Goal: Task Accomplishment & Management: Use online tool/utility

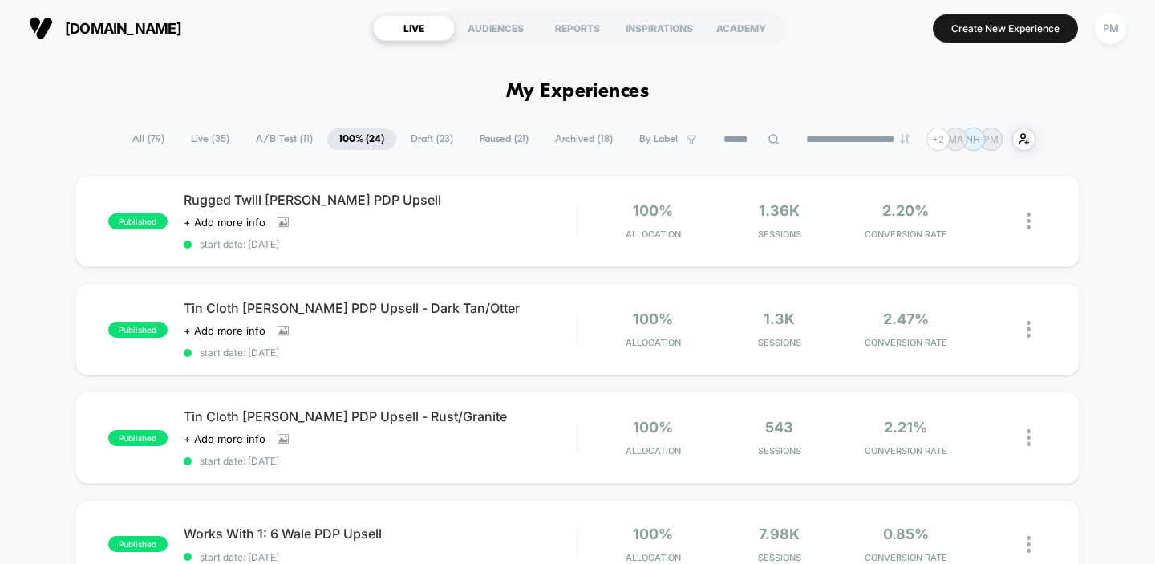
click at [407, 148] on span "Draft ( 23 )" at bounding box center [432, 139] width 67 height 22
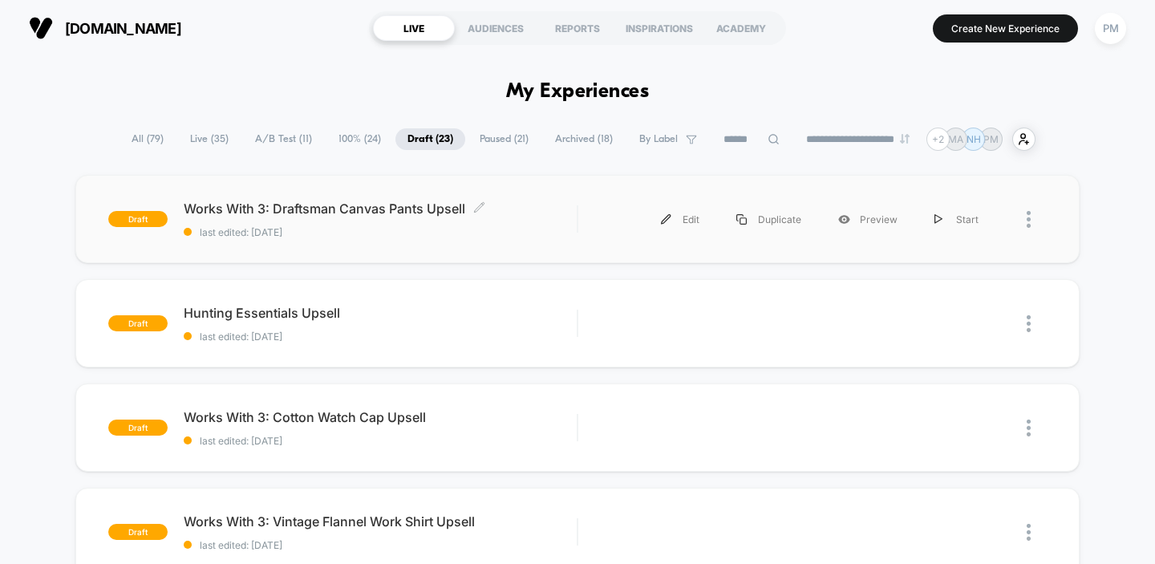
click at [504, 229] on span "last edited: [DATE]" at bounding box center [381, 232] width 394 height 12
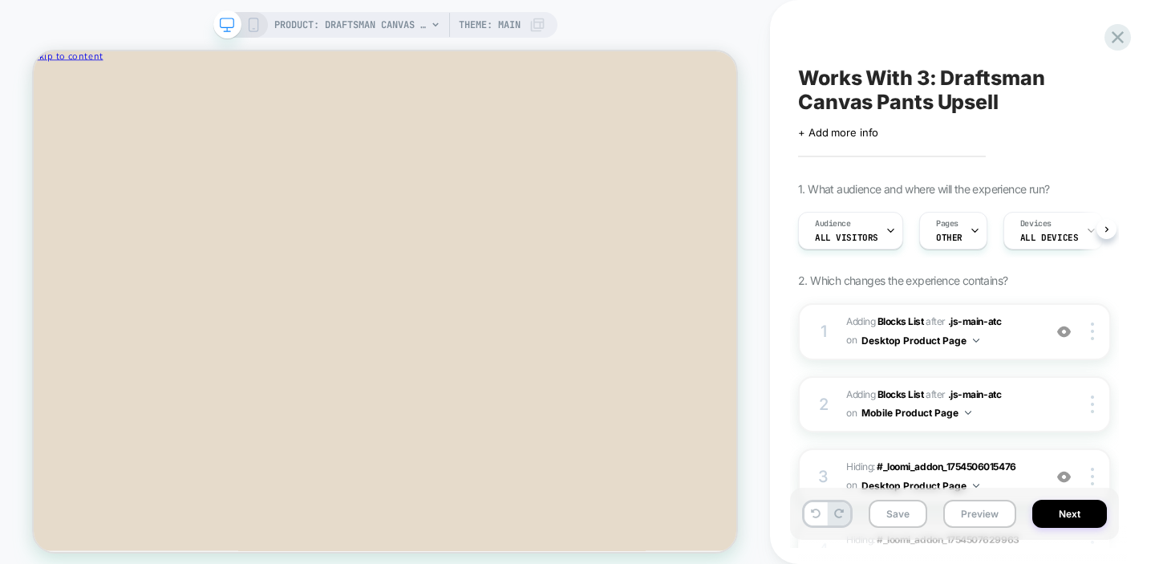
scroll to position [0, 1]
click at [867, 225] on div "Audience All Visitors" at bounding box center [845, 231] width 95 height 36
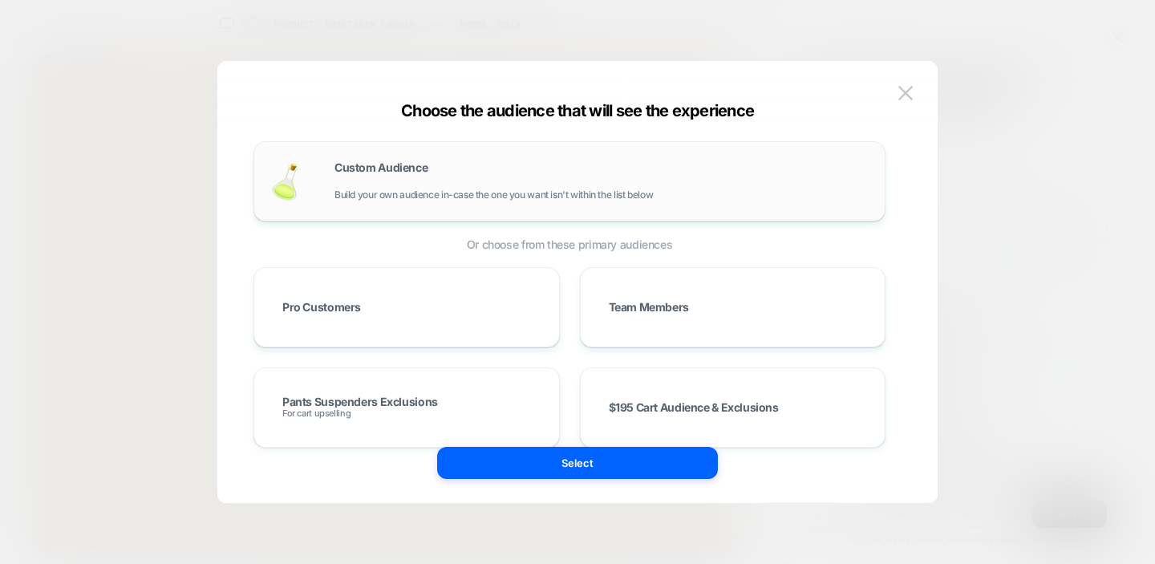
click at [472, 174] on div "Custom Audience Build your own audience in-case the one you want isn't within t…" at bounding box center [601, 181] width 534 height 38
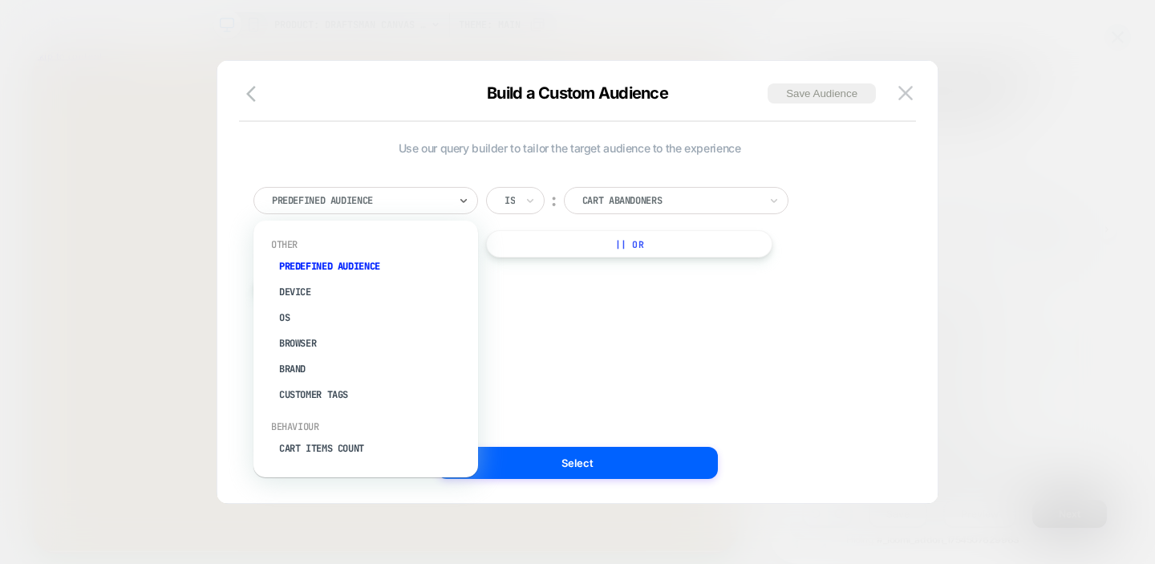
click at [439, 206] on div at bounding box center [360, 200] width 176 height 14
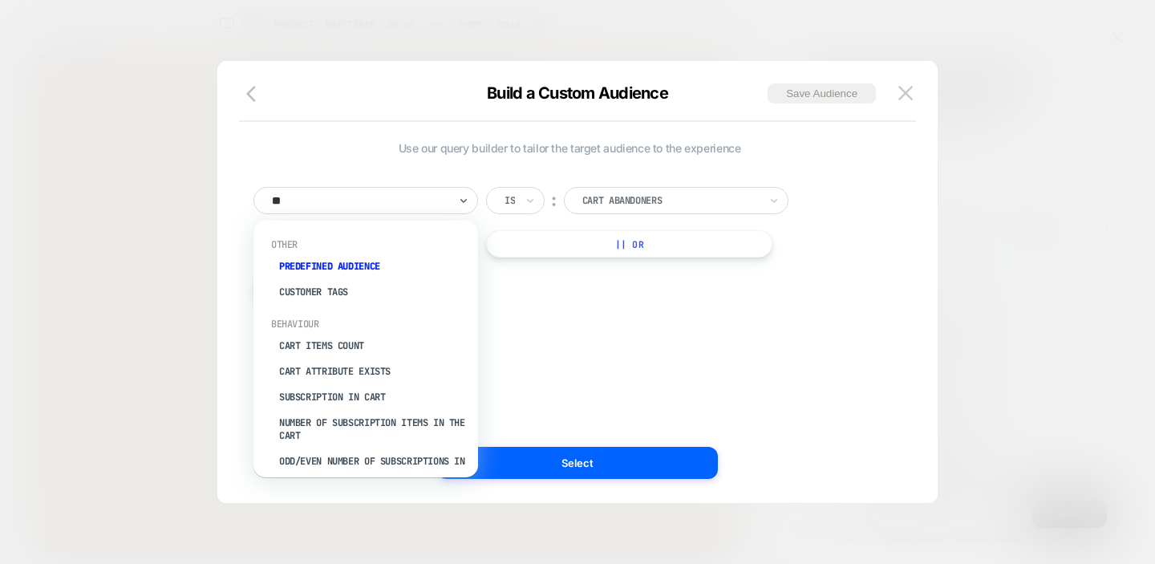
type input "***"
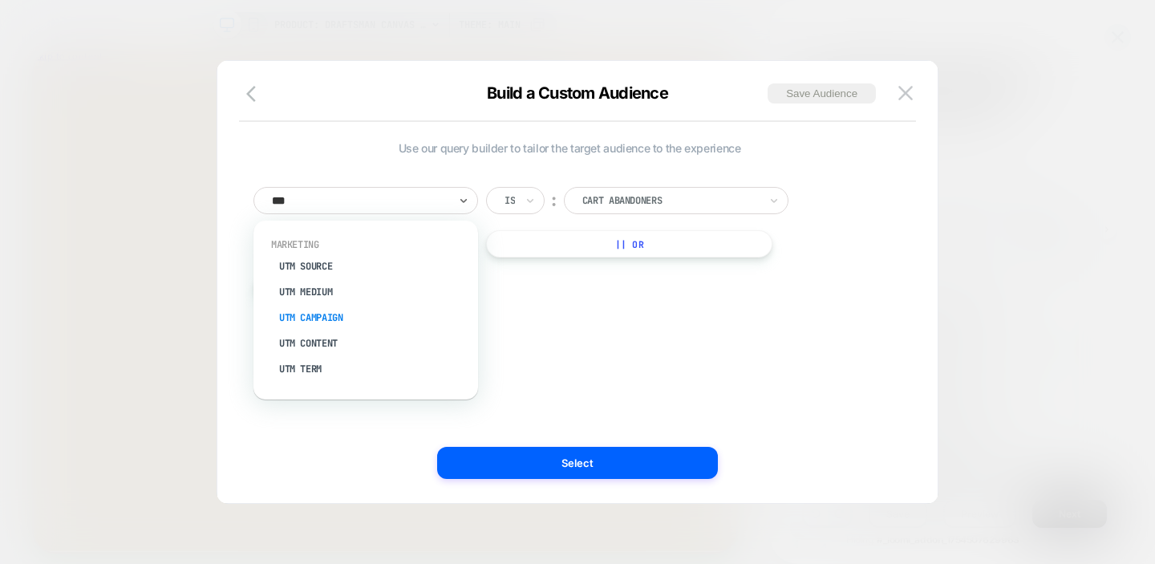
click at [327, 312] on div "UTM Campaign" at bounding box center [373, 318] width 208 height 26
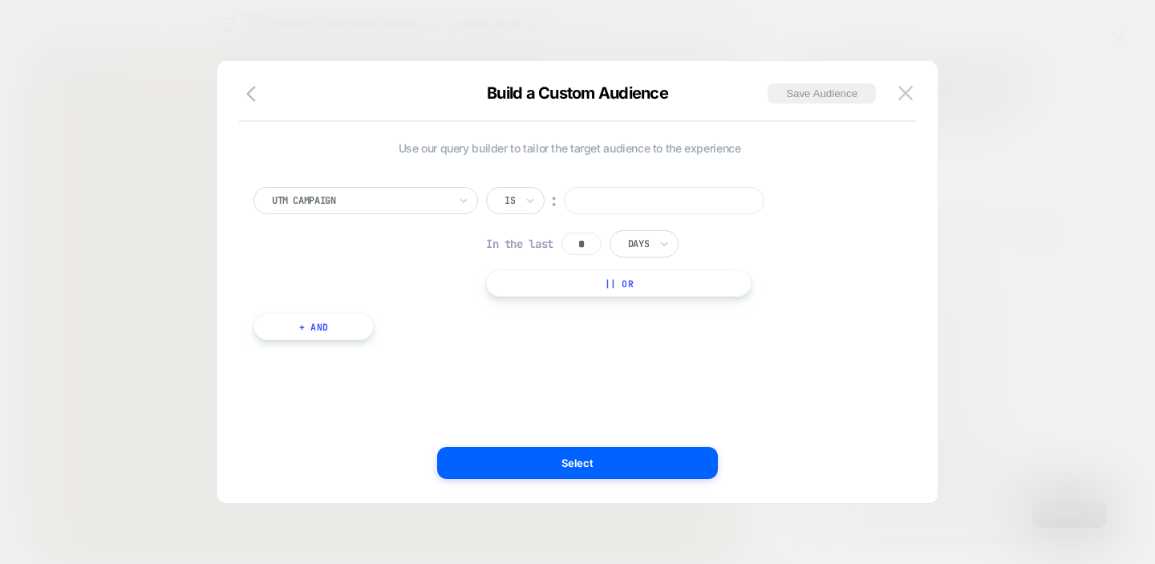
click at [642, 200] on input at bounding box center [664, 200] width 200 height 27
paste input "**********"
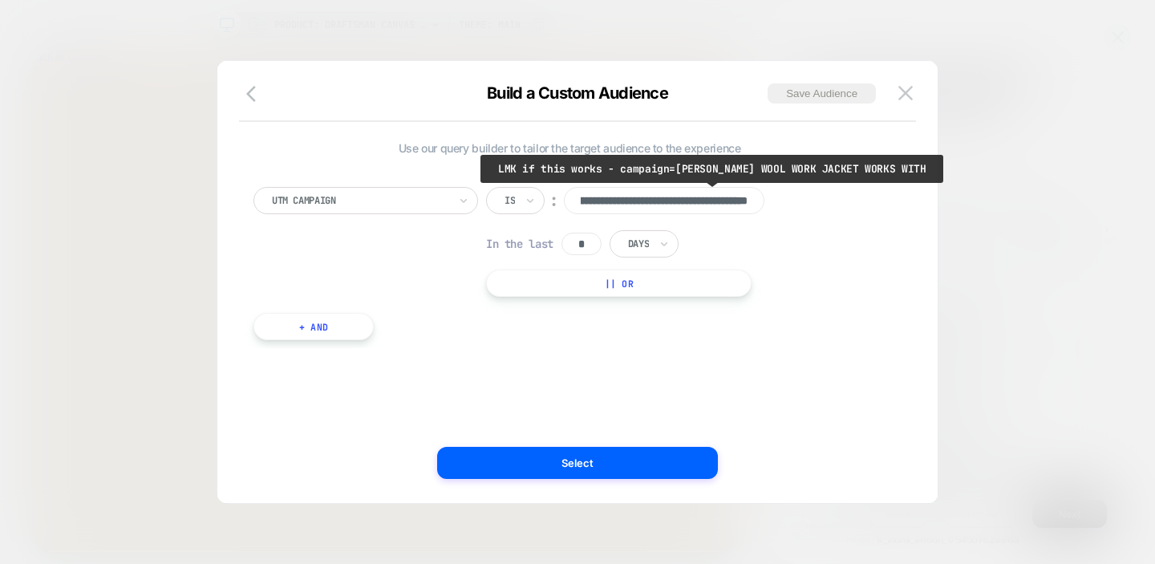
scroll to position [0, 0]
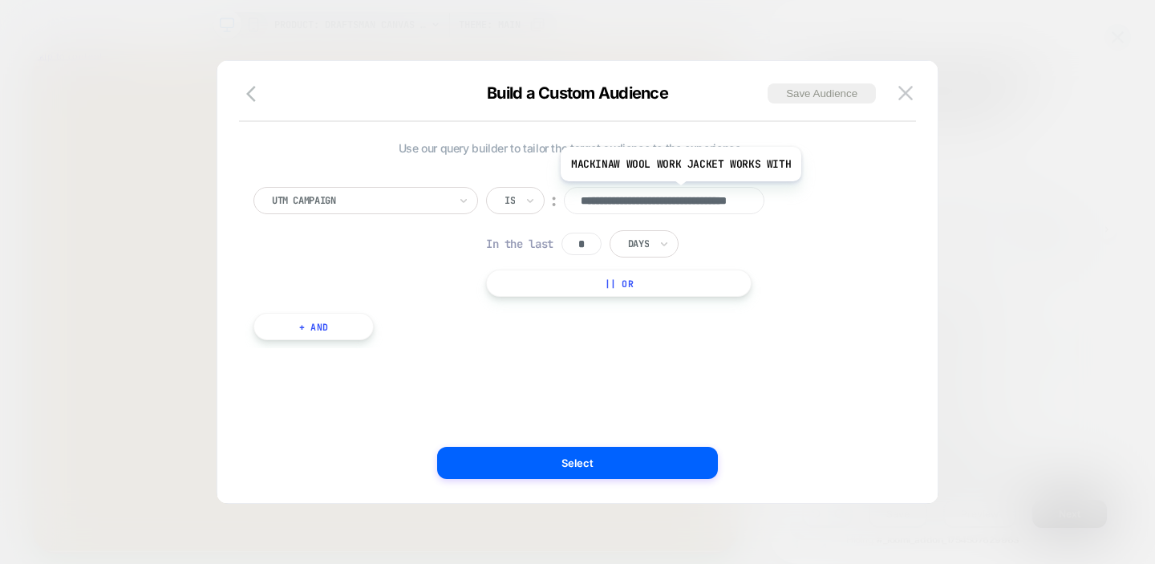
click at [674, 199] on input "**********" at bounding box center [664, 200] width 200 height 27
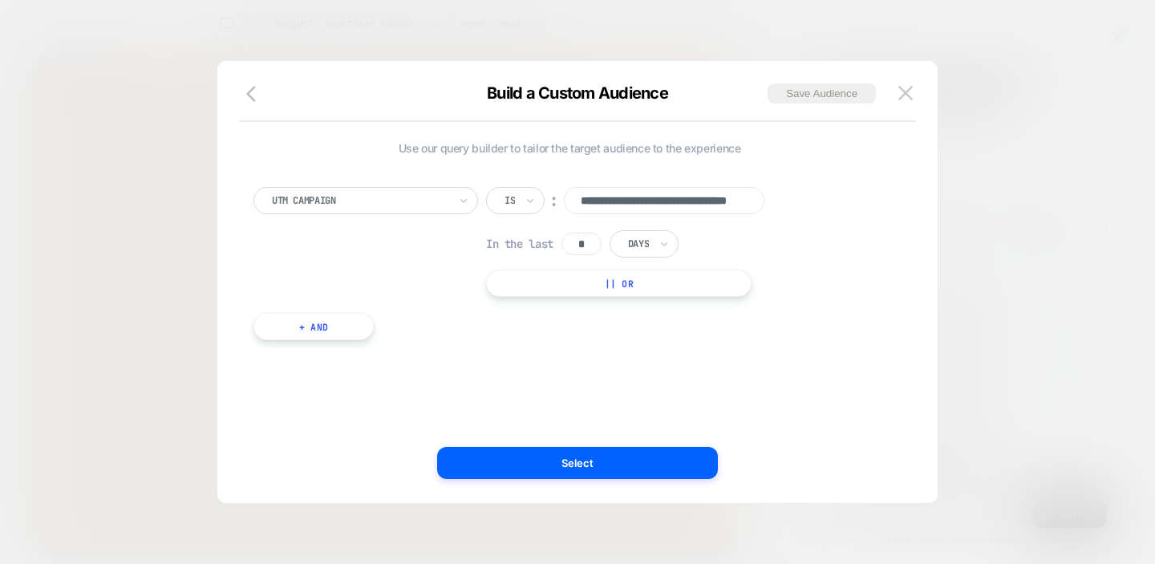
type input "**********"
click at [525, 483] on div "**********" at bounding box center [577, 290] width 672 height 426
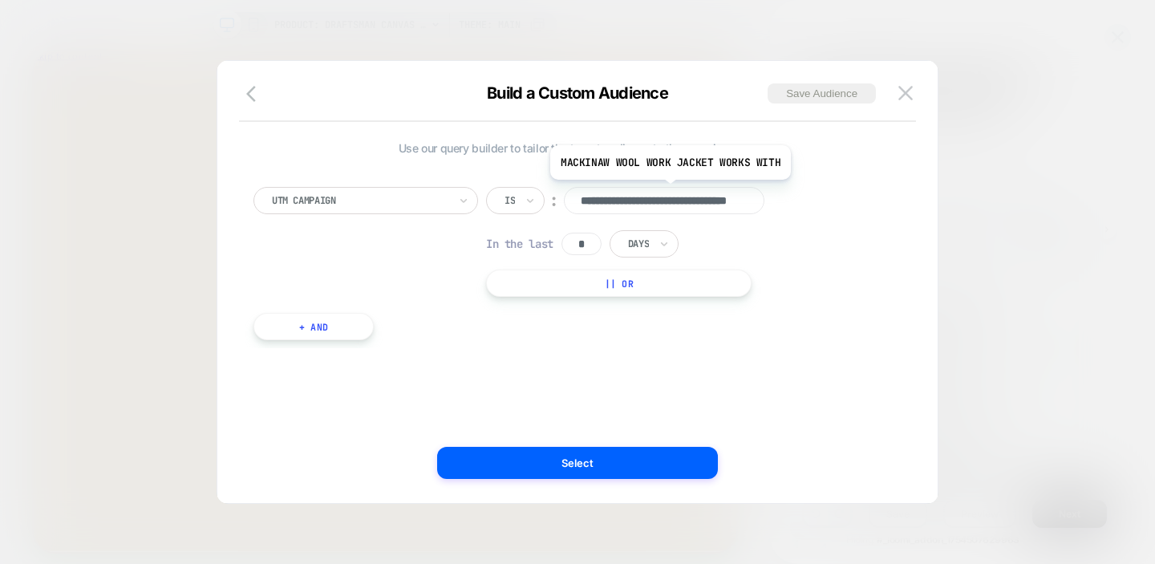
click at [666, 200] on input "**********" at bounding box center [664, 200] width 200 height 27
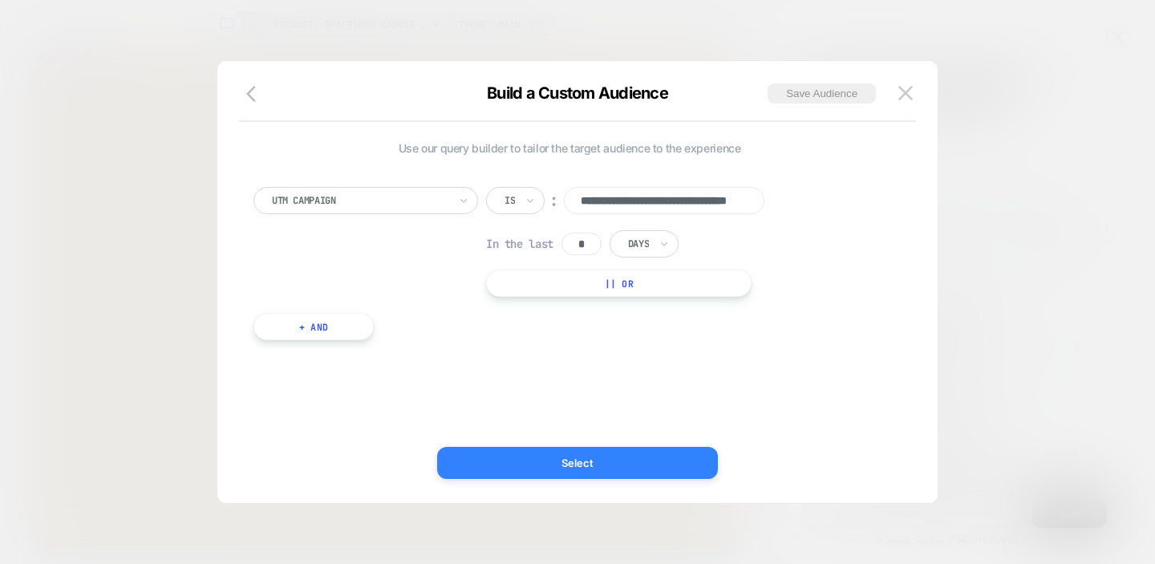
click at [585, 465] on button "Select" at bounding box center [577, 463] width 281 height 32
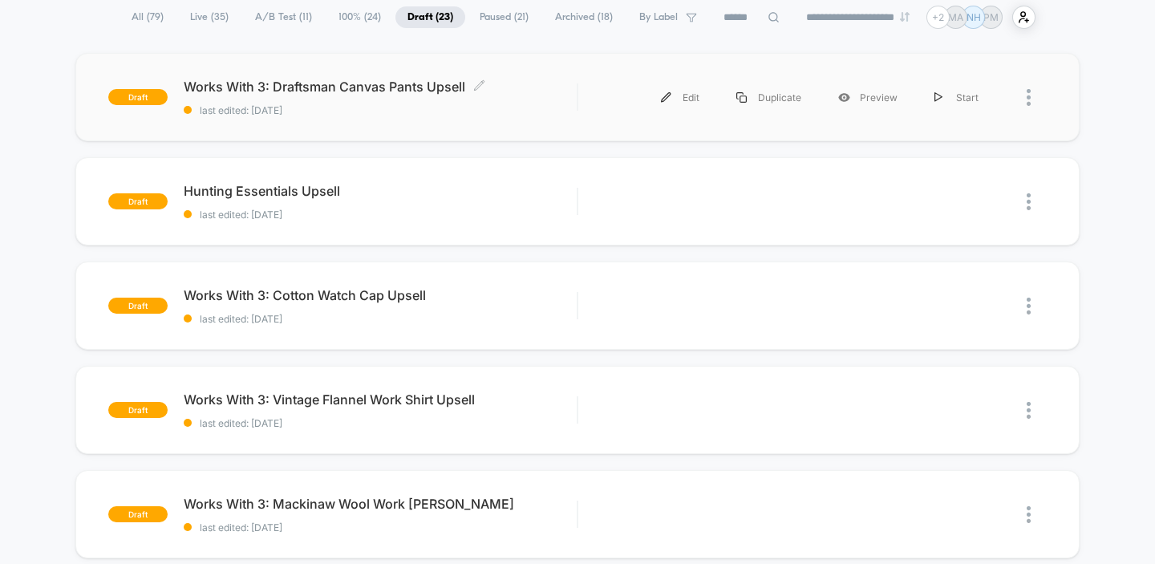
scroll to position [165, 0]
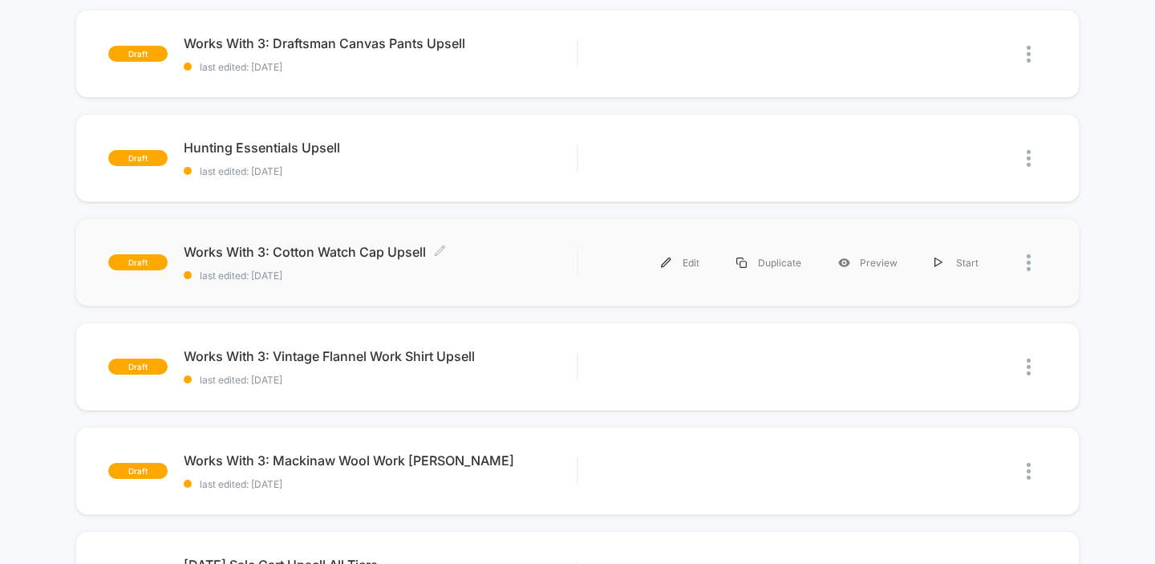
click at [472, 250] on span "Works With 3: Cotton Watch Cap Upsell Click to edit experience details" at bounding box center [381, 252] width 394 height 16
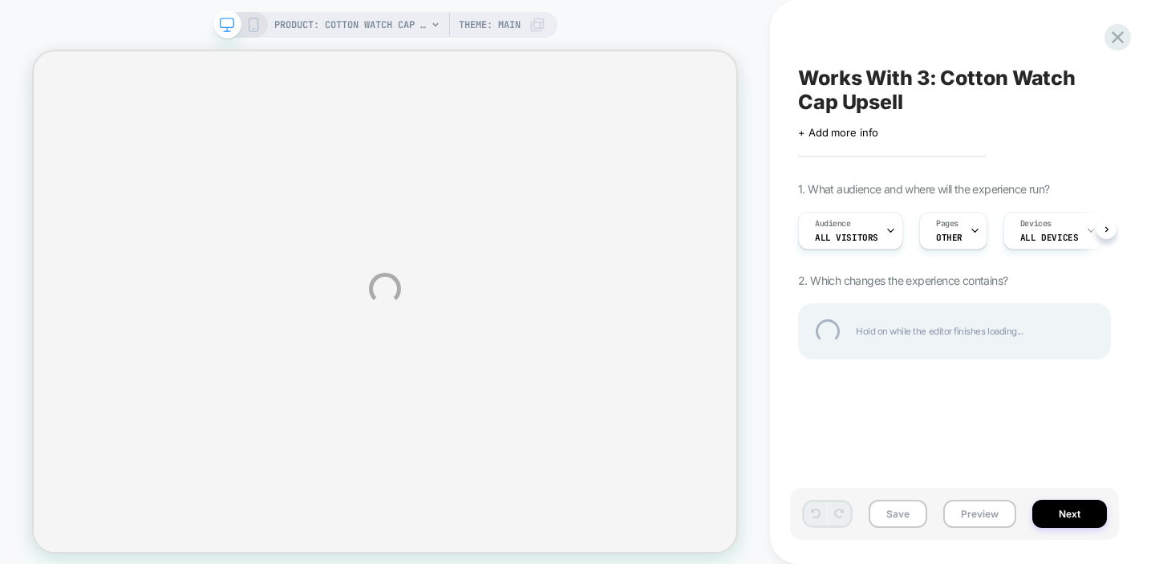
click at [857, 227] on div "PRODUCT: Cotton Watch Cap - Sawdust PRODUCT: Cotton Watch Cap - Sawdust Theme: …" at bounding box center [577, 288] width 1155 height 577
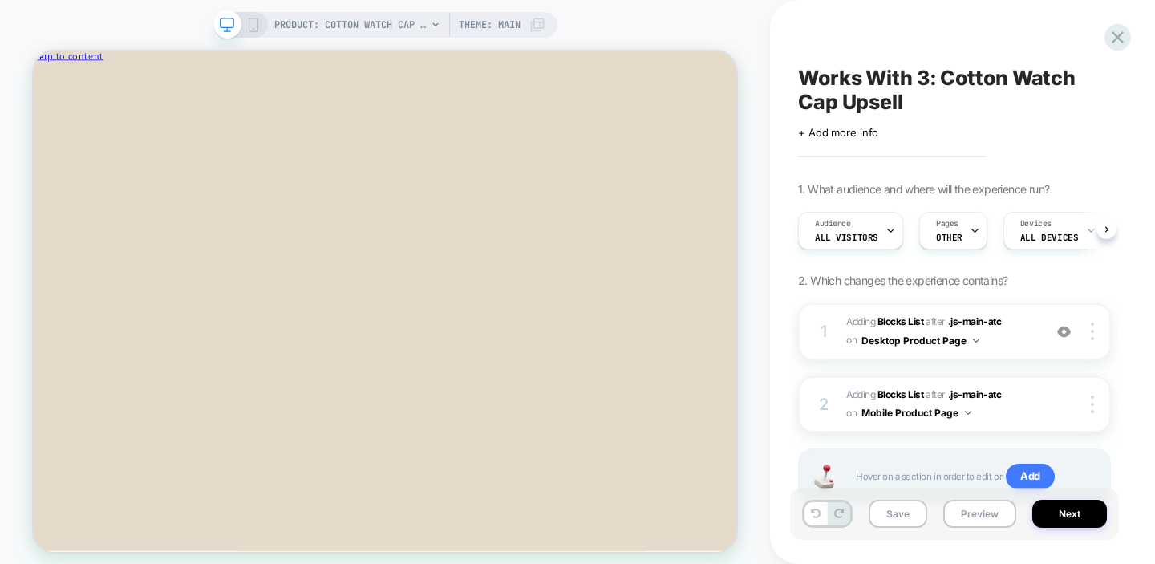
scroll to position [0, 1]
click at [857, 227] on div "Audience All Visitors" at bounding box center [845, 231] width 95 height 36
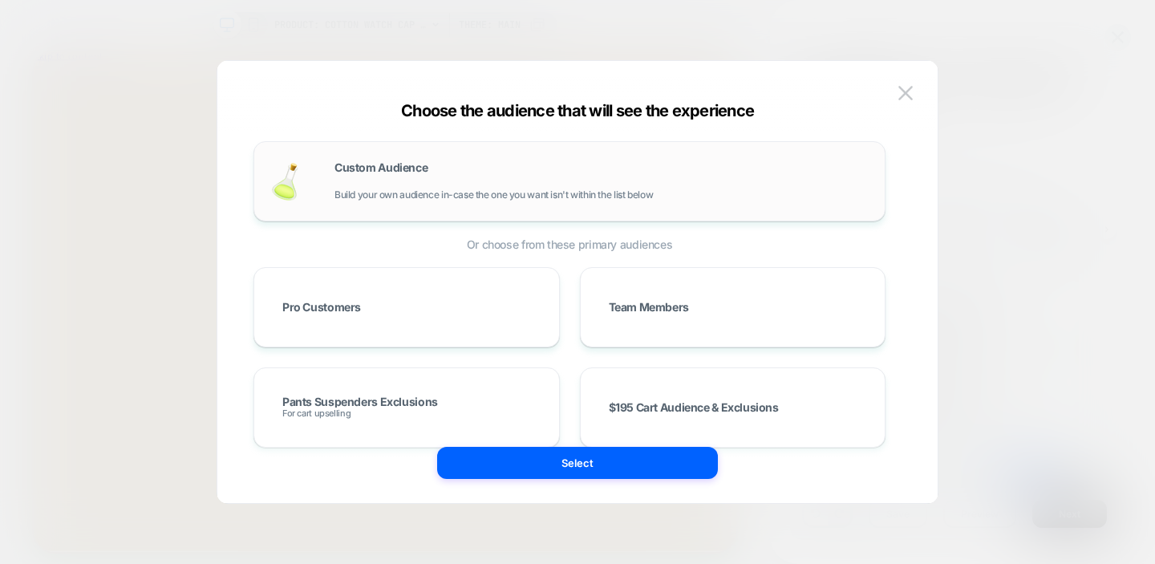
click at [476, 204] on div "Custom Audience Build your own audience in-case the one you want isn't within t…" at bounding box center [569, 181] width 598 height 47
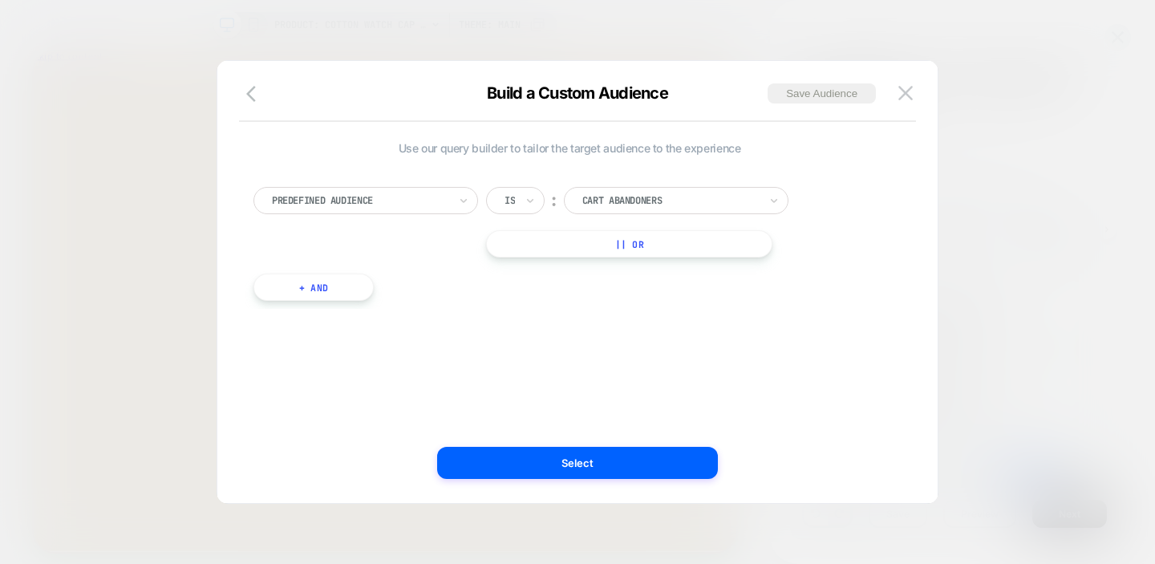
click at [415, 195] on div at bounding box center [360, 200] width 176 height 14
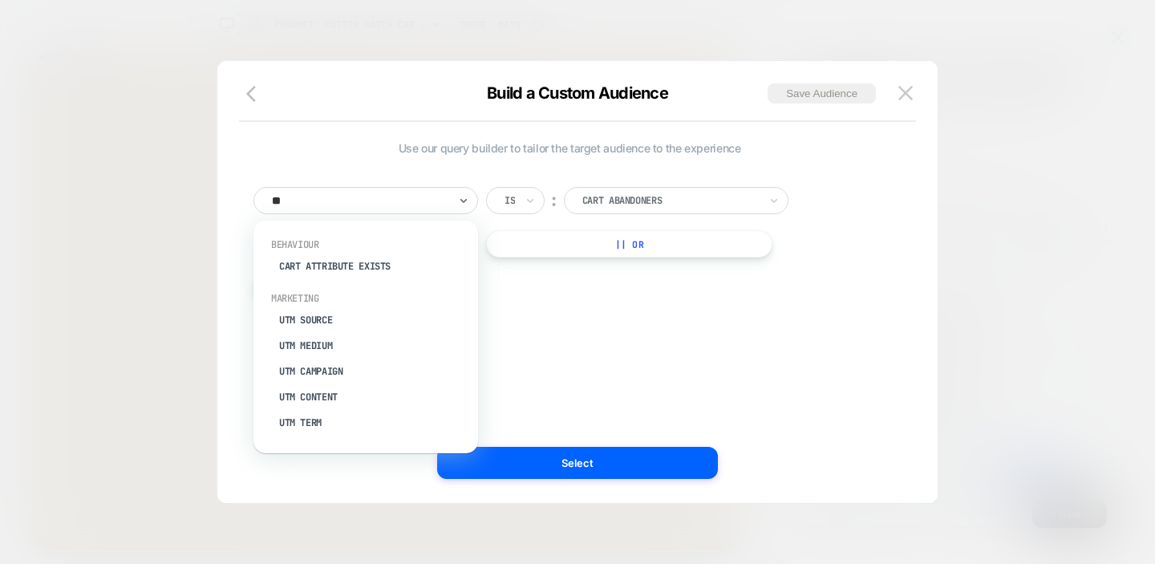
type input "***"
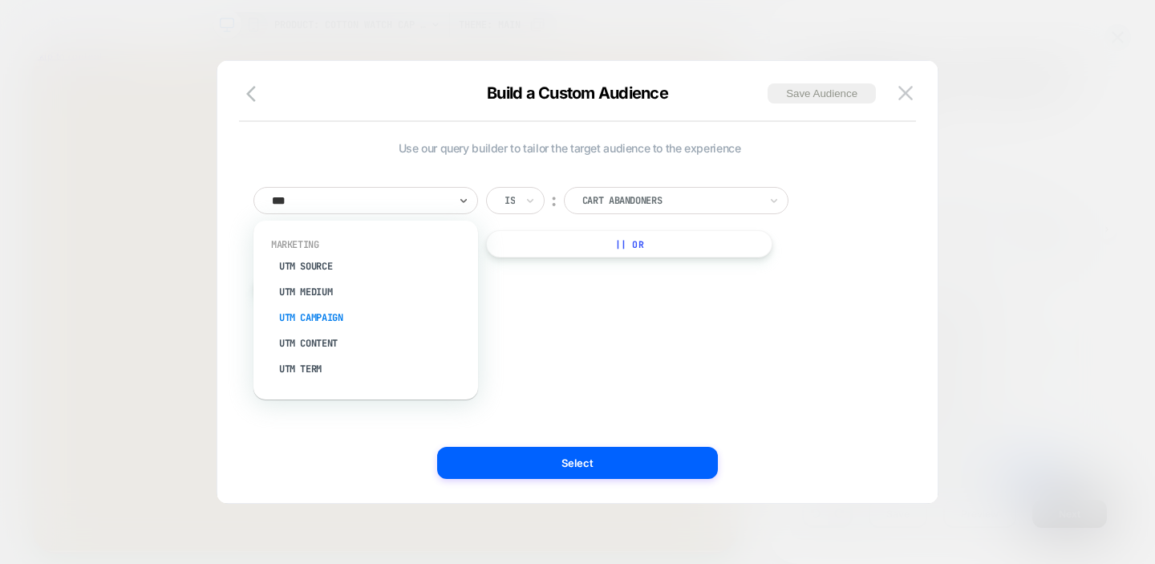
click at [307, 320] on div "UTM Campaign" at bounding box center [373, 318] width 208 height 26
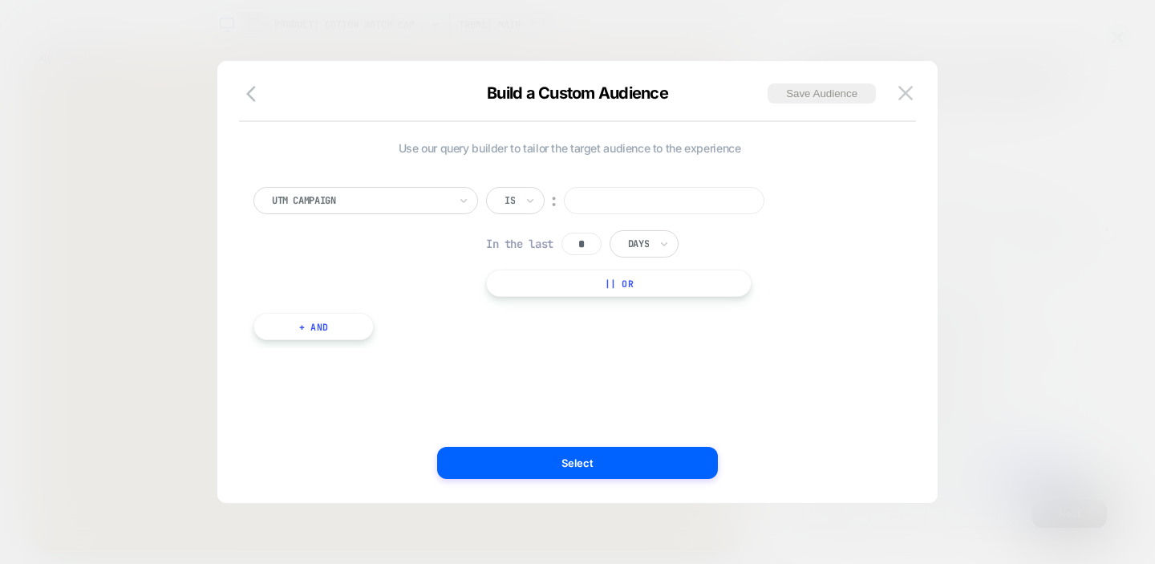
click at [640, 199] on input at bounding box center [664, 200] width 200 height 27
paste input "**********"
type input "**********"
click at [683, 341] on div "**********" at bounding box center [569, 255] width 648 height 185
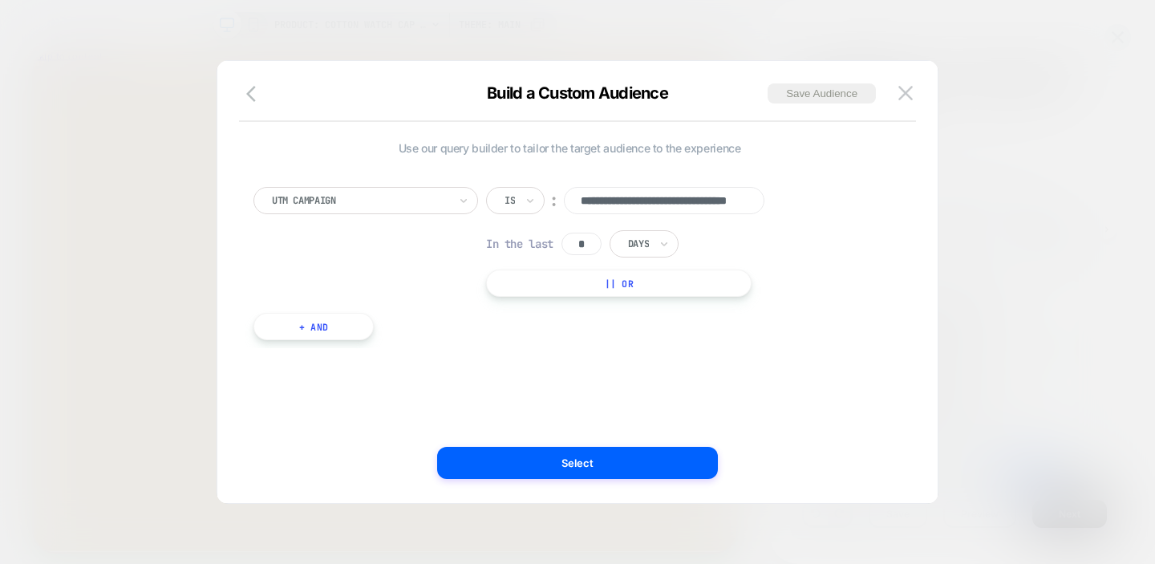
scroll to position [0, 0]
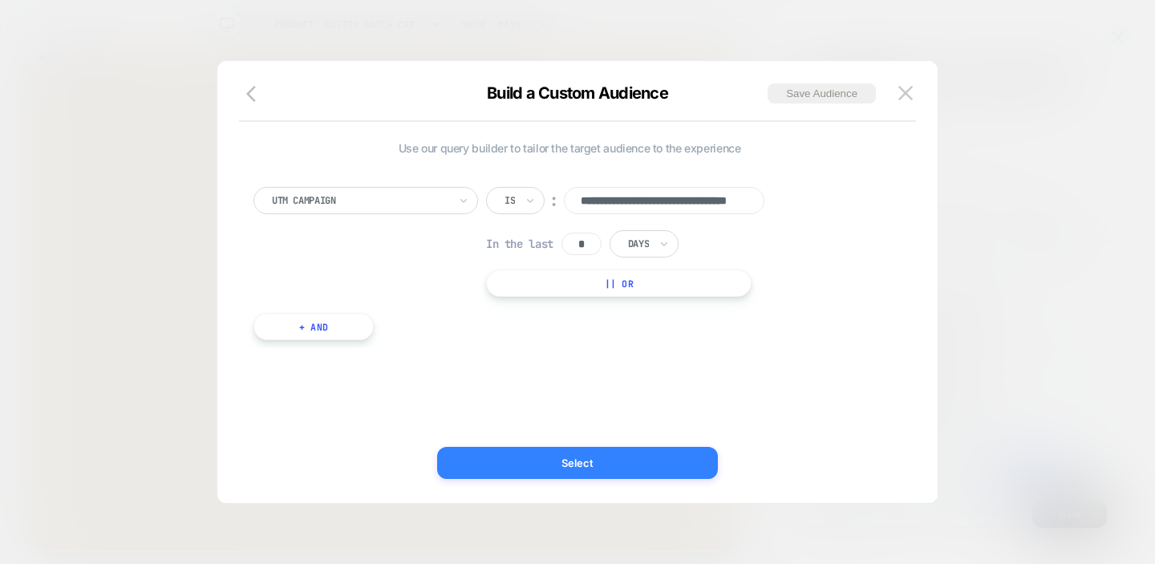
click at [594, 456] on button "Select" at bounding box center [577, 463] width 281 height 32
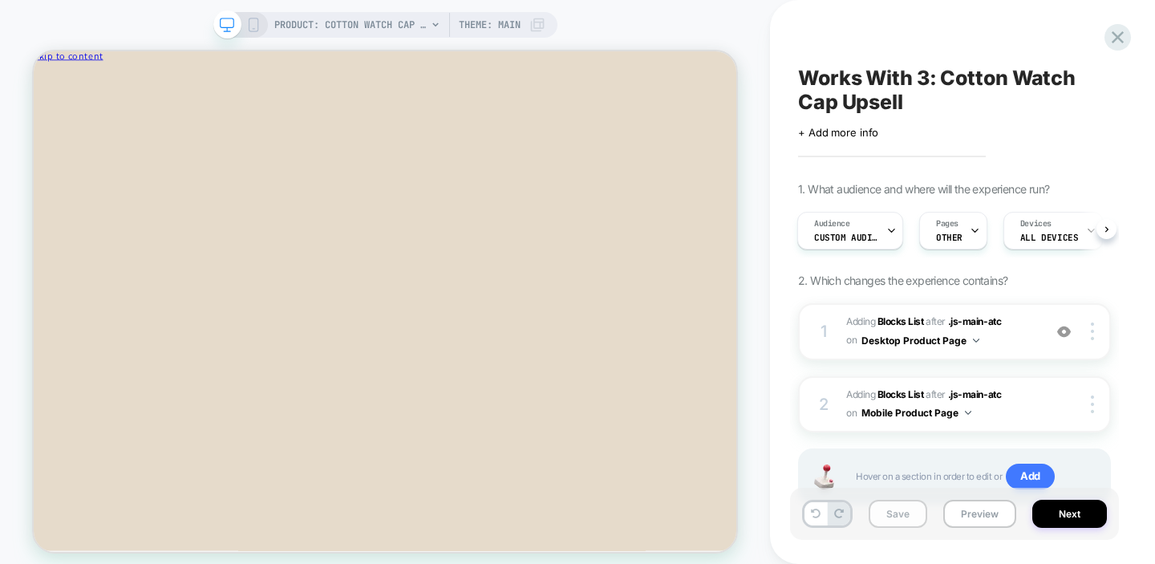
click at [892, 512] on button "Save" at bounding box center [897, 514] width 59 height 28
click at [1111, 43] on icon at bounding box center [1118, 37] width 22 height 22
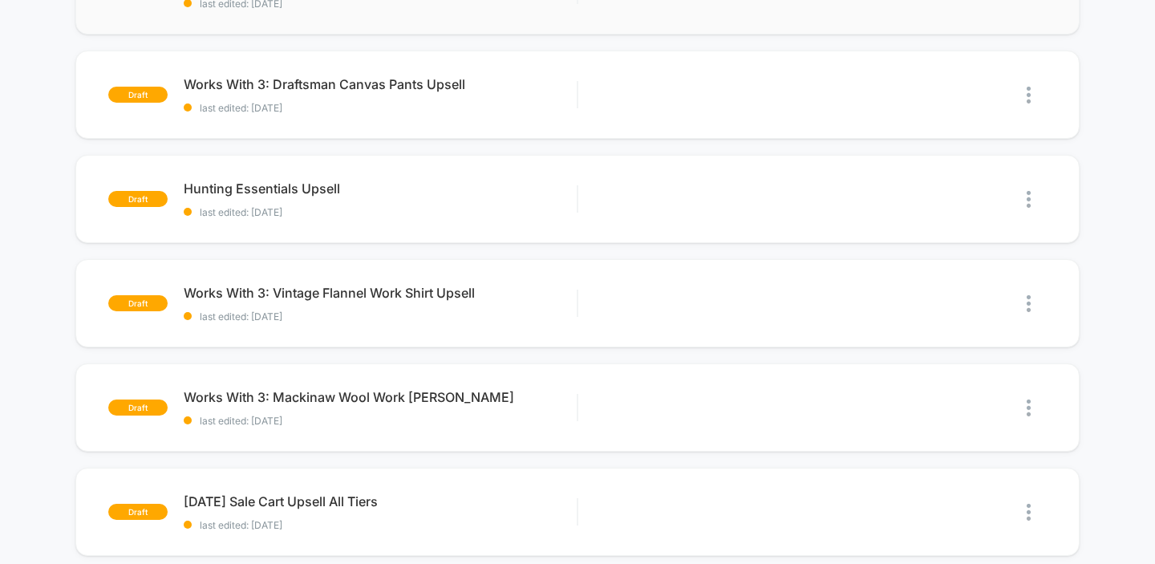
scroll to position [231, 0]
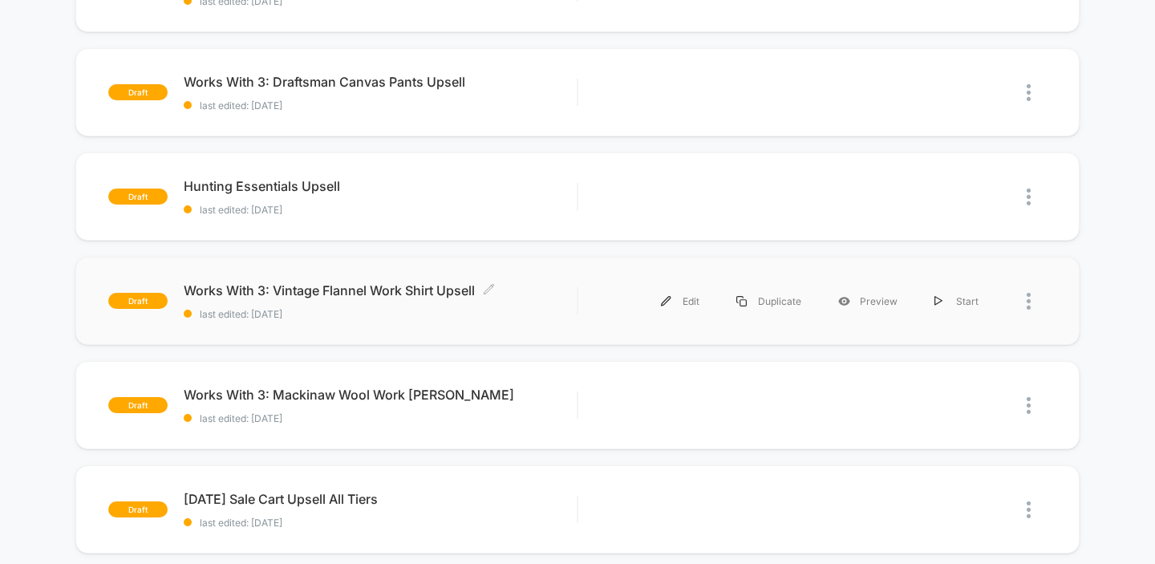
click at [411, 302] on div "Works With 3: Vintage Flannel Work Shirt Upsell Click to edit experience detail…" at bounding box center [381, 301] width 394 height 38
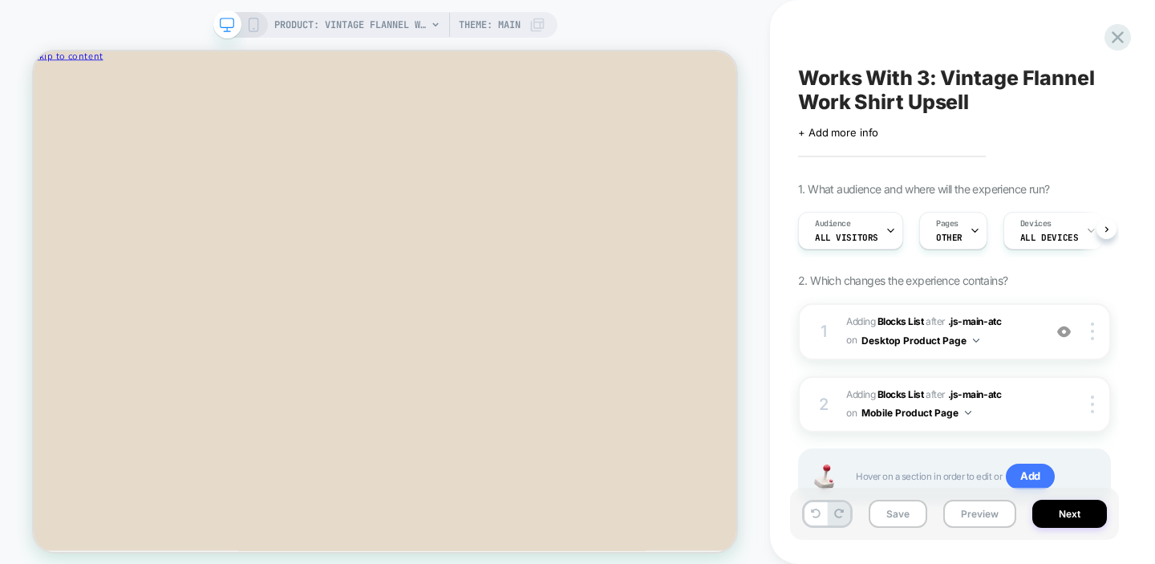
scroll to position [0, 1]
click at [857, 223] on div "Audience All Visitors" at bounding box center [845, 231] width 95 height 36
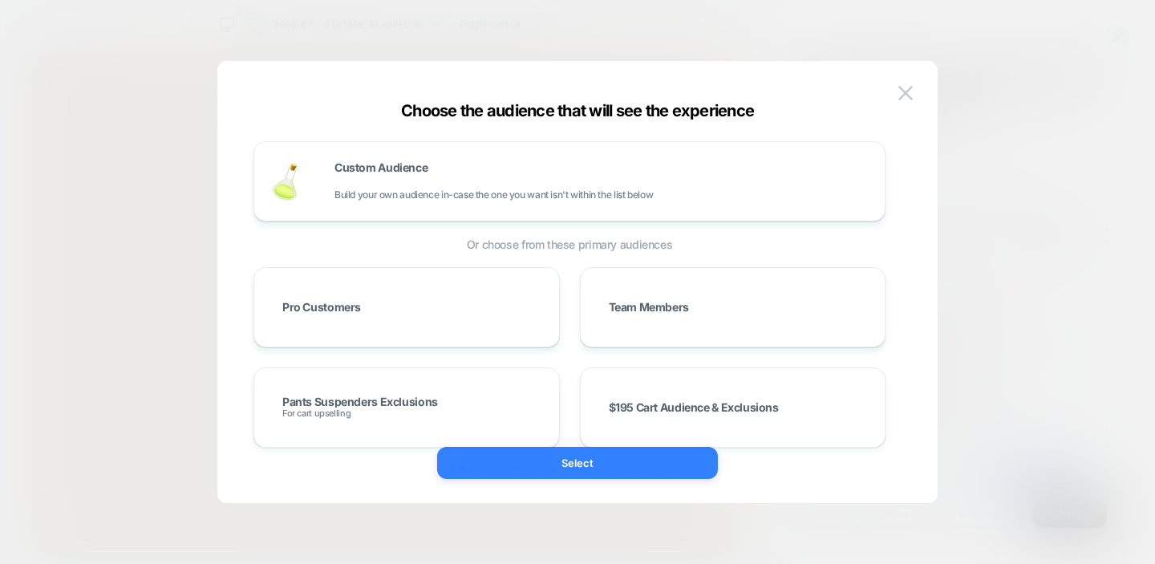
click at [634, 178] on div "Custom Audience Build your own audience in-case the one you want isn't within t…" at bounding box center [601, 181] width 534 height 38
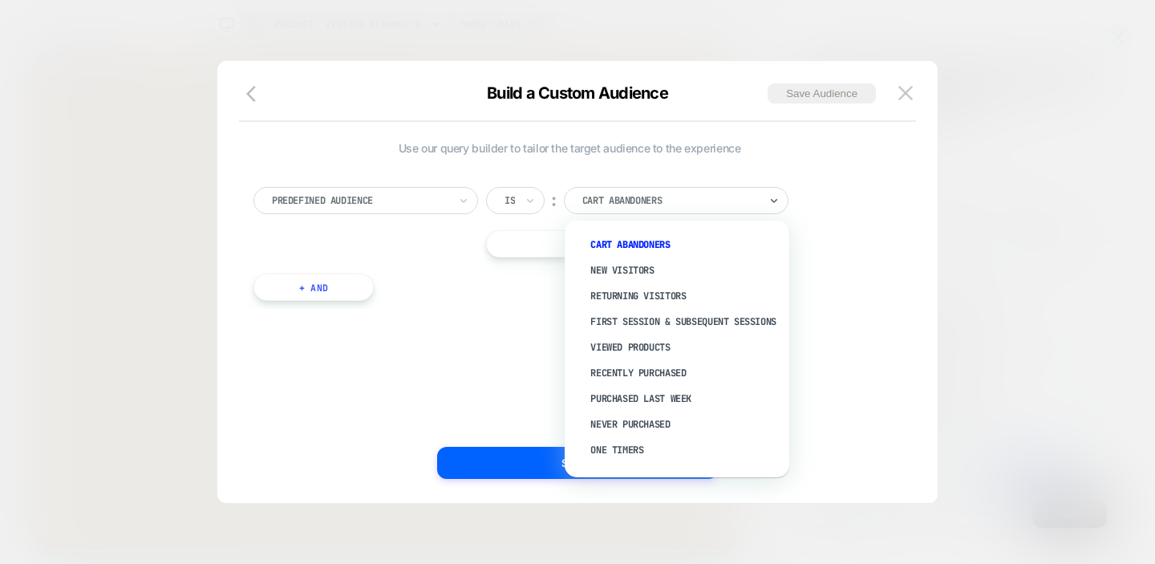
click at [629, 188] on div "Cart Abandoners" at bounding box center [676, 200] width 225 height 27
click at [465, 200] on icon at bounding box center [463, 201] width 6 height 4
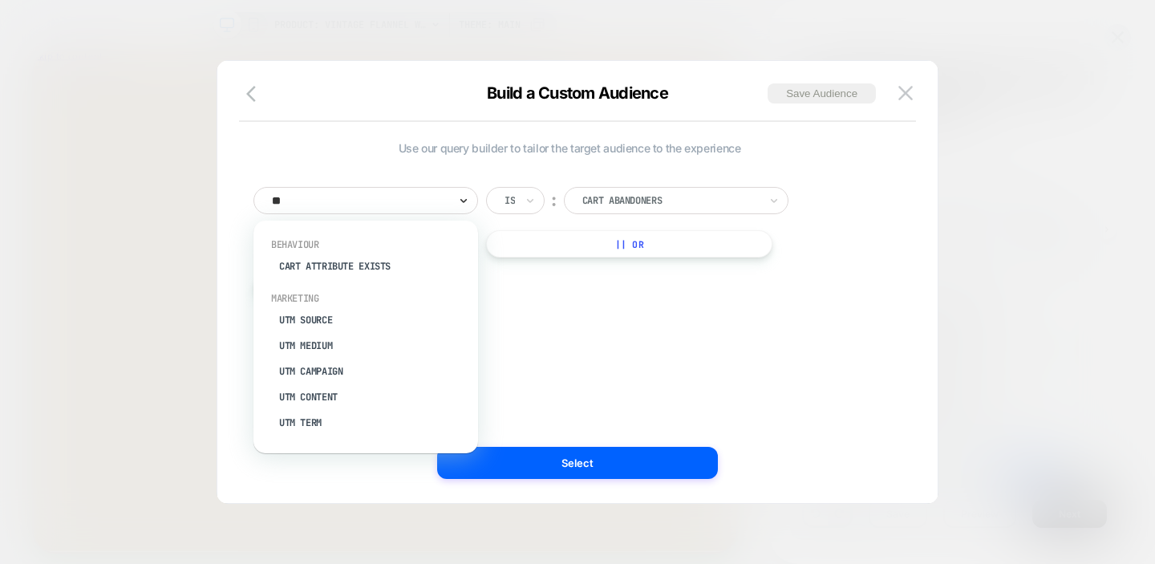
type input "***"
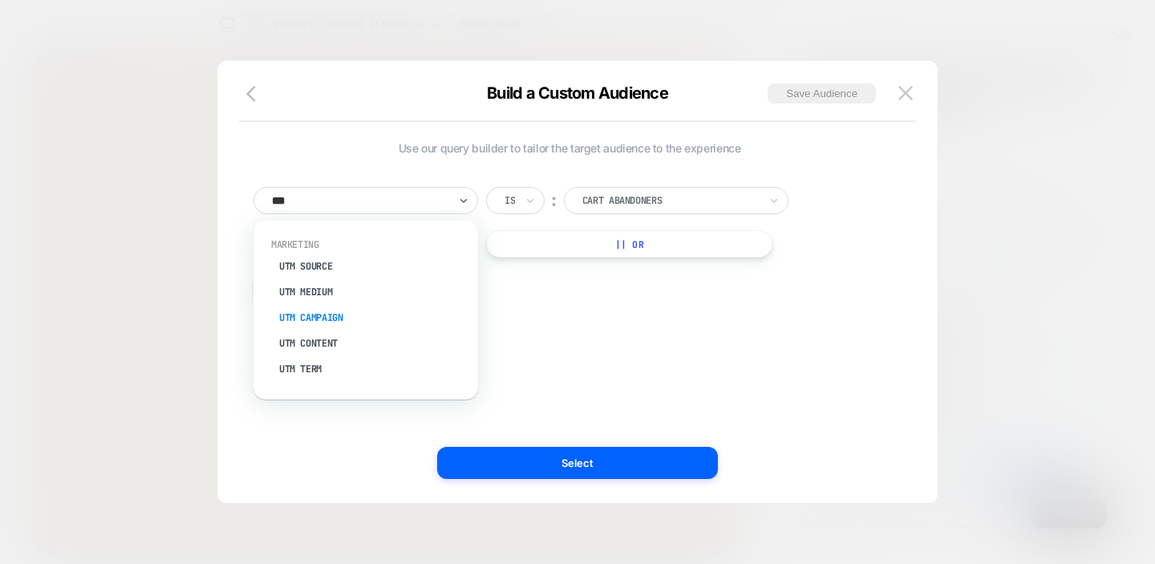
click at [318, 312] on div "UTM Campaign" at bounding box center [373, 318] width 208 height 26
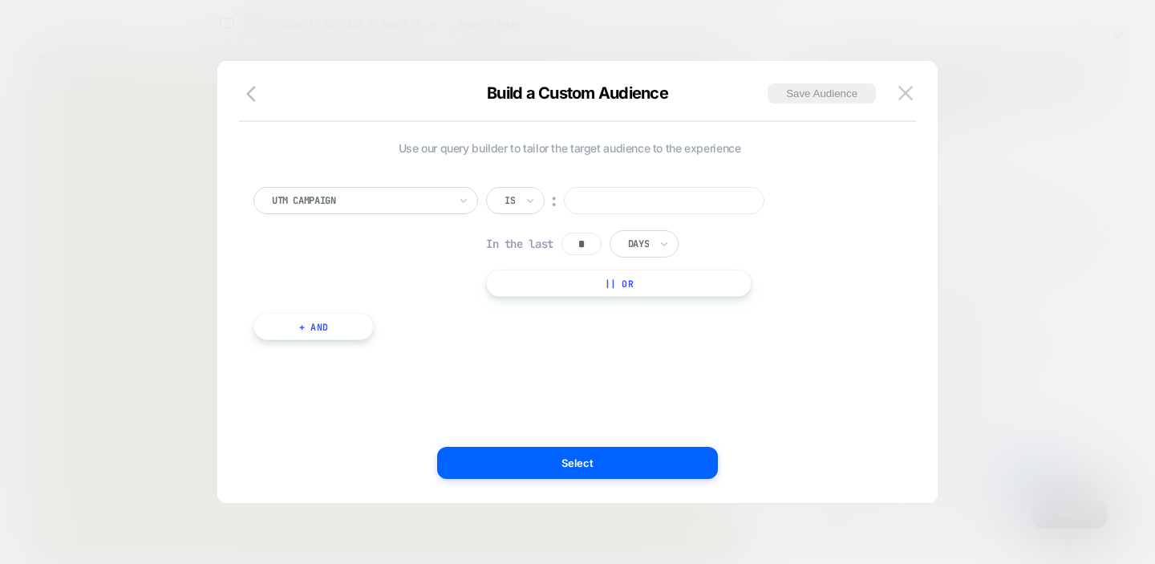
click at [612, 198] on input at bounding box center [664, 200] width 200 height 27
paste input "**********"
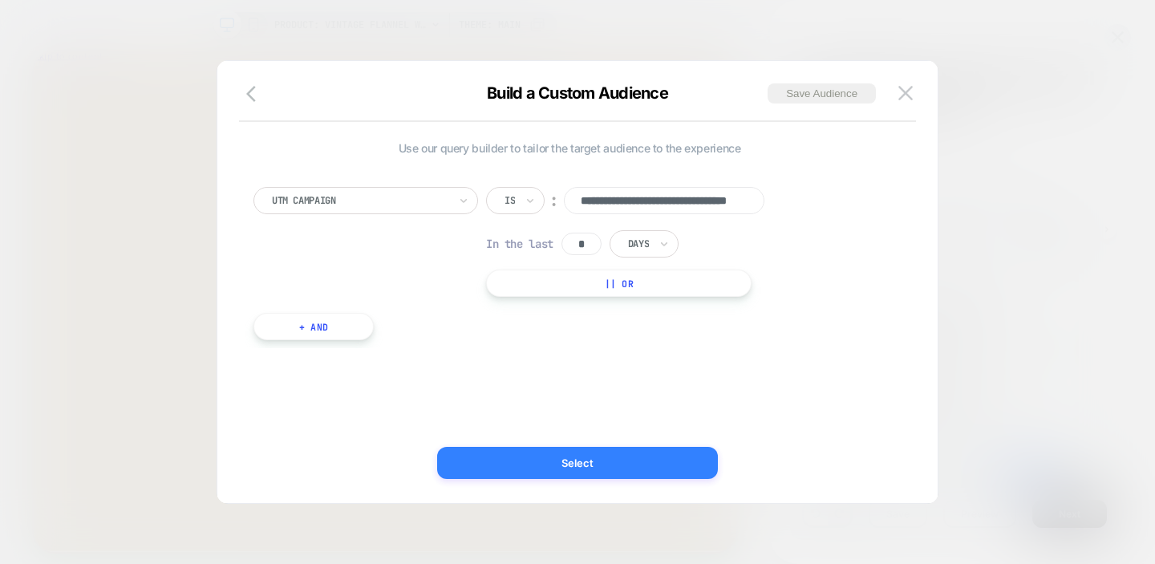
type input "**********"
click at [577, 465] on button "Select" at bounding box center [577, 463] width 281 height 32
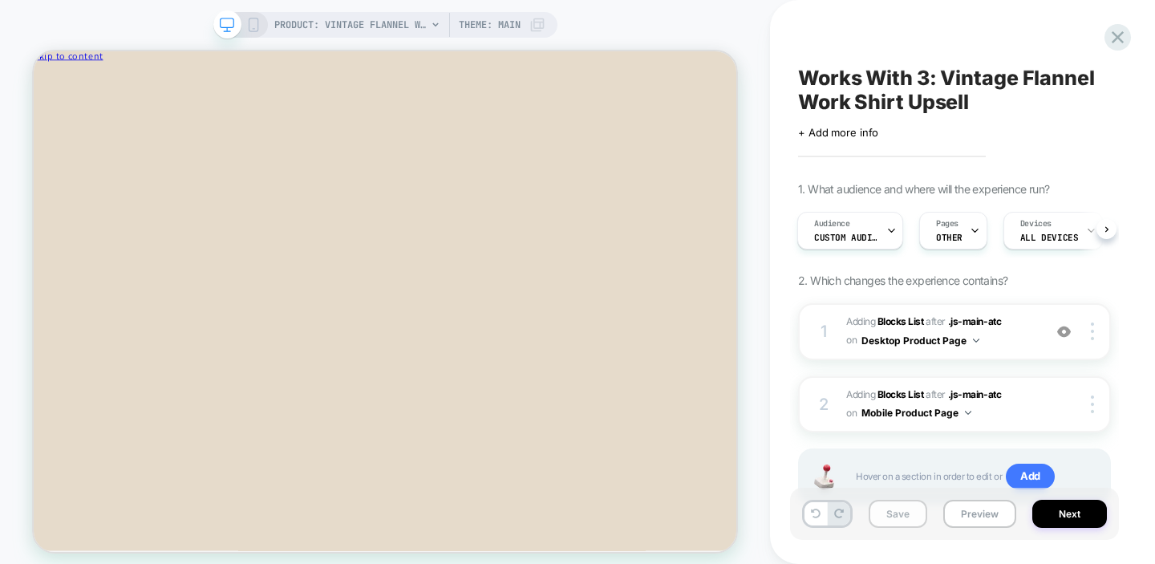
click at [891, 512] on button "Save" at bounding box center [897, 514] width 59 height 28
click at [1119, 46] on icon at bounding box center [1118, 37] width 22 height 22
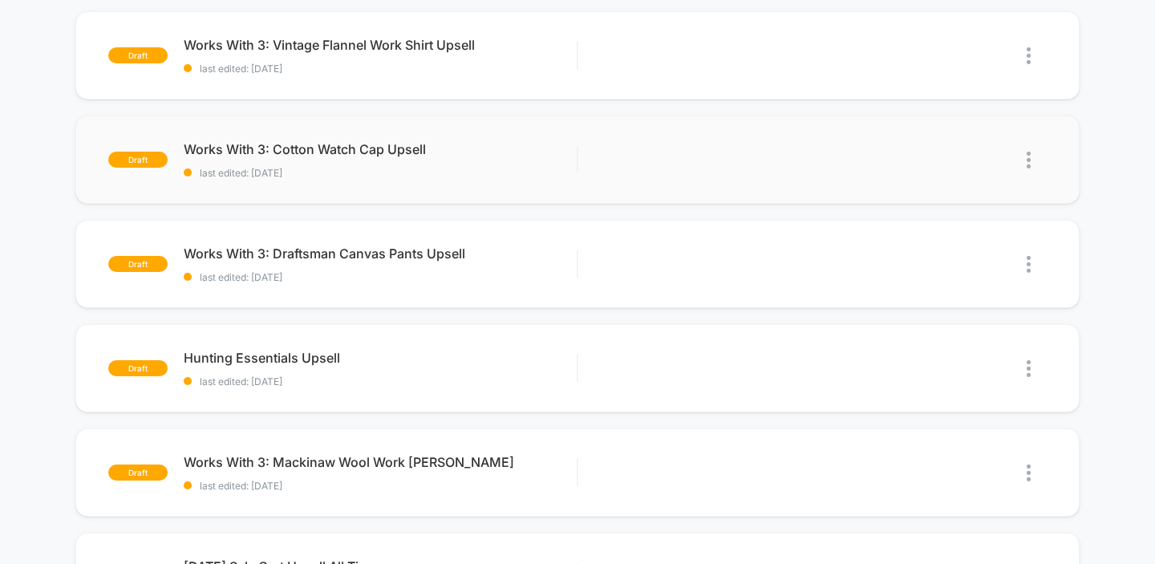
scroll to position [165, 0]
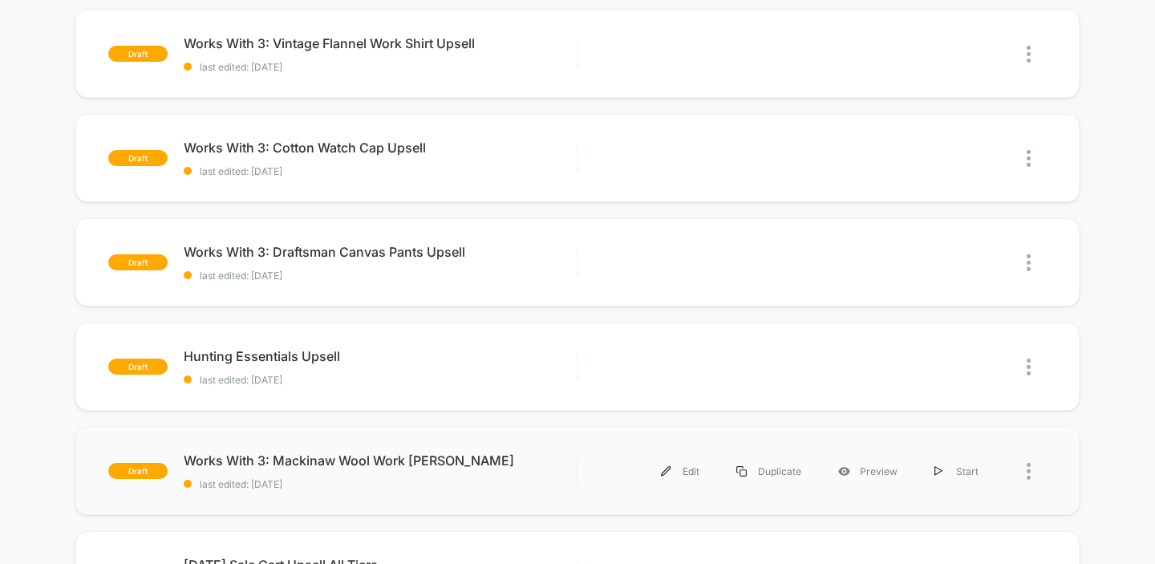
click at [503, 492] on div "draft Works With 3: [PERSON_NAME] Work [PERSON_NAME] last edited: [DATE] Edit D…" at bounding box center [577, 471] width 1005 height 88
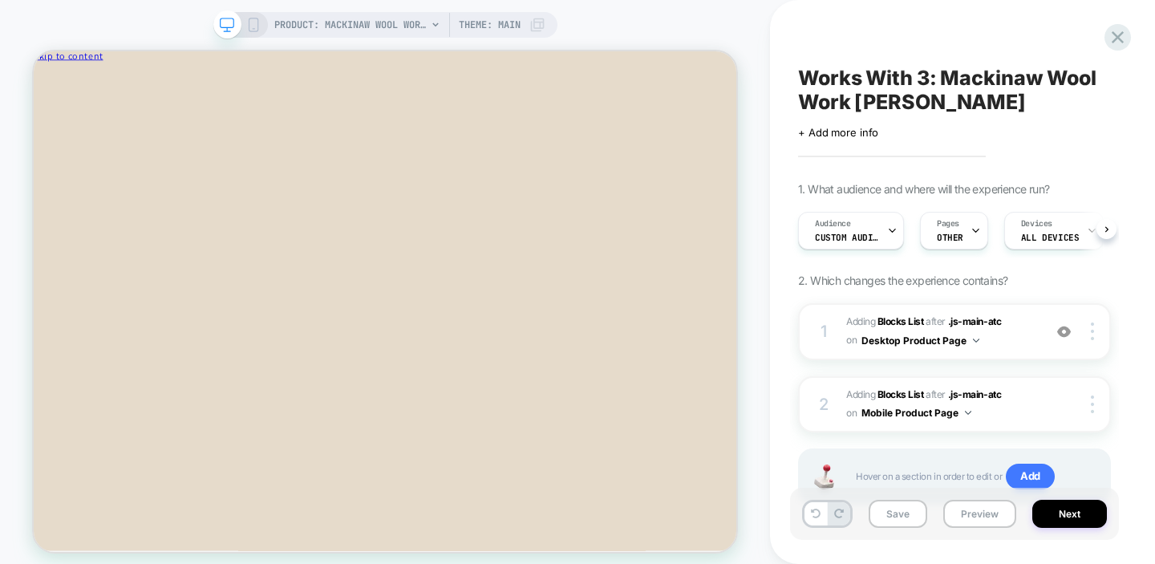
scroll to position [0, 1]
click at [848, 230] on div "Audience Custom Audience" at bounding box center [846, 231] width 96 height 36
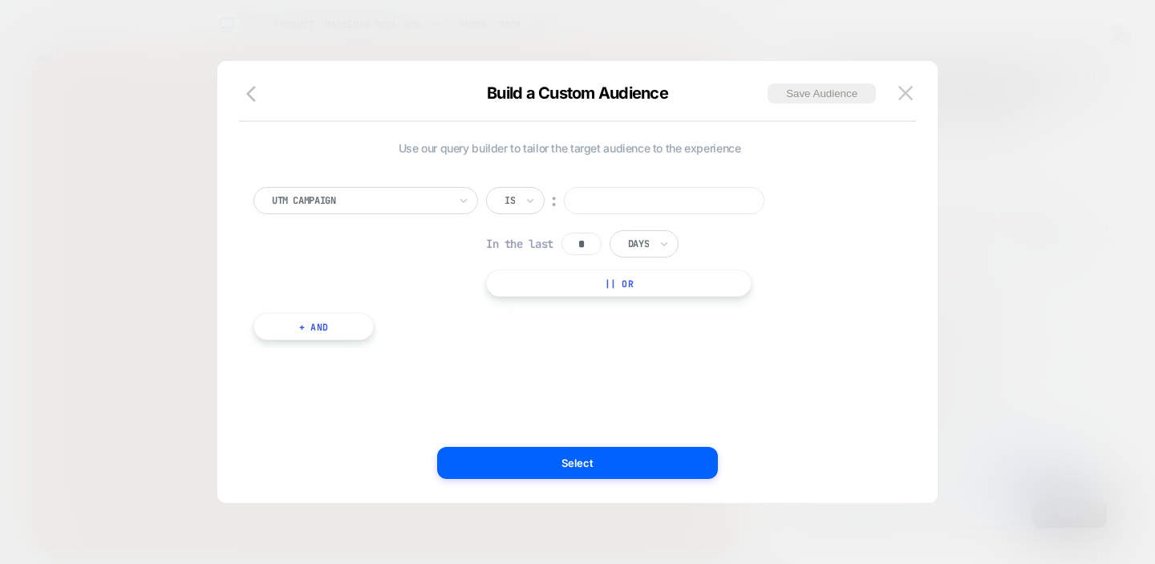
paste input "**********"
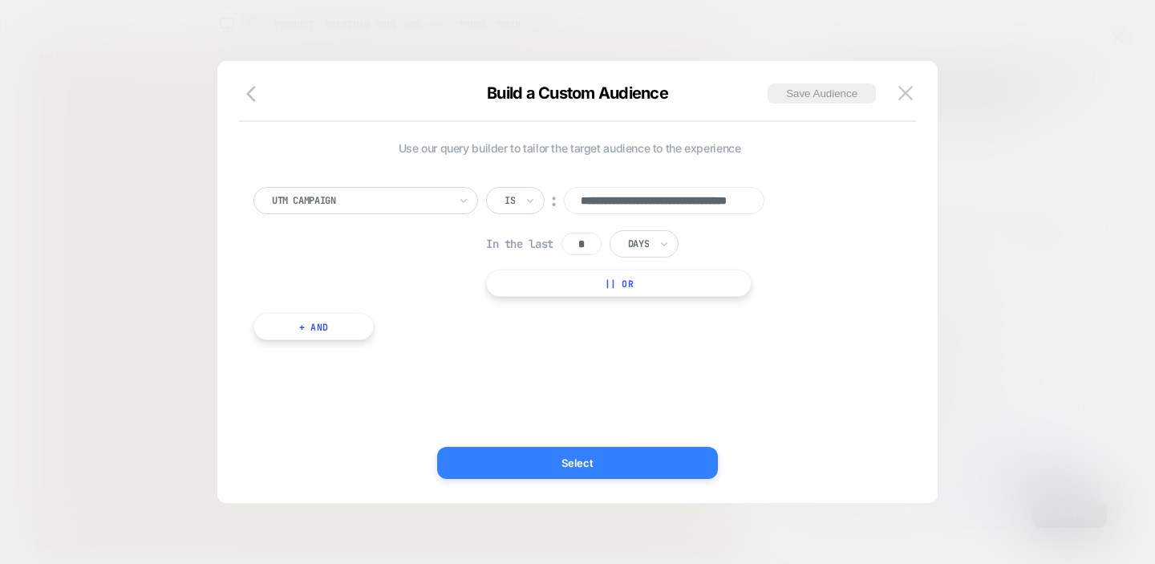
type input "**********"
click at [565, 466] on button "Select" at bounding box center [577, 463] width 281 height 32
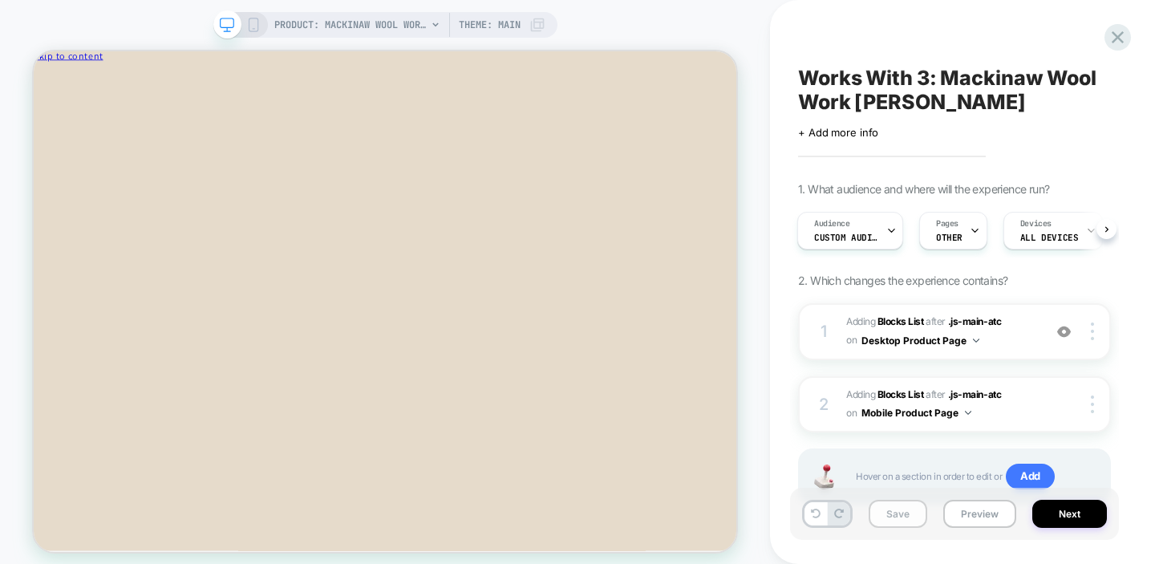
click at [895, 515] on button "Save" at bounding box center [897, 514] width 59 height 28
click at [1117, 34] on icon at bounding box center [1118, 37] width 22 height 22
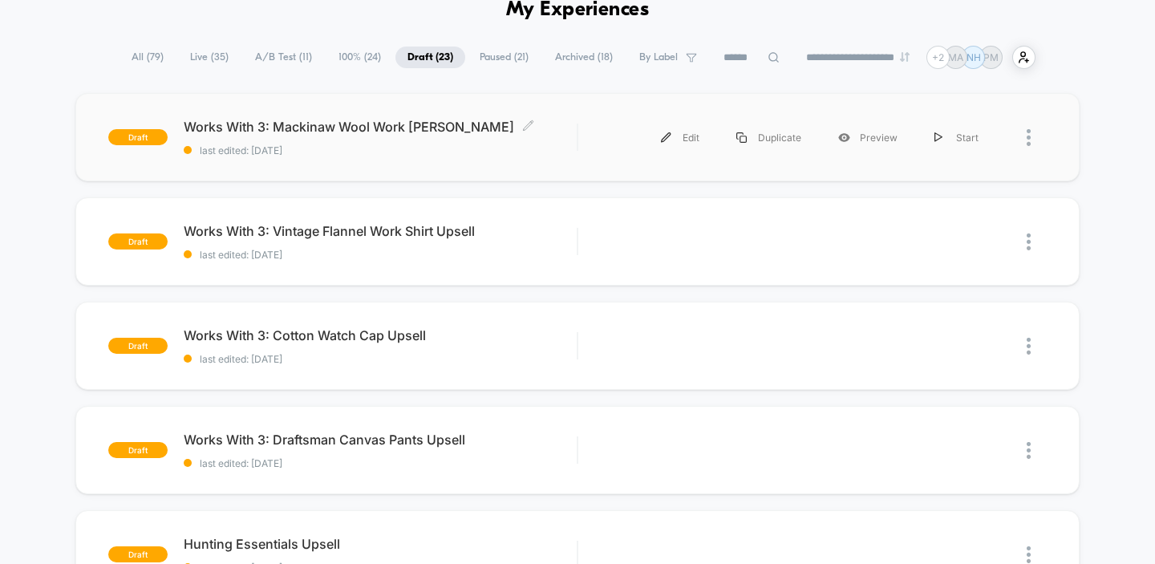
scroll to position [90, 0]
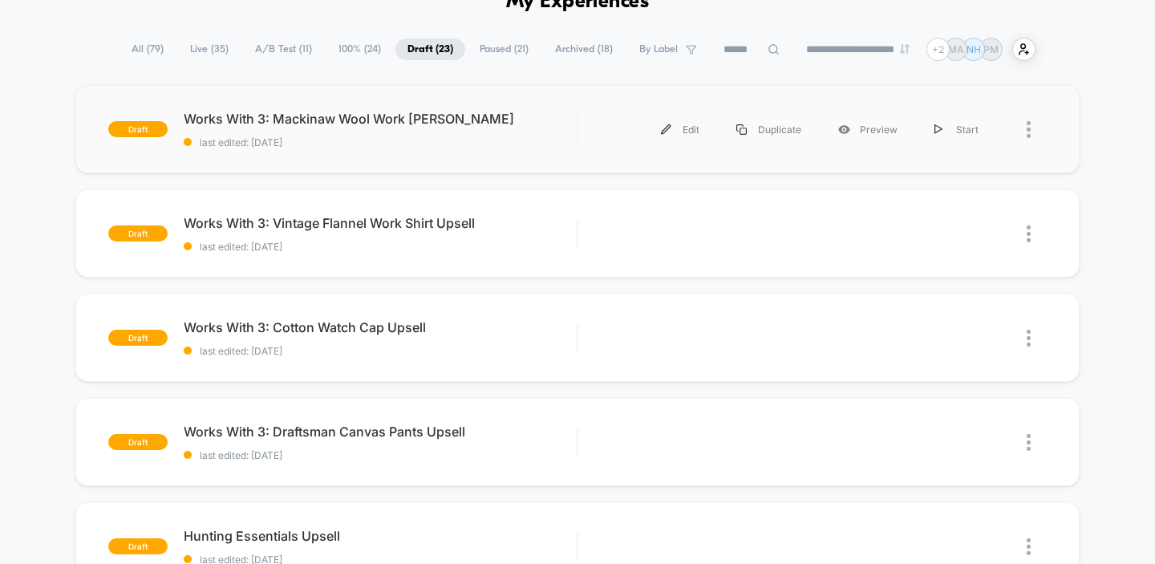
click at [456, 160] on div "draft Works With 3: [PERSON_NAME] Work [PERSON_NAME] last edited: [DATE] Edit D…" at bounding box center [577, 129] width 1005 height 88
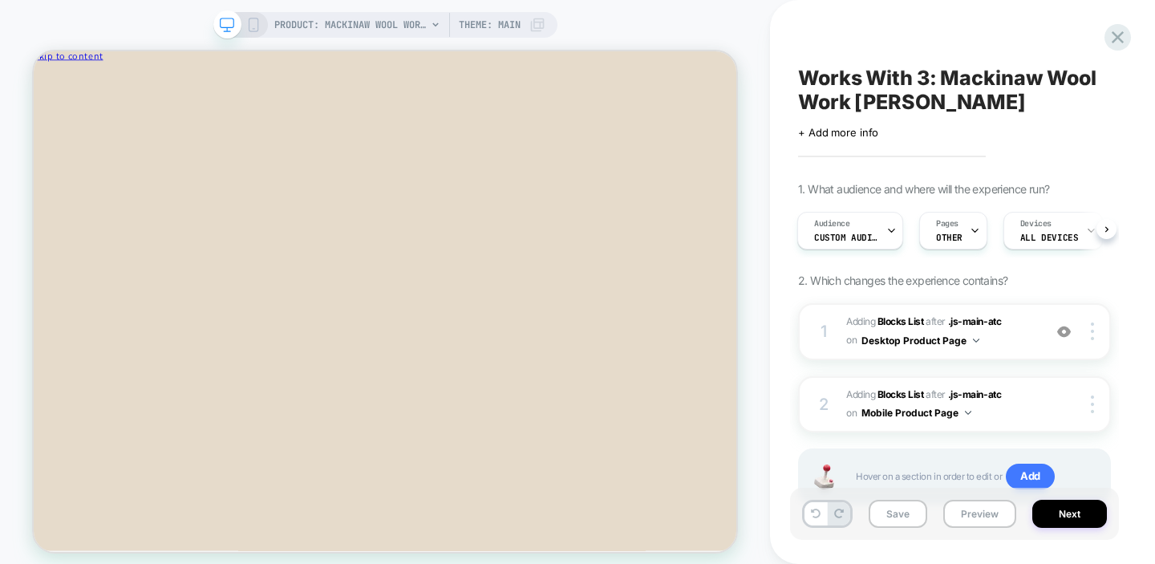
click at [250, 30] on icon at bounding box center [253, 25] width 14 height 14
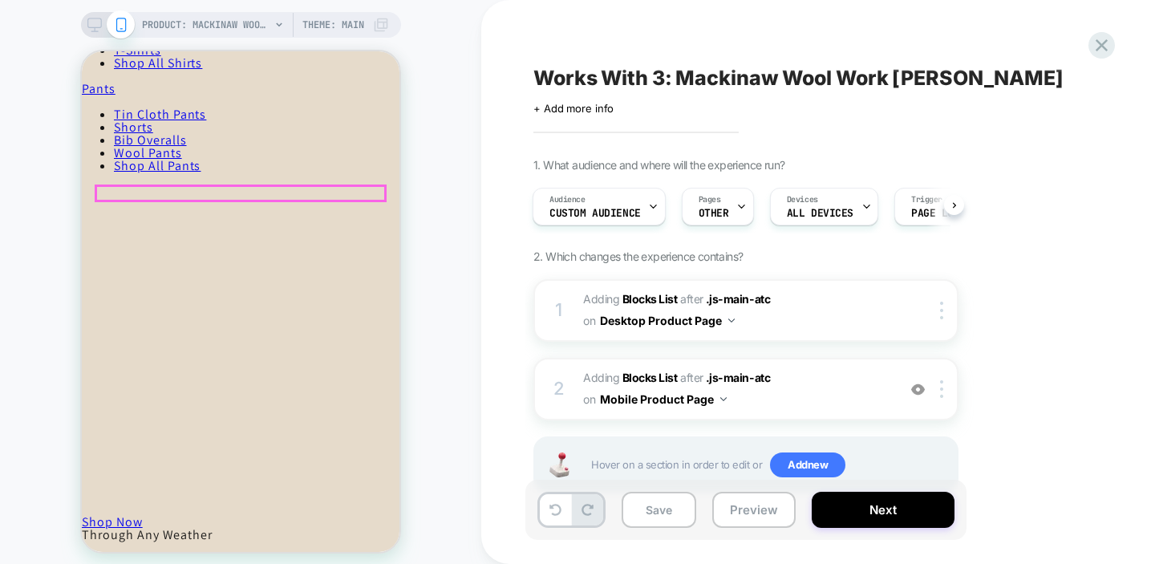
scroll to position [671, 0]
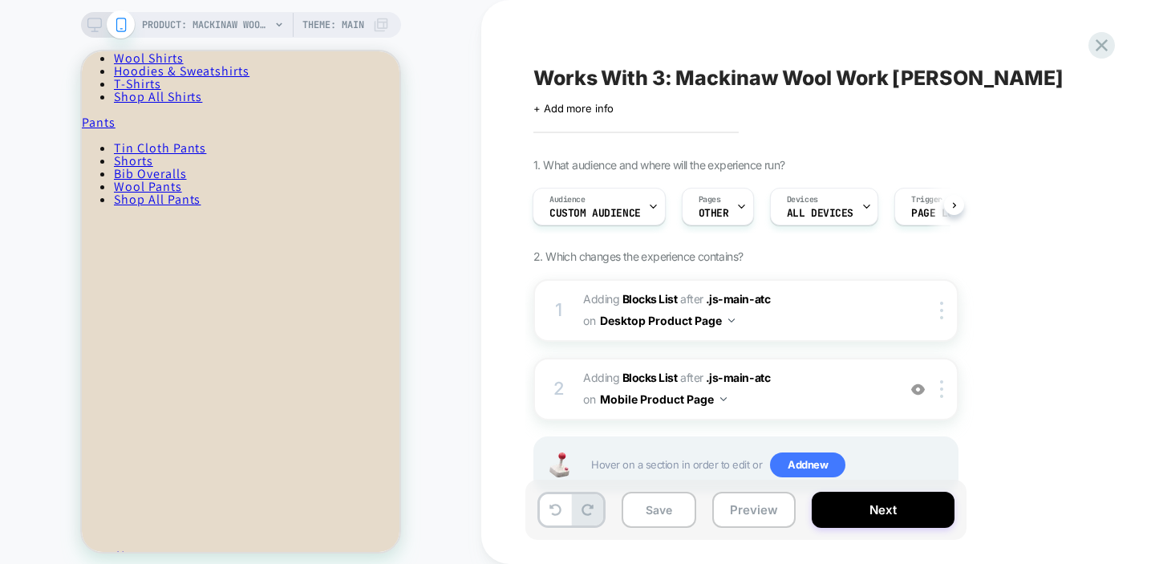
click at [95, 23] on icon at bounding box center [94, 25] width 14 height 14
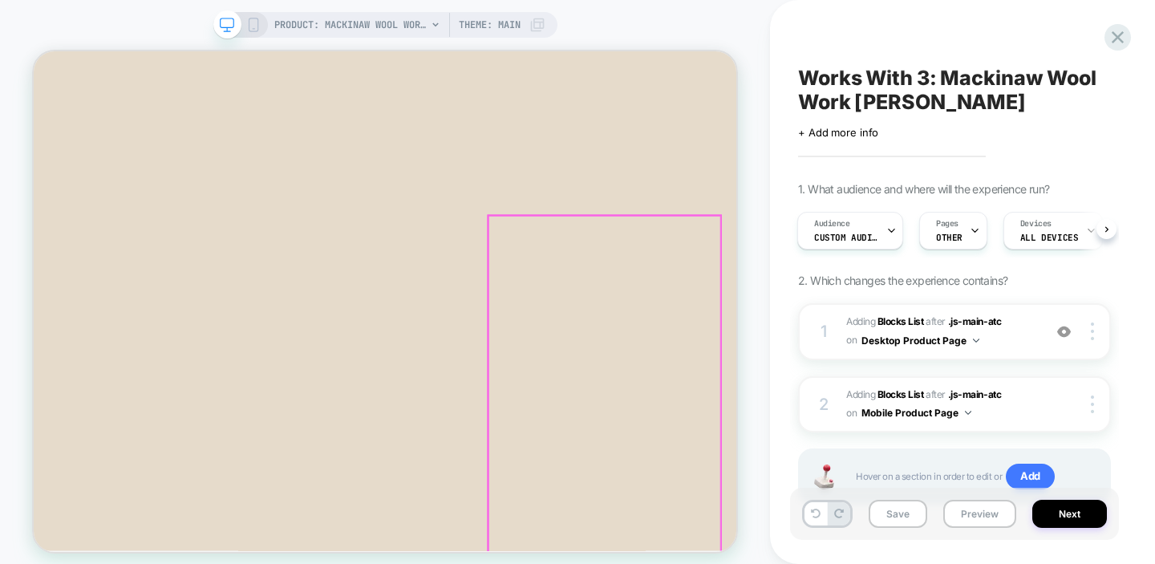
scroll to position [1133, 0]
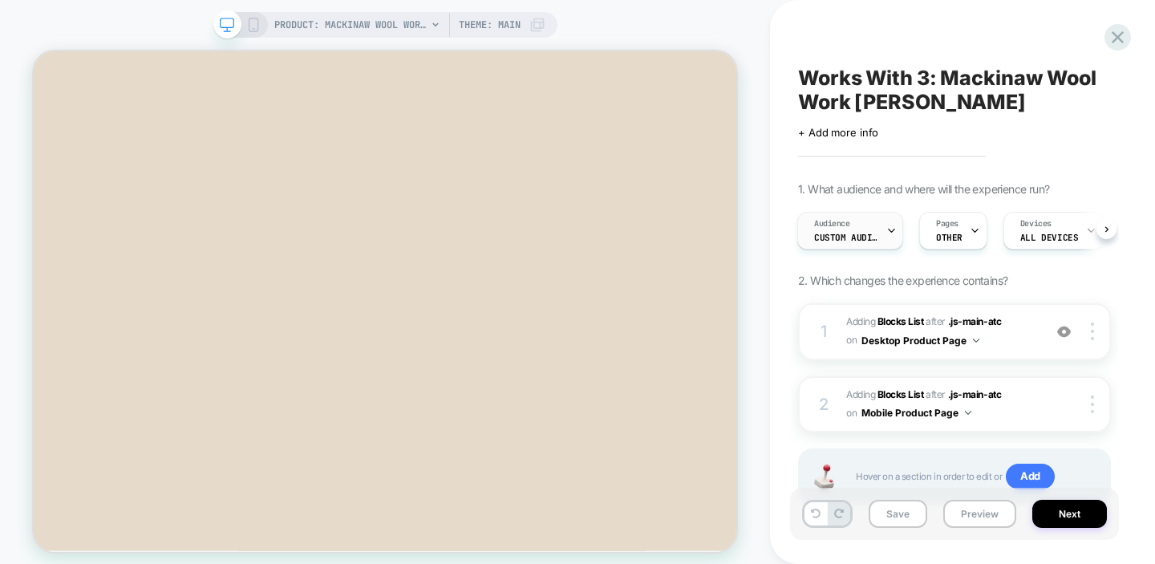
click at [836, 227] on span "Audience" at bounding box center [832, 223] width 36 height 11
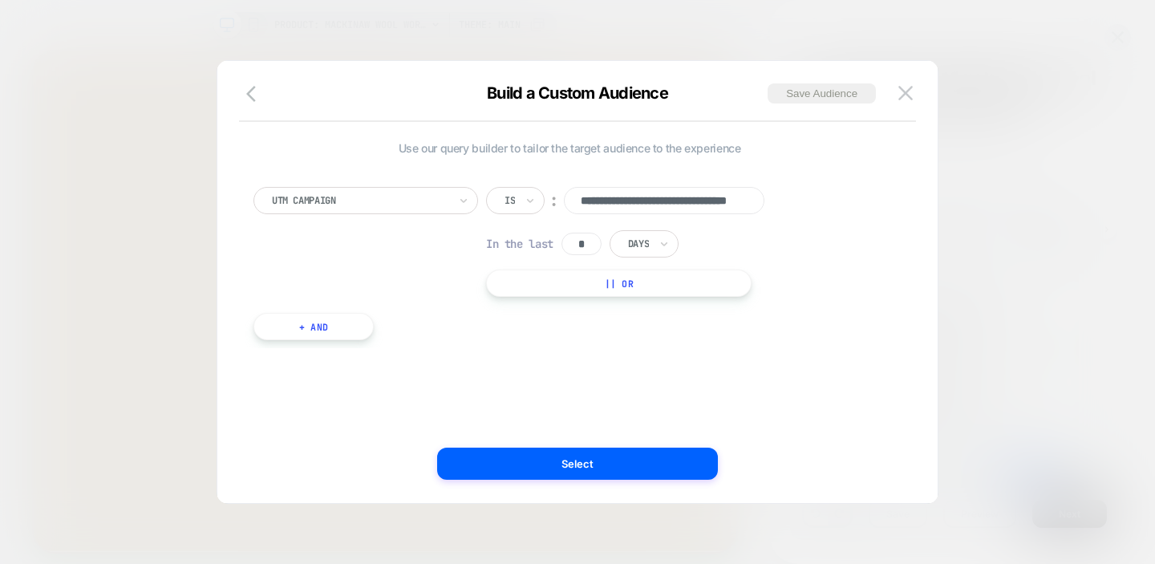
scroll to position [0, 76]
click at [802, 225] on div "**********" at bounding box center [569, 242] width 632 height 110
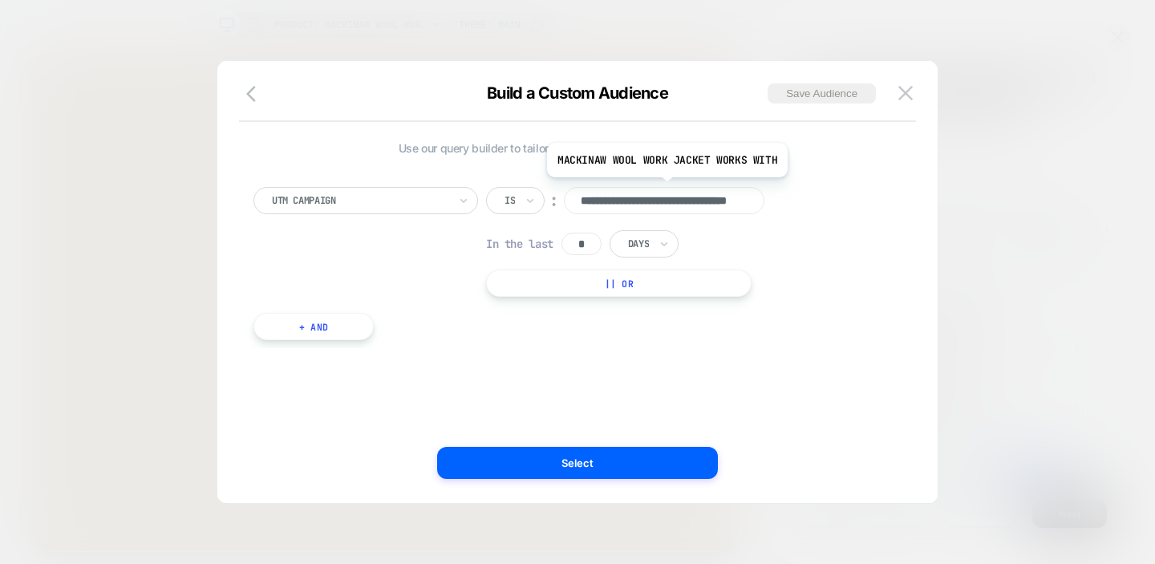
click at [702, 207] on input "**********" at bounding box center [664, 200] width 200 height 27
click at [808, 267] on div "**********" at bounding box center [569, 242] width 632 height 110
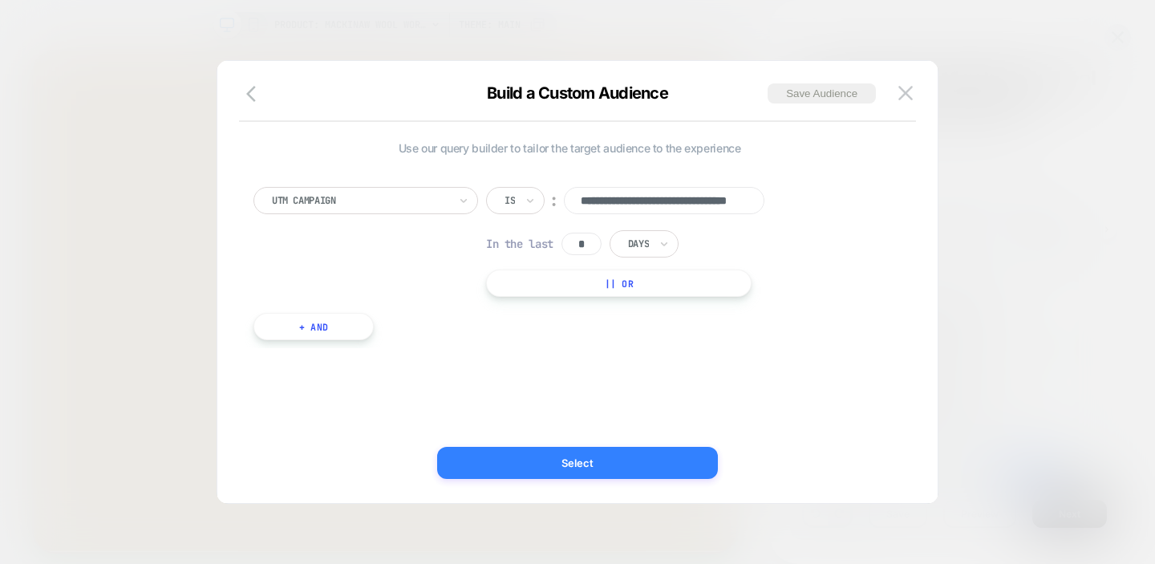
click at [612, 451] on button "Select" at bounding box center [577, 463] width 281 height 32
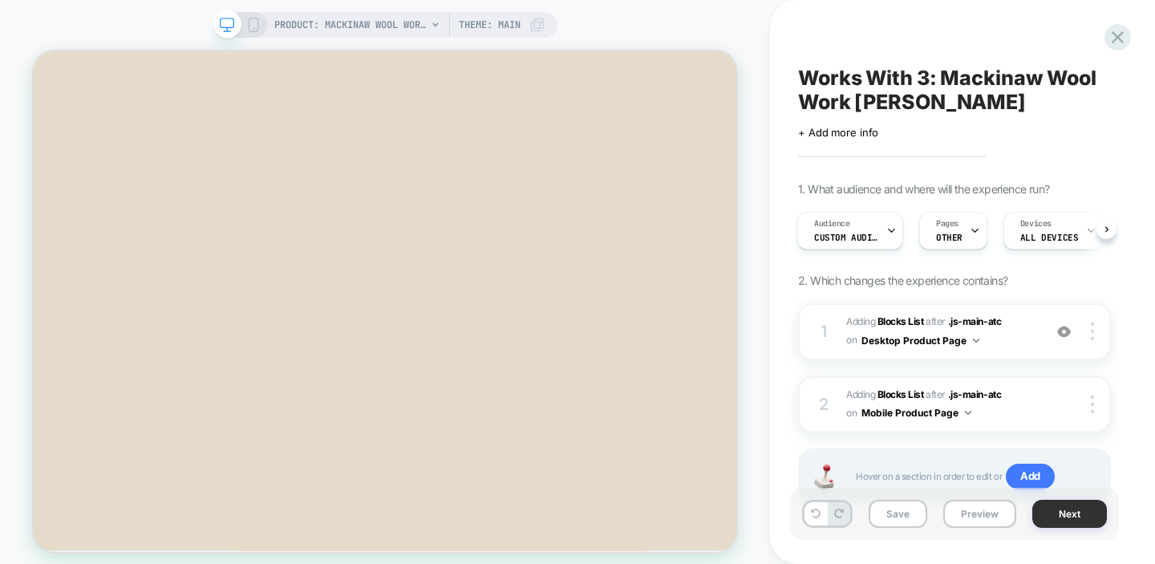
click at [1071, 512] on button "Next" at bounding box center [1069, 514] width 75 height 28
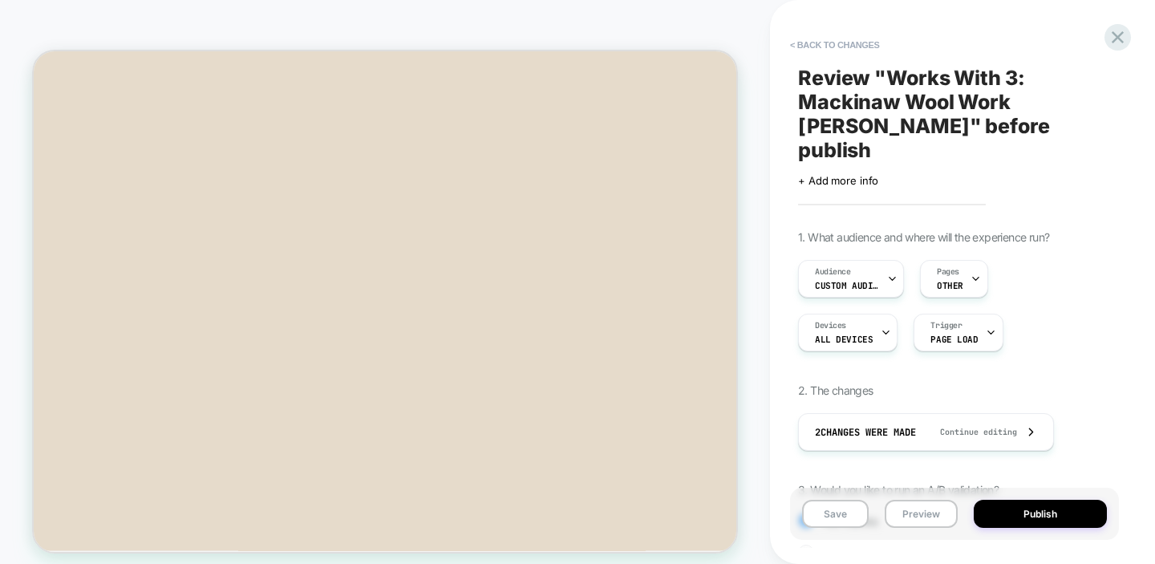
click at [1071, 512] on button "Publish" at bounding box center [1040, 514] width 133 height 28
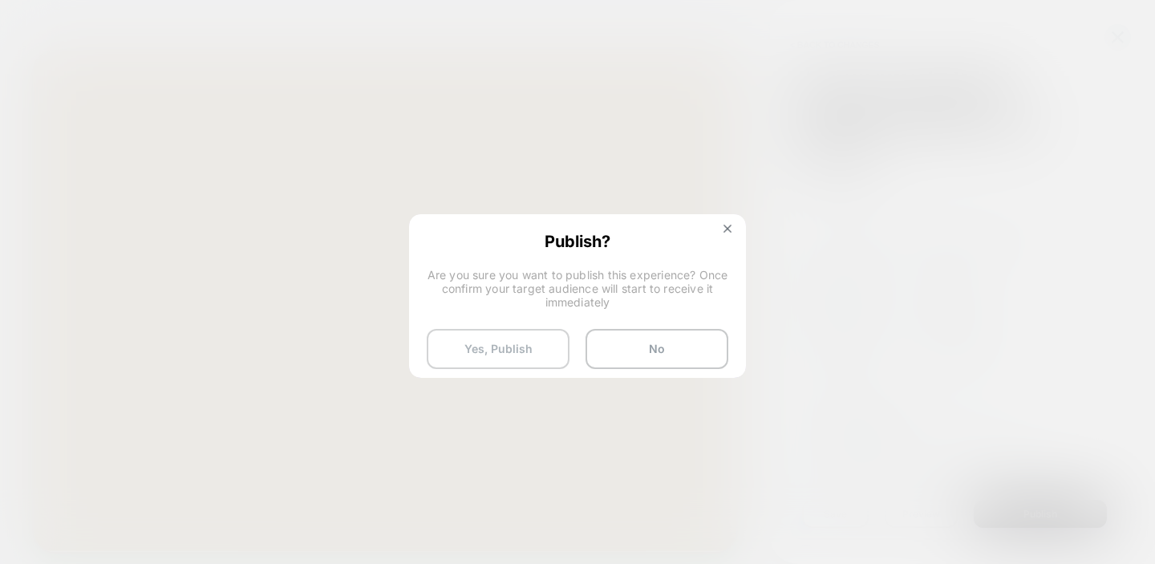
click at [486, 332] on button "Yes, Publish" at bounding box center [498, 349] width 143 height 40
click at [508, 341] on button "Yes, Publish" at bounding box center [498, 349] width 143 height 40
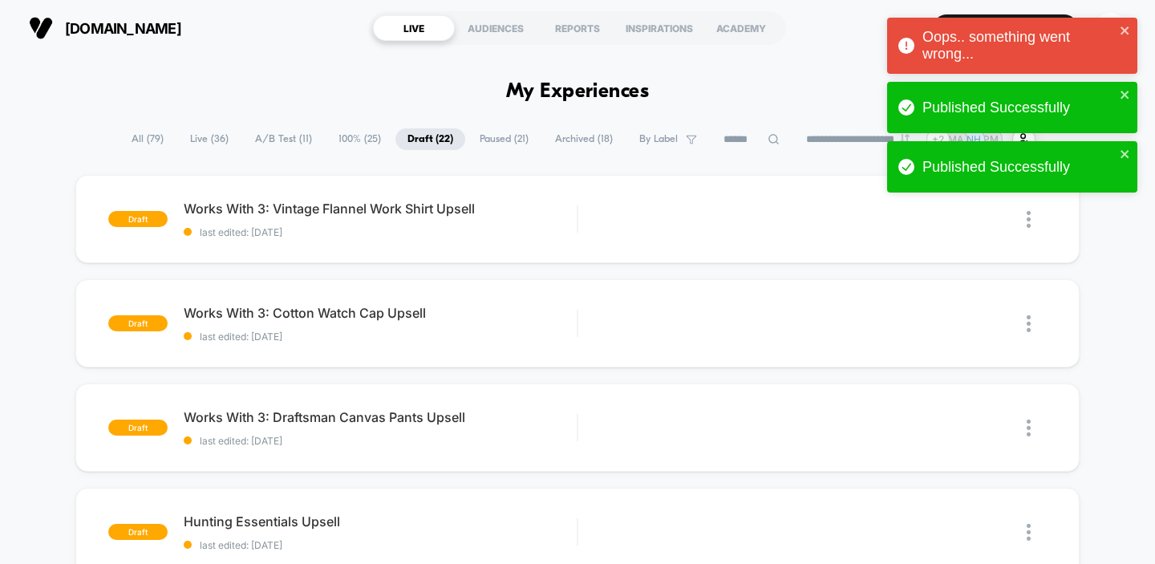
click at [191, 130] on span "Live ( 36 )" at bounding box center [209, 139] width 63 height 22
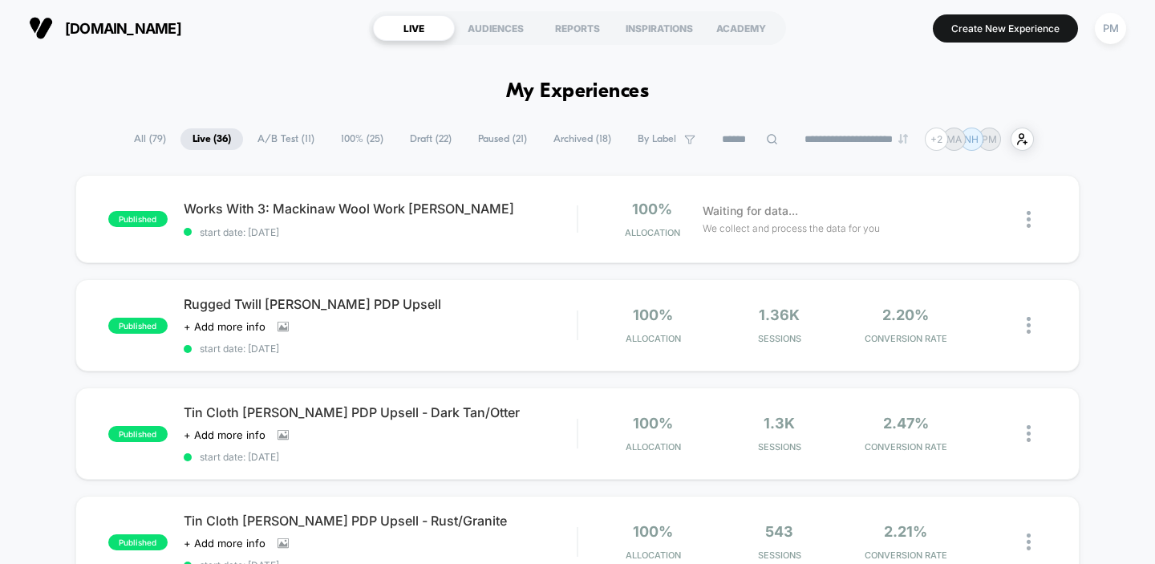
click at [439, 137] on span "Draft ( 22 )" at bounding box center [431, 139] width 66 height 22
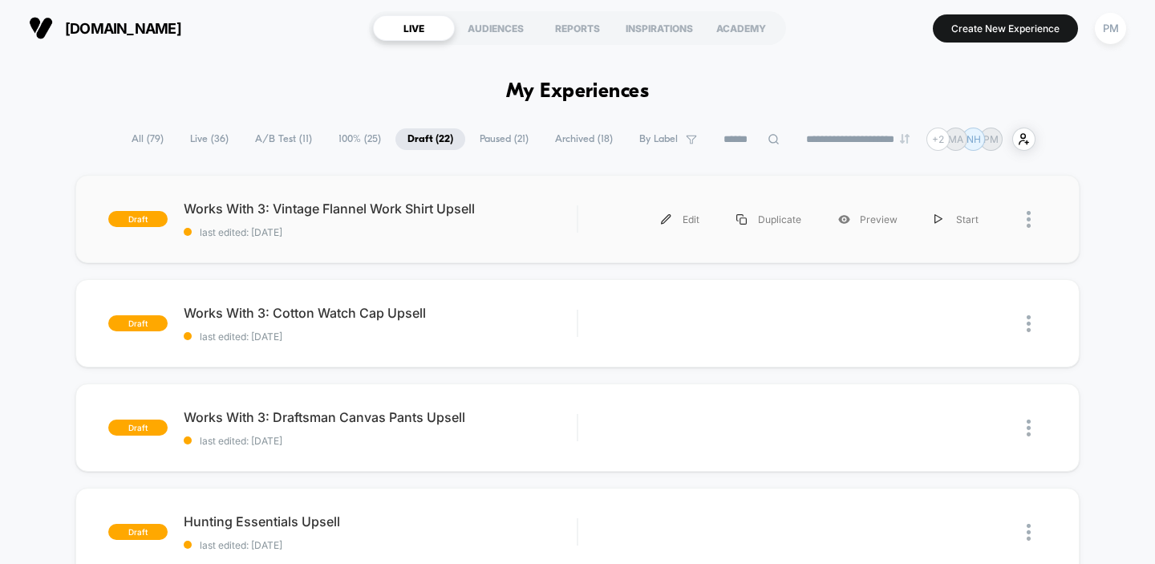
click at [477, 249] on div "draft Works With 3: Vintage Flannel Work Shirt Upsell last edited: [DATE] Edit …" at bounding box center [577, 219] width 1005 height 88
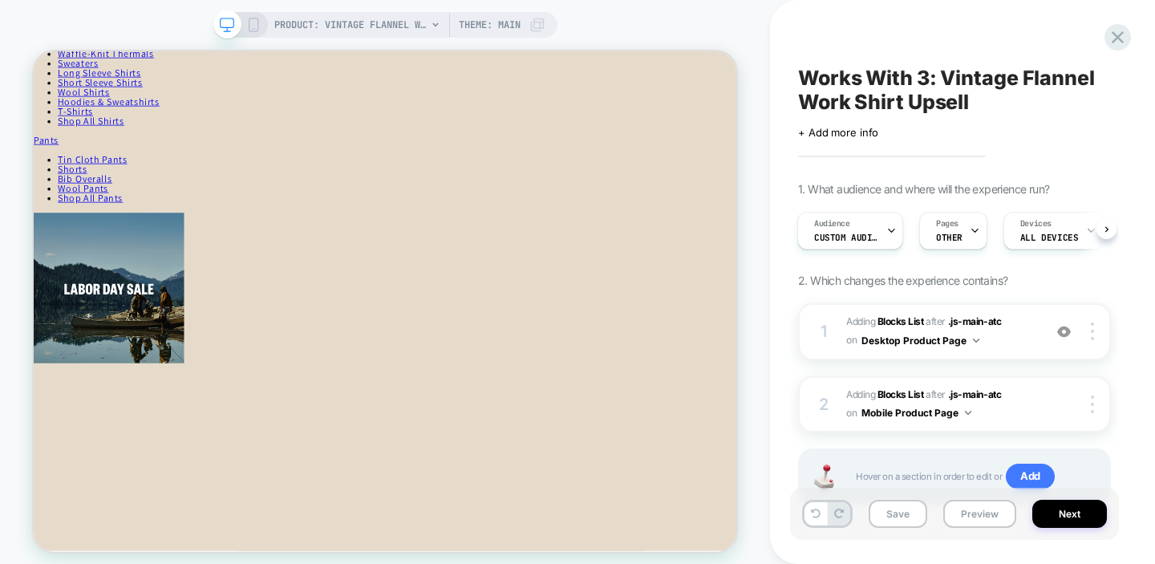
scroll to position [671, 0]
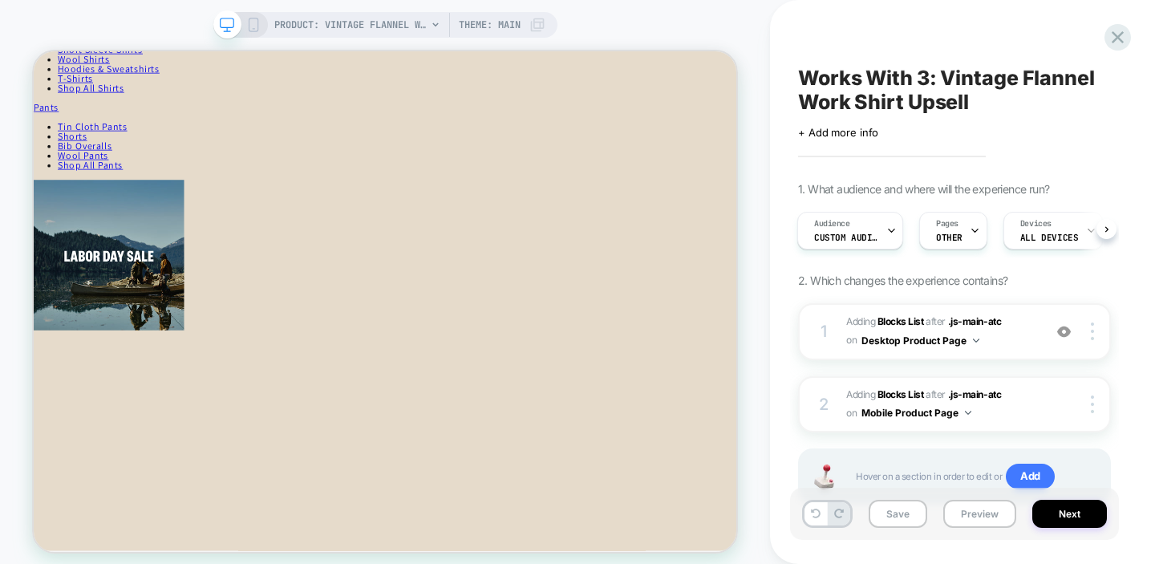
click at [250, 14] on div "PRODUCT: Vintage Flannel Work Shirt - Tan / Orange / Multi Plaid Theme: MAIN" at bounding box center [385, 25] width 344 height 26
click at [255, 22] on icon at bounding box center [253, 25] width 14 height 14
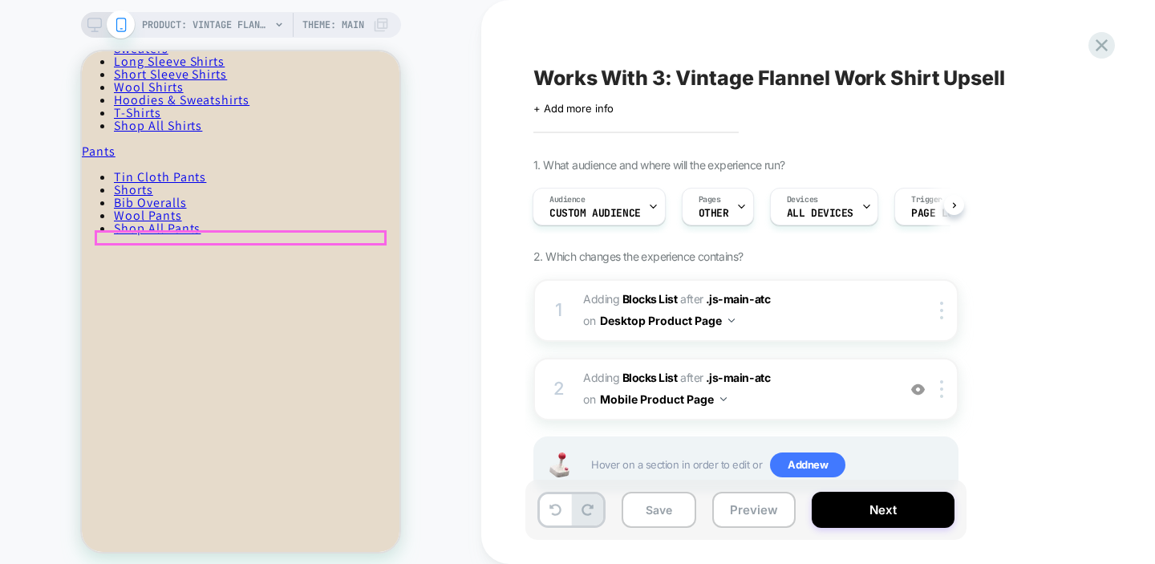
scroll to position [635, 0]
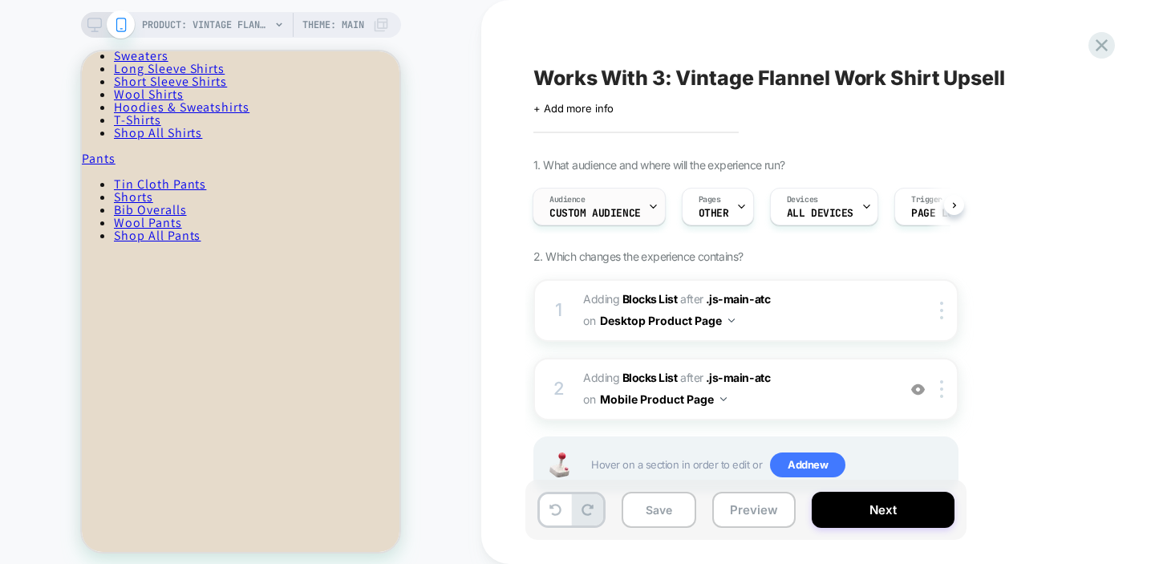
click at [623, 208] on span "Custom Audience" at bounding box center [594, 213] width 91 height 11
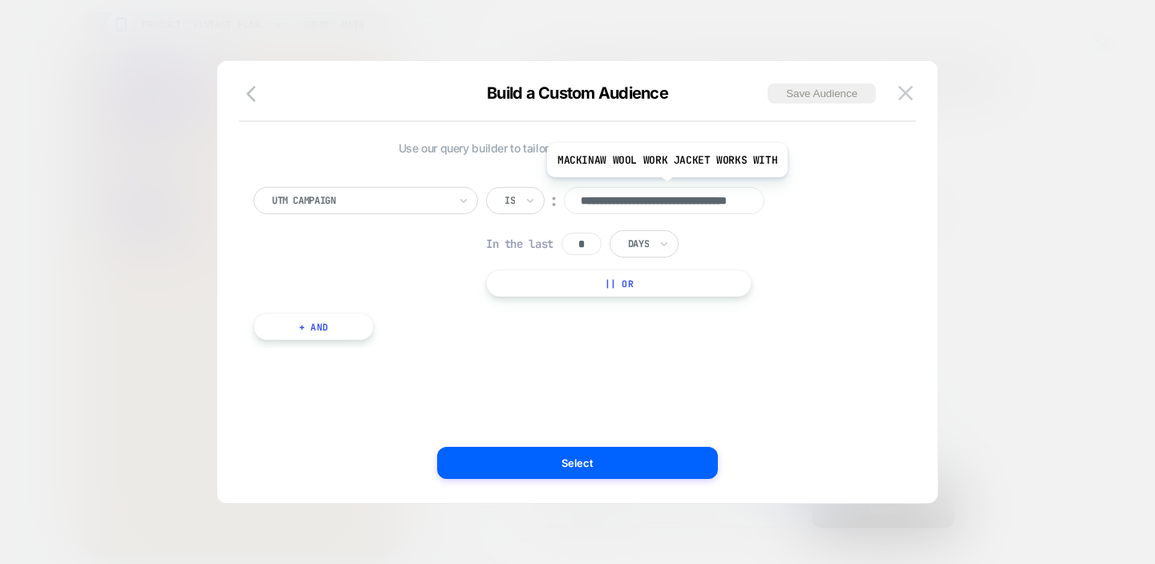
scroll to position [0, 76]
click at [508, 202] on input "text" at bounding box center [507, 200] width 6 height 14
click at [492, 167] on div "**********" at bounding box center [569, 255] width 648 height 185
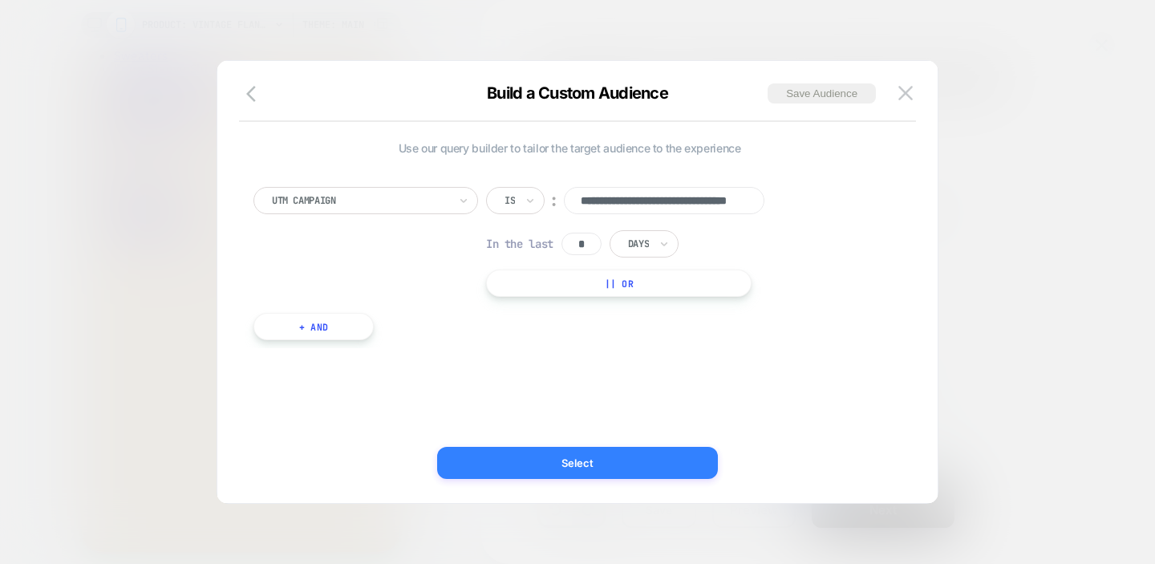
click at [532, 465] on button "Select" at bounding box center [577, 463] width 281 height 32
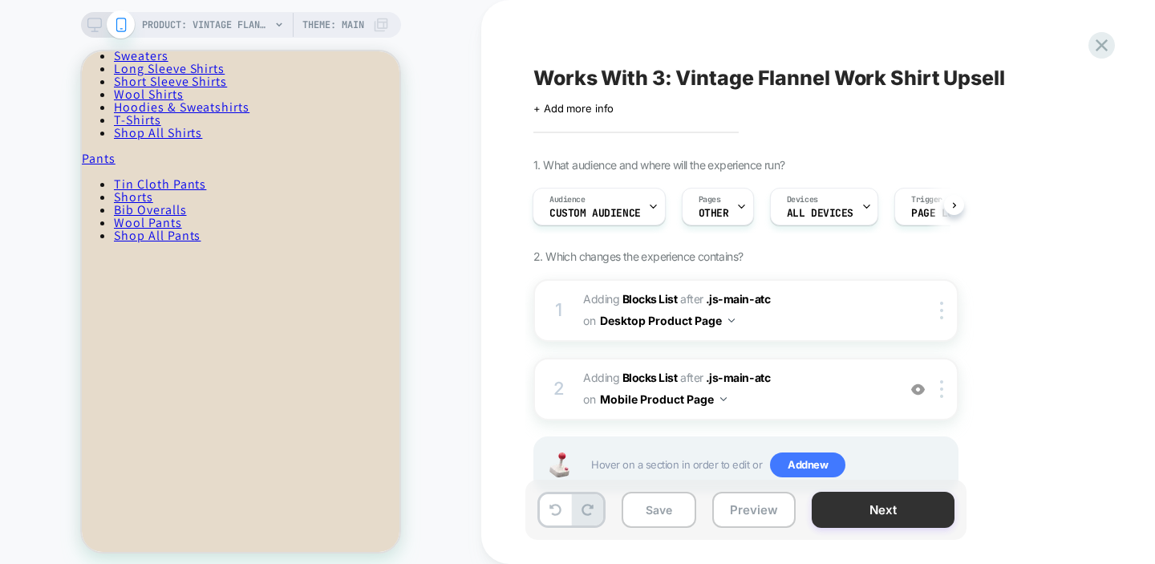
click at [863, 516] on button "Next" at bounding box center [883, 510] width 143 height 36
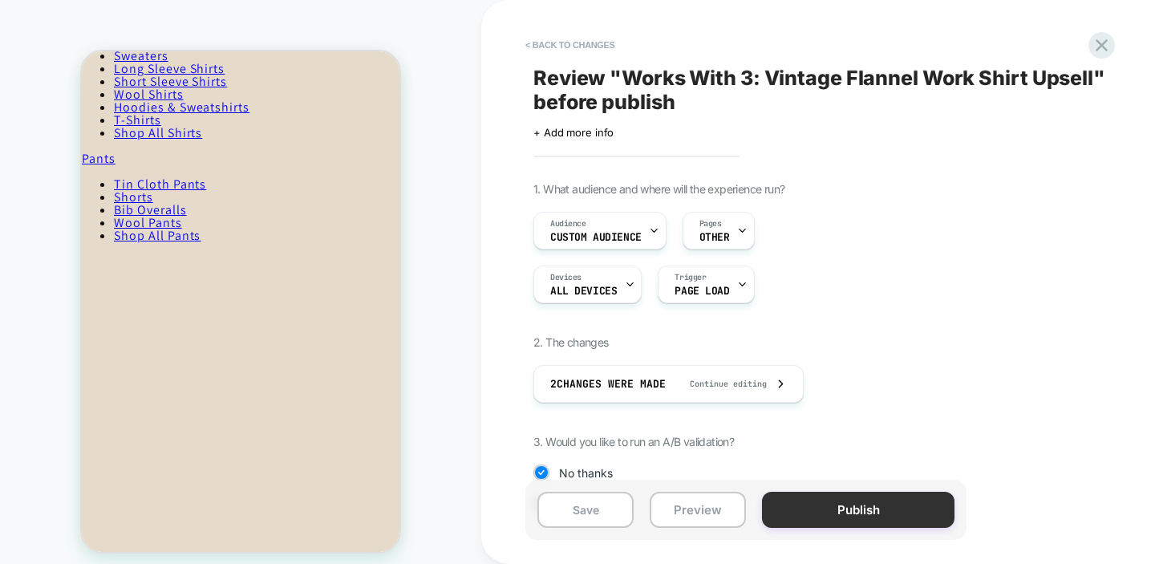
click at [831, 511] on button "Publish" at bounding box center [858, 510] width 192 height 36
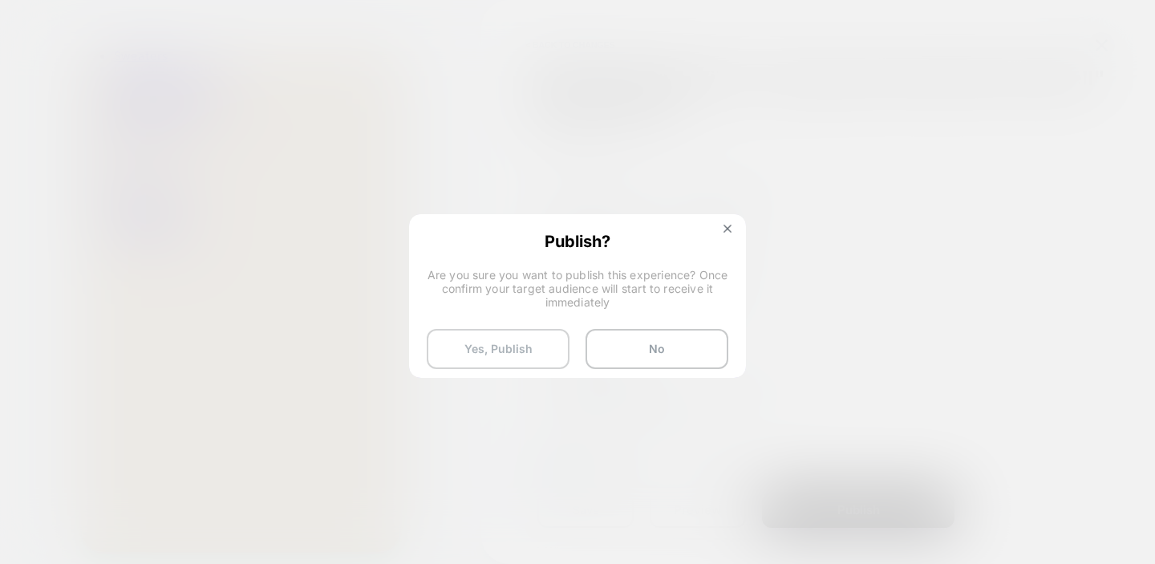
click at [457, 346] on button "Yes, Publish" at bounding box center [498, 349] width 143 height 40
click at [536, 346] on button "Yes, Publish" at bounding box center [498, 349] width 143 height 40
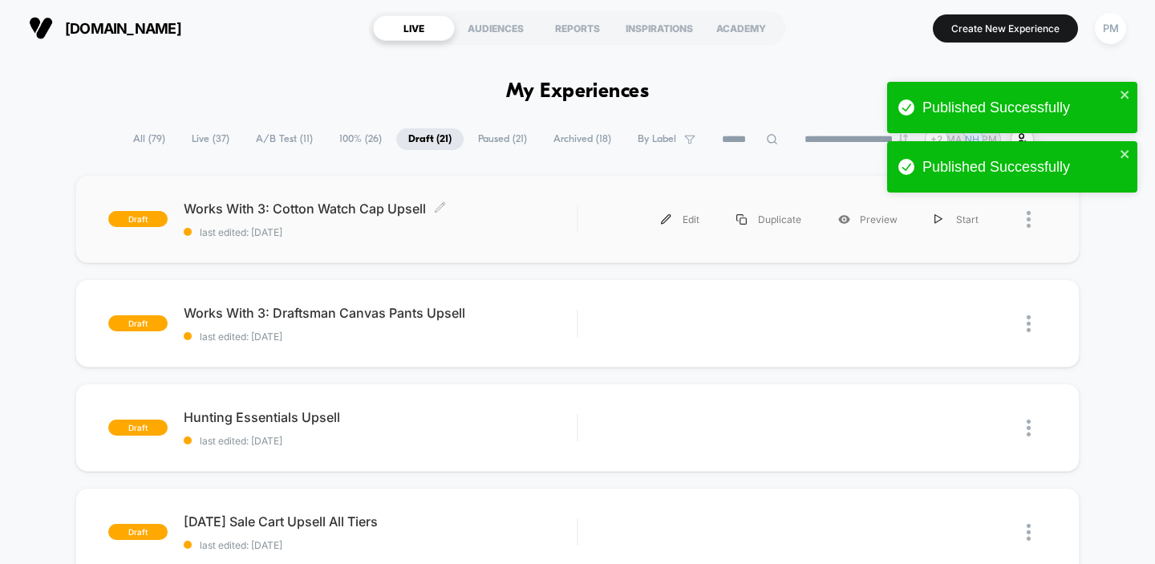
click at [529, 228] on span "last edited: [DATE]" at bounding box center [381, 232] width 394 height 12
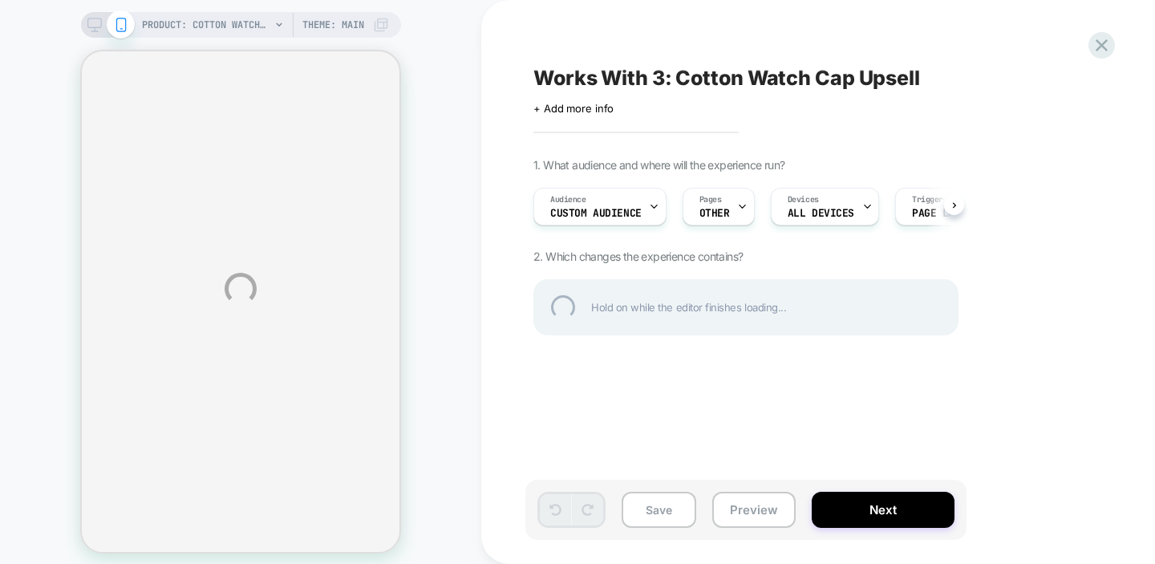
click at [616, 202] on div "PRODUCT: Cotton Watch Cap - Sawdust PRODUCT: Cotton Watch Cap - Sawdust Theme: …" at bounding box center [577, 288] width 1155 height 577
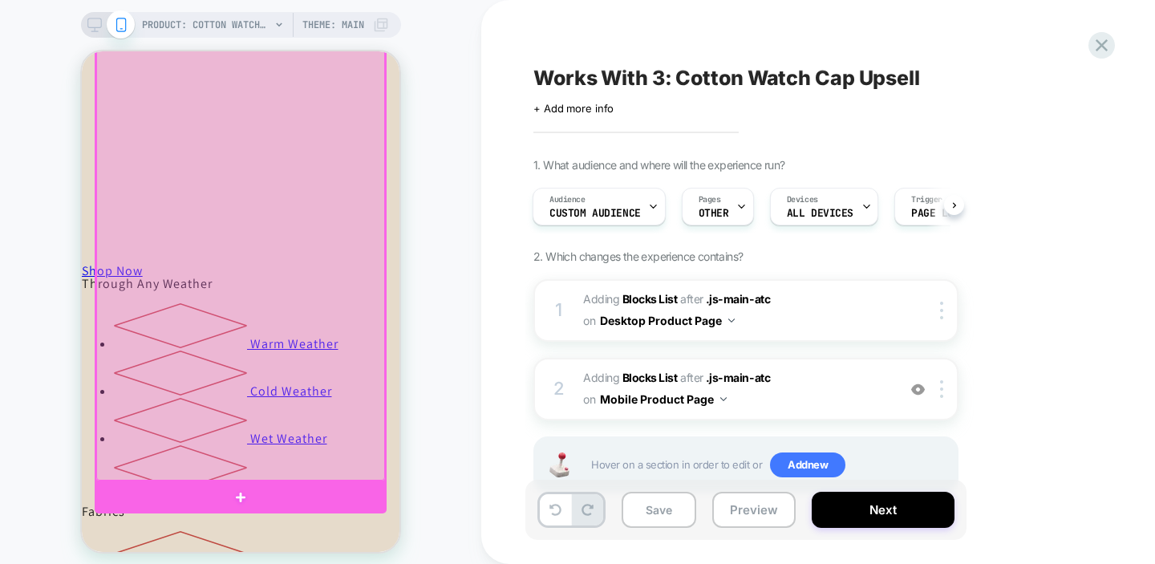
scroll to position [952, 0]
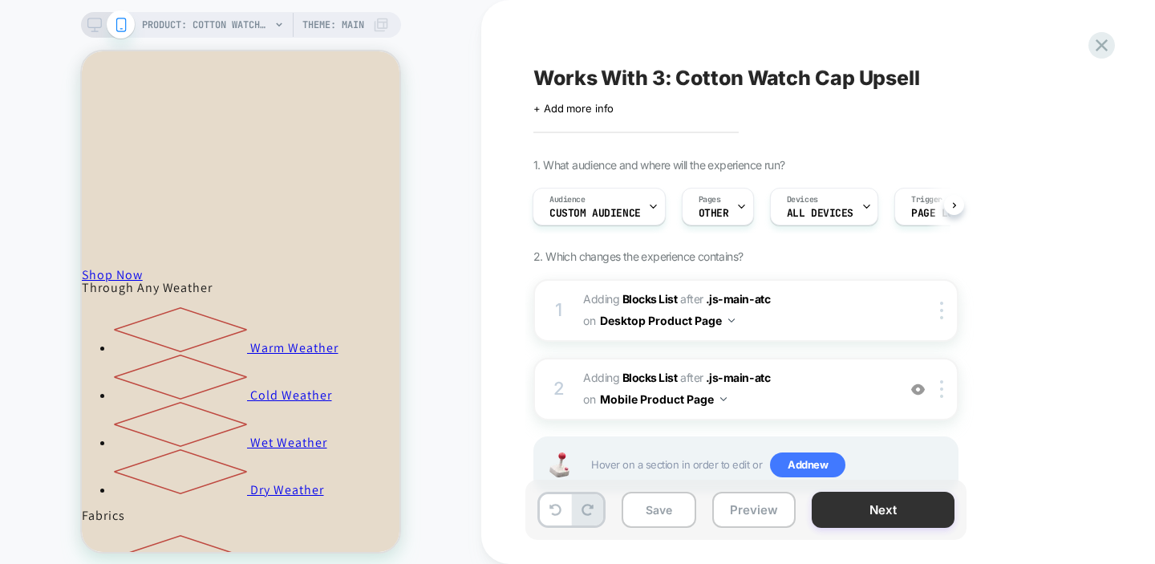
click at [891, 511] on button "Next" at bounding box center [883, 510] width 143 height 36
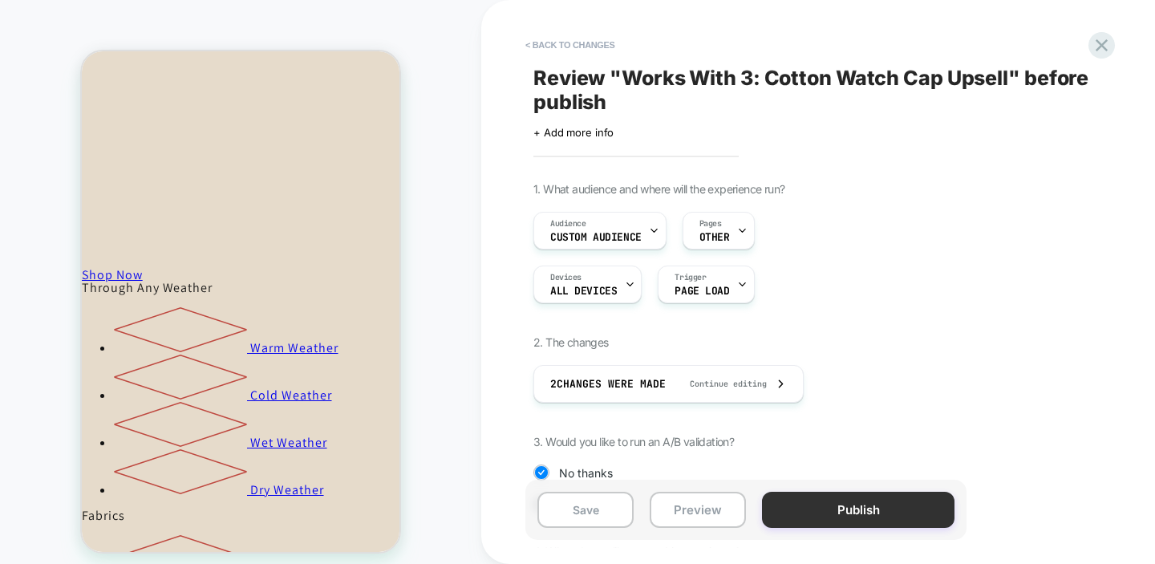
click at [879, 512] on button "Publish" at bounding box center [858, 510] width 192 height 36
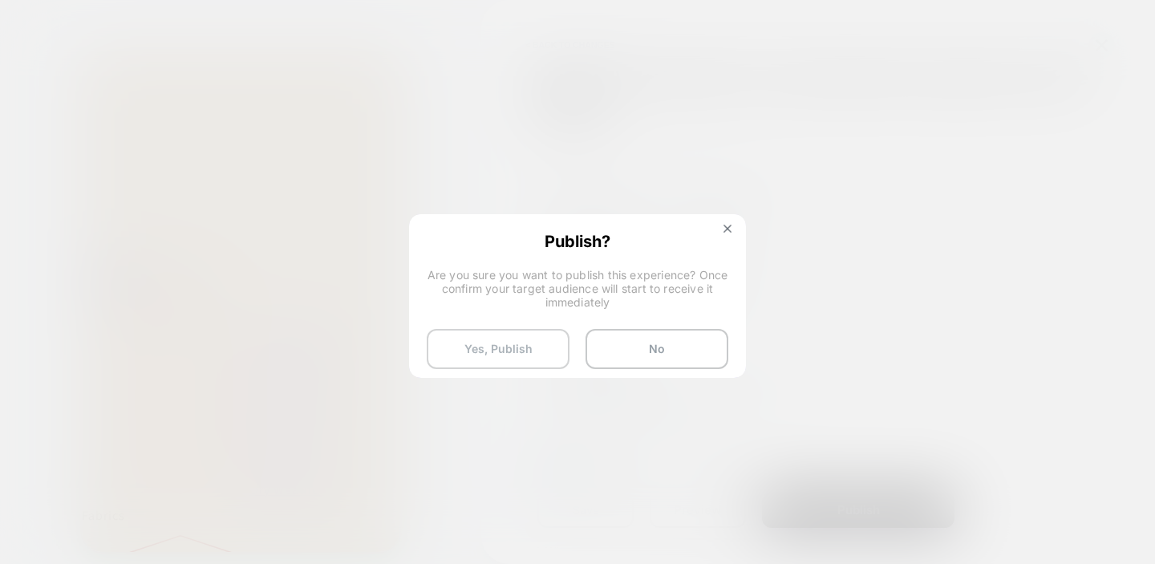
click at [496, 346] on button "Yes, Publish" at bounding box center [498, 349] width 143 height 40
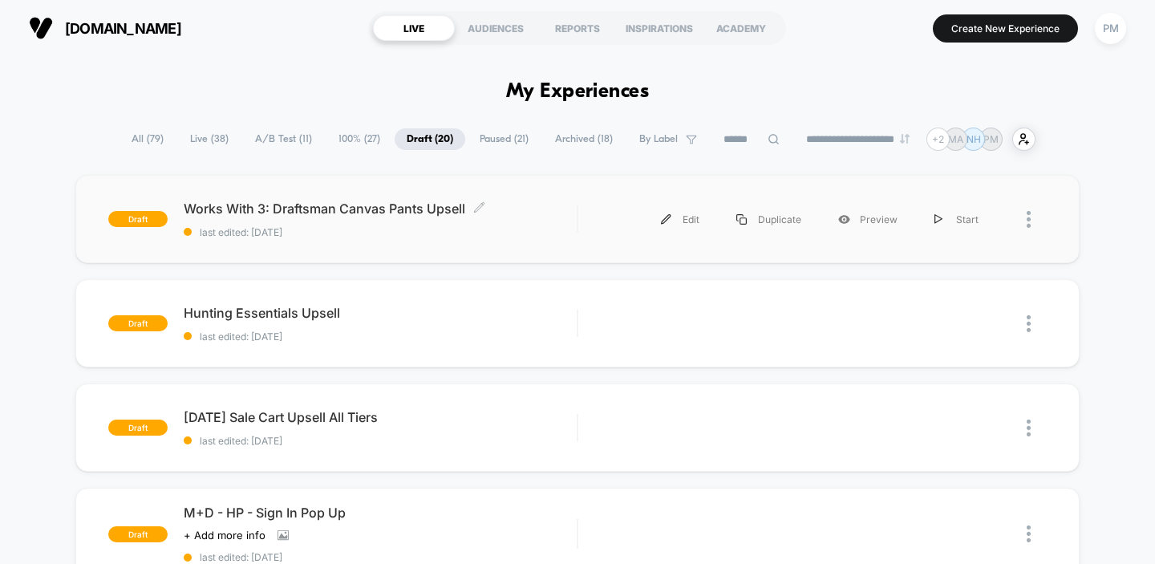
click at [561, 222] on div "Works With 3: Draftsman Canvas Pants Upsell Click to edit experience details Cl…" at bounding box center [381, 219] width 394 height 38
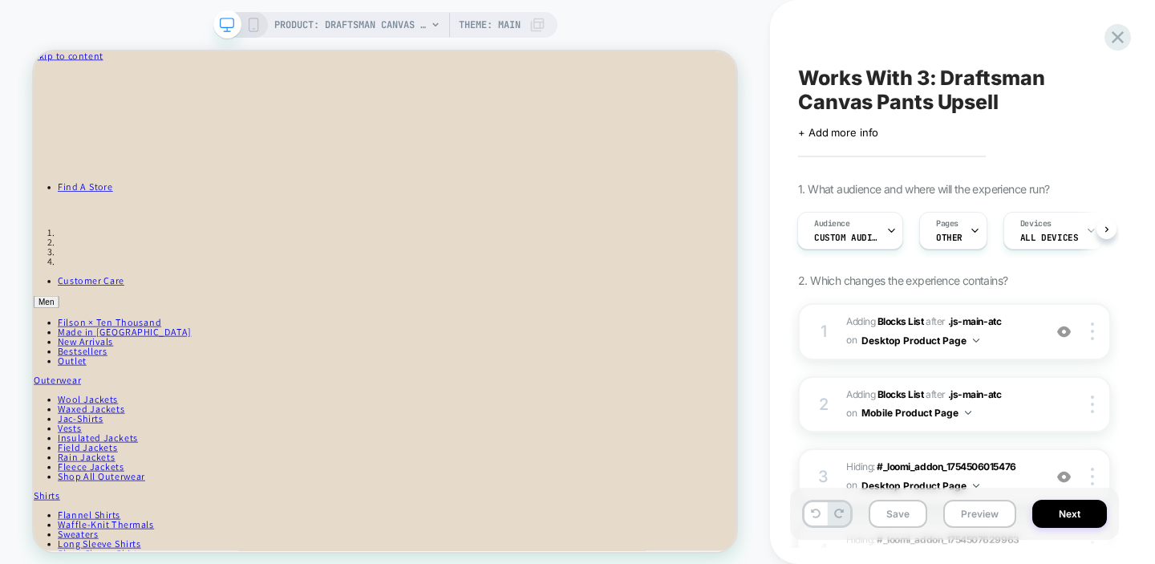
click at [251, 26] on icon at bounding box center [253, 25] width 14 height 14
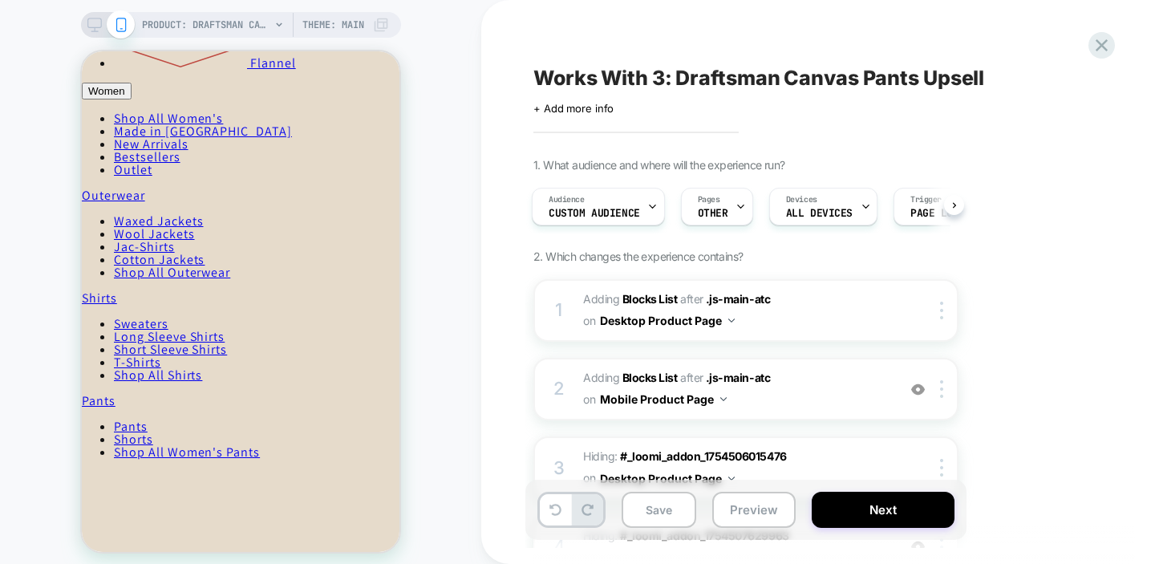
scroll to position [1607, 0]
click at [852, 504] on button "Next" at bounding box center [883, 510] width 143 height 36
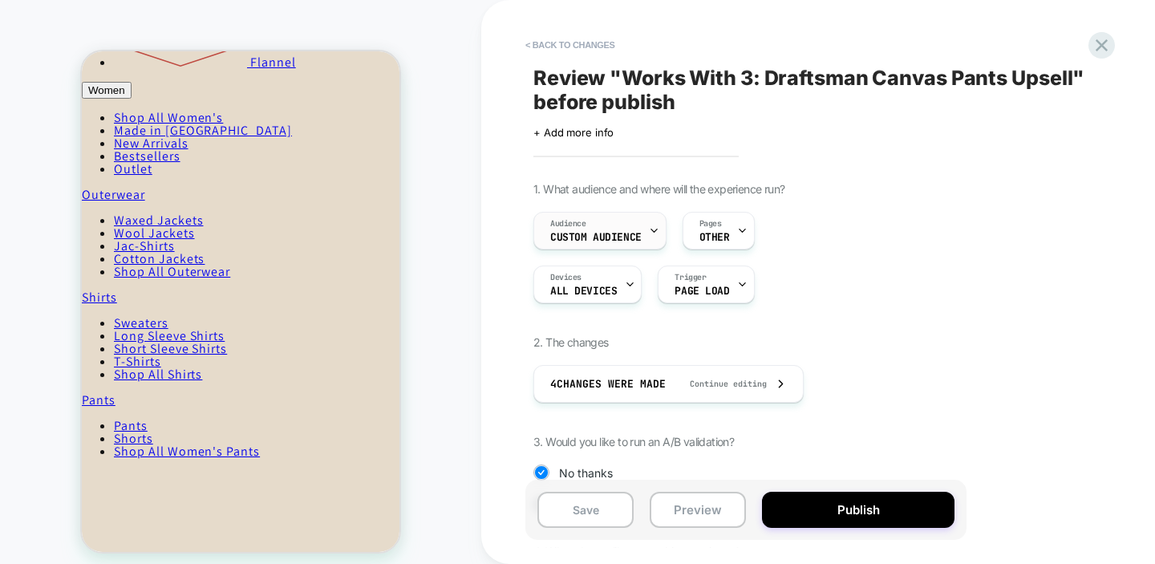
click at [588, 226] on div "Audience Custom Audience" at bounding box center [595, 231] width 123 height 36
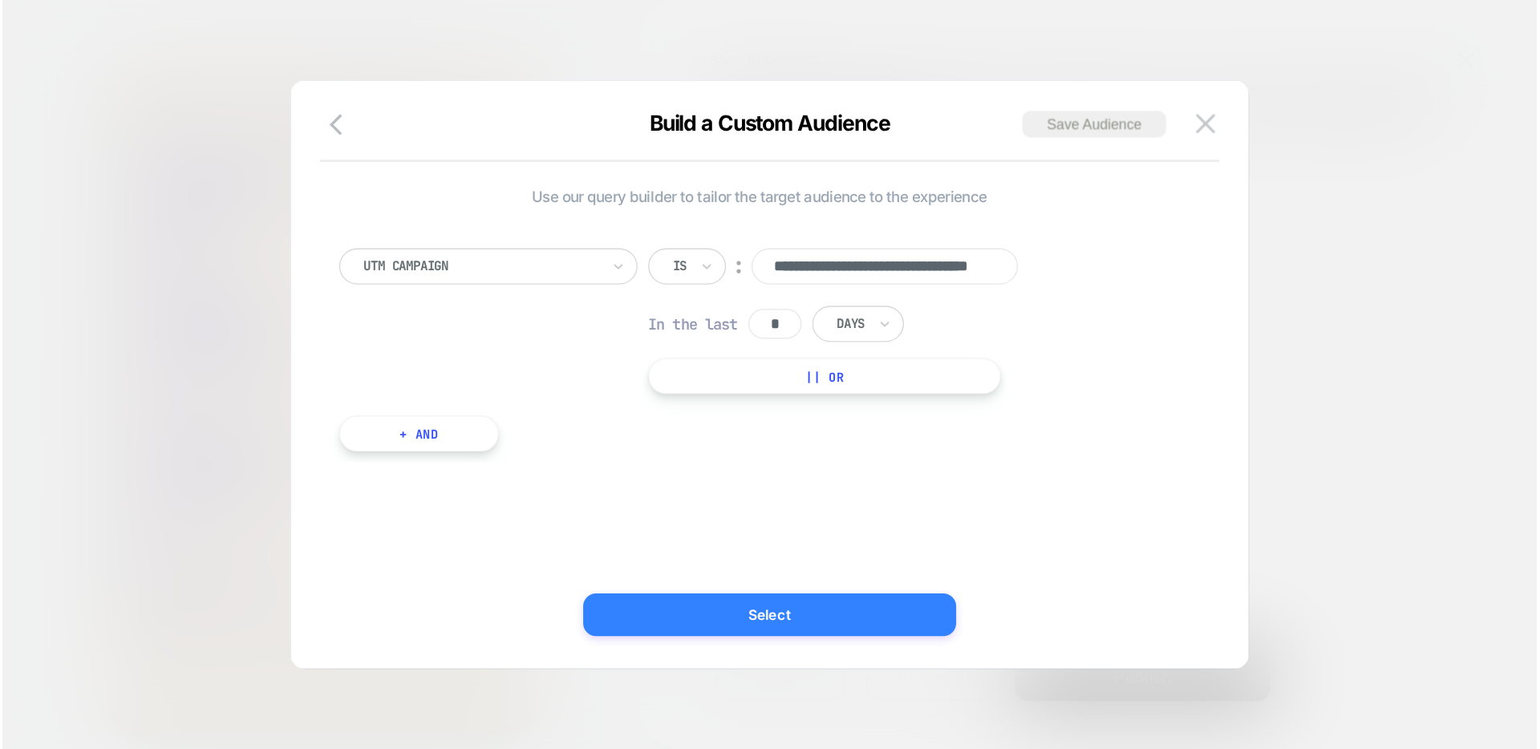
scroll to position [0, 0]
click at [642, 467] on button "Select" at bounding box center [577, 463] width 281 height 32
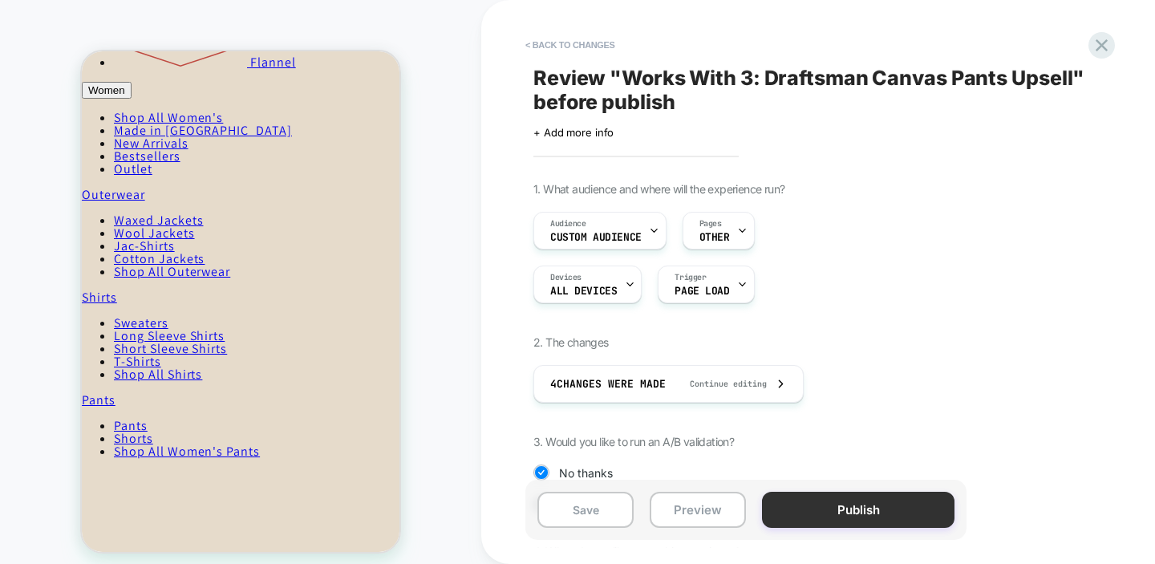
click at [805, 512] on button "Publish" at bounding box center [858, 510] width 192 height 36
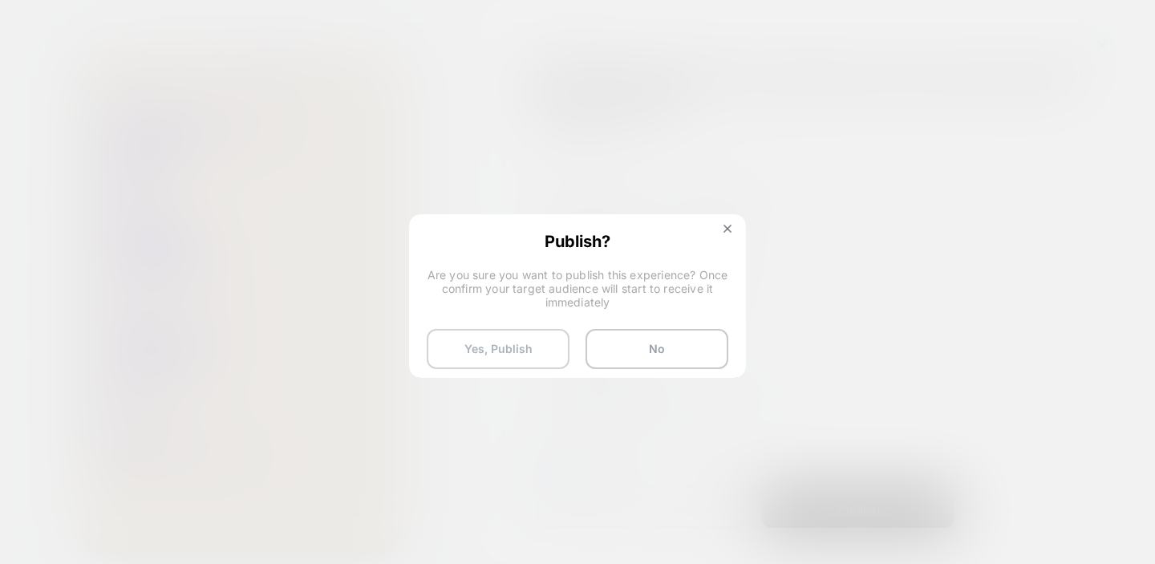
click at [484, 354] on button "Yes, Publish" at bounding box center [498, 349] width 143 height 40
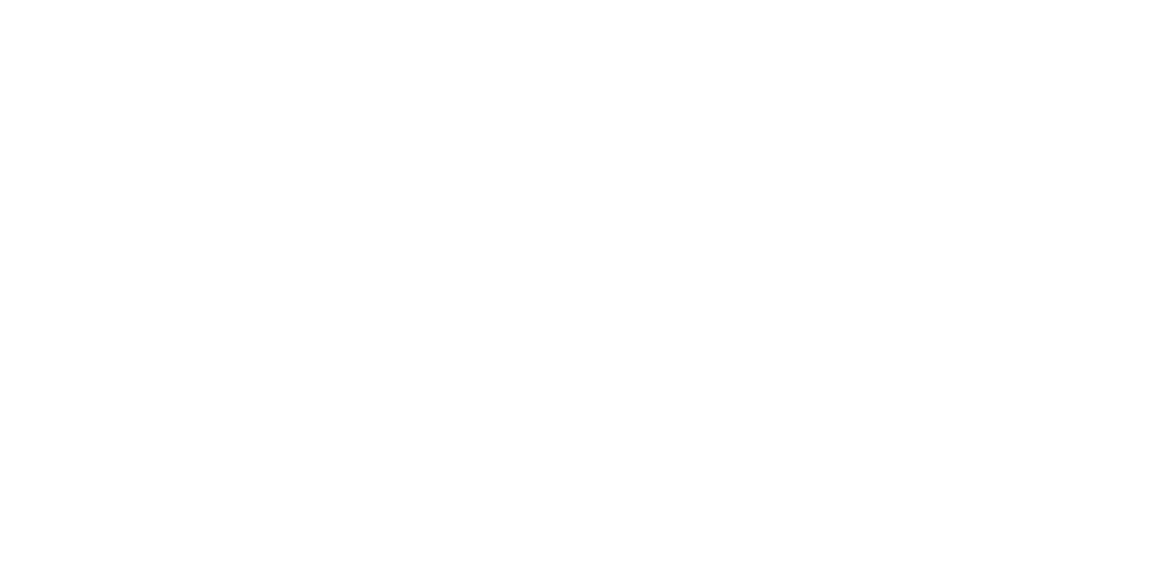
click at [482, 6] on html "Navigated to [DOMAIN_NAME] | No-code CRO for Shopify" at bounding box center [577, 3] width 1155 height 6
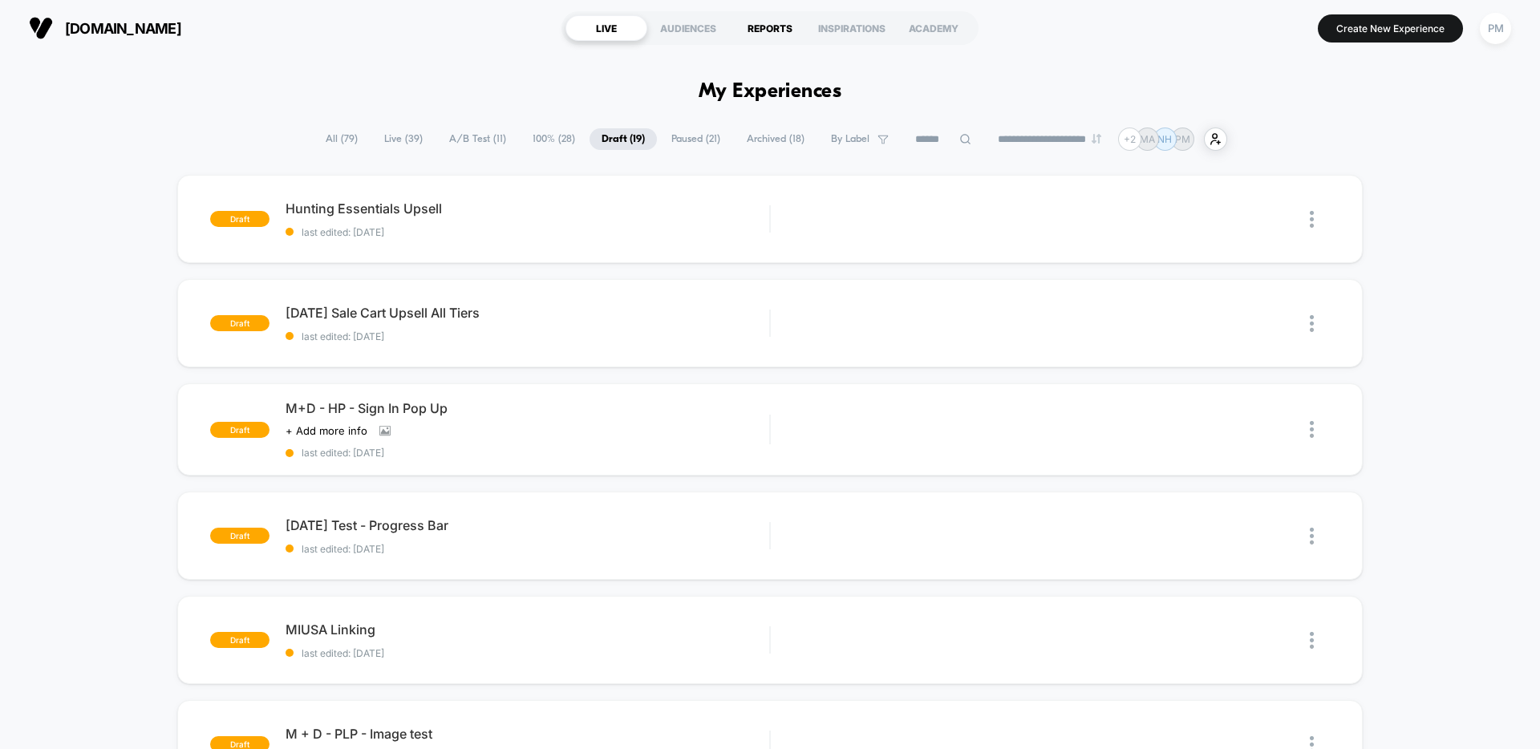
click at [764, 34] on div "REPORTS" at bounding box center [770, 28] width 82 height 26
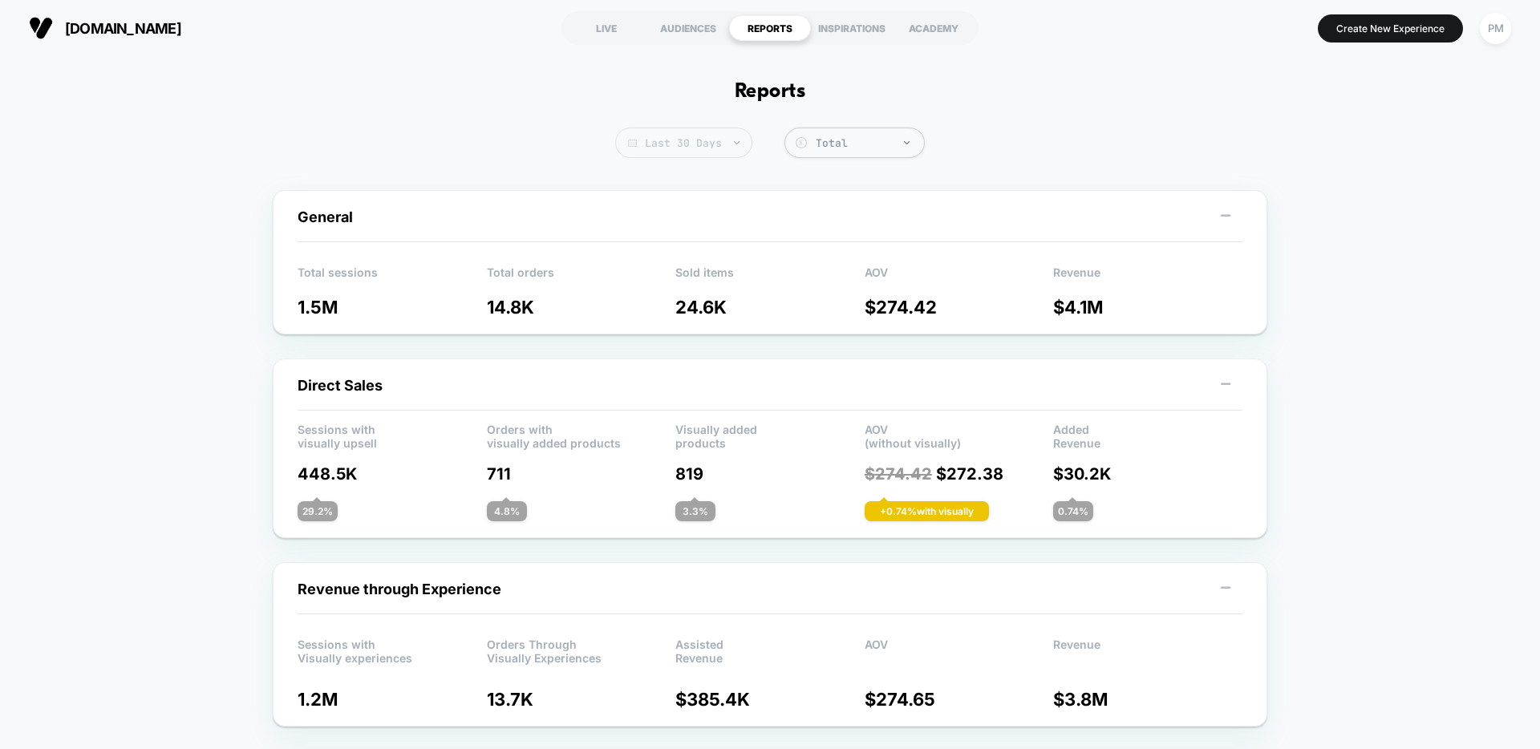
click at [679, 131] on span "Last 30 Days" at bounding box center [683, 143] width 137 height 30
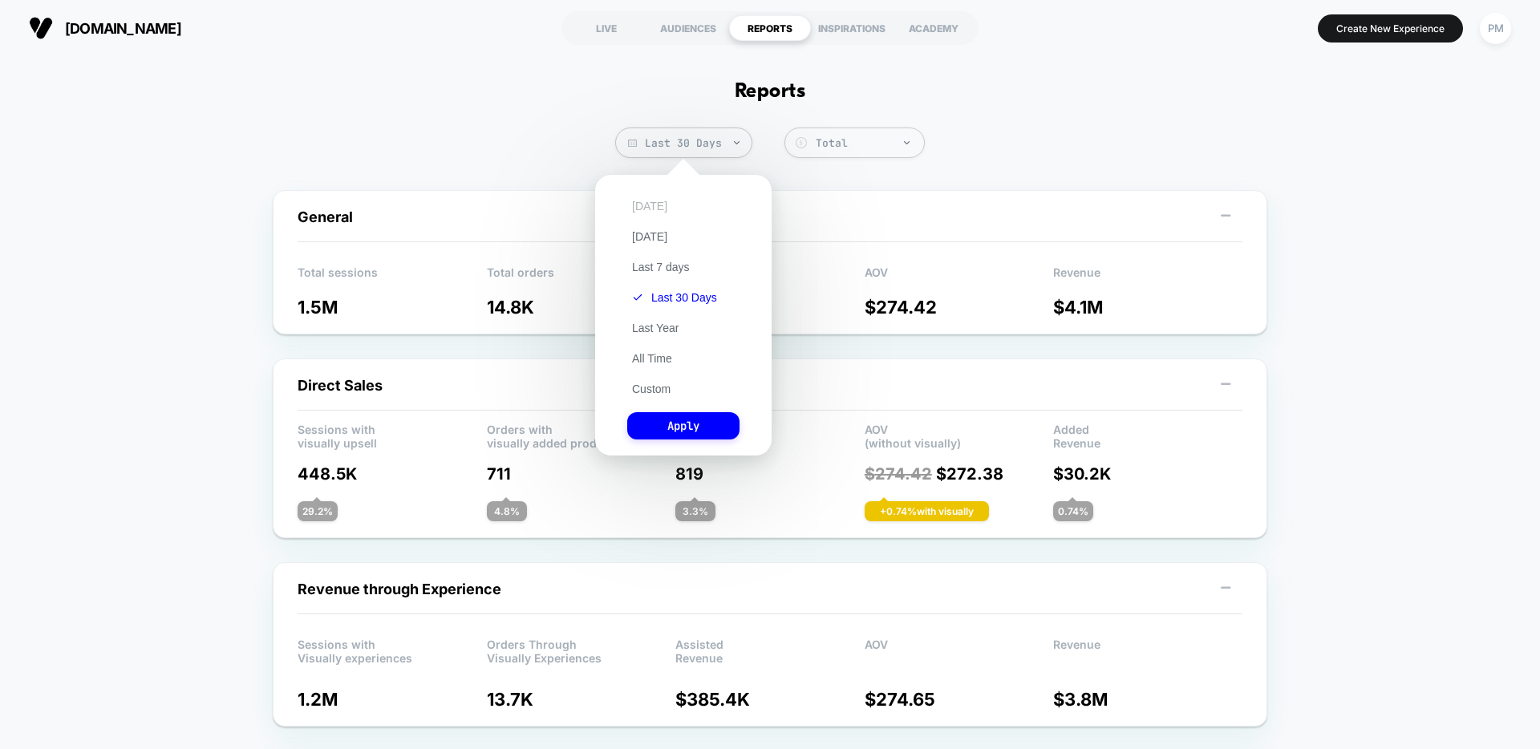
click at [642, 209] on button "[DATE]" at bounding box center [649, 206] width 45 height 14
click at [691, 415] on button "Apply" at bounding box center [683, 425] width 112 height 27
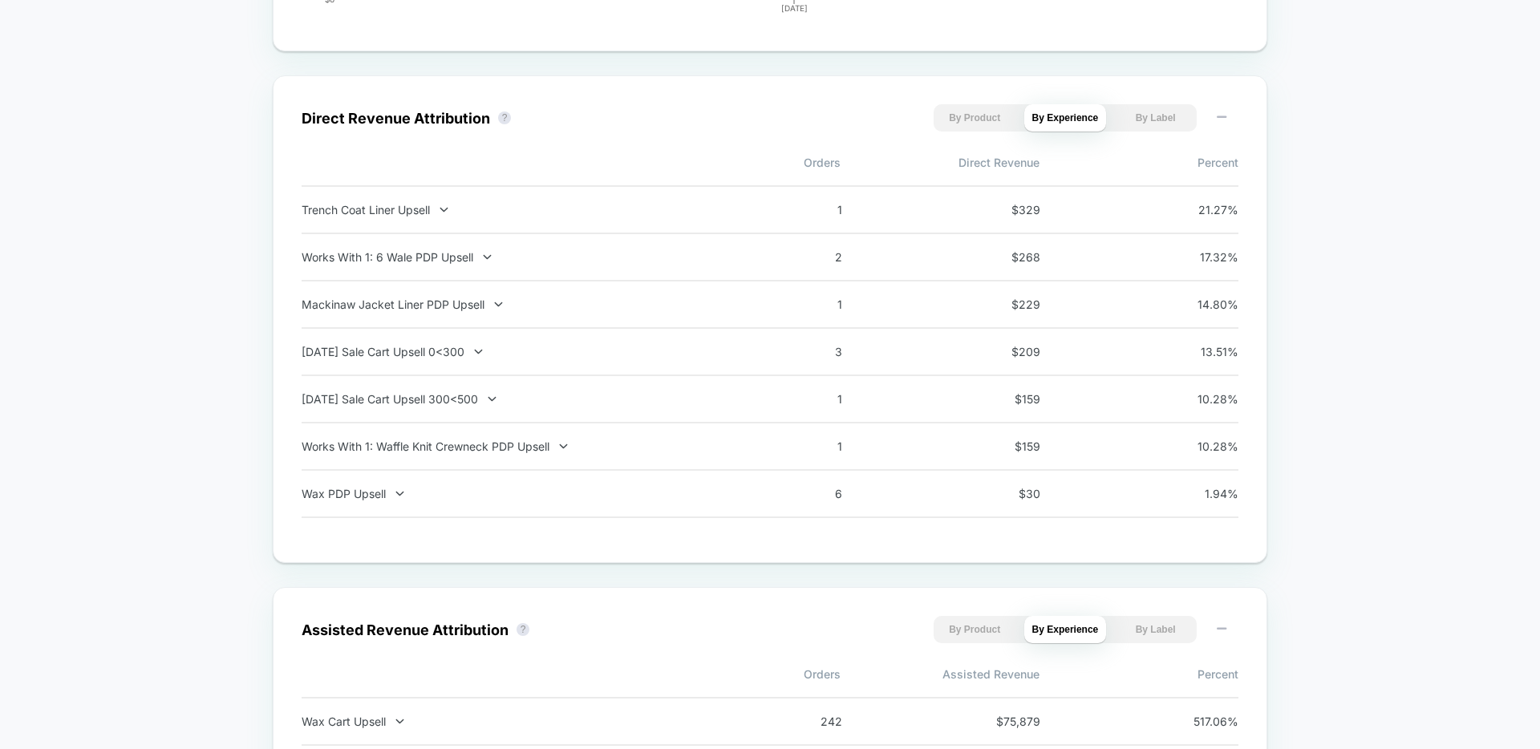
scroll to position [1066, 0]
click at [468, 262] on div "Works With 1: 6 Wale PDP Upsell" at bounding box center [513, 258] width 422 height 14
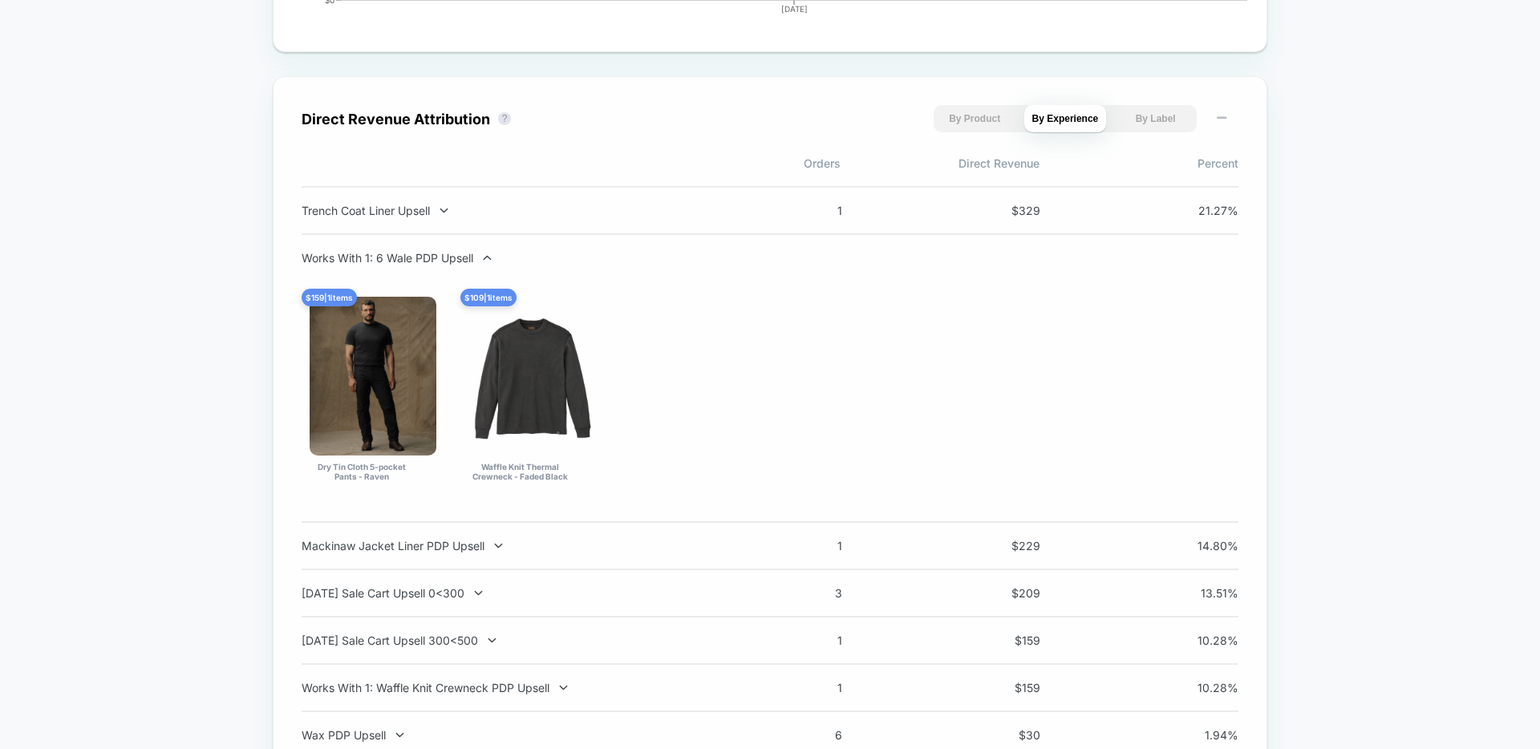
click at [468, 262] on div "Works With 1: 6 Wale PDP Upsell" at bounding box center [513, 258] width 422 height 14
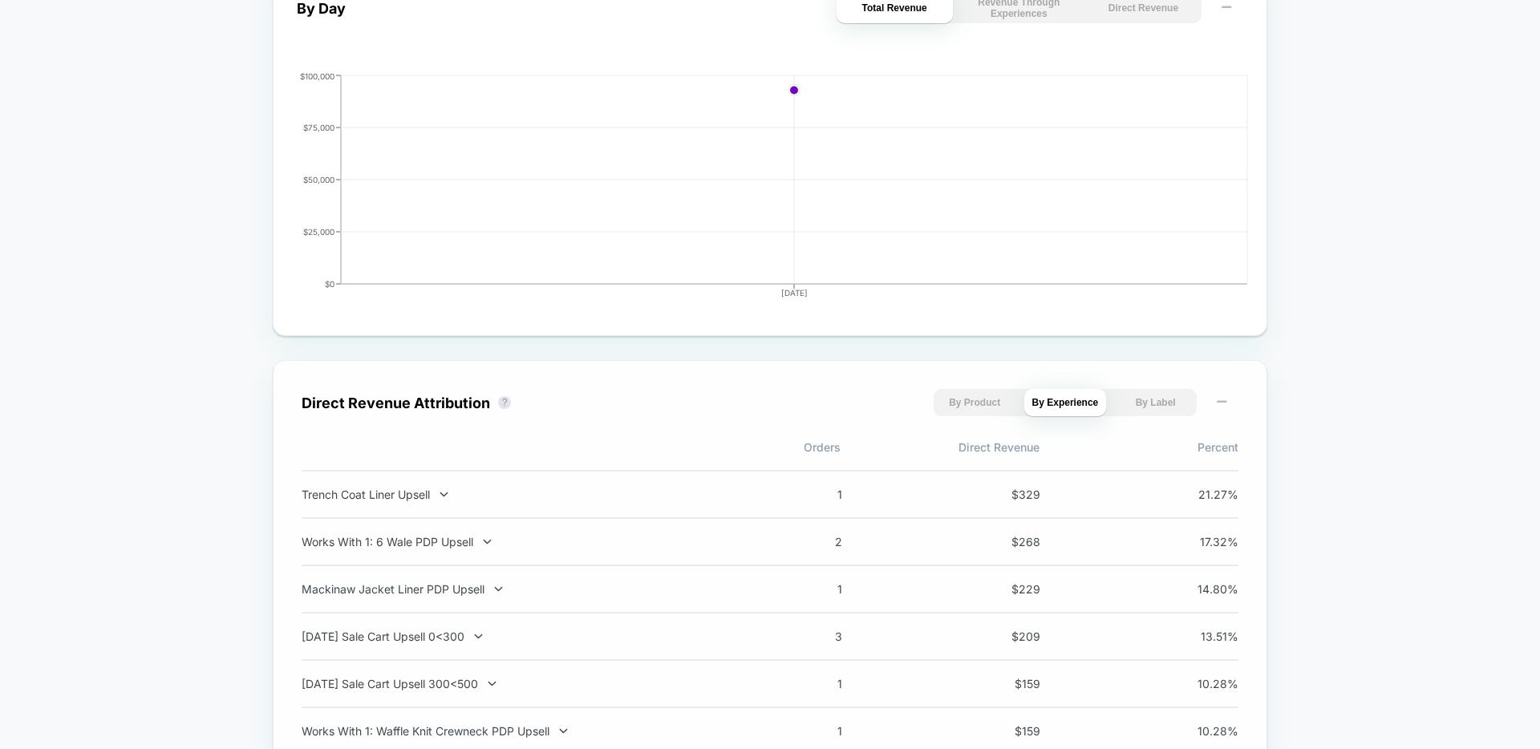
scroll to position [0, 0]
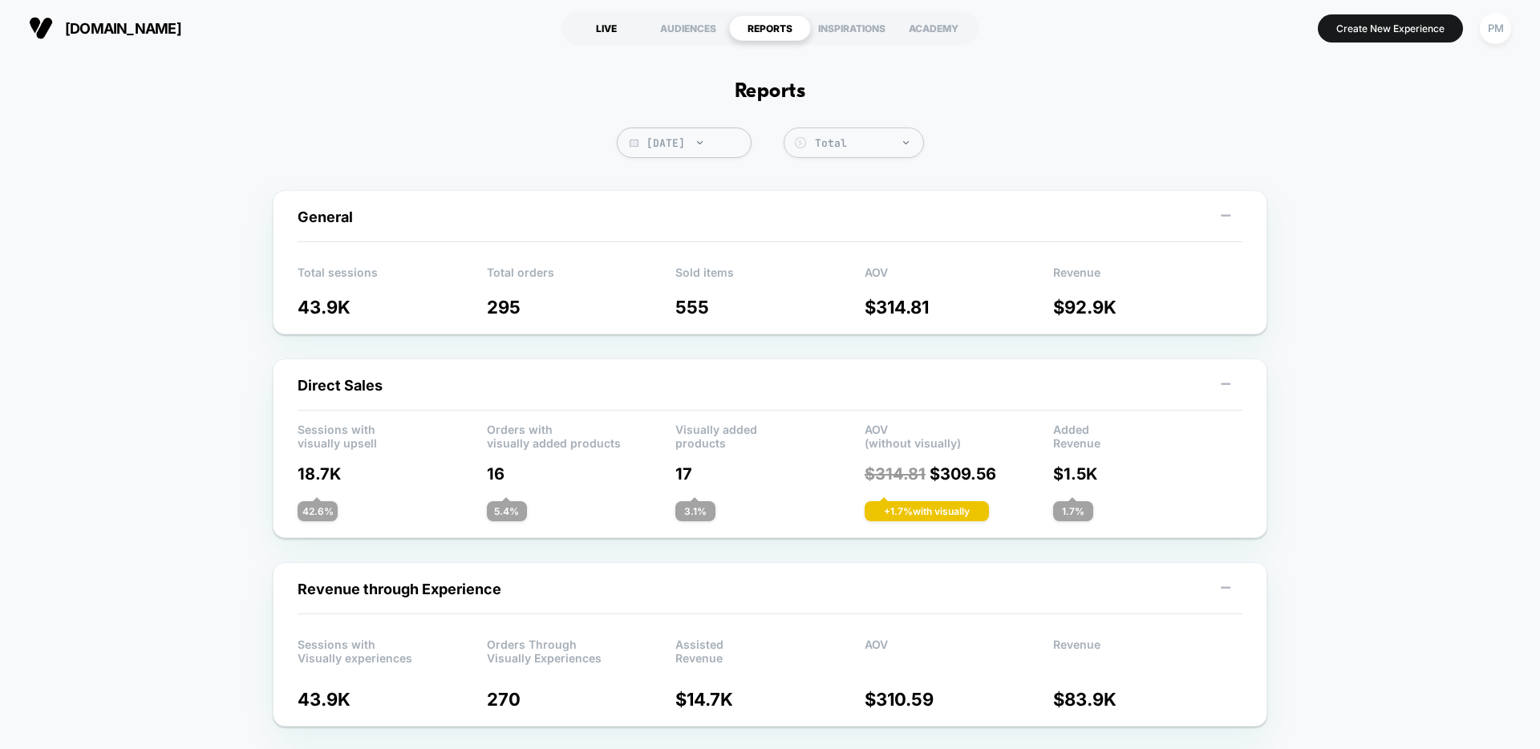
click at [617, 28] on div "LIVE" at bounding box center [606, 28] width 82 height 26
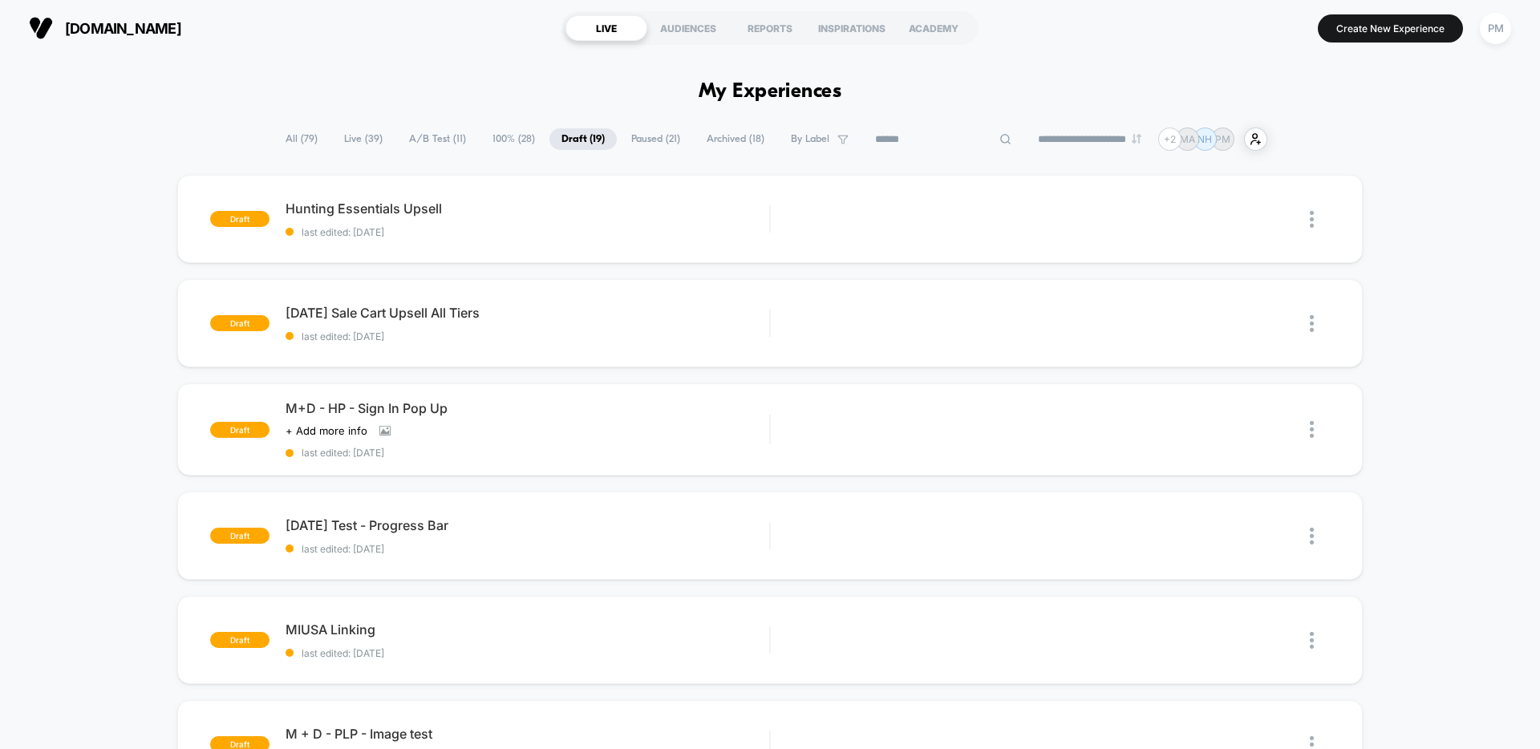
click at [927, 139] on input at bounding box center [943, 139] width 160 height 19
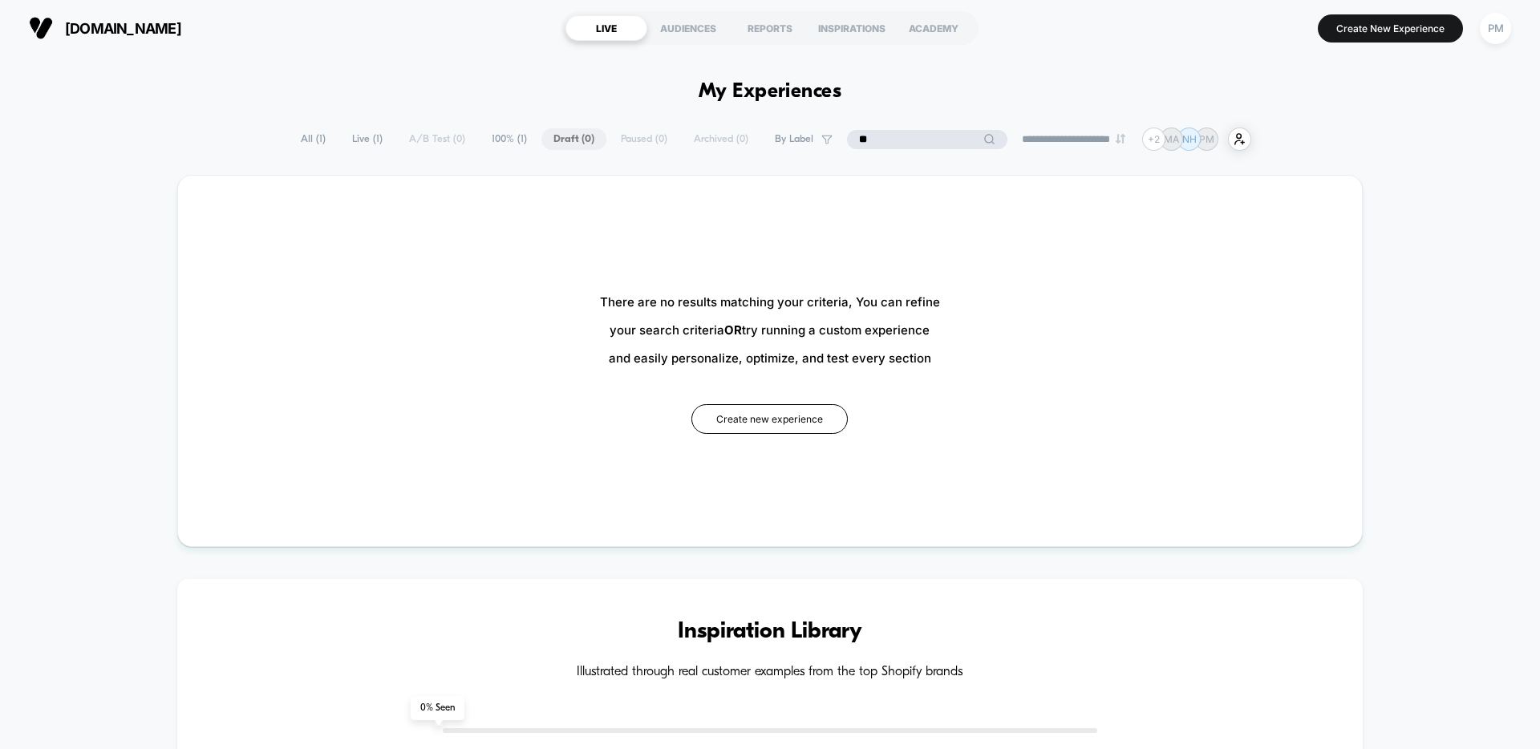
type input "*"
click at [348, 141] on span "Live ( 1 )" at bounding box center [367, 139] width 55 height 22
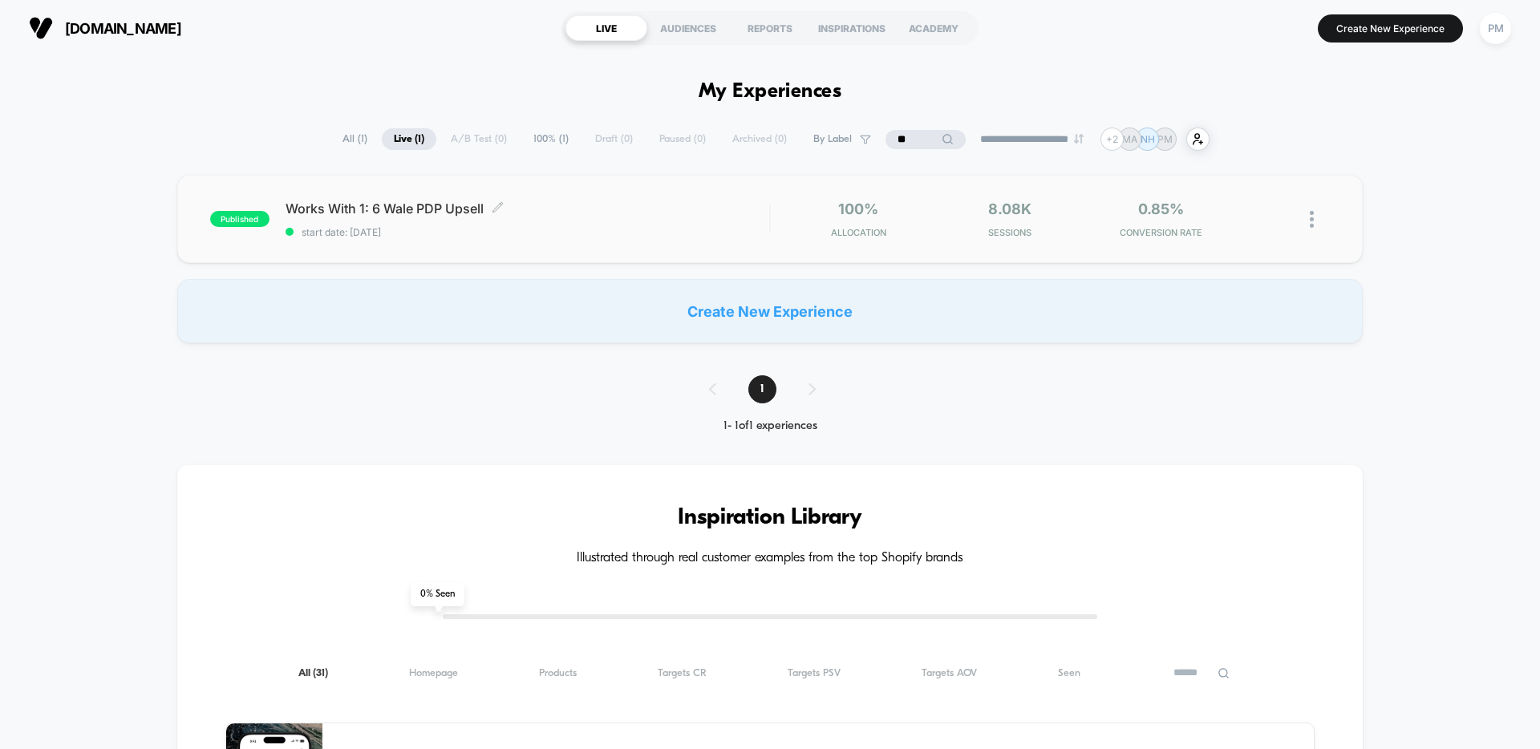
click at [564, 224] on div "Works With 1: 6 Wale PDP Upsell Click to edit experience details Click to edit …" at bounding box center [527, 219] width 484 height 38
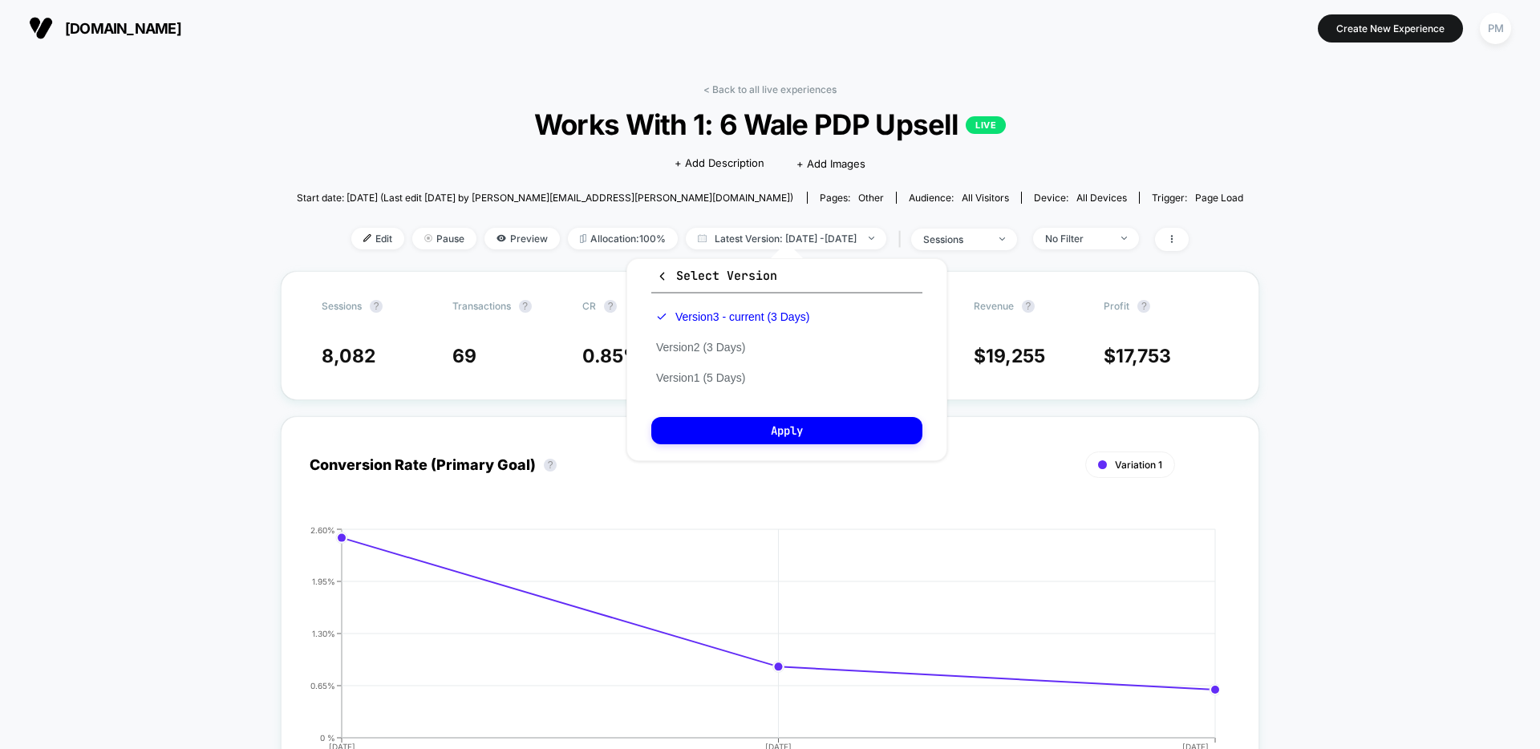
scroll to position [7, 0]
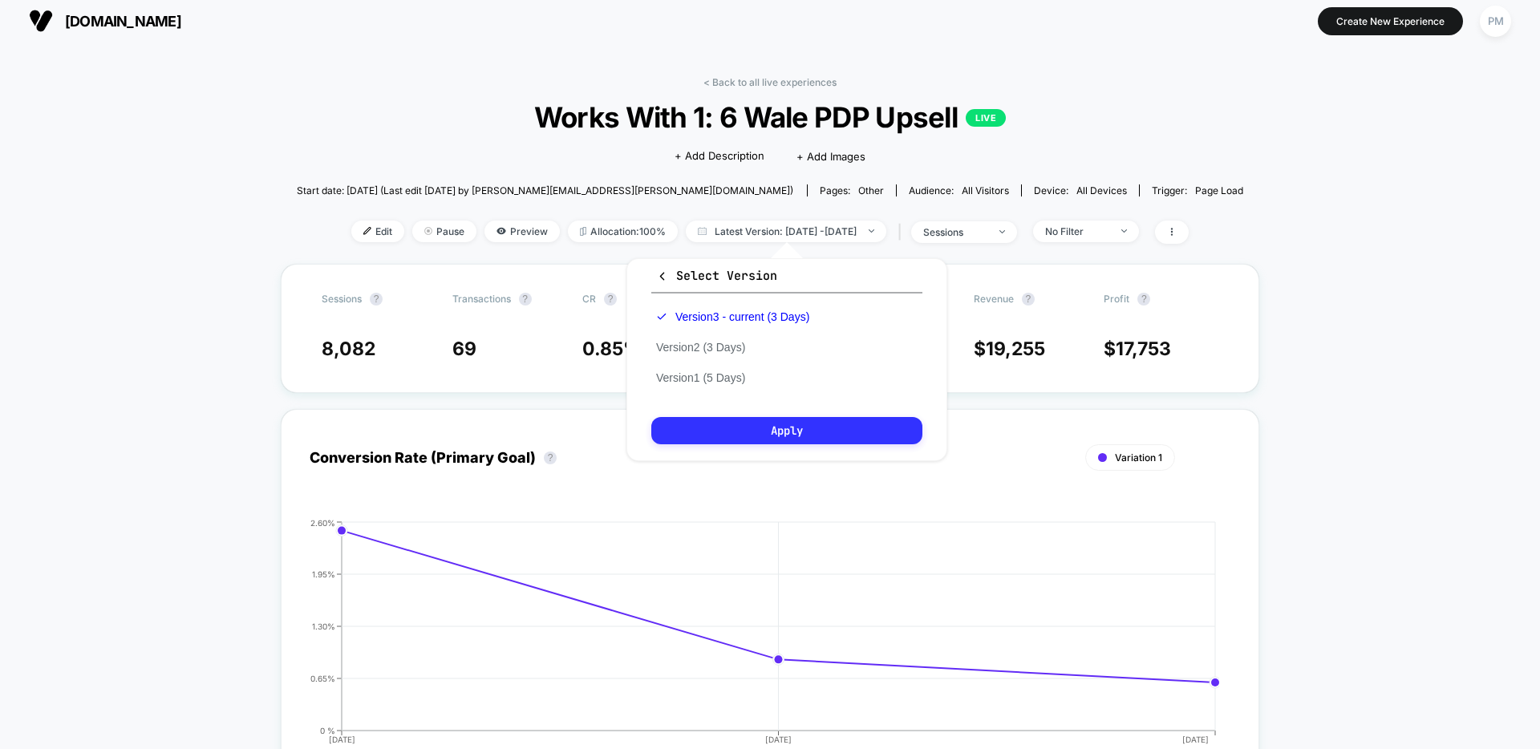
click at [778, 420] on button "Apply" at bounding box center [786, 430] width 271 height 27
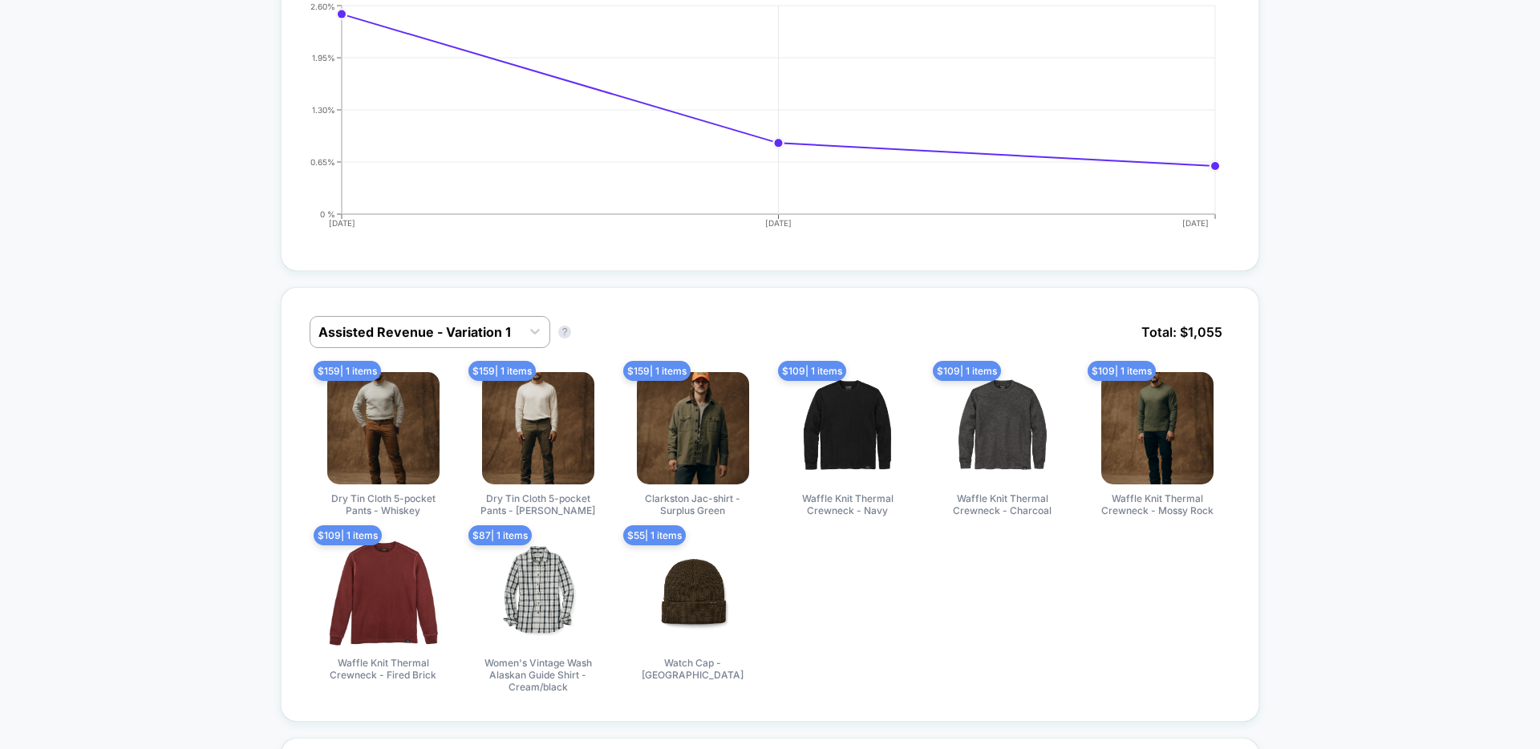
scroll to position [615, 0]
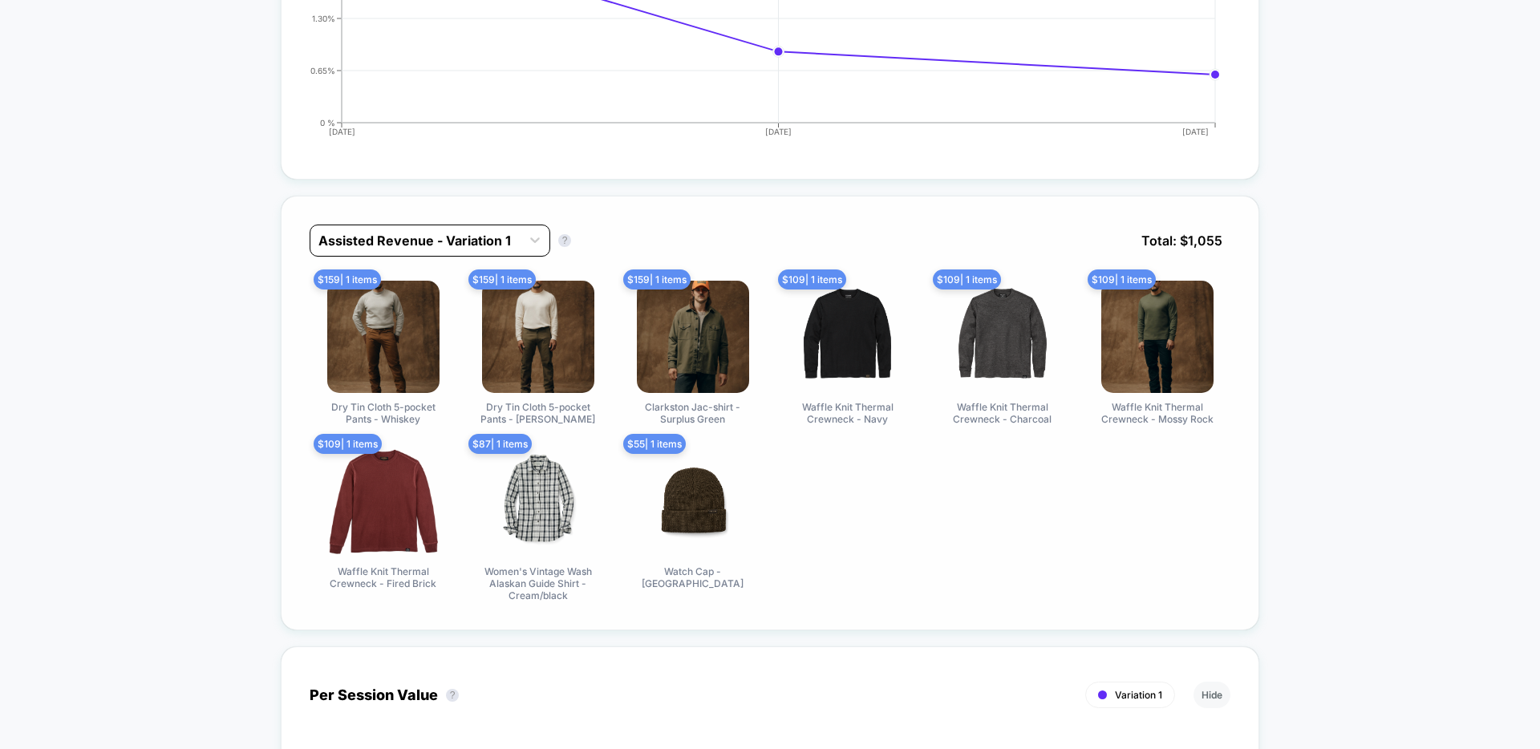
click at [391, 235] on div at bounding box center [415, 240] width 194 height 19
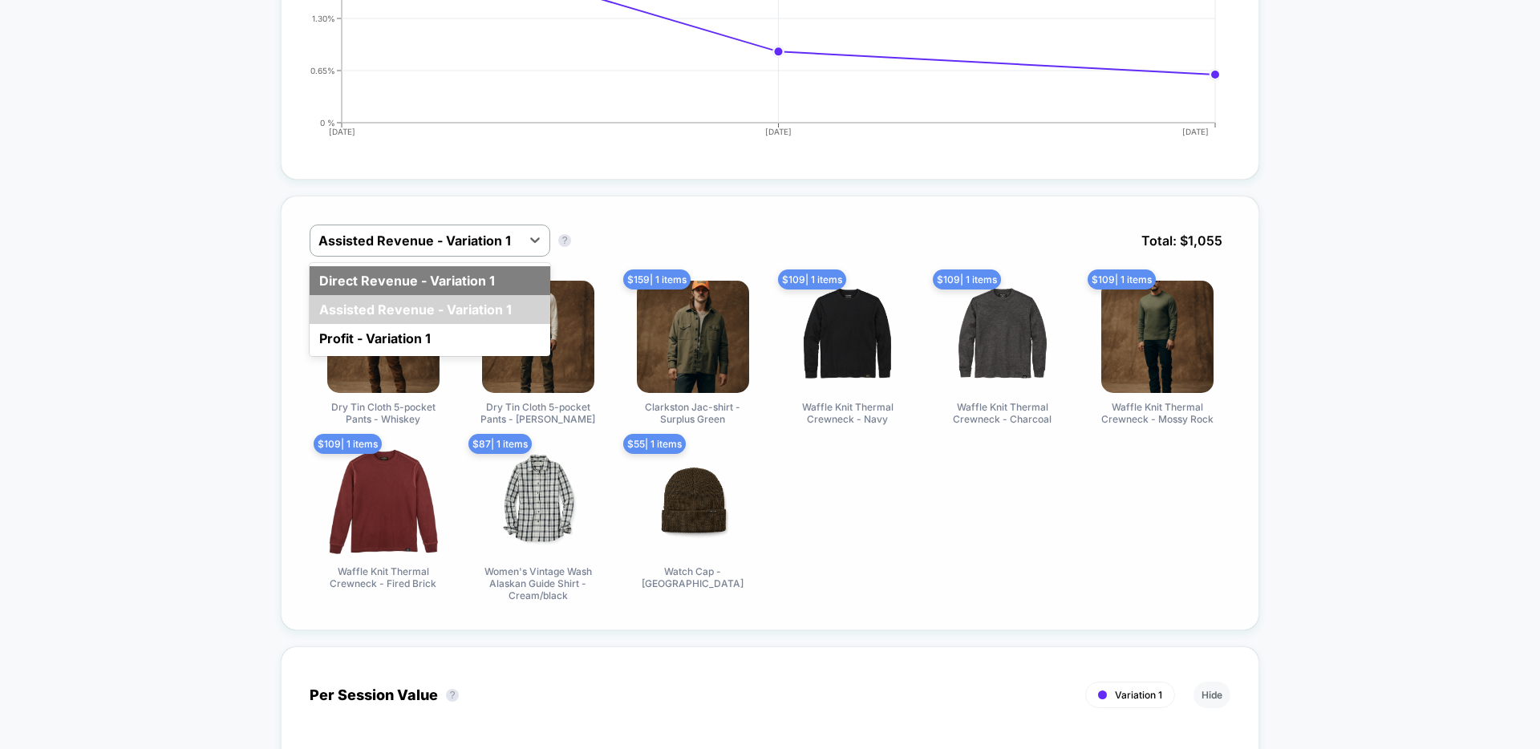
click at [407, 281] on div "Direct Revenue - Variation 1" at bounding box center [430, 280] width 241 height 29
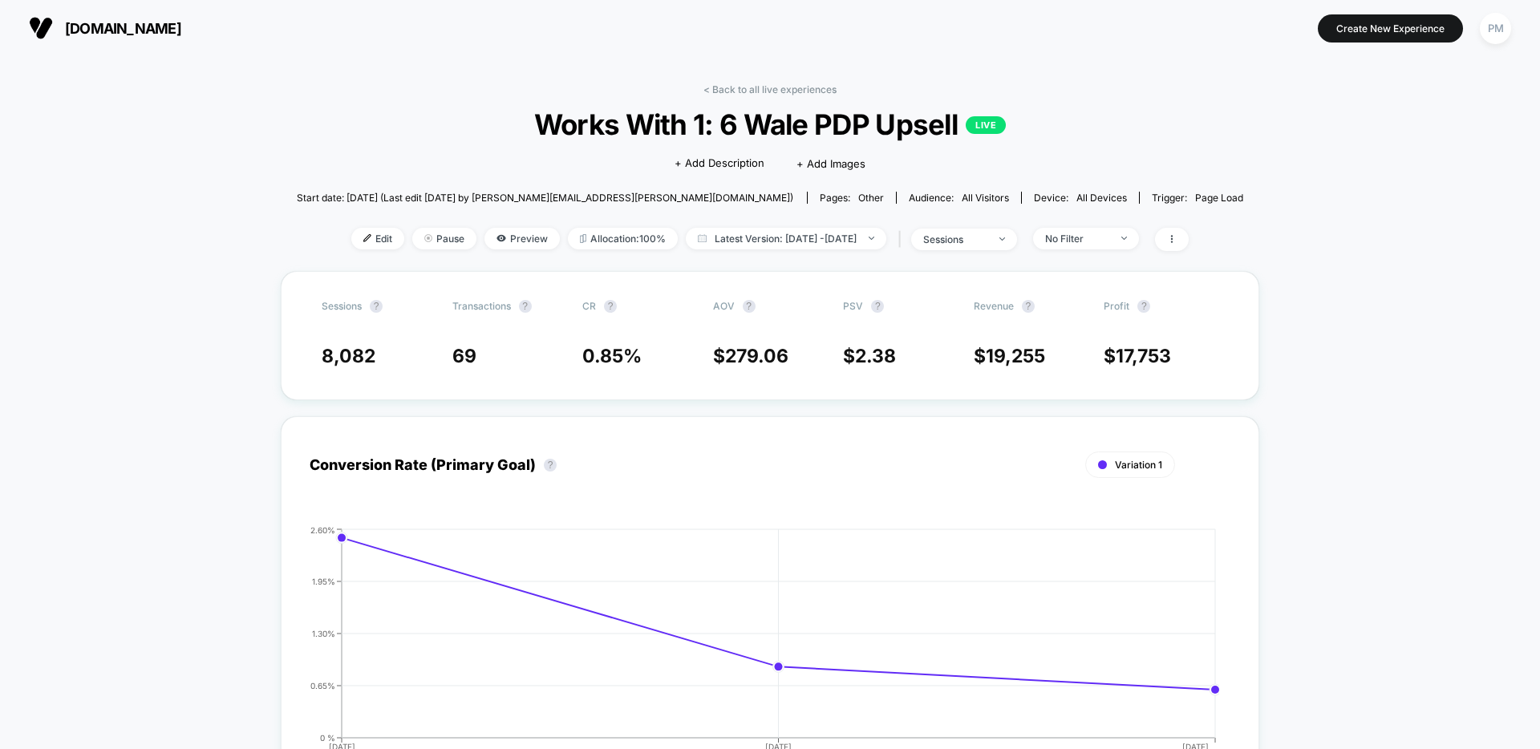
scroll to position [3, 0]
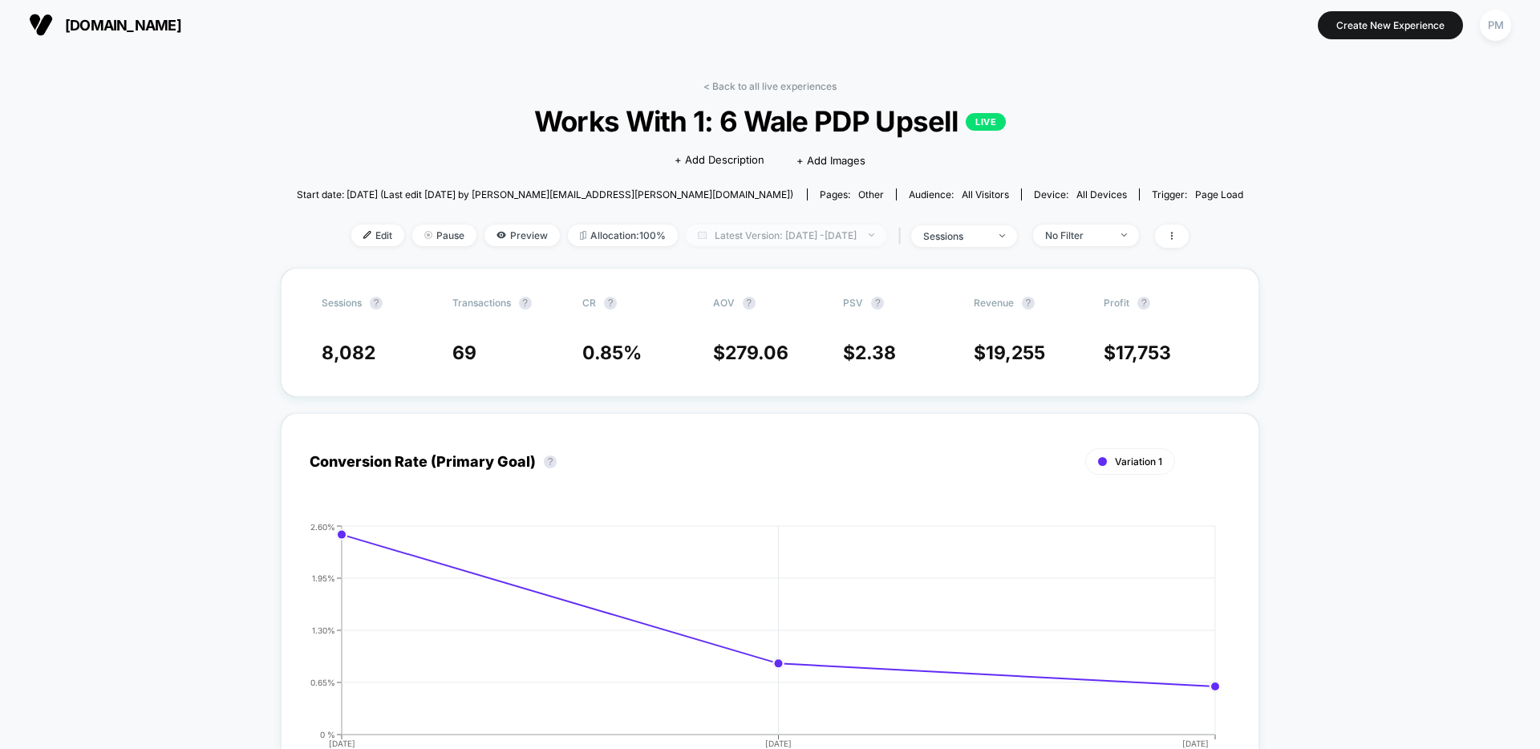
click at [741, 242] on span "Latest Version: Sep 2, 2025 - Sep 4, 2025" at bounding box center [786, 236] width 200 height 22
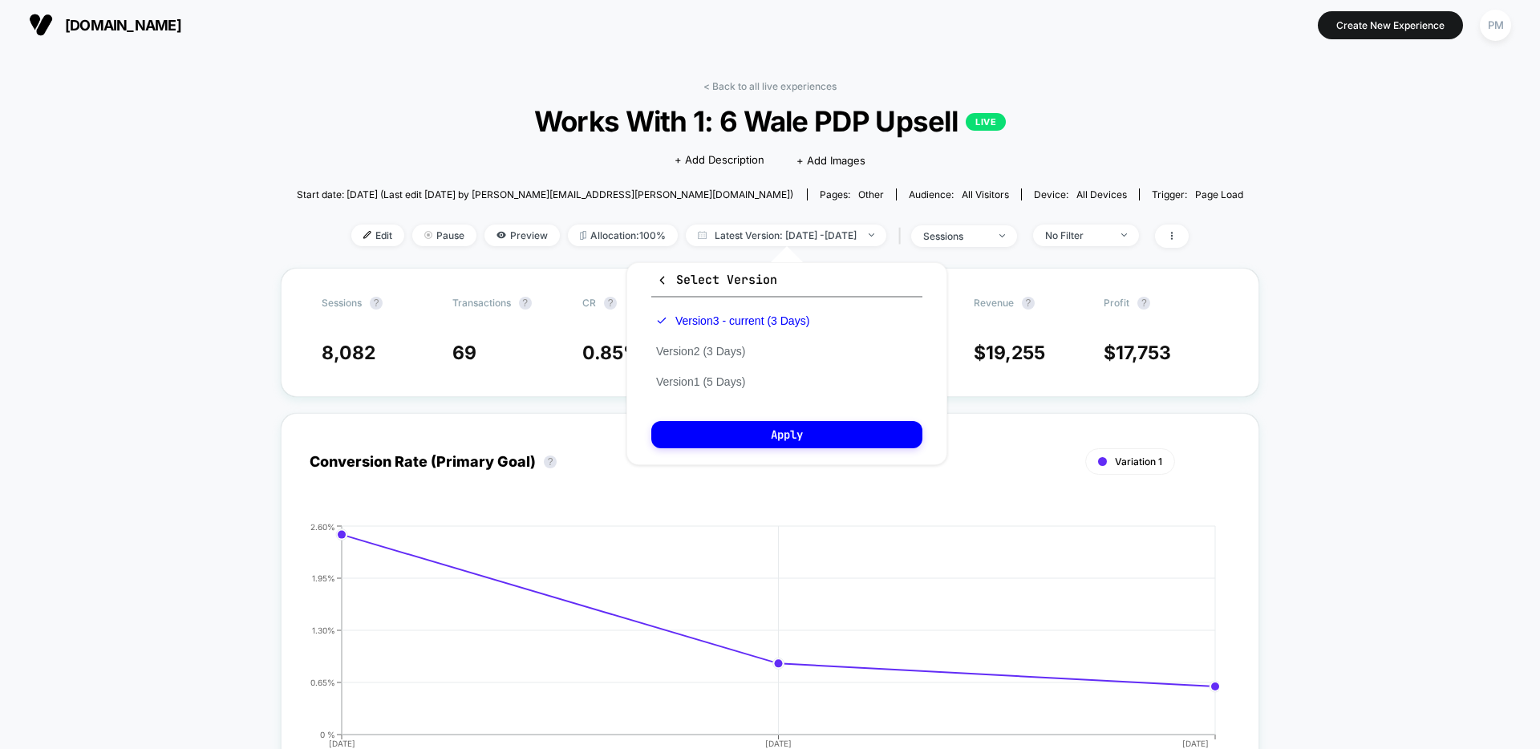
click at [711, 364] on div "Version 3 - current (3 Days) Version 2 (3 Days) Version 1 (5 Days)" at bounding box center [732, 351] width 163 height 91
click at [711, 356] on button "Version 2 (3 Days)" at bounding box center [700, 351] width 99 height 14
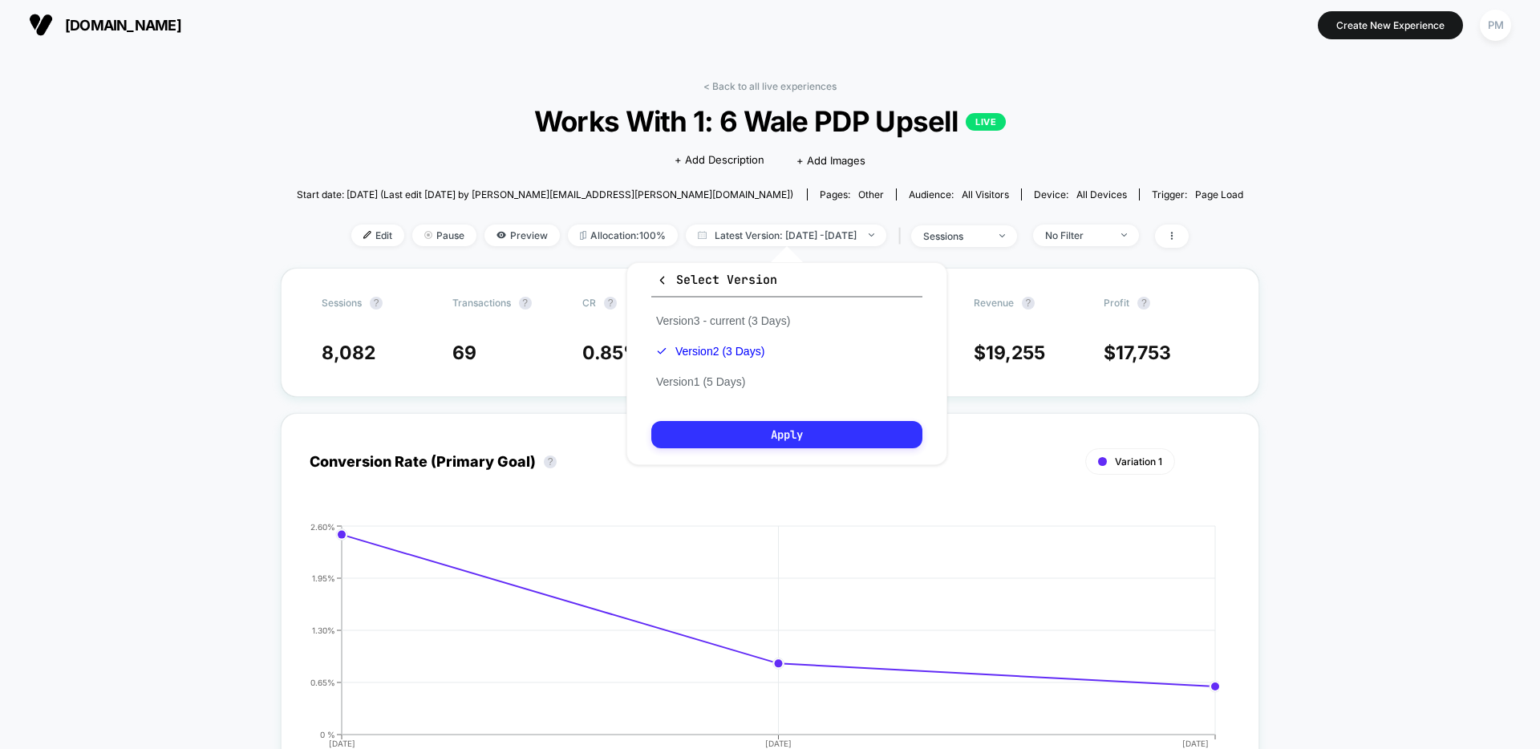
click at [746, 434] on button "Apply" at bounding box center [786, 434] width 271 height 27
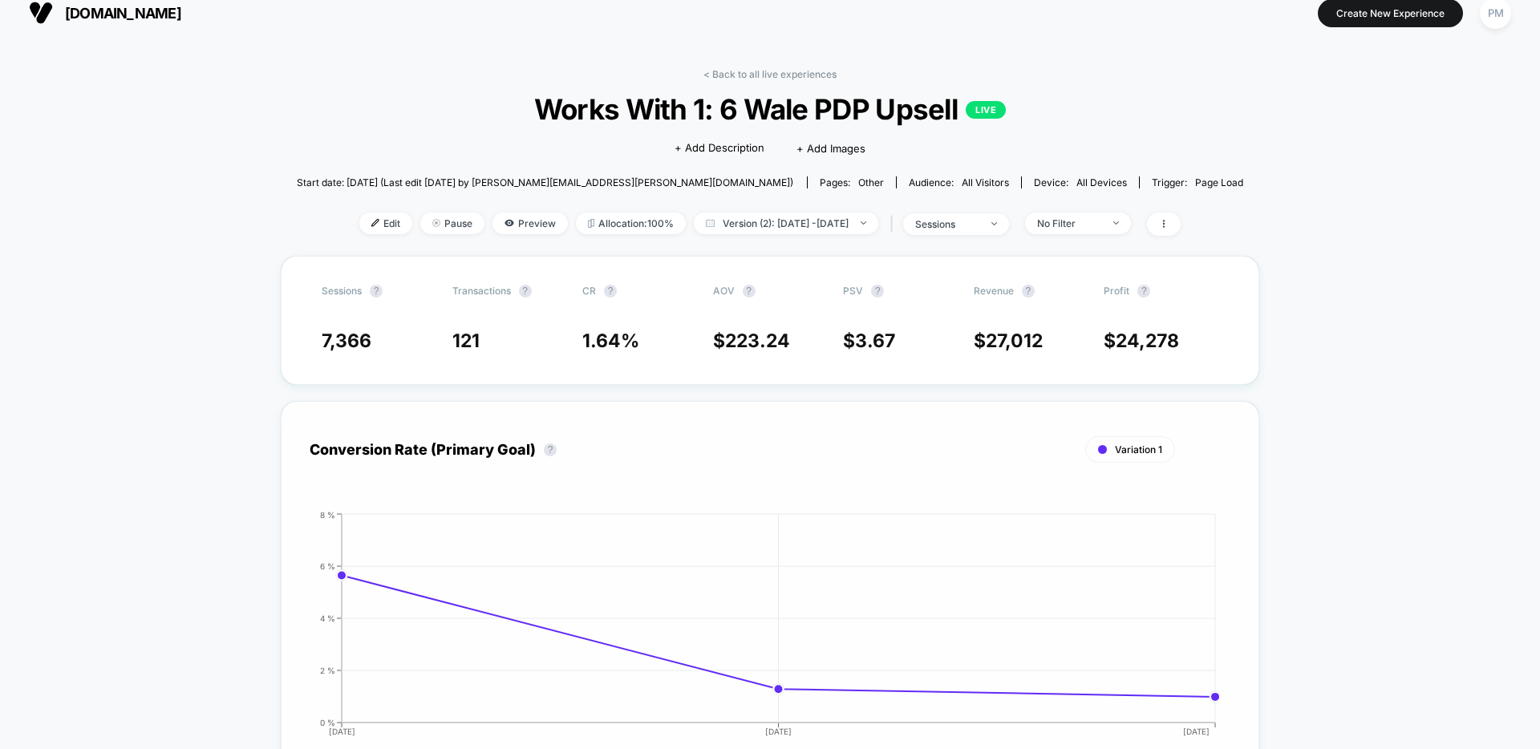
scroll to position [22, 0]
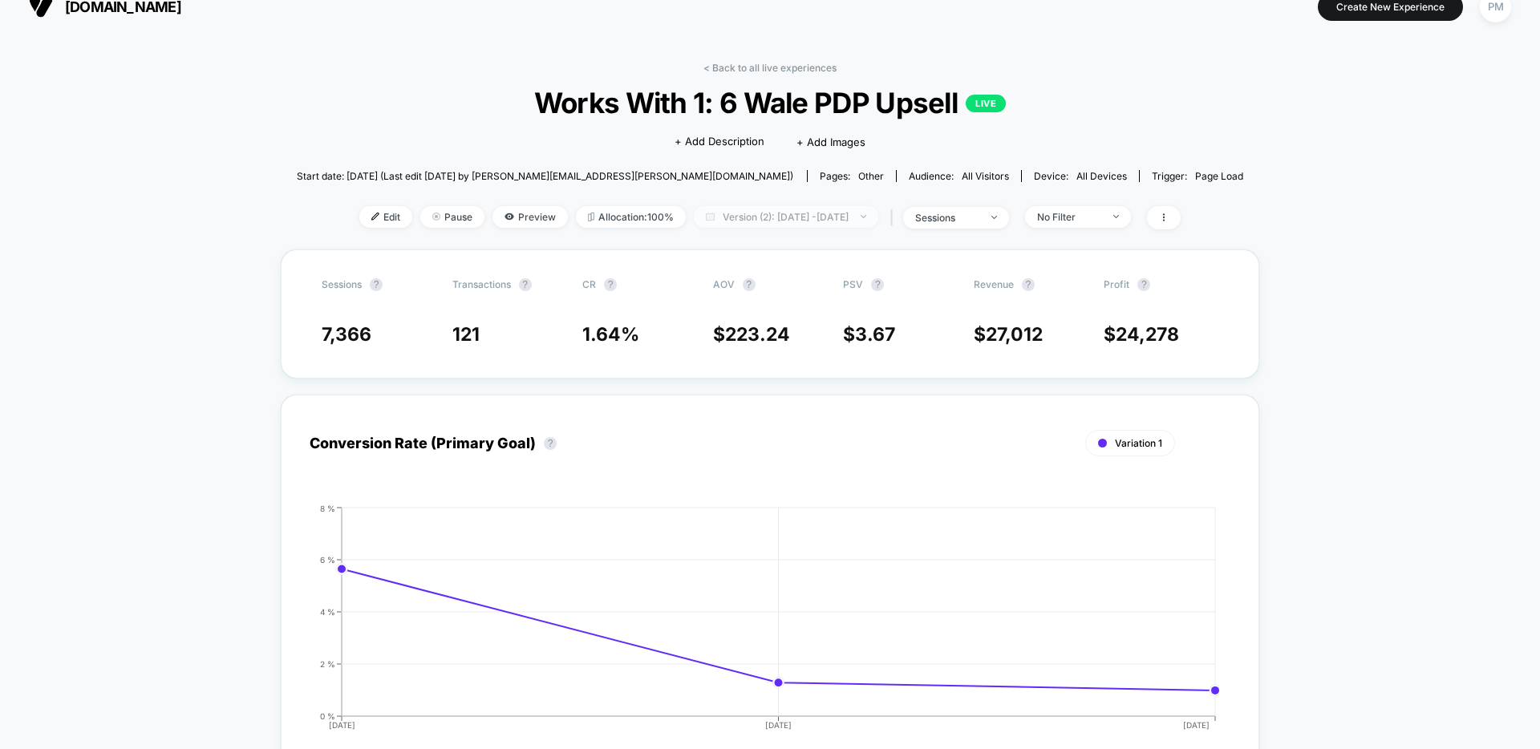
click at [729, 218] on span "Version (2): Aug 24, 2025 - Aug 26, 2025" at bounding box center [786, 217] width 184 height 22
select select "*"
select select "****"
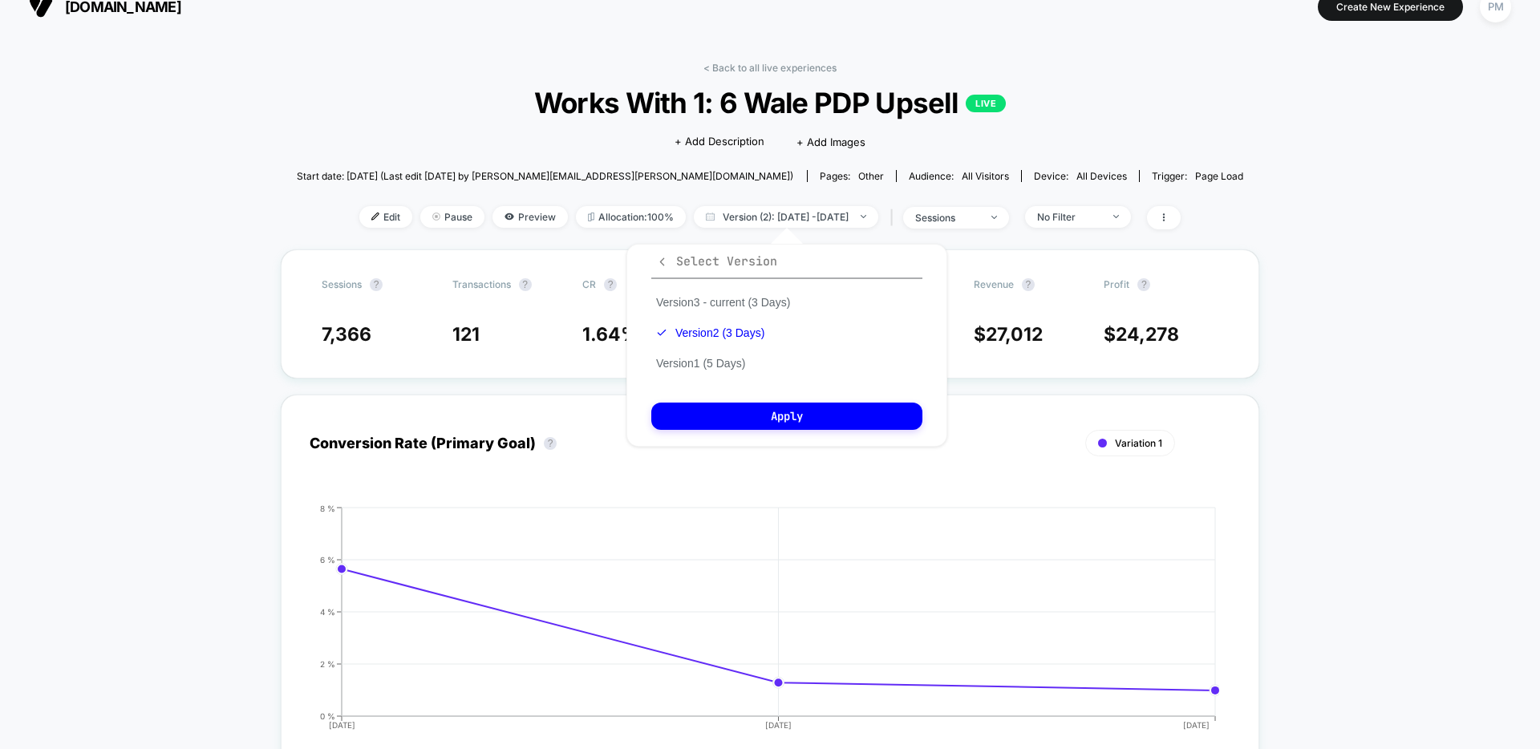
click at [658, 265] on icon "button" at bounding box center [662, 262] width 12 height 12
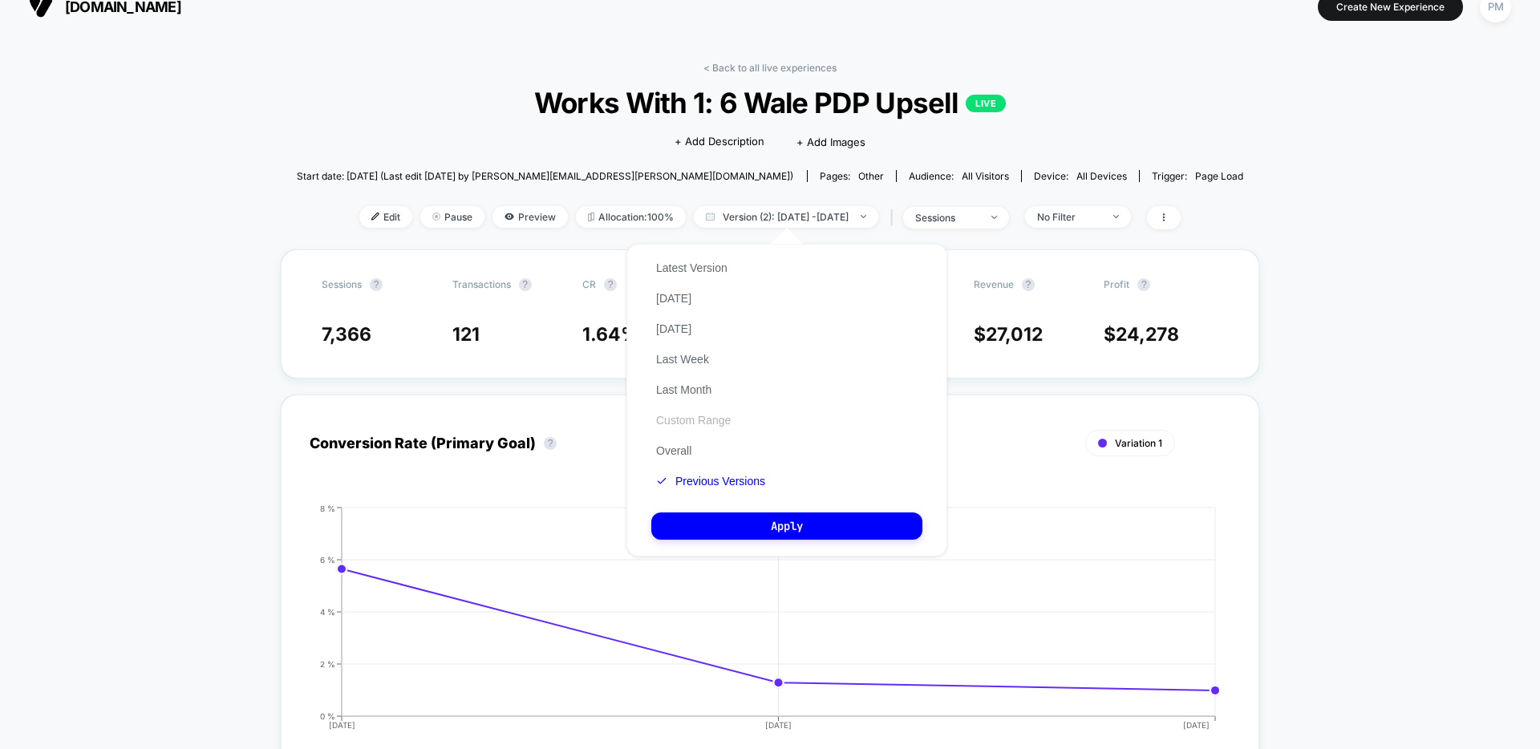
click at [687, 423] on button "Custom Range" at bounding box center [693, 420] width 84 height 14
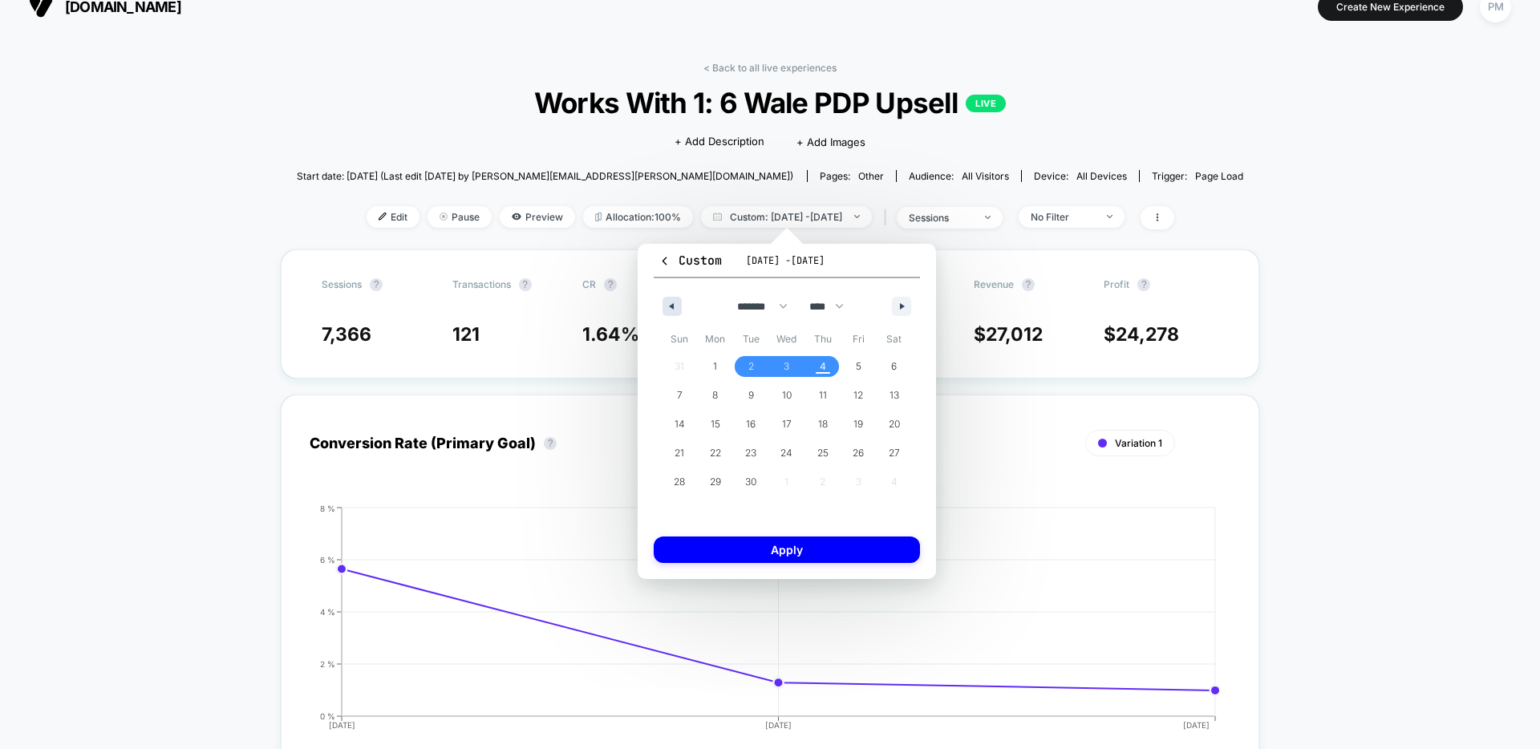
click at [674, 312] on button "button" at bounding box center [671, 306] width 19 height 19
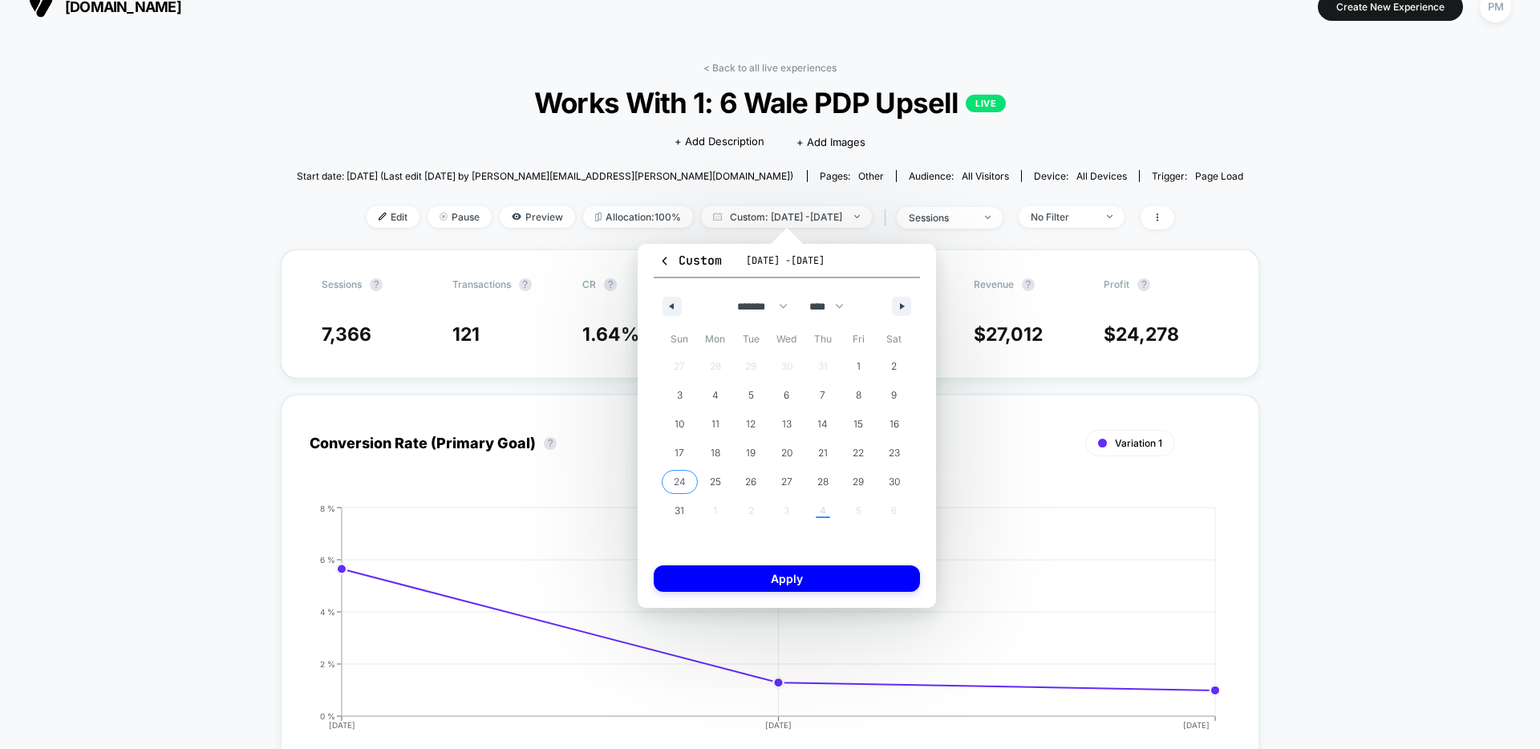
click at [682, 479] on span "24" at bounding box center [680, 482] width 12 height 29
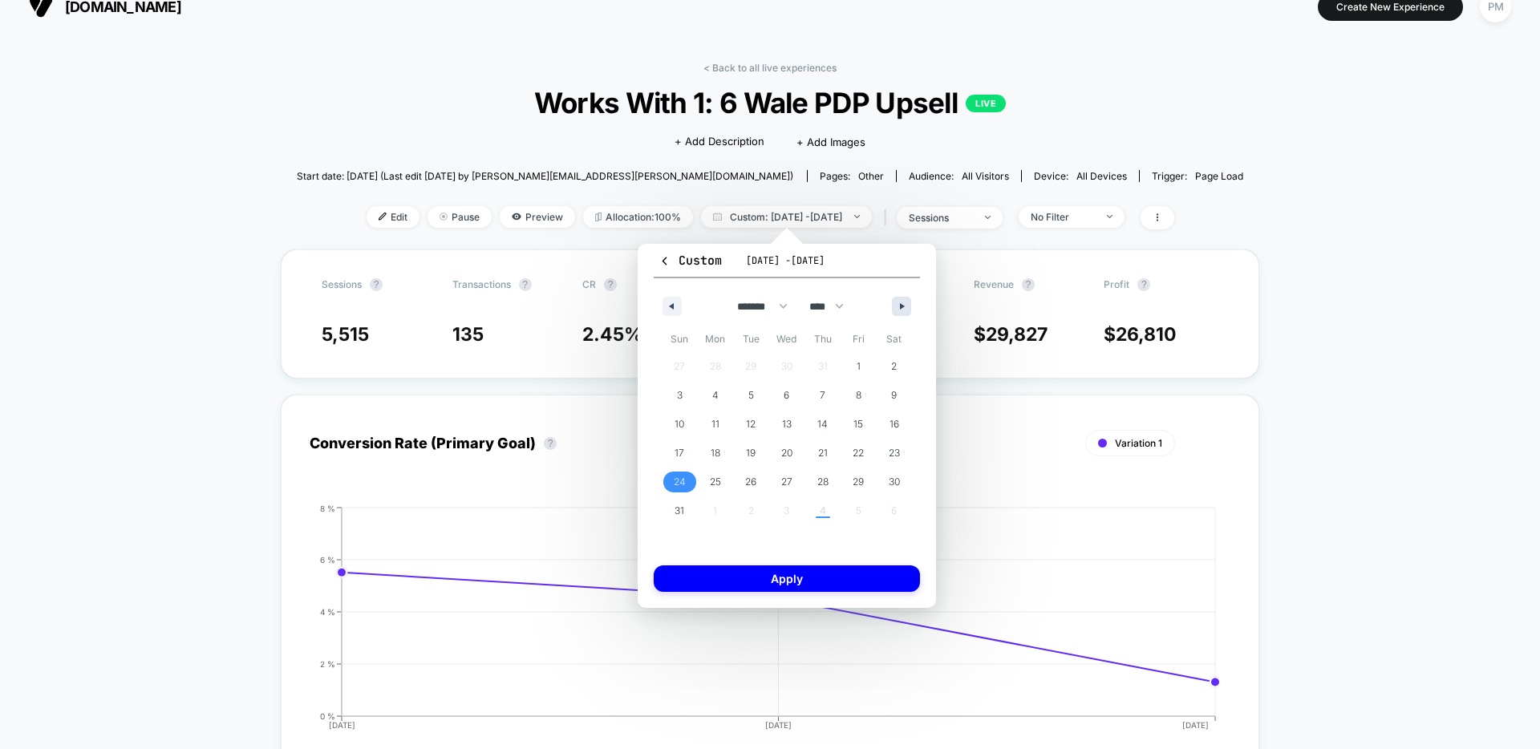
click at [901, 306] on icon "button" at bounding box center [904, 306] width 8 height 6
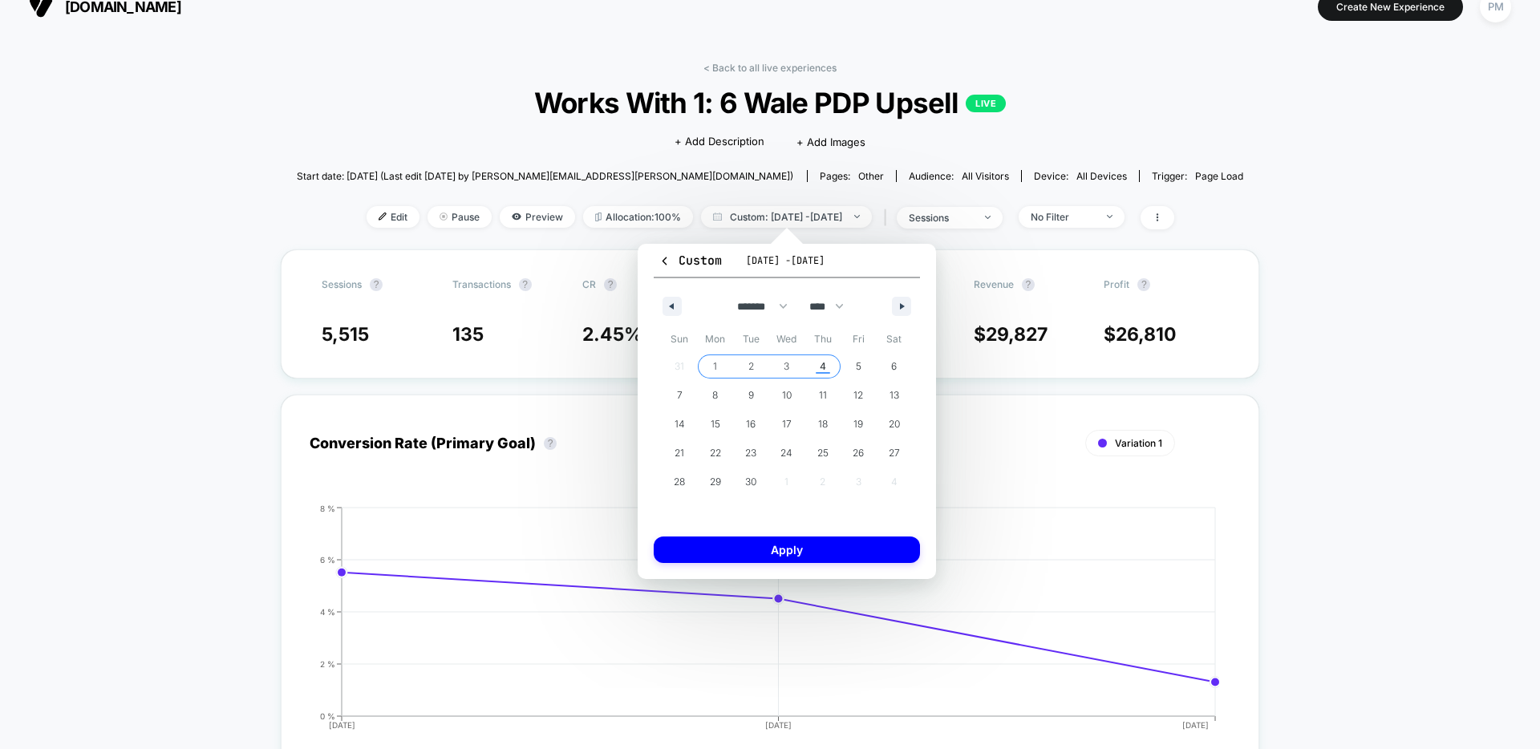
click at [820, 366] on span "4" at bounding box center [823, 366] width 6 height 29
select select "*"
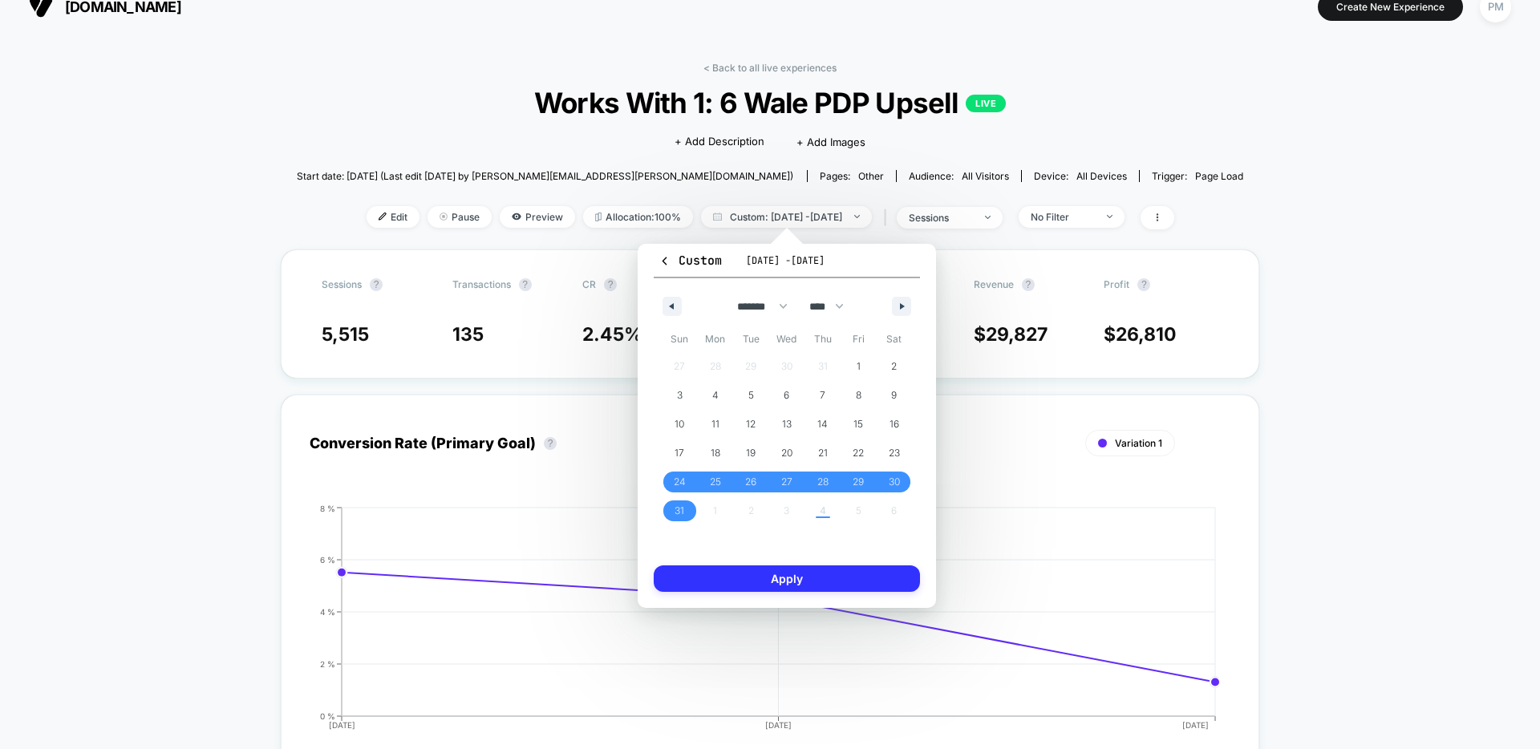
click at [817, 575] on button "Apply" at bounding box center [787, 578] width 266 height 26
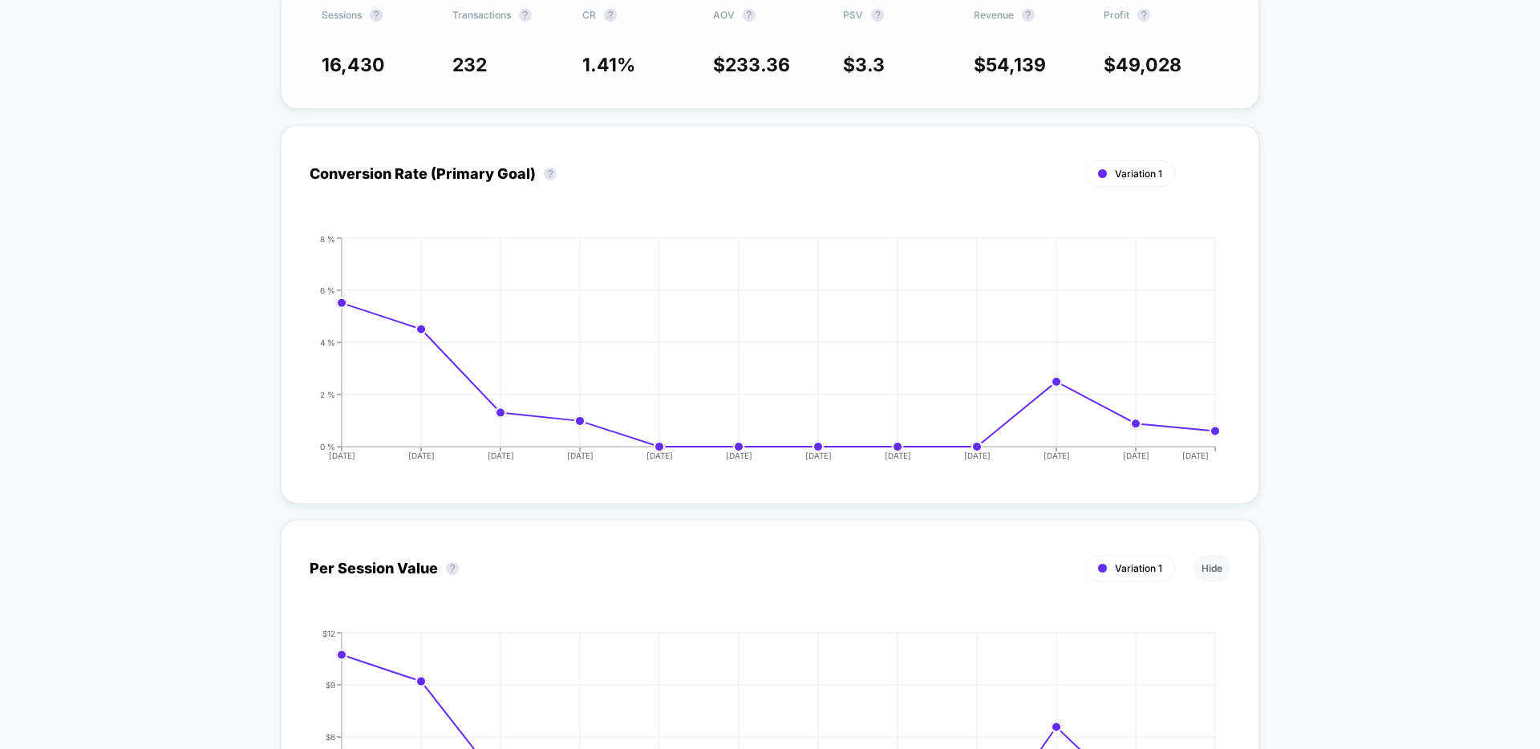
scroll to position [616, 0]
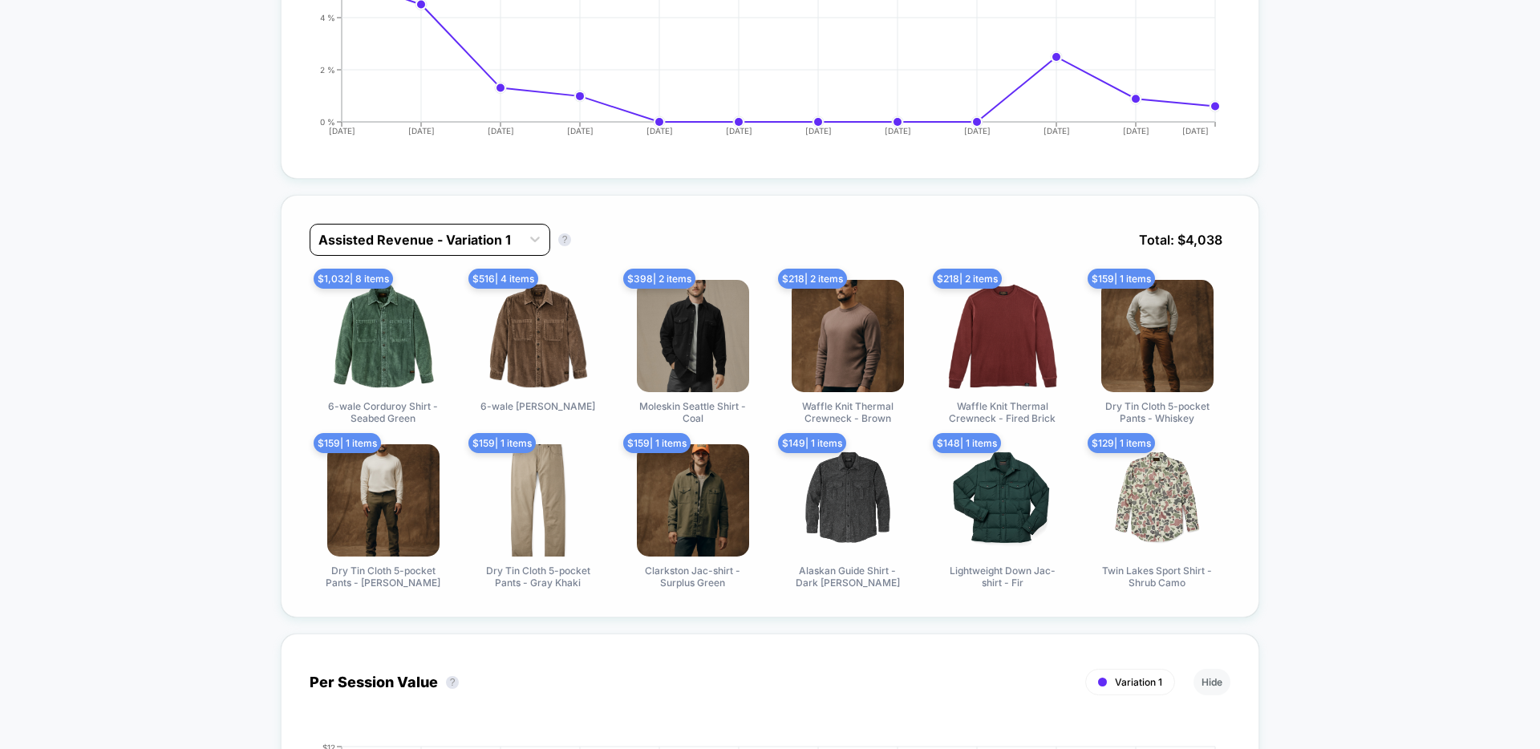
click at [402, 225] on div "Assisted Revenue - Variation 1" at bounding box center [430, 240] width 241 height 32
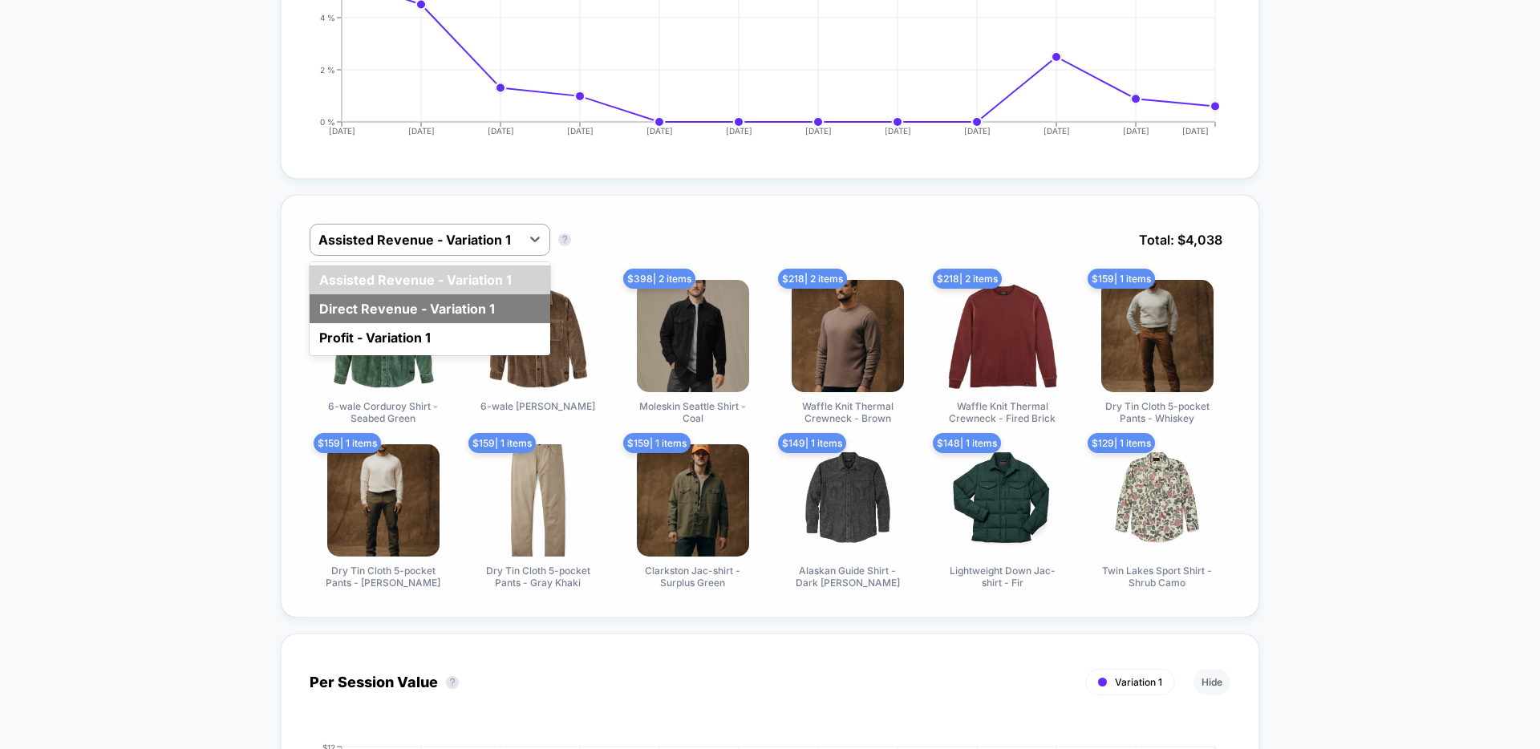
click at [366, 318] on div "Direct Revenue - Variation 1" at bounding box center [430, 308] width 241 height 29
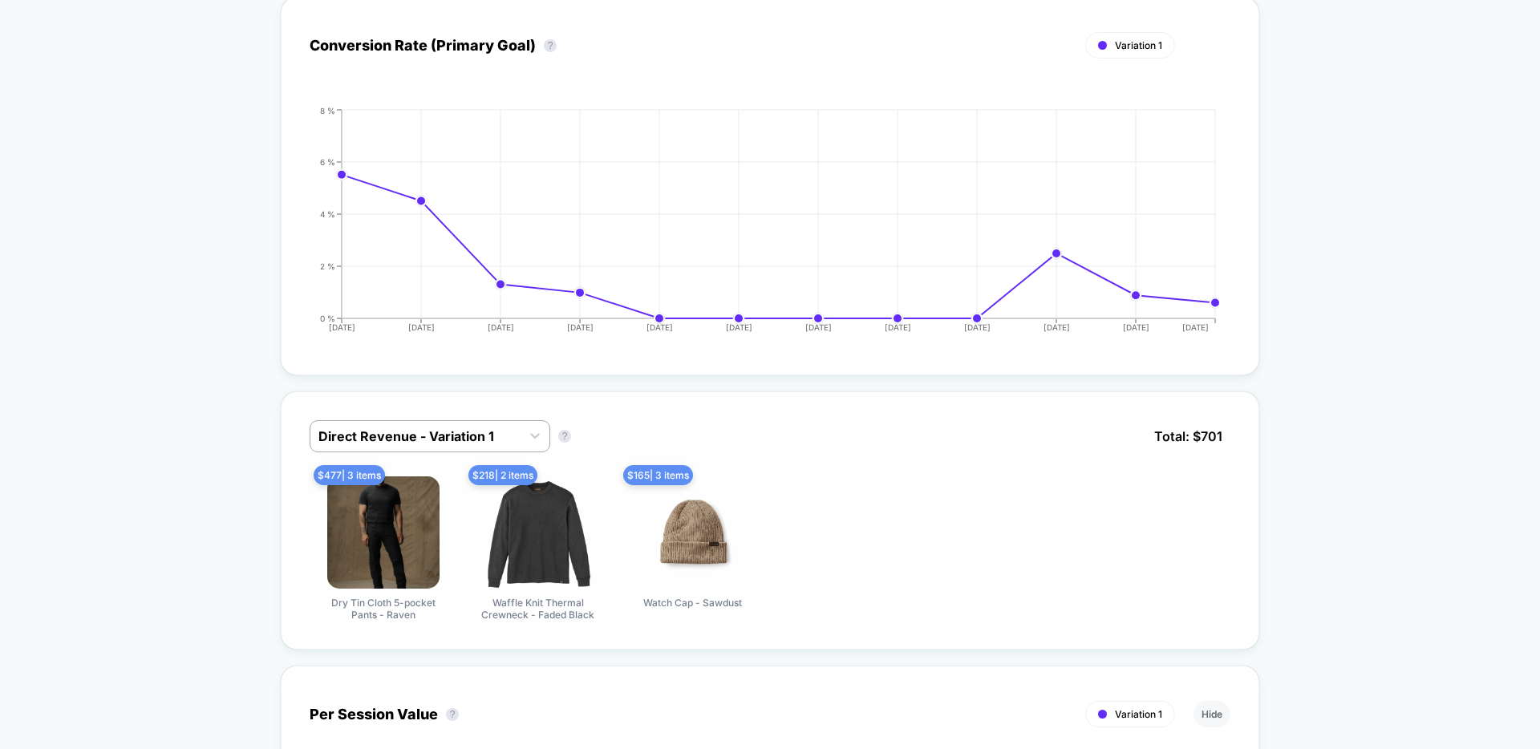
scroll to position [0, 0]
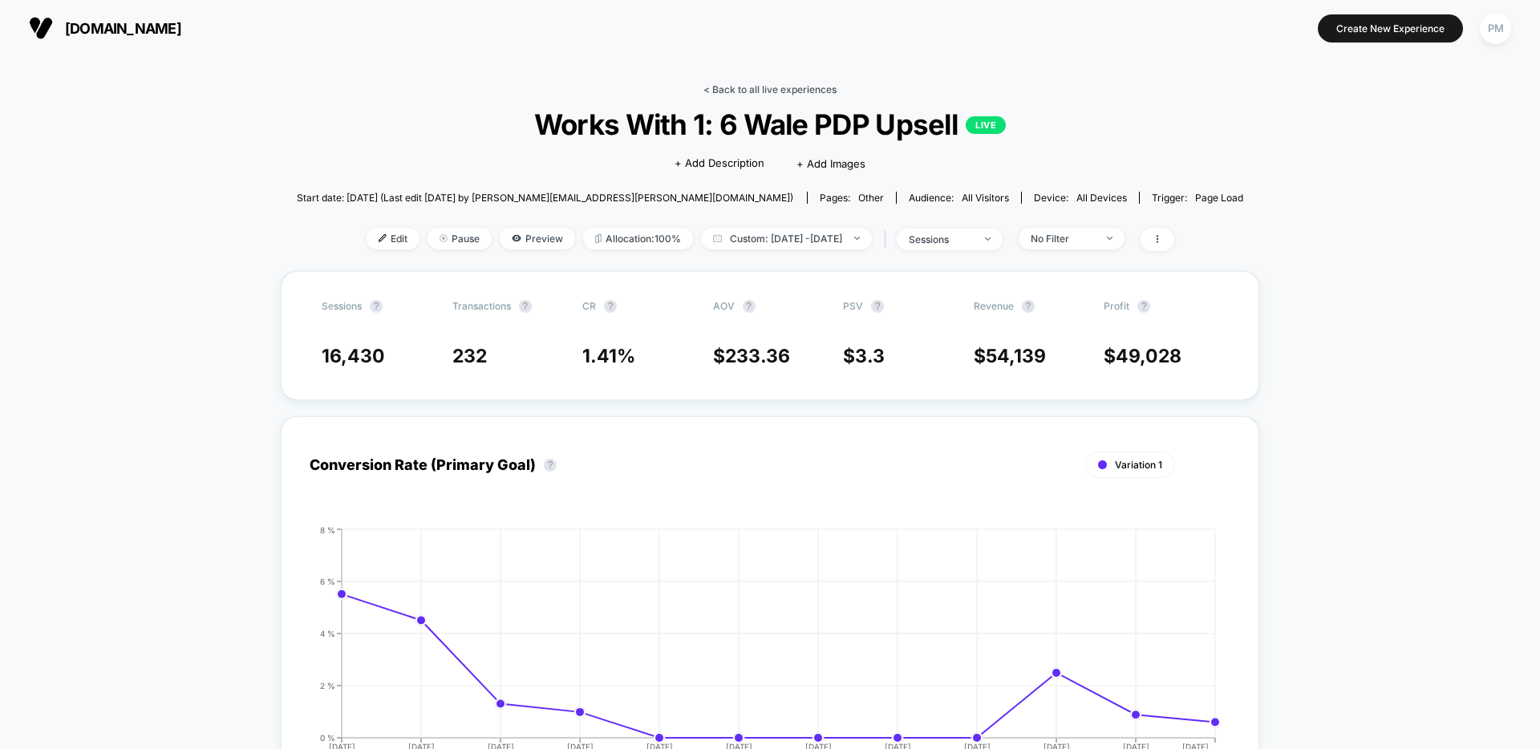
click at [823, 85] on link "< Back to all live experiences" at bounding box center [769, 89] width 133 height 12
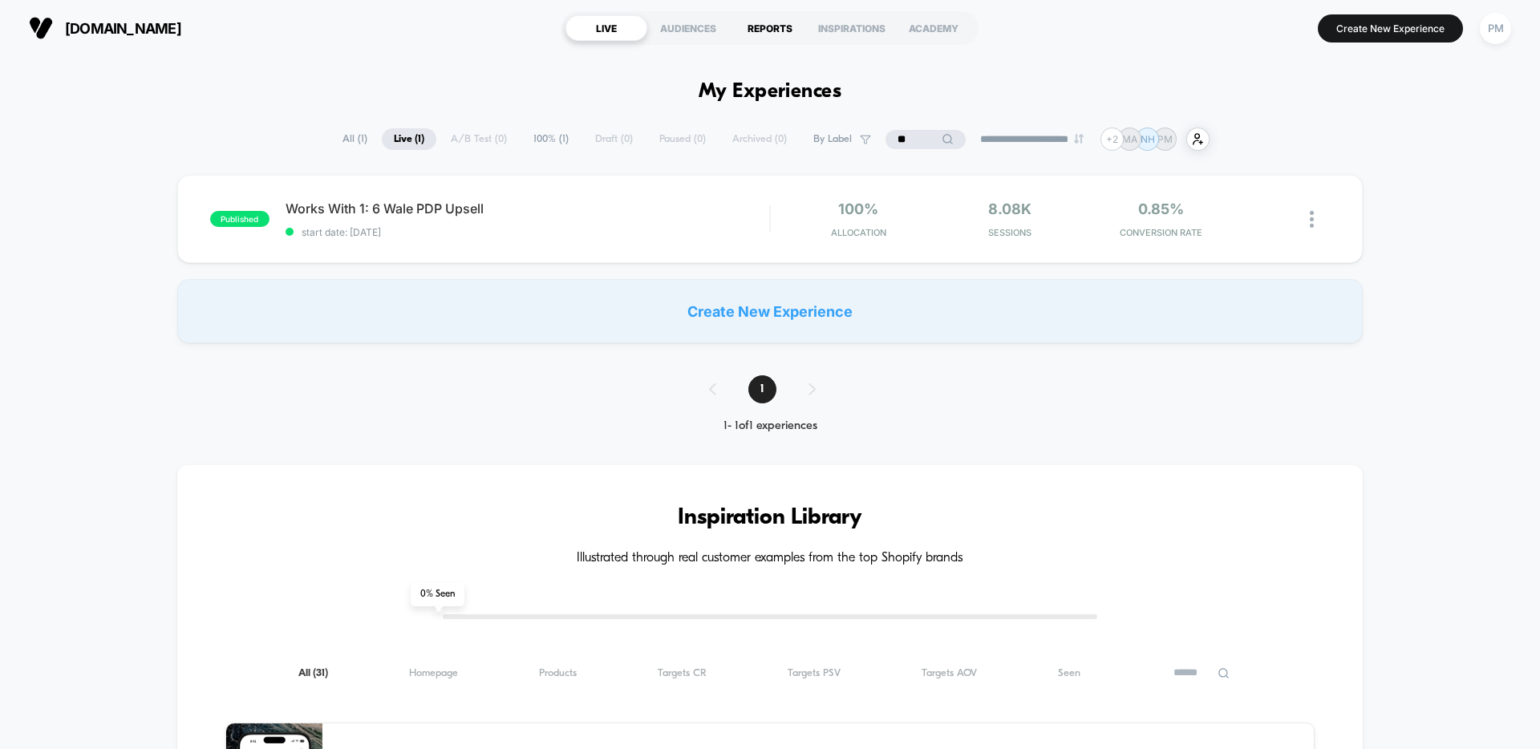
click at [793, 24] on div "REPORTS" at bounding box center [770, 28] width 82 height 26
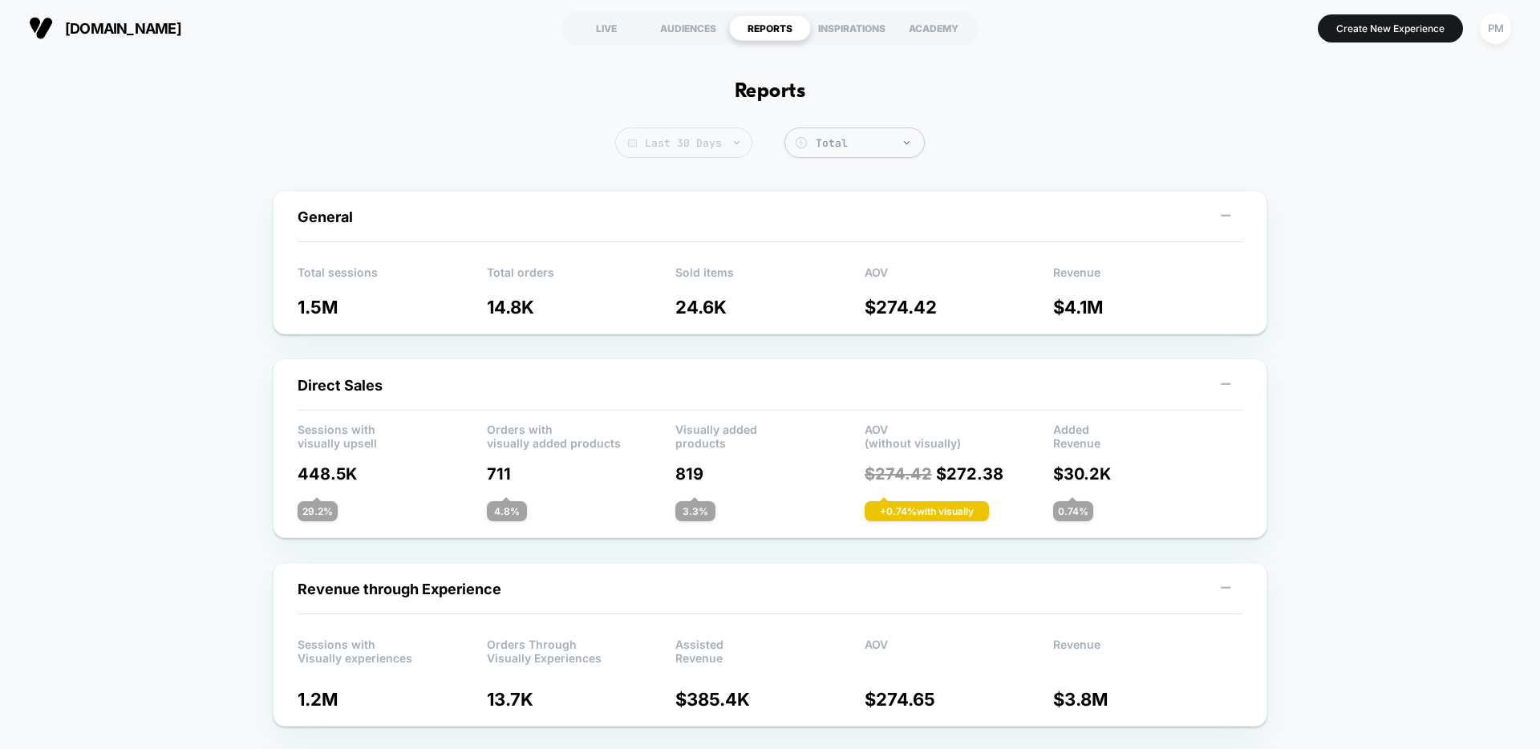
click at [702, 132] on span "Last 30 Days" at bounding box center [683, 143] width 137 height 30
select select "*"
select select "****"
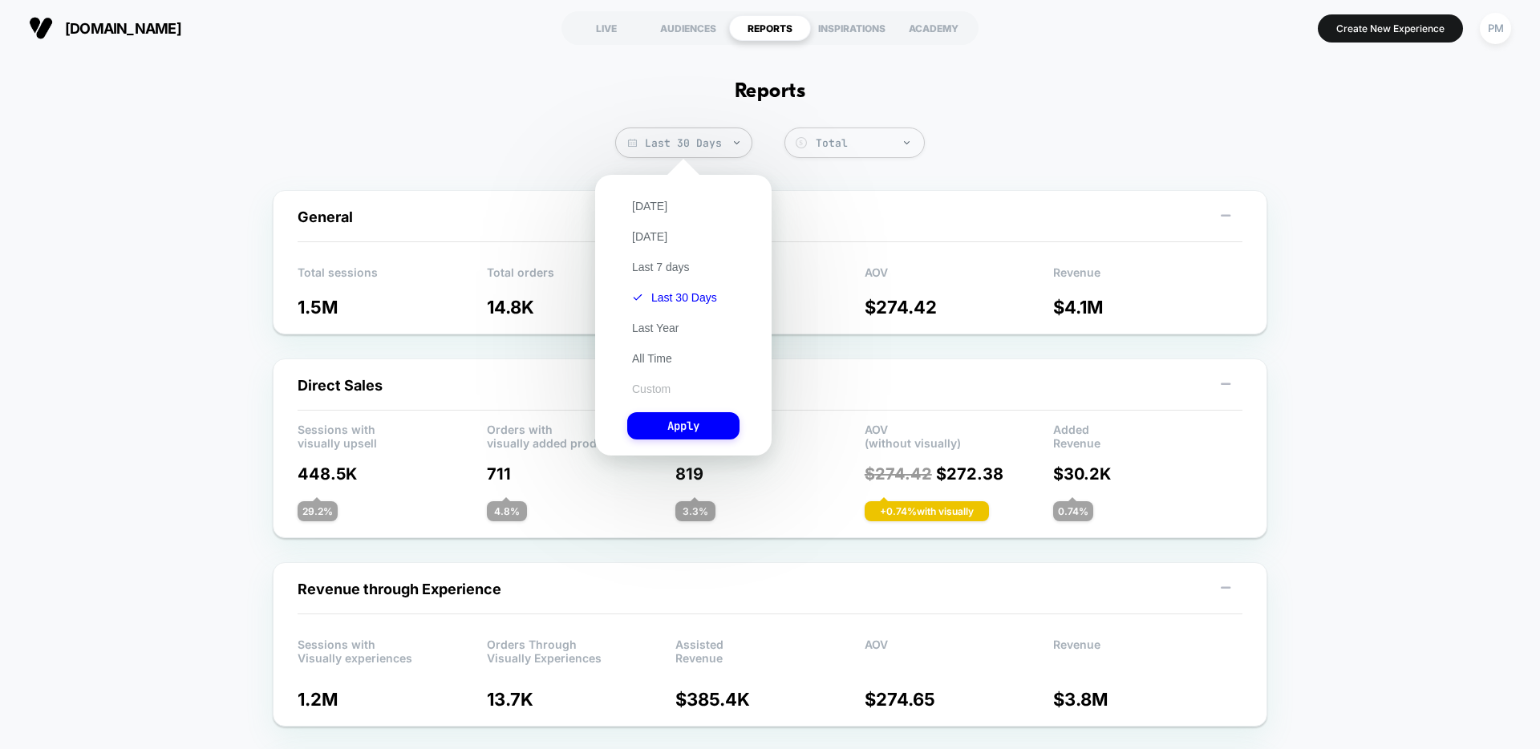
click at [657, 390] on button "Custom" at bounding box center [651, 389] width 48 height 14
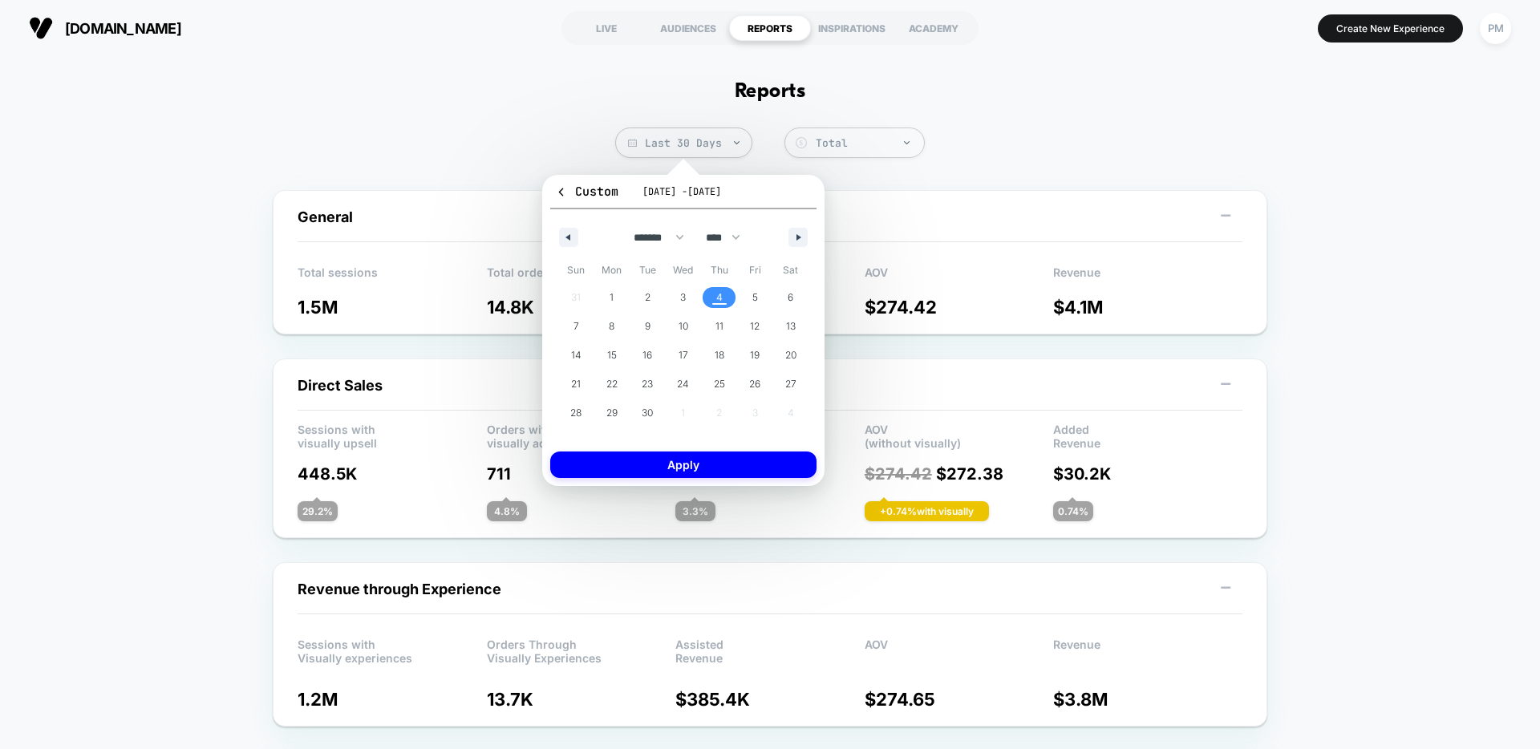
click at [574, 247] on div "******* ******** ***** ***** *** **** **** ****** ********* ******* ******** **…" at bounding box center [683, 233] width 266 height 48
click at [572, 243] on button "button" at bounding box center [568, 237] width 19 height 19
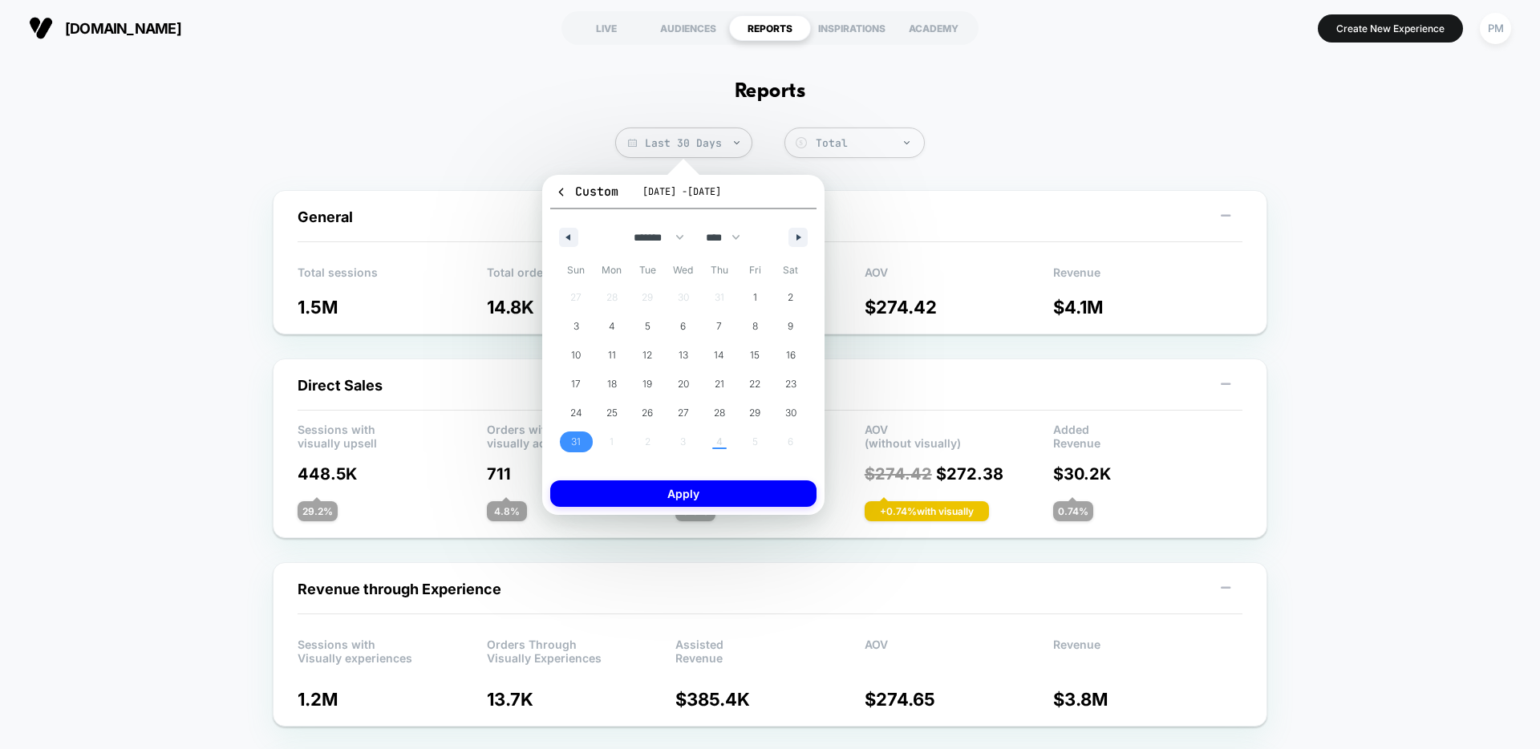
click at [581, 440] on span "31" at bounding box center [576, 441] width 36 height 21
click at [797, 234] on icon "button" at bounding box center [800, 237] width 8 height 6
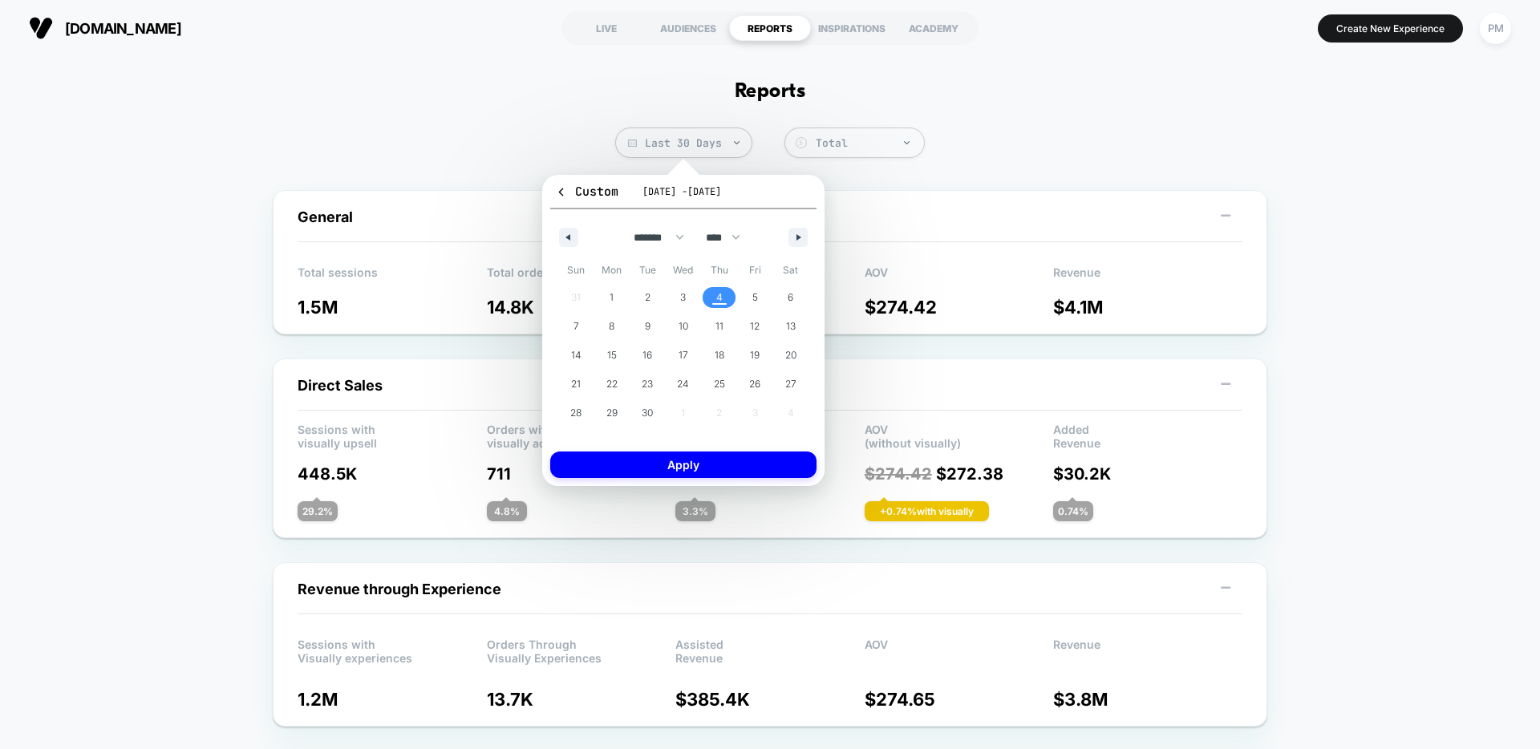
click at [719, 298] on span "4" at bounding box center [719, 297] width 6 height 29
select select "*"
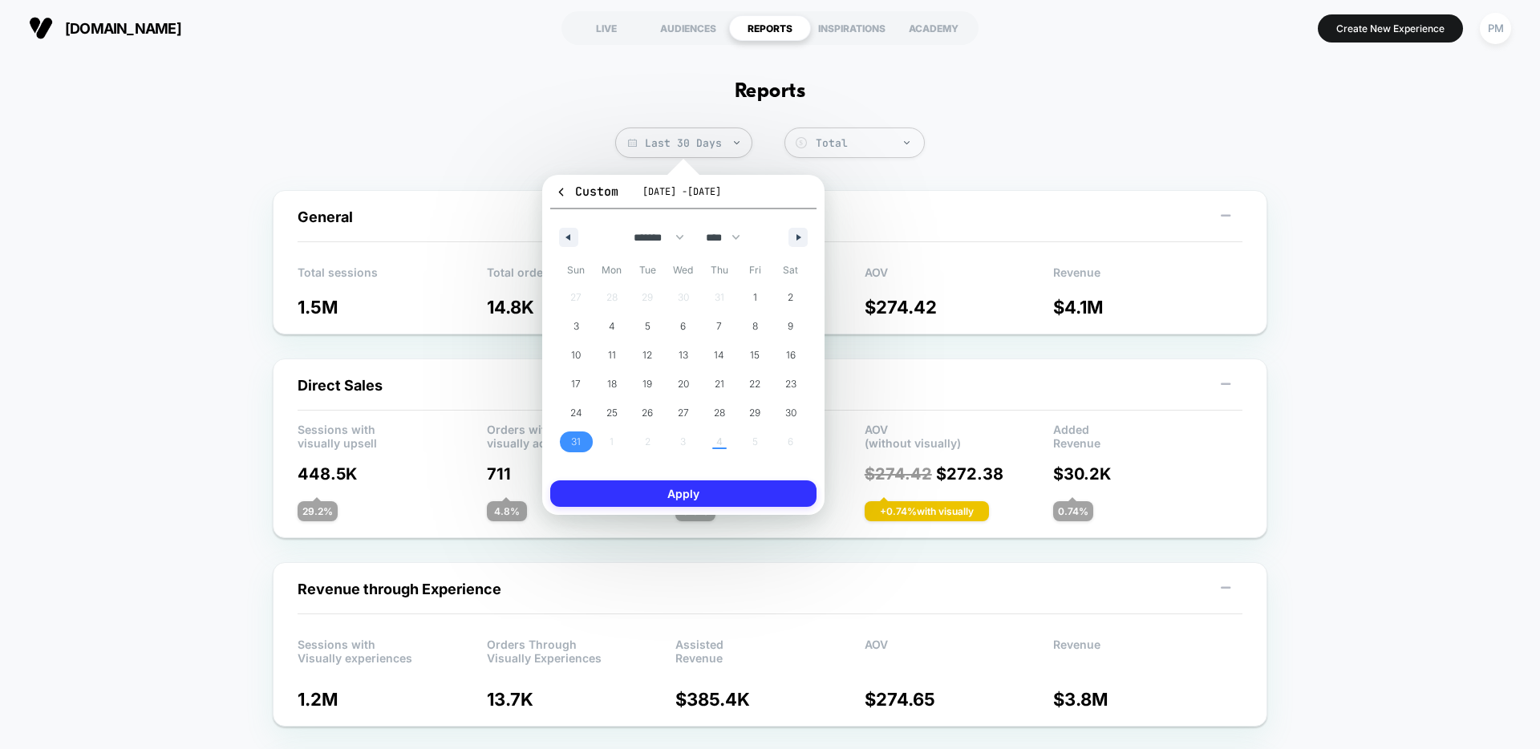
click at [715, 492] on button "Apply" at bounding box center [683, 493] width 266 height 26
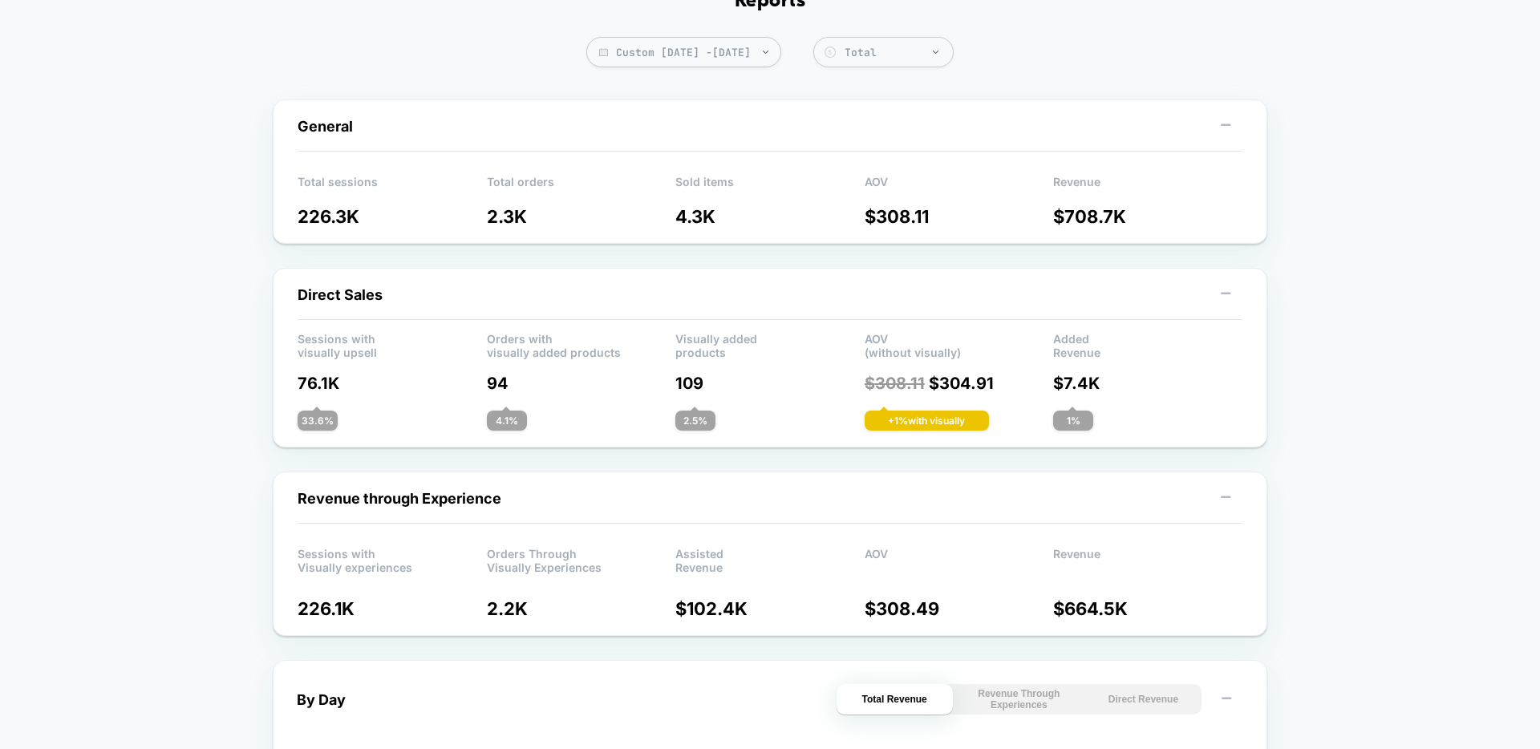
scroll to position [92, 0]
click at [736, 49] on span "Custom Aug 31, 2025 - Sep 4, 2025" at bounding box center [683, 50] width 195 height 30
select select "*"
select select "****"
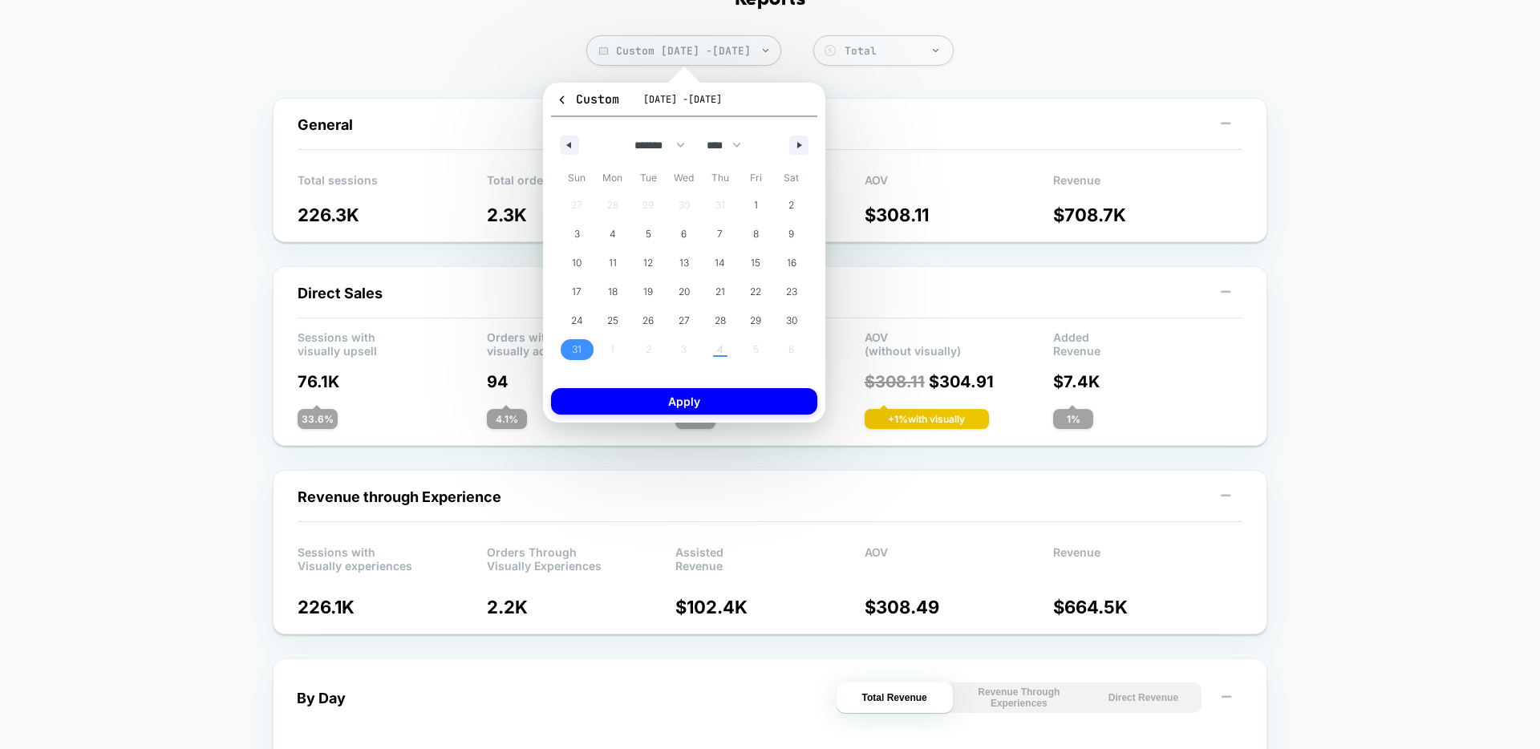
drag, startPoint x: 1039, startPoint y: 56, endPoint x: 1091, endPoint y: 106, distance: 71.5
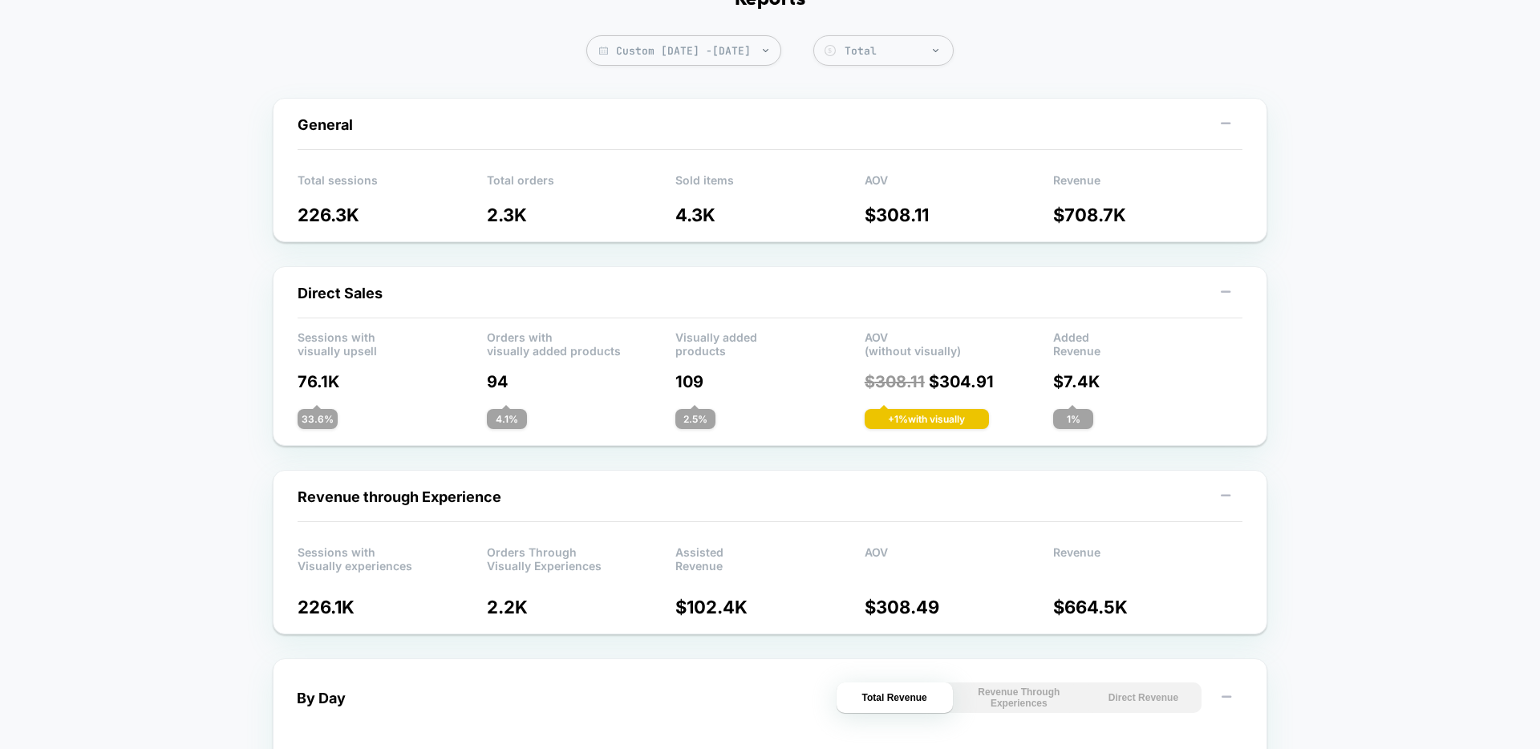
scroll to position [0, 0]
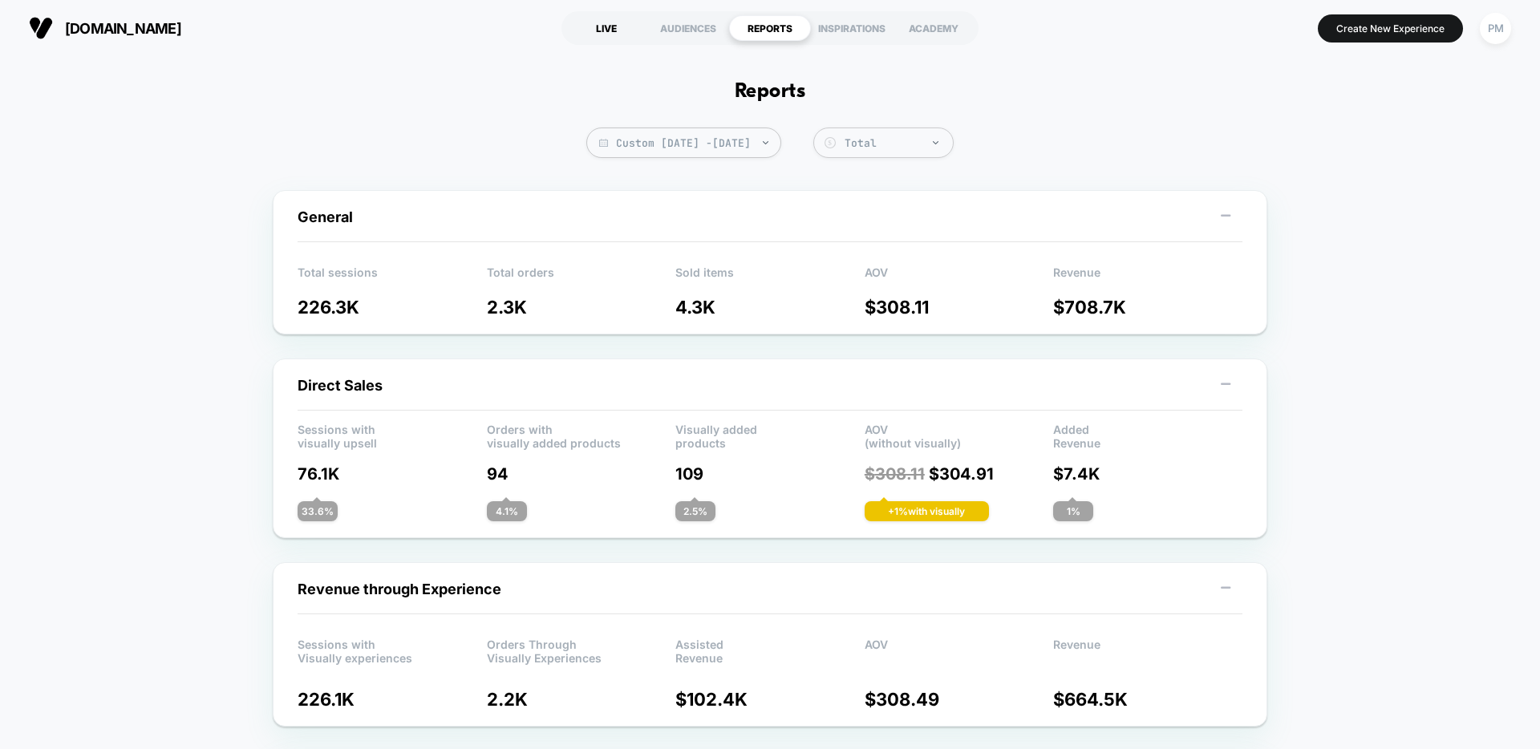
click at [610, 30] on div "LIVE" at bounding box center [606, 28] width 82 height 26
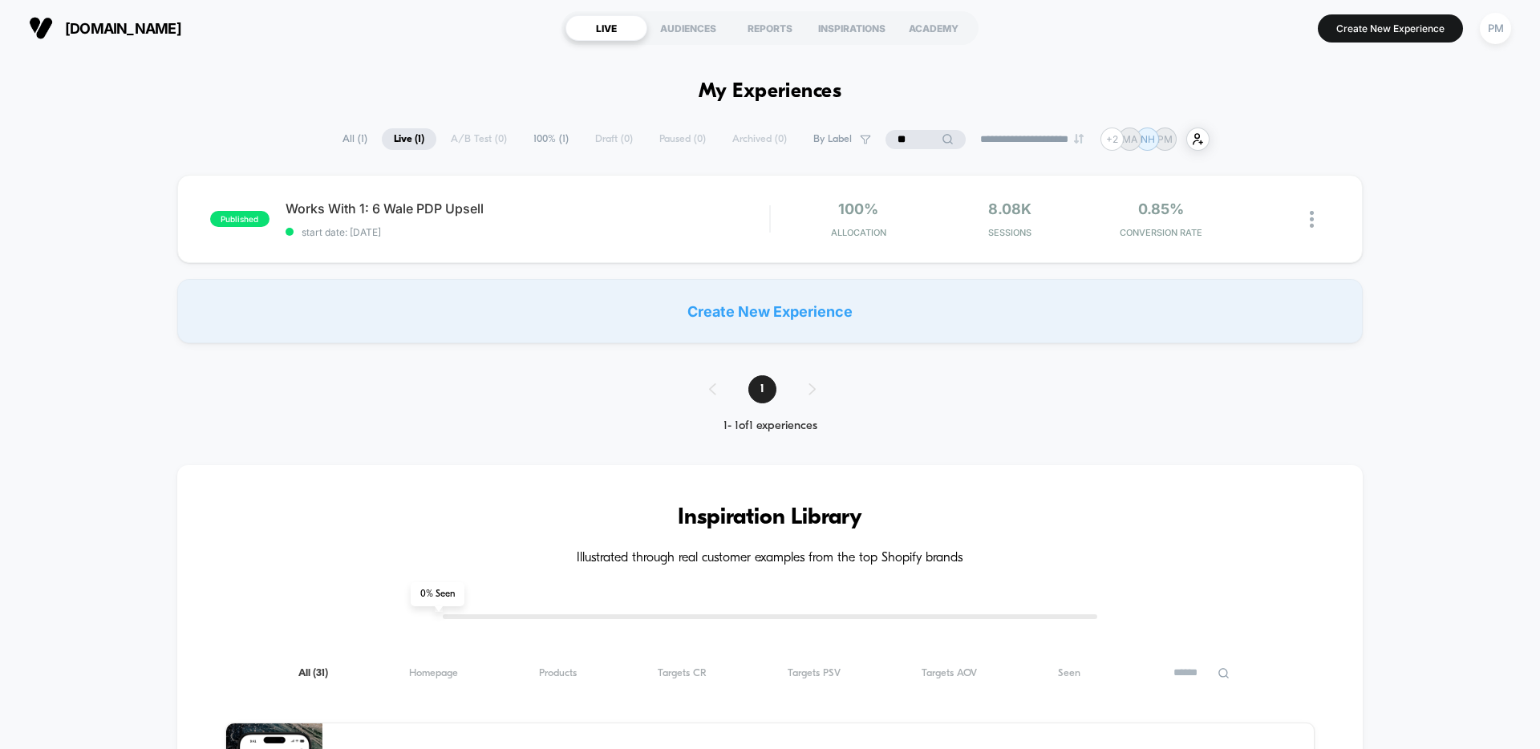
click at [921, 130] on input "*" at bounding box center [925, 139] width 80 height 19
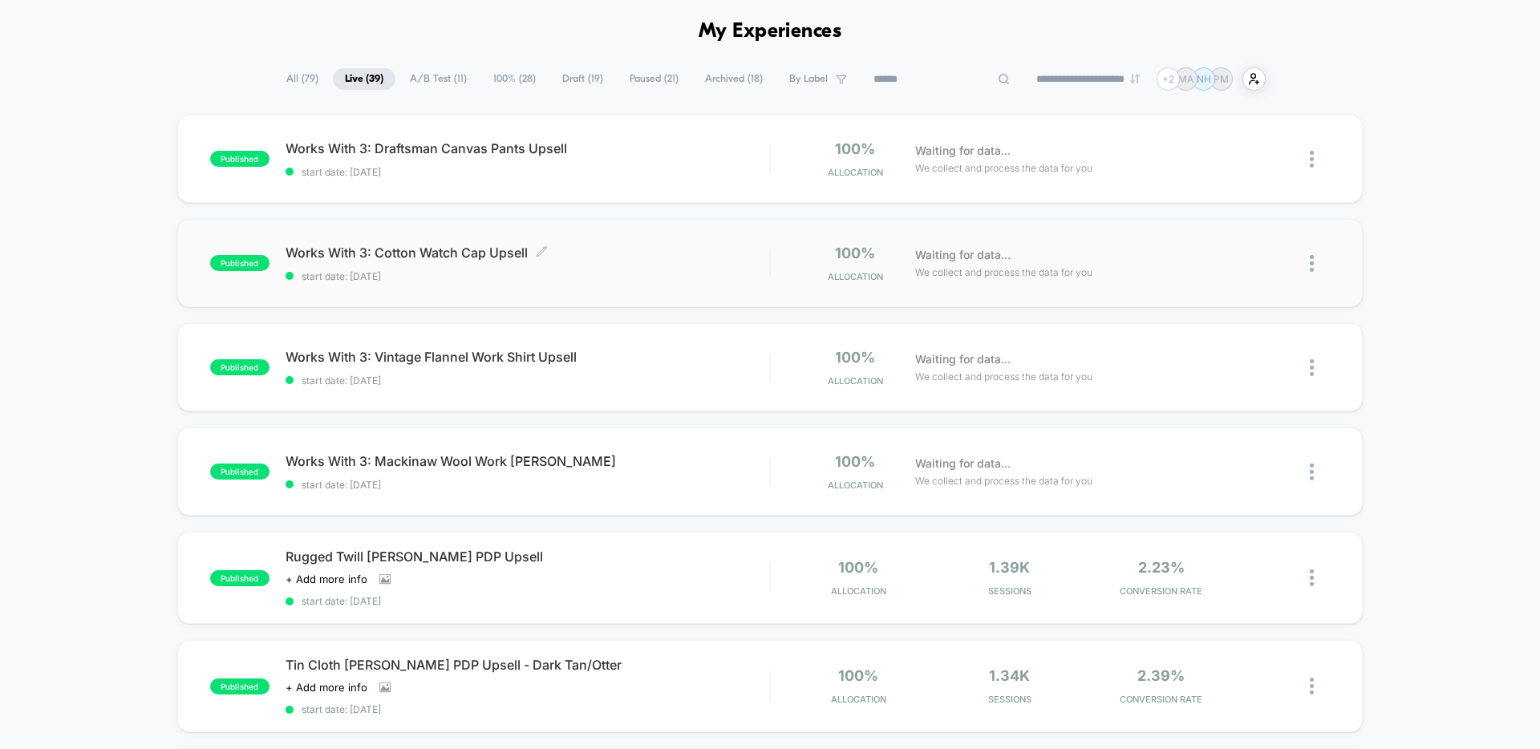
scroll to position [59, 0]
click at [998, 79] on icon at bounding box center [1004, 80] width 12 height 12
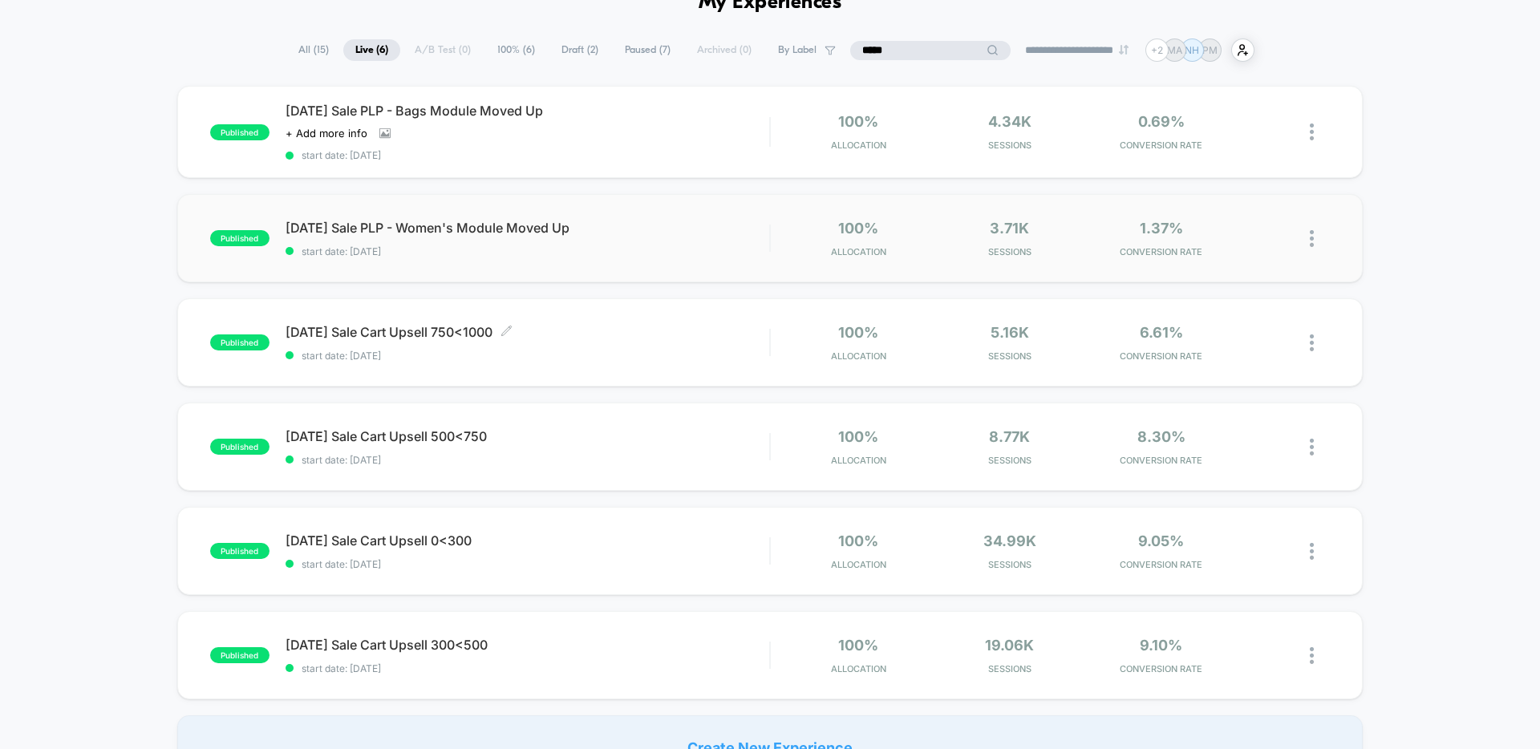
scroll to position [156, 0]
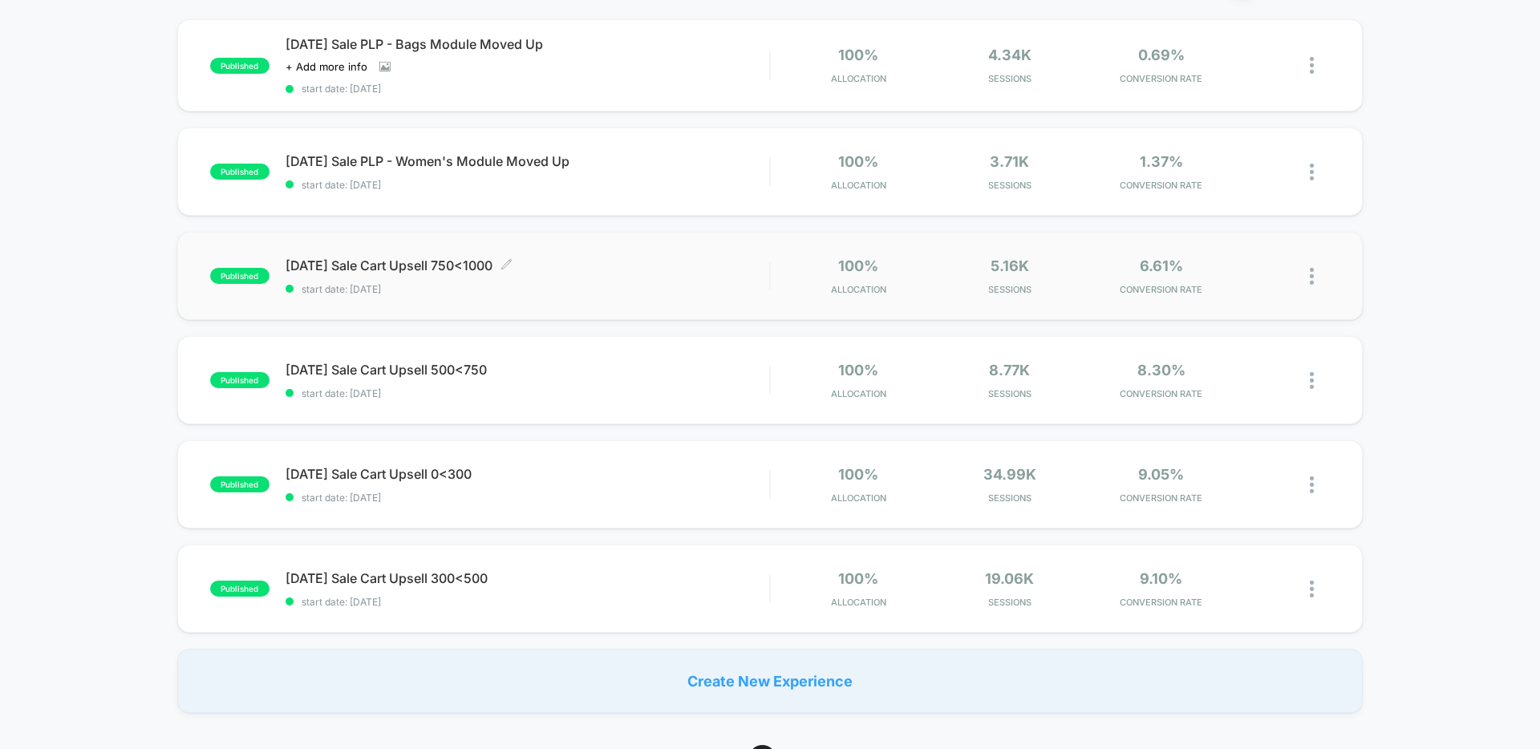
type input "*****"
click at [663, 274] on div "Labor Day Sale Cart Upsell 750<1000 Click to edit experience details Click to e…" at bounding box center [527, 276] width 484 height 38
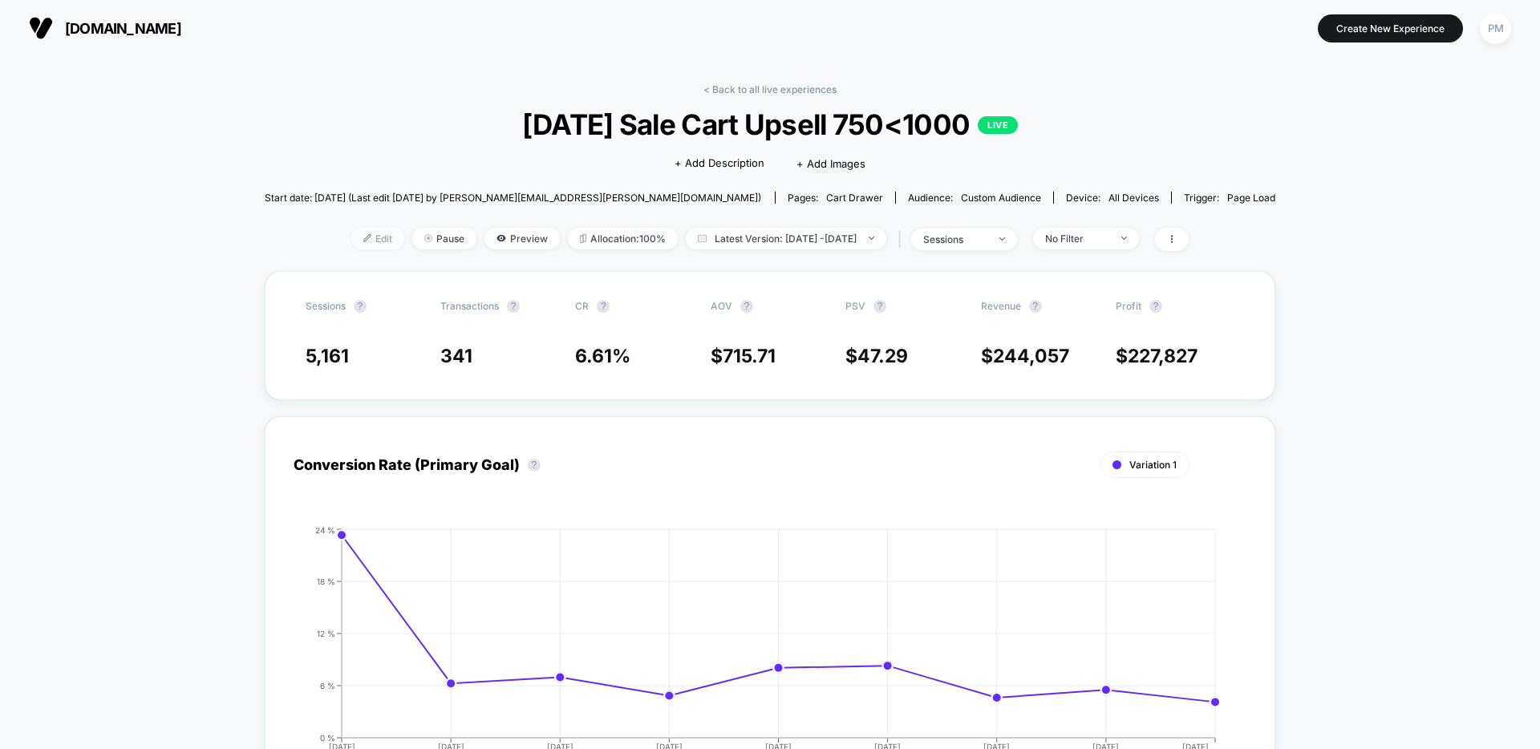
click at [371, 238] on div at bounding box center [373, 238] width 4 height 1
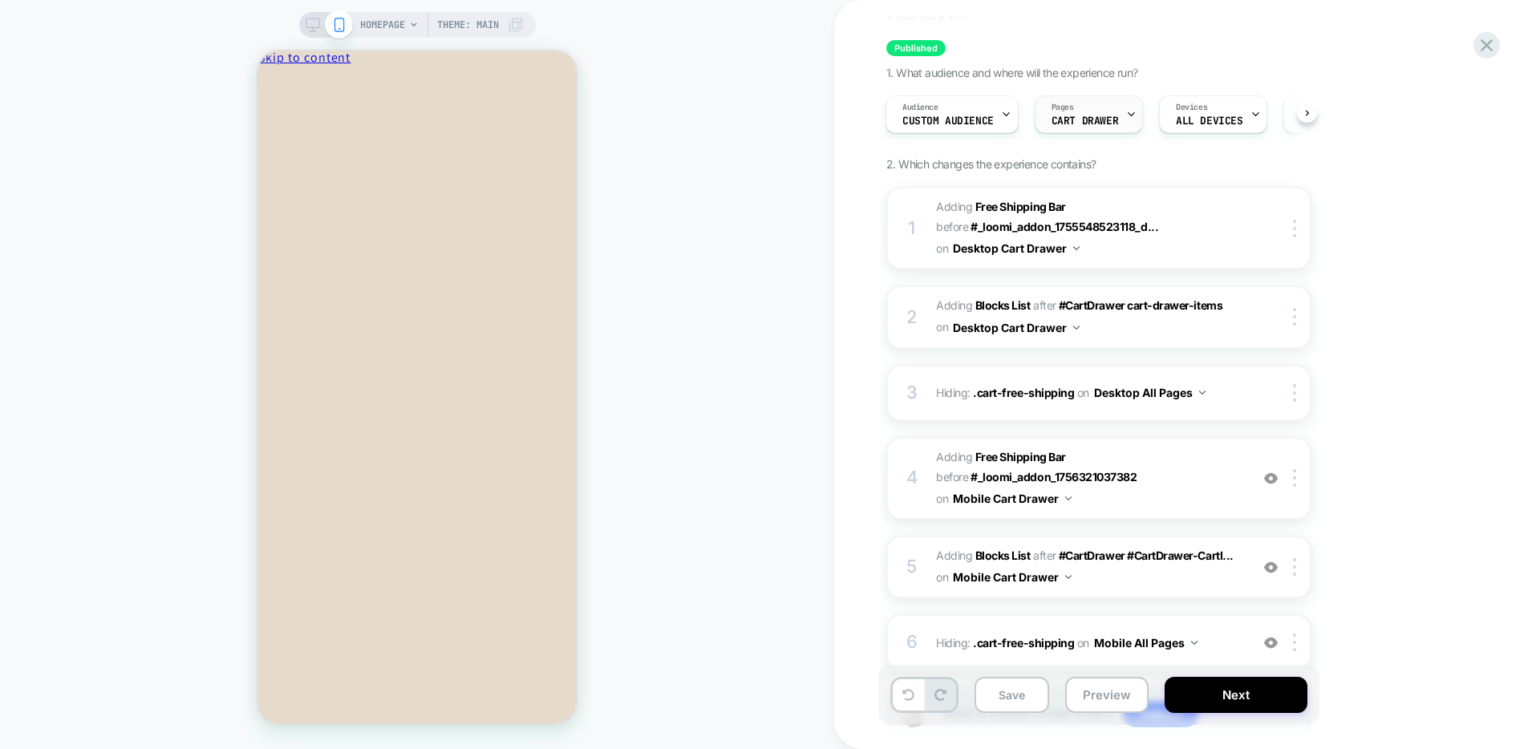
scroll to position [106, 0]
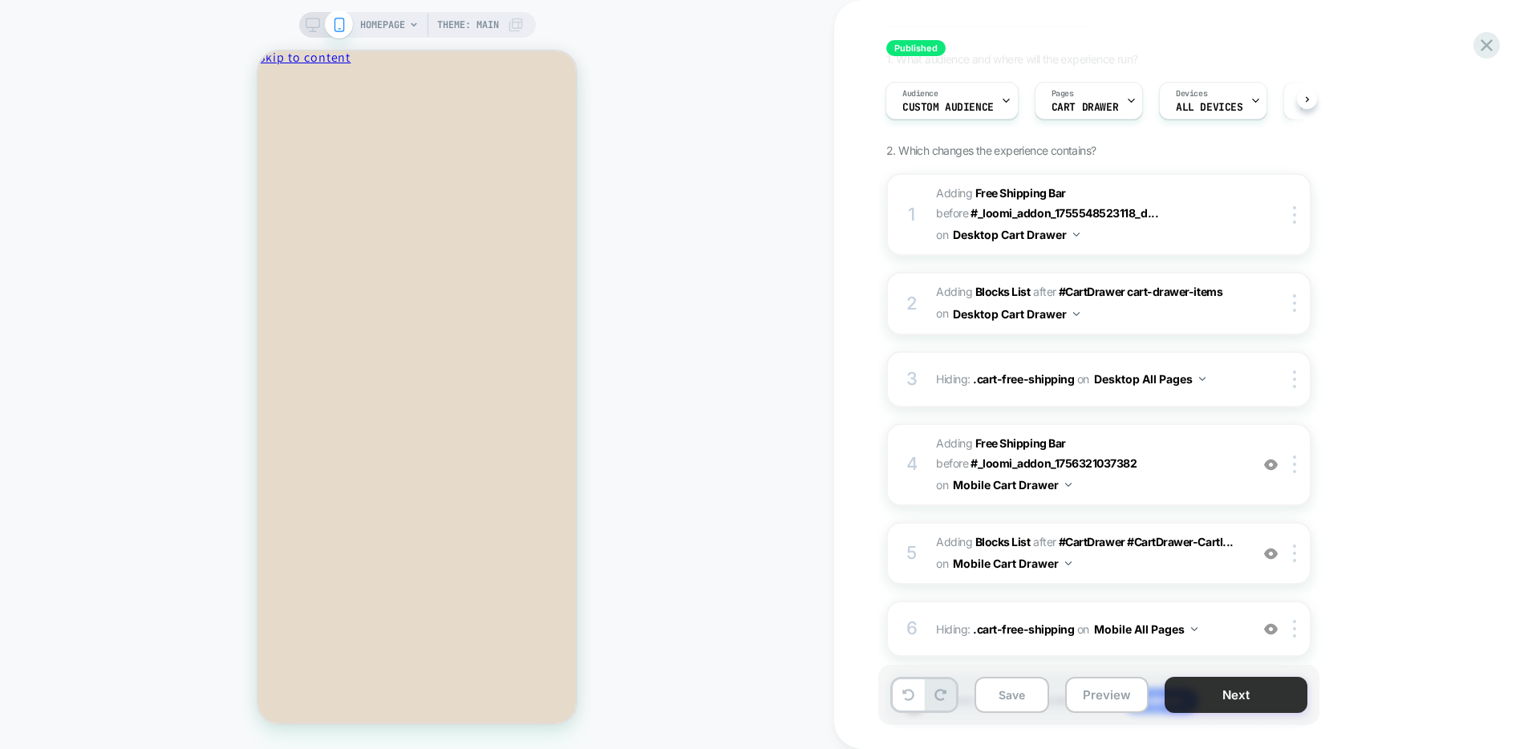
click at [1230, 691] on button "Next" at bounding box center [1235, 695] width 143 height 36
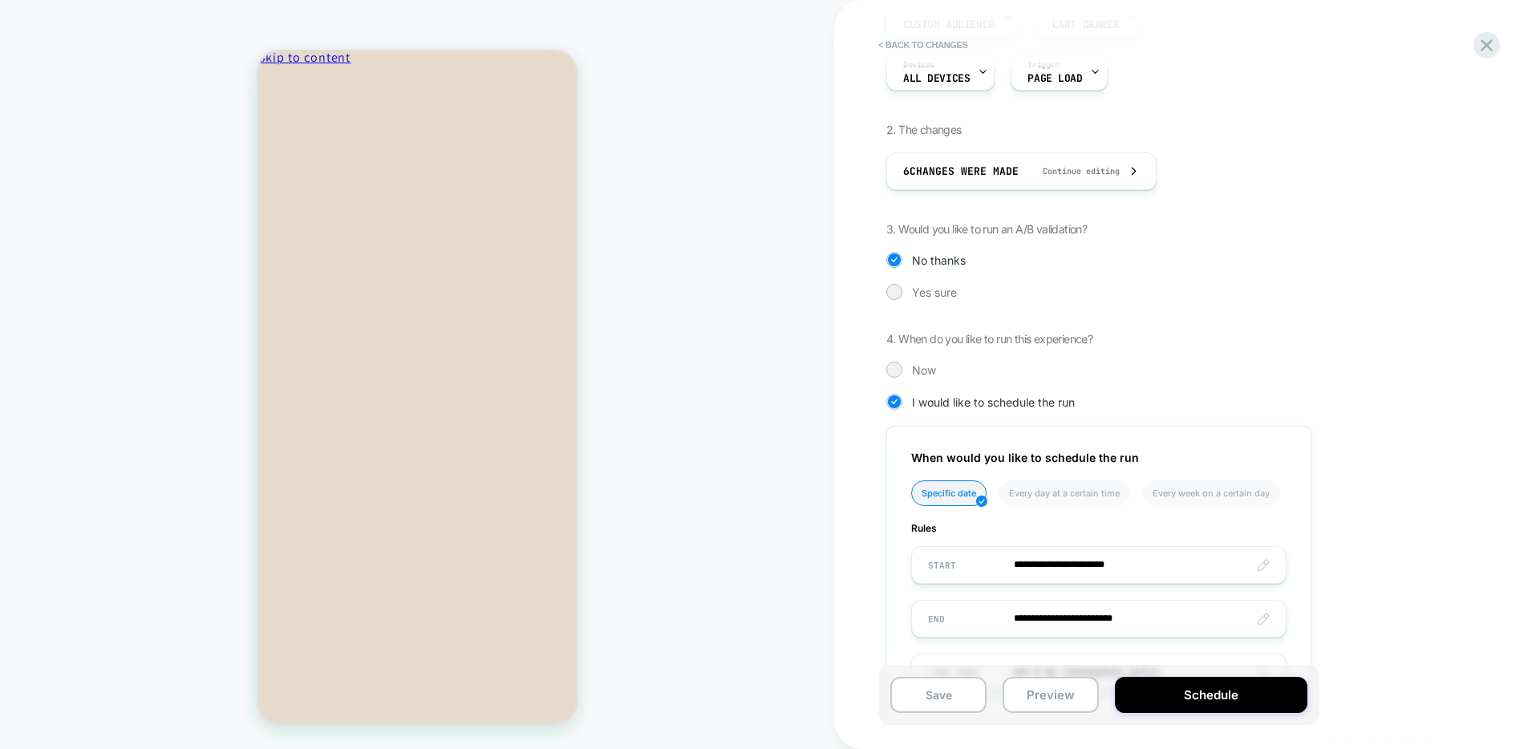
scroll to position [255, 0]
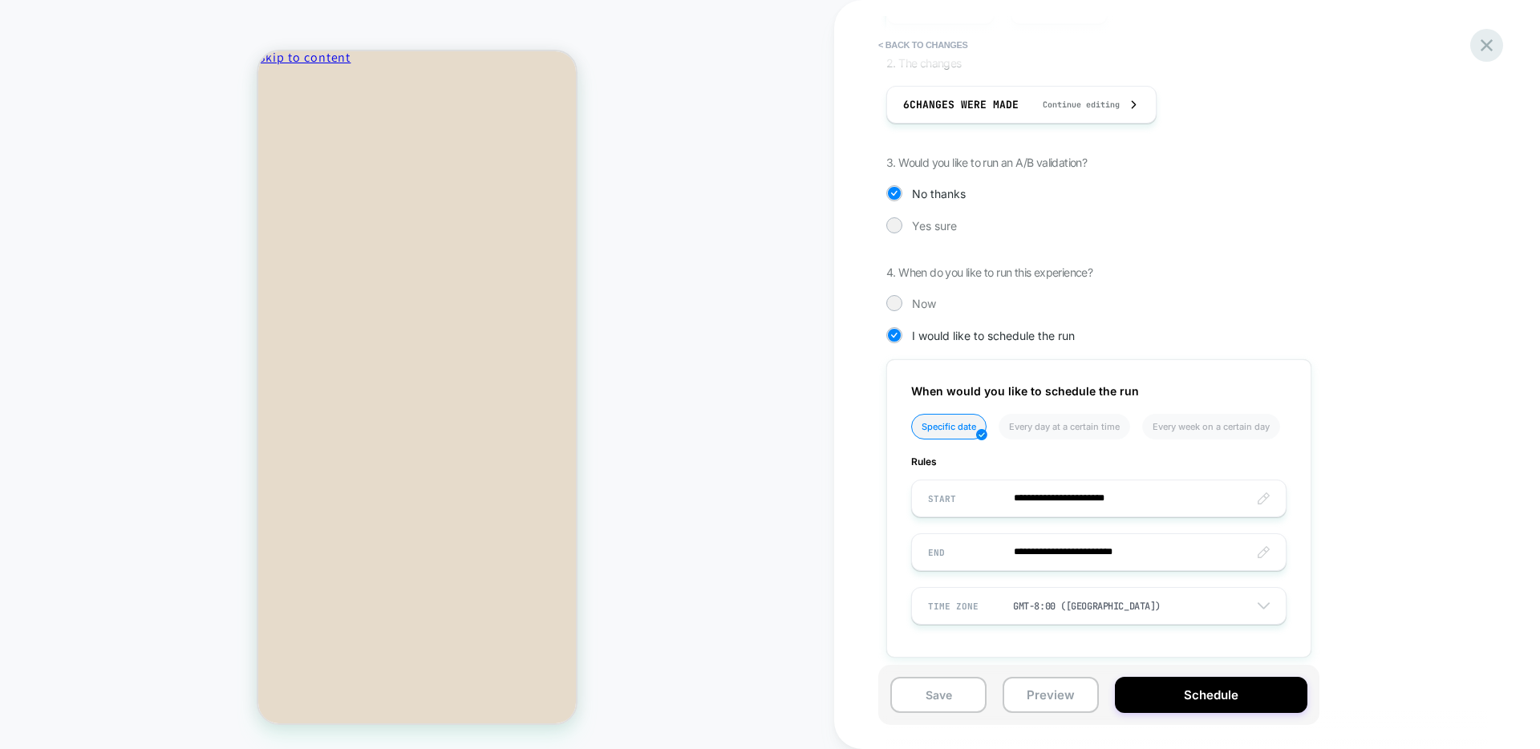
click at [1485, 48] on icon at bounding box center [1487, 45] width 22 height 22
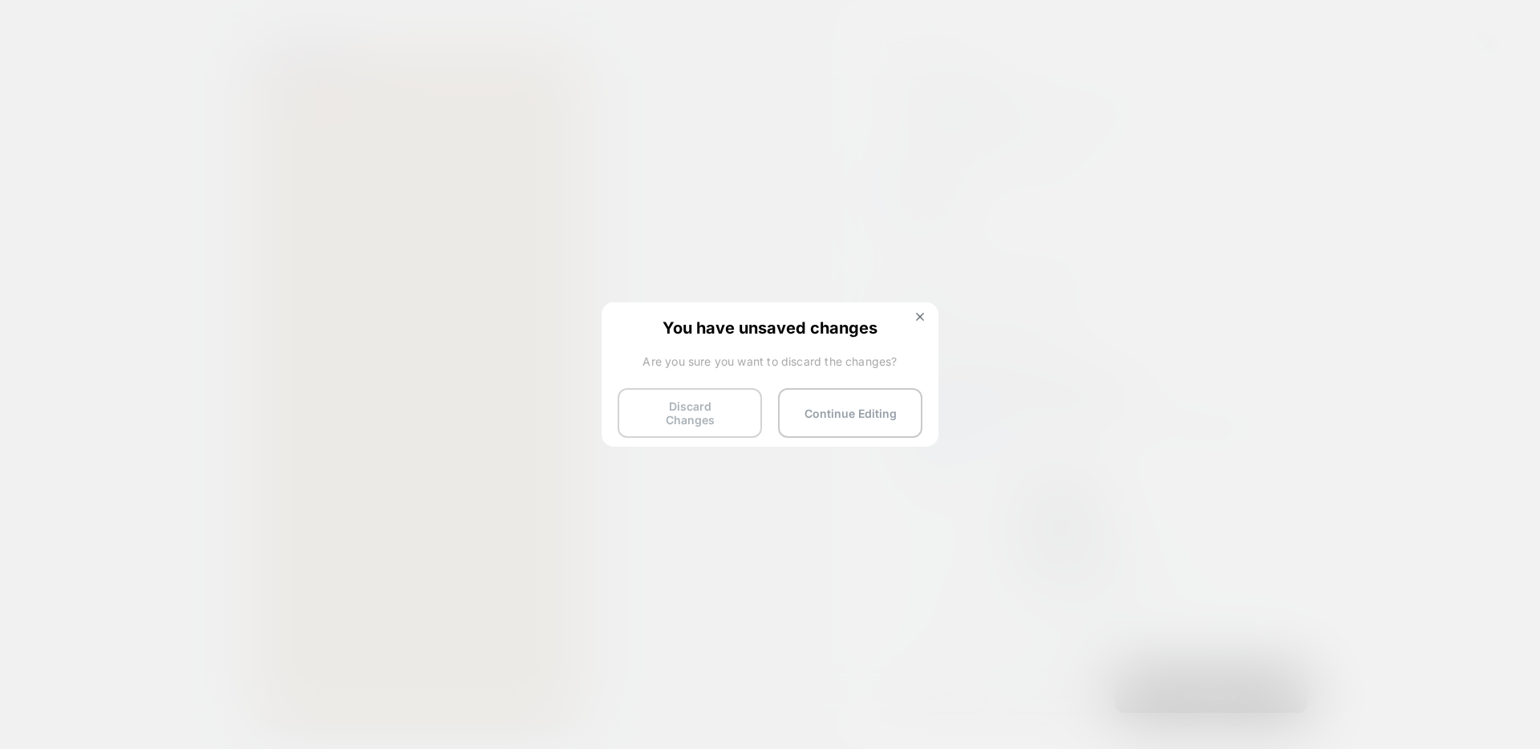
click at [735, 410] on button "Discard Changes" at bounding box center [689, 413] width 144 height 50
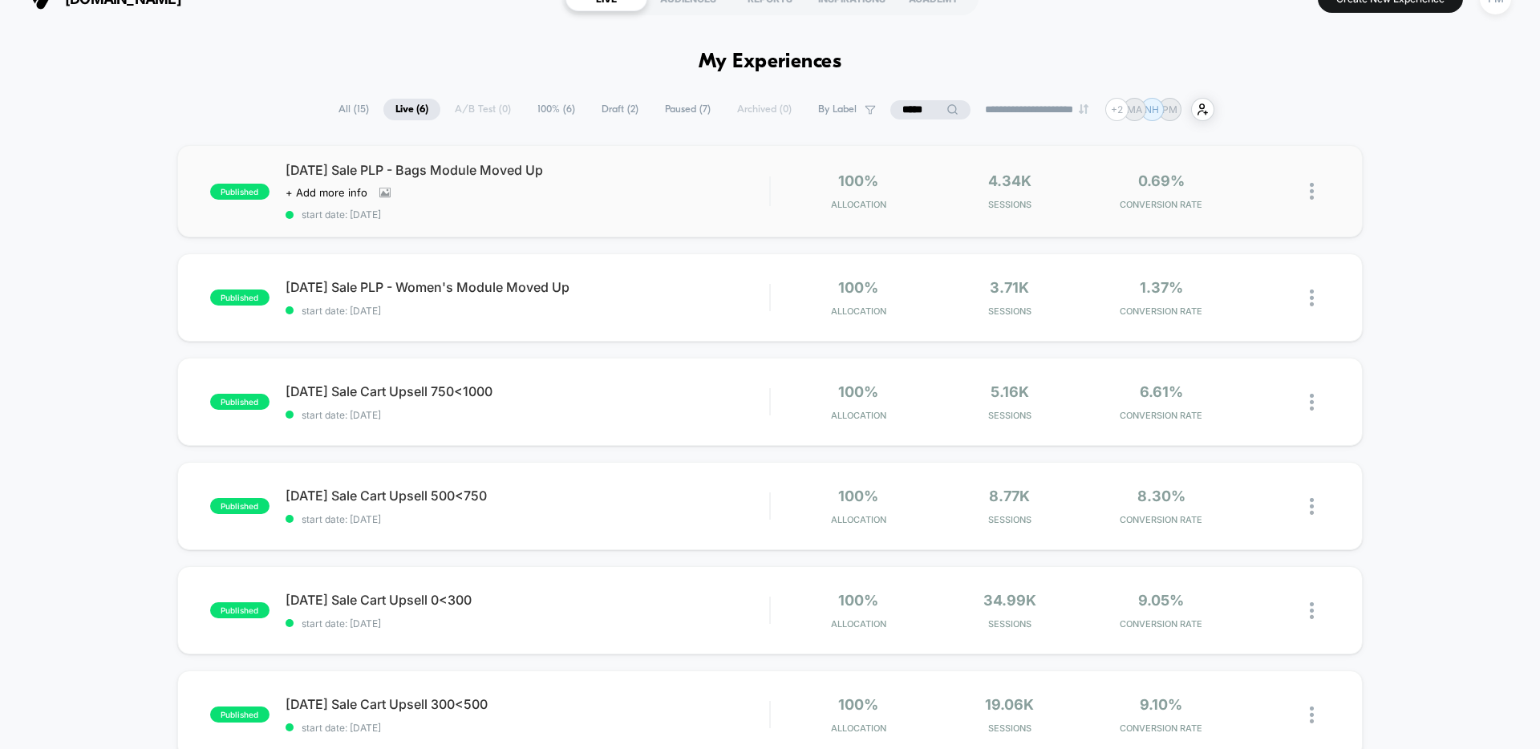
scroll to position [31, 0]
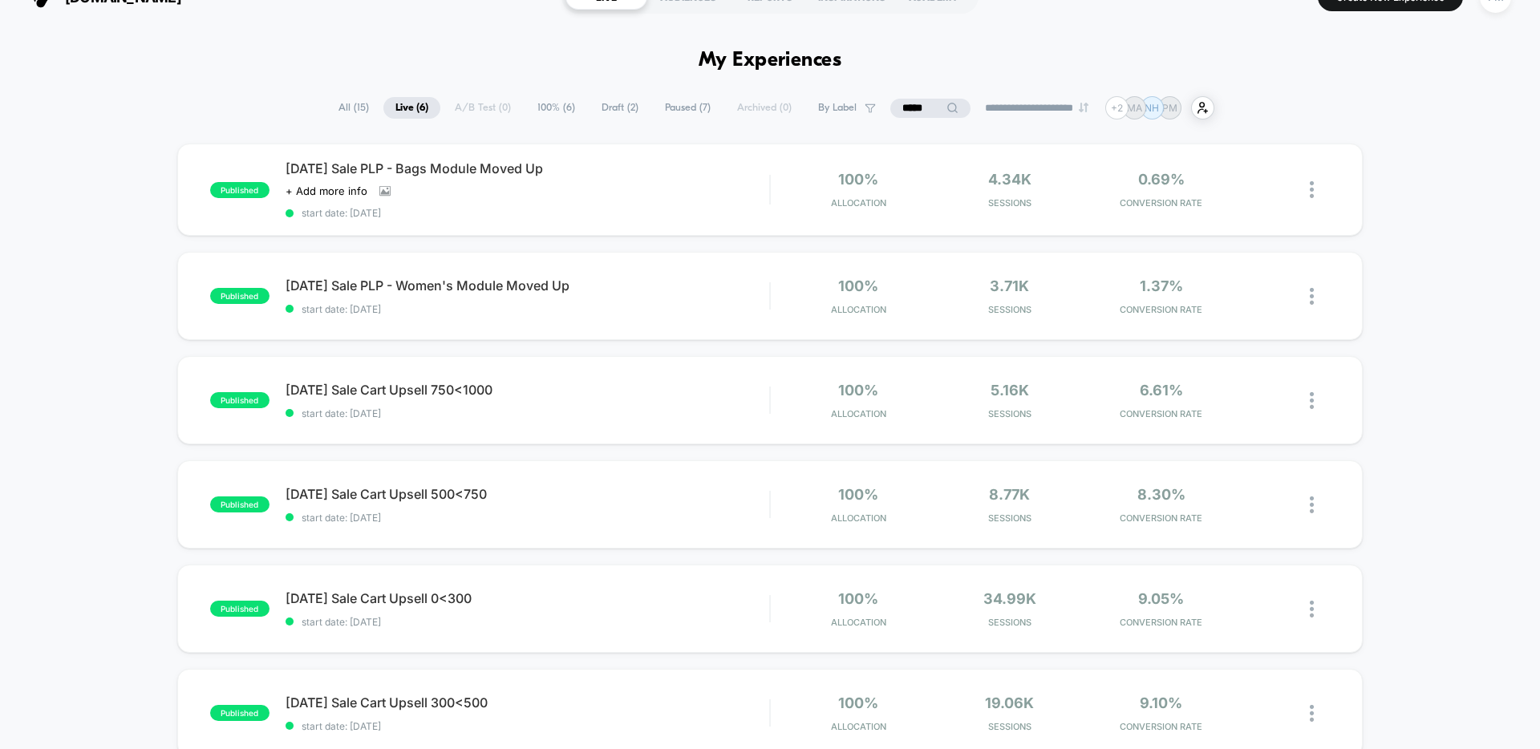
click at [662, 106] on span "Paused ( 7 )" at bounding box center [688, 108] width 70 height 22
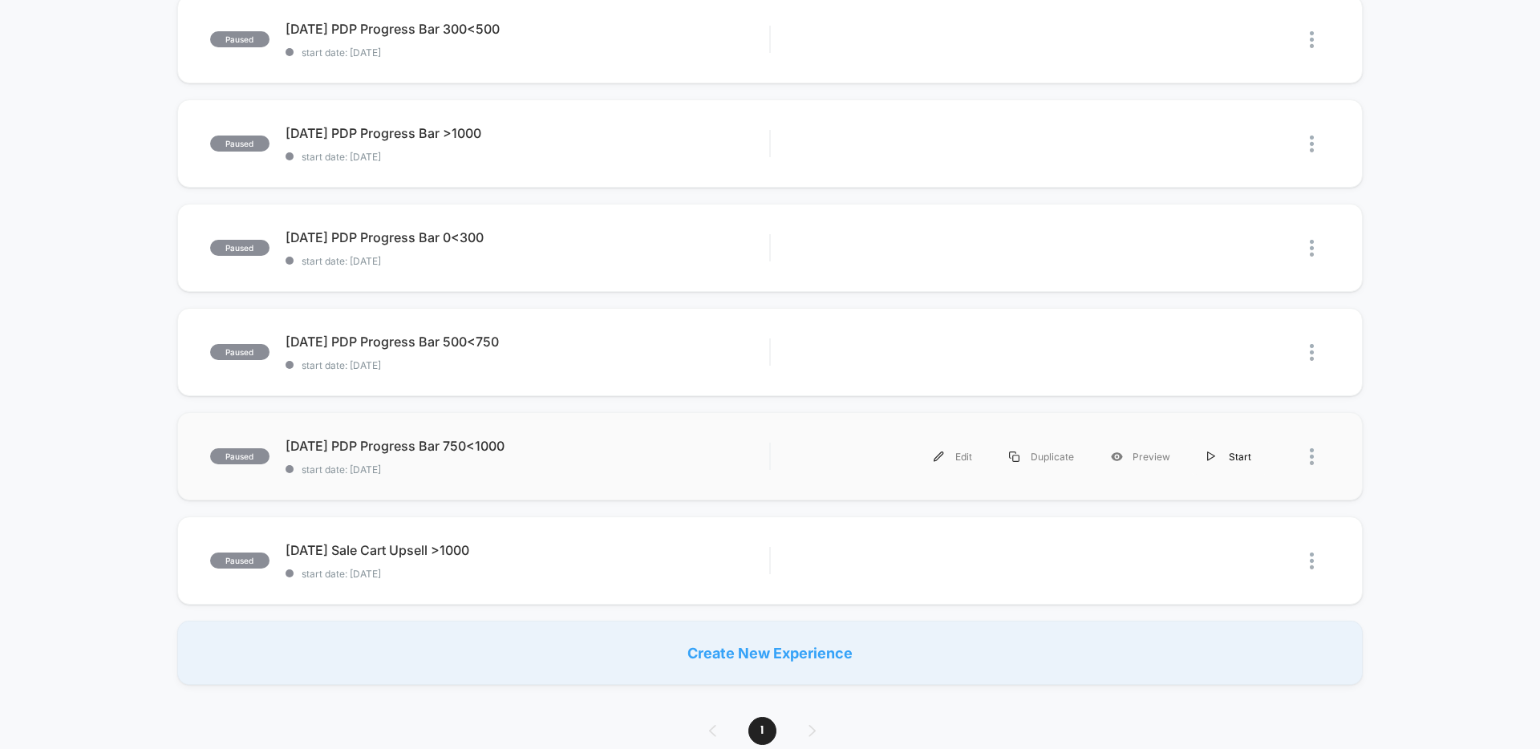
scroll to position [0, 0]
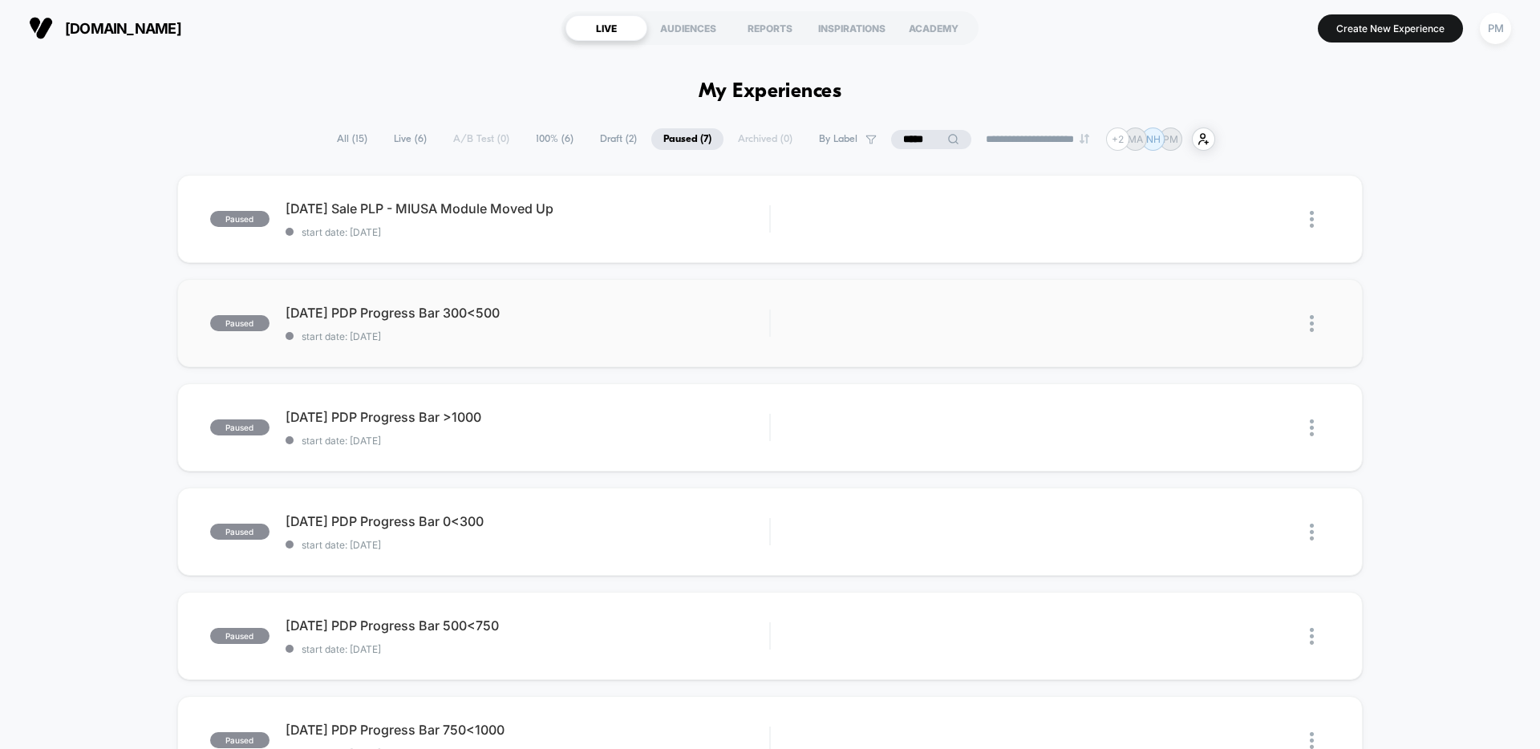
click at [1313, 321] on img at bounding box center [1312, 323] width 4 height 17
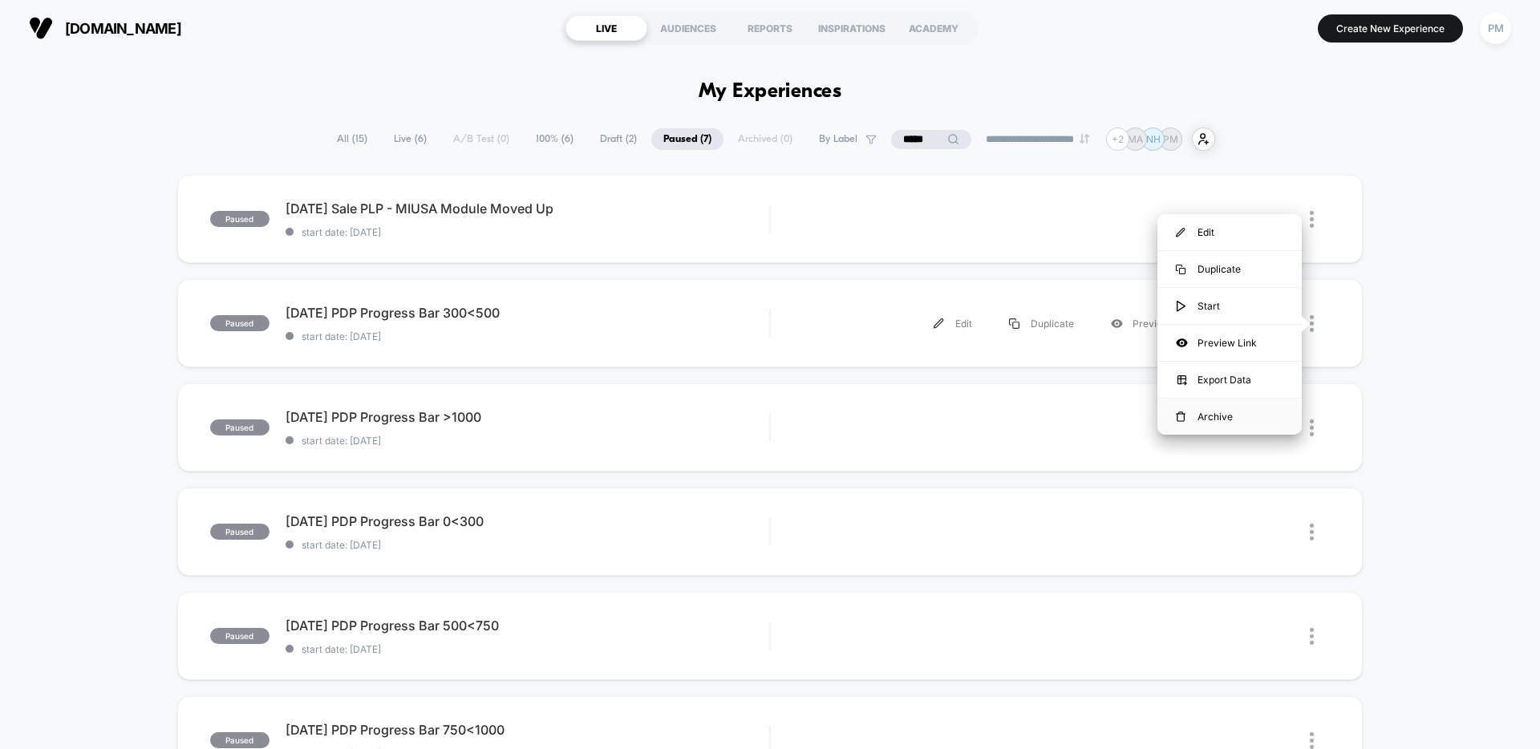
click at [1225, 413] on div "Archive" at bounding box center [1229, 417] width 144 height 36
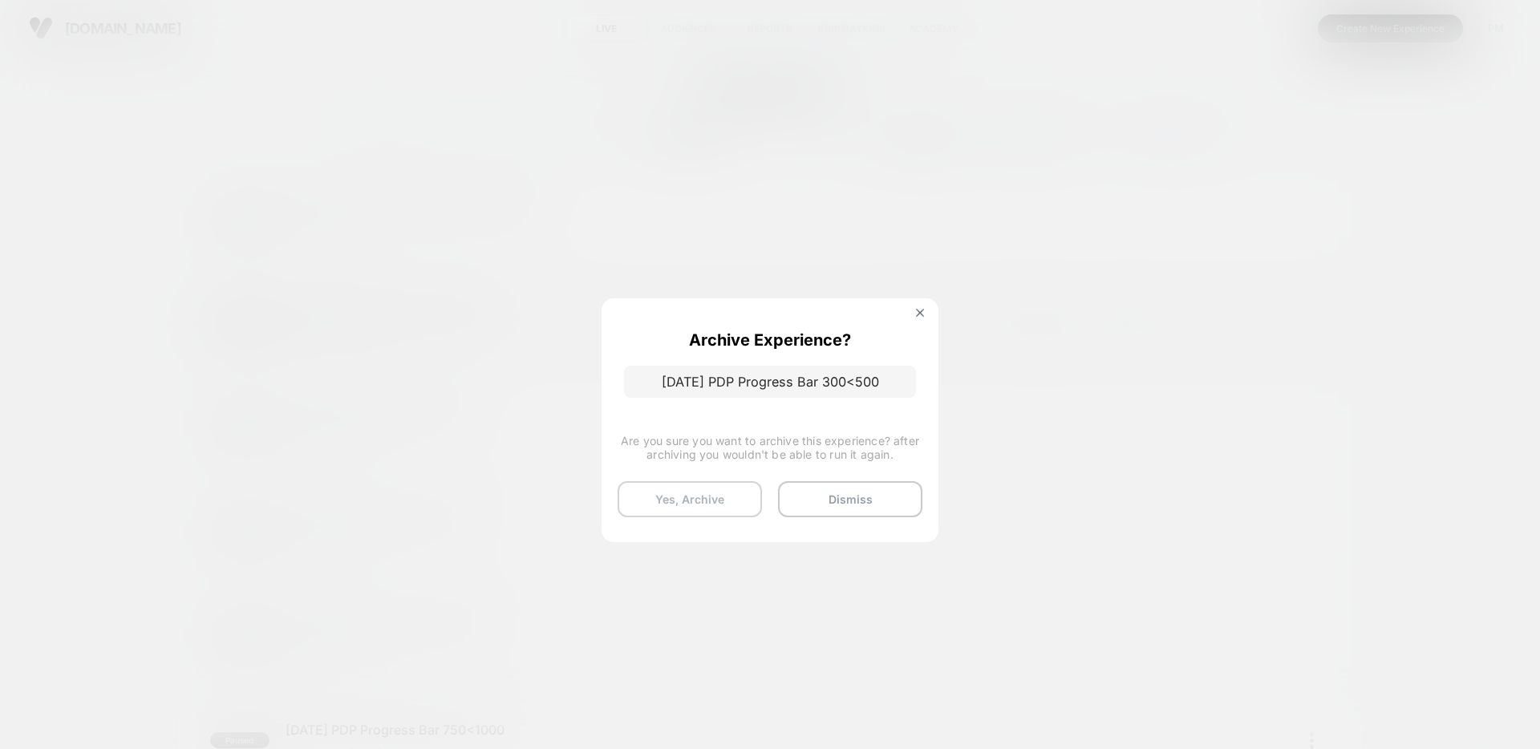
click at [736, 490] on button "Yes, Archive" at bounding box center [689, 499] width 144 height 36
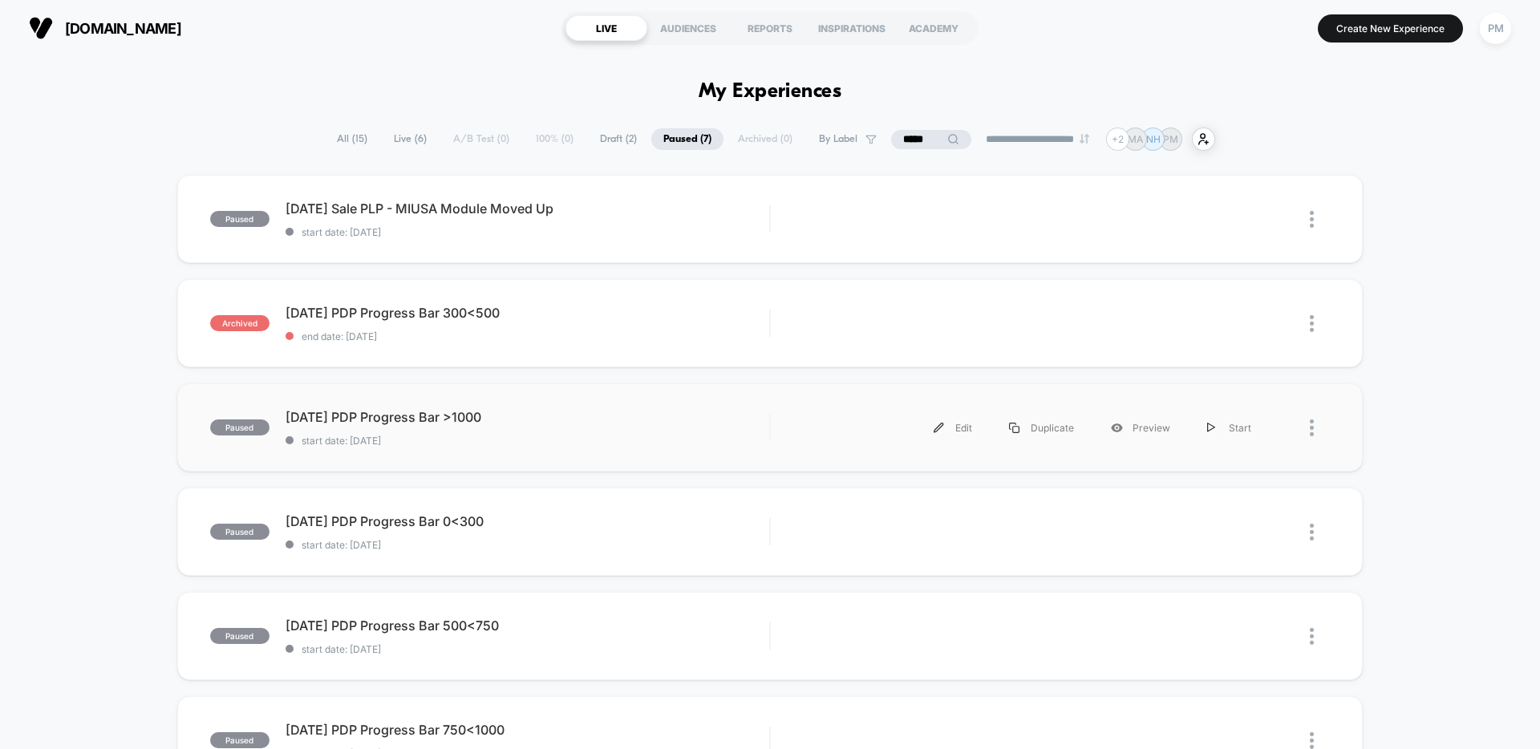
click at [1313, 424] on img at bounding box center [1312, 427] width 4 height 17
click at [1218, 521] on div "Archive" at bounding box center [1229, 521] width 144 height 36
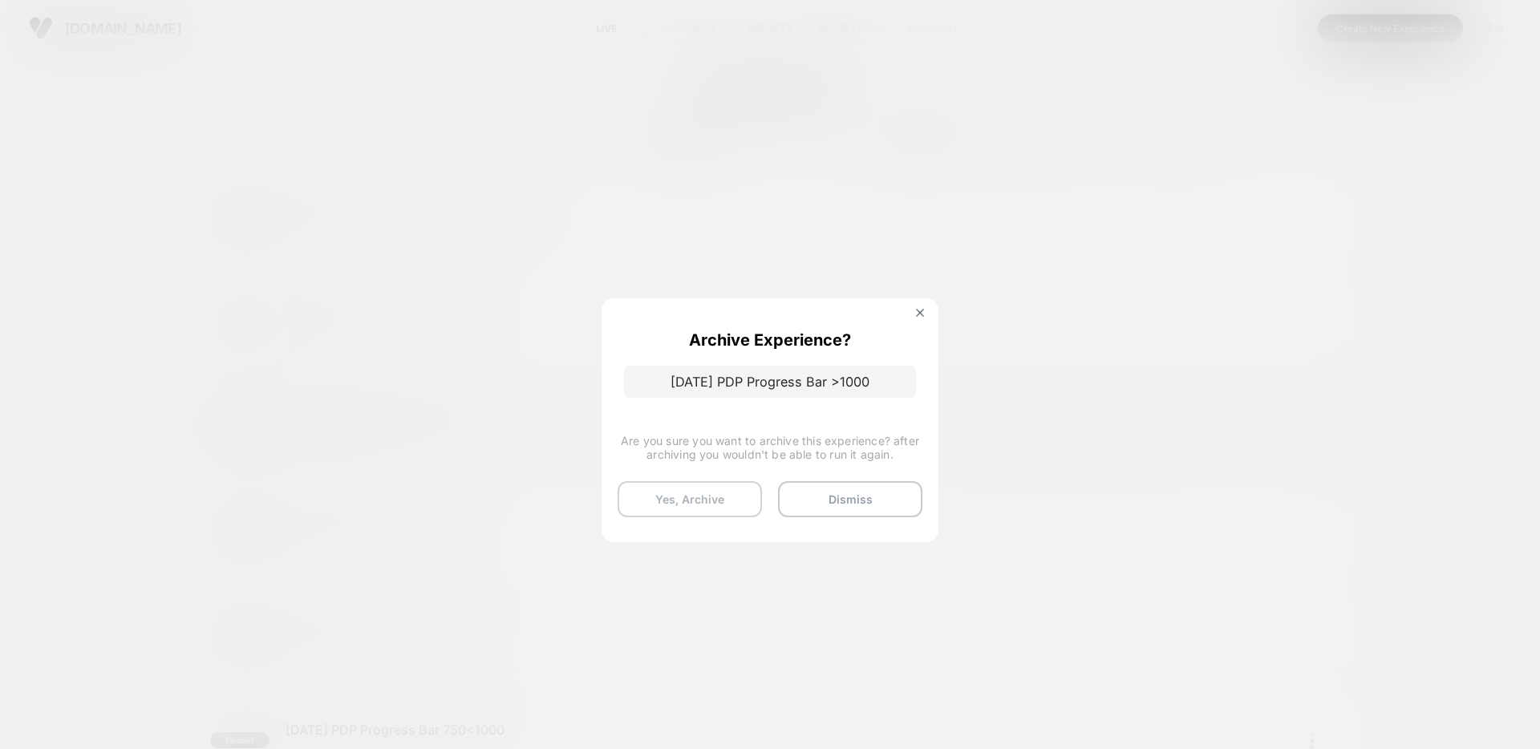
click at [702, 503] on button "Yes, Archive" at bounding box center [689, 499] width 144 height 36
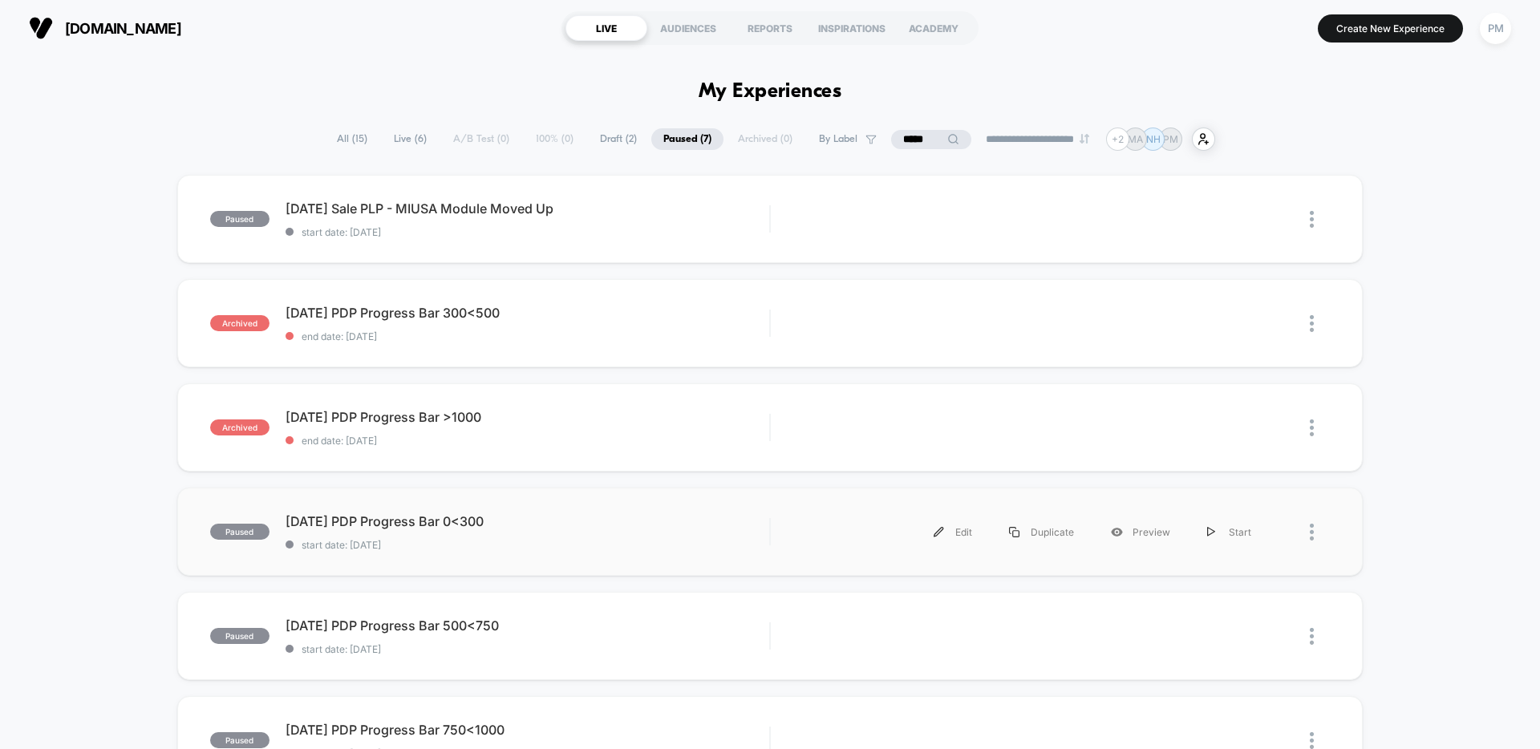
click at [1318, 527] on div at bounding box center [1320, 532] width 20 height 36
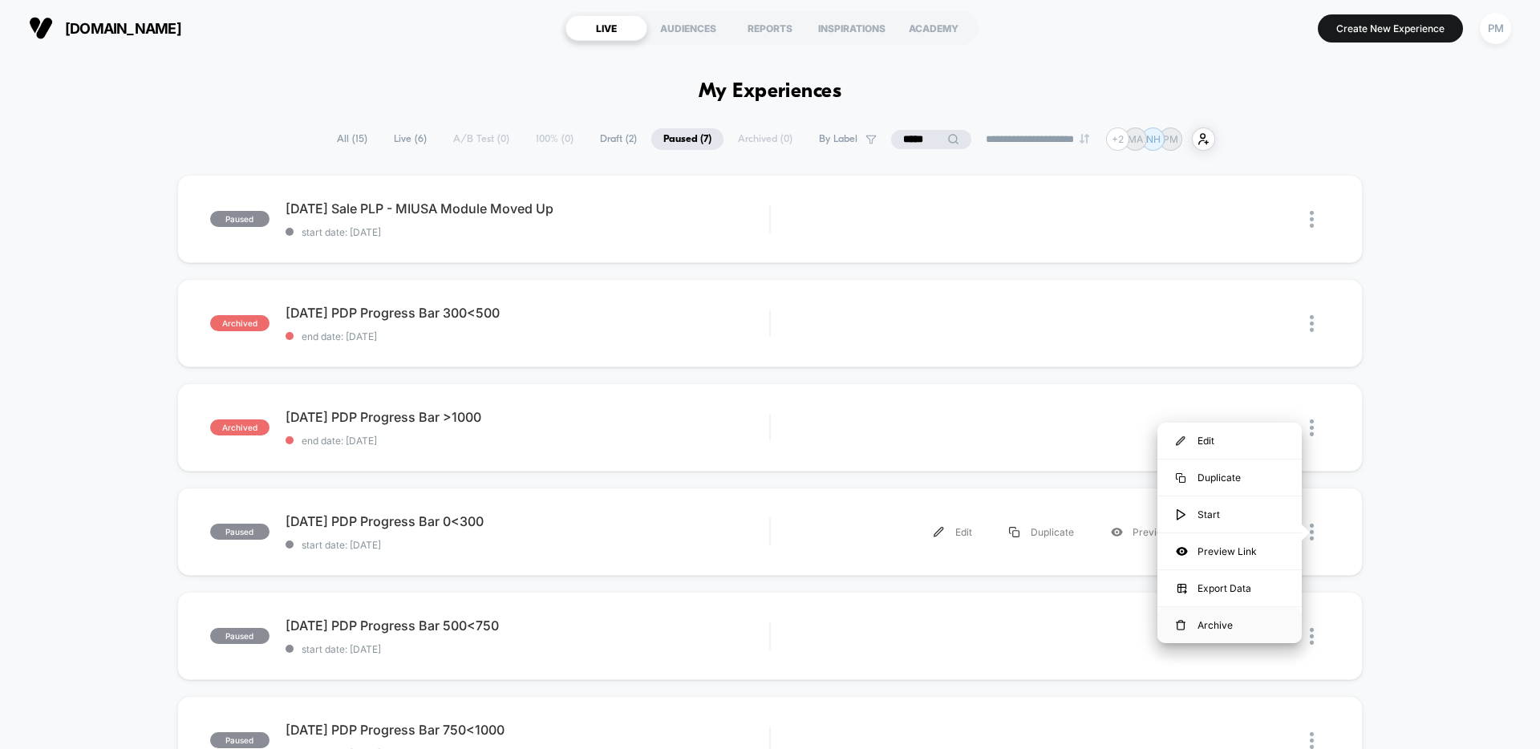
click at [1225, 626] on div "Archive" at bounding box center [1229, 625] width 144 height 36
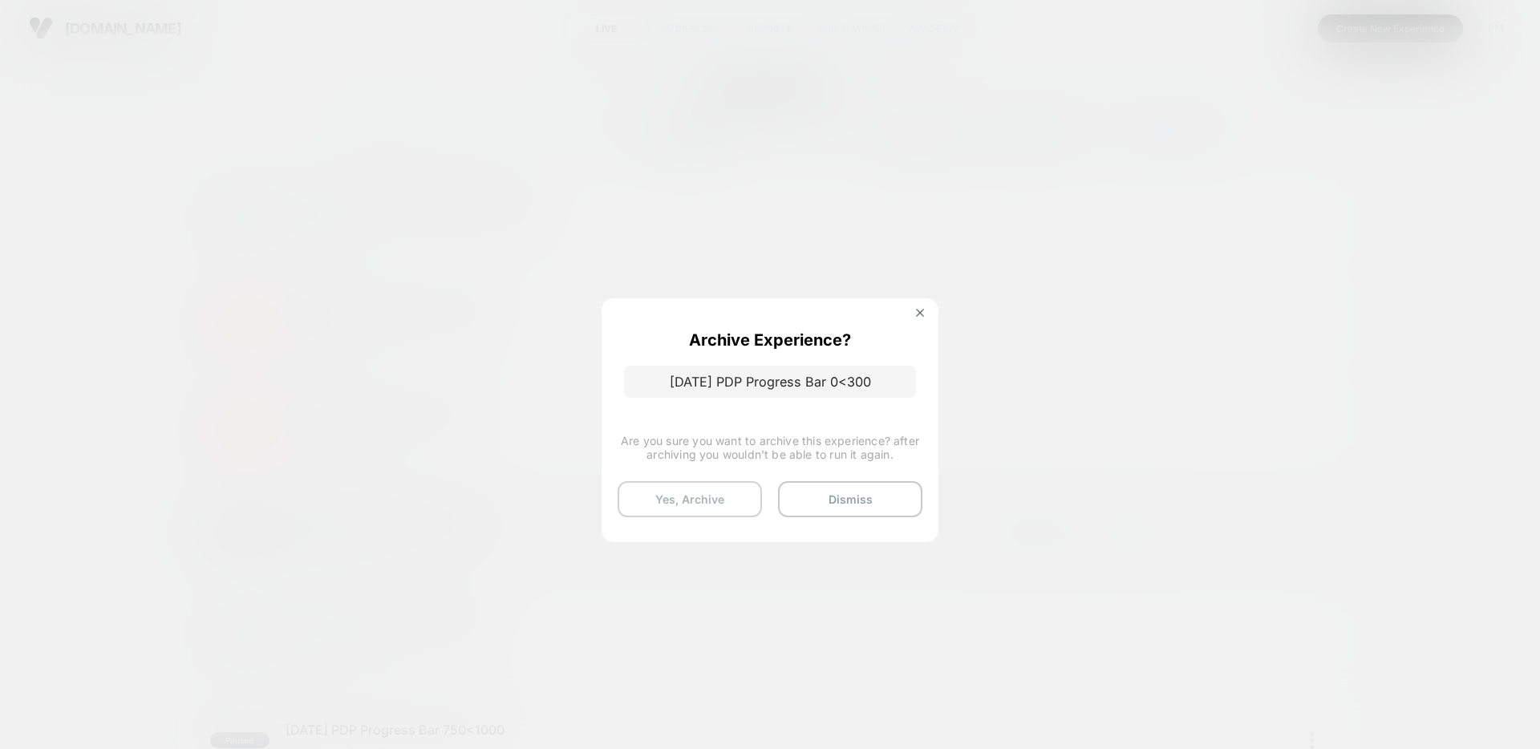
click at [653, 506] on button "Yes, Archive" at bounding box center [689, 499] width 144 height 36
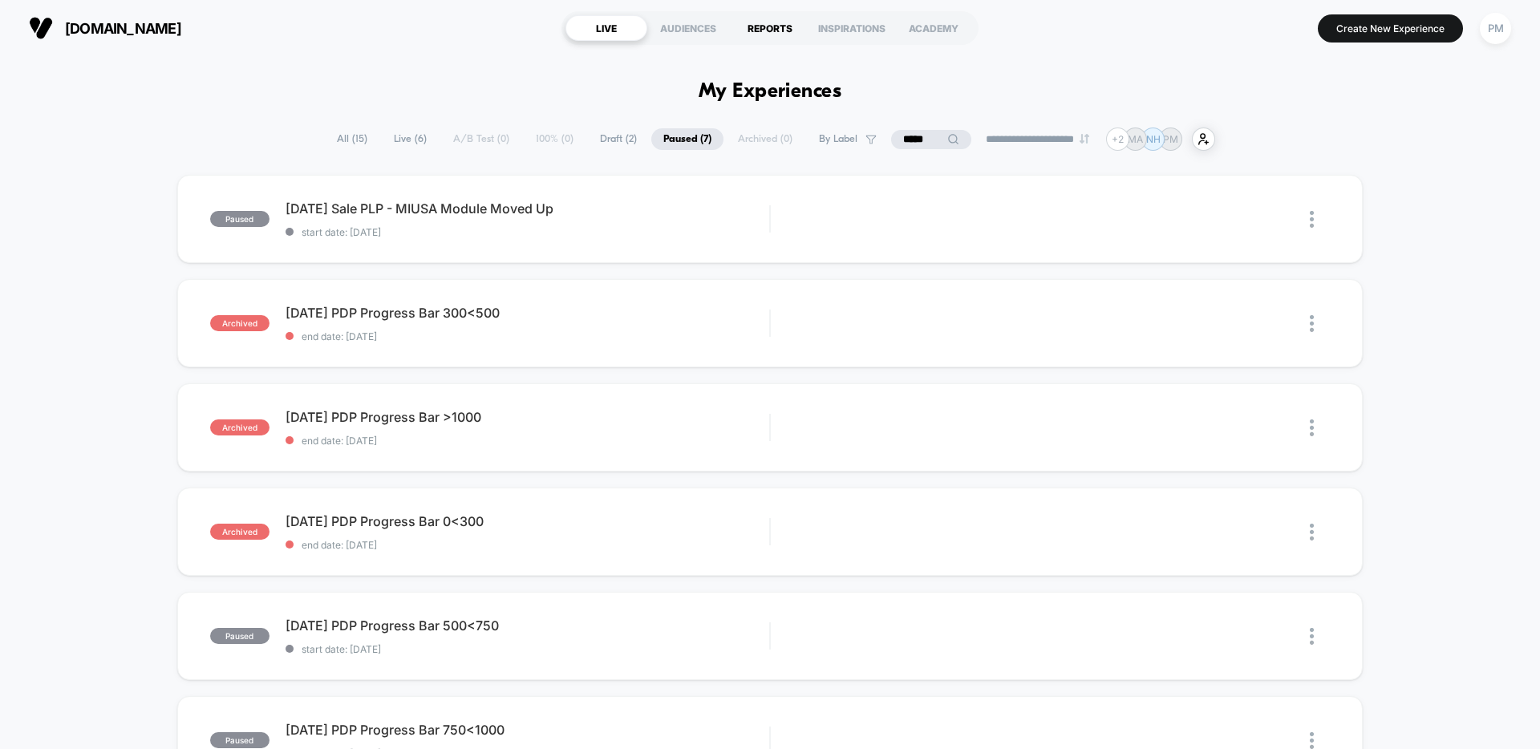
click at [764, 15] on div "REPORTS" at bounding box center [770, 28] width 82 height 26
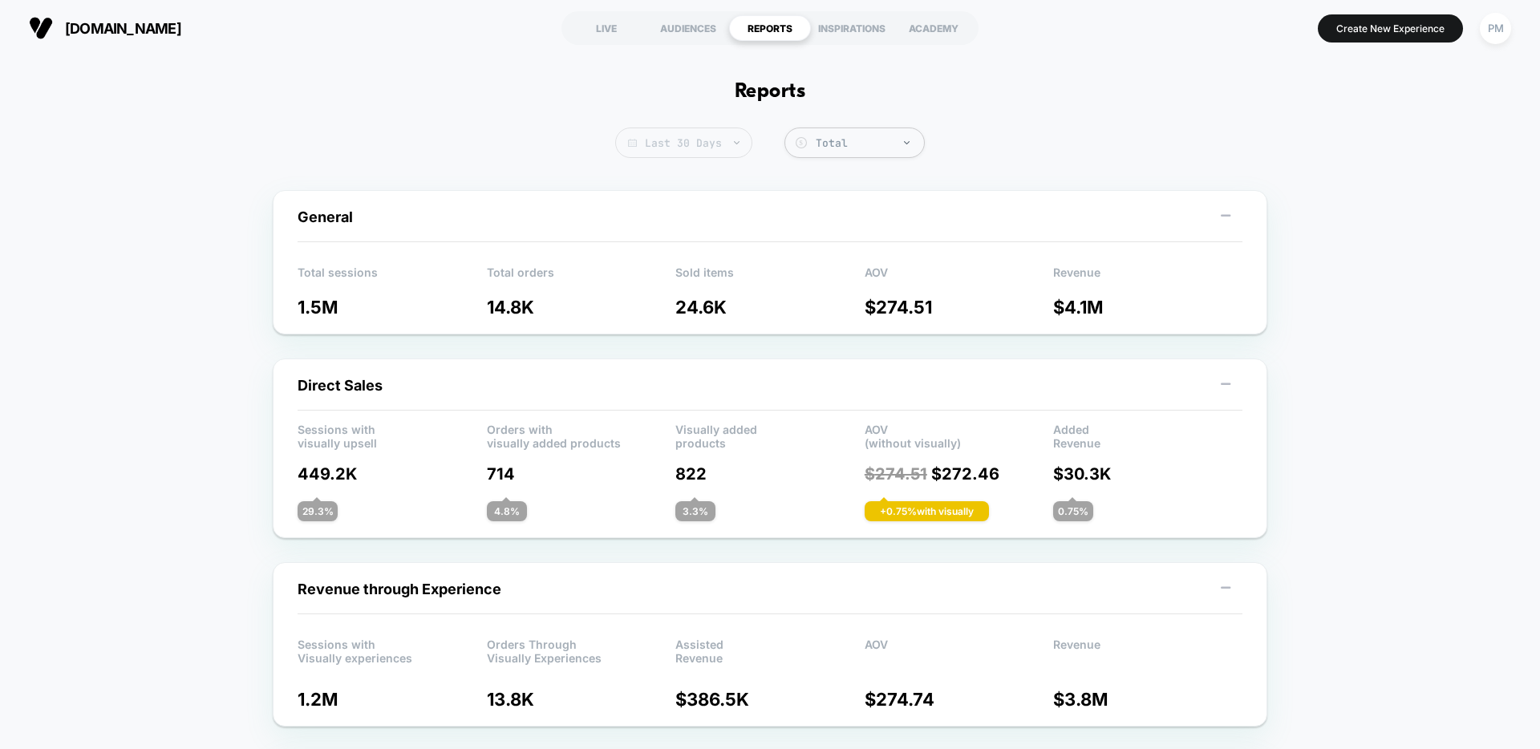
click at [710, 145] on span "Last 30 Days" at bounding box center [683, 143] width 137 height 30
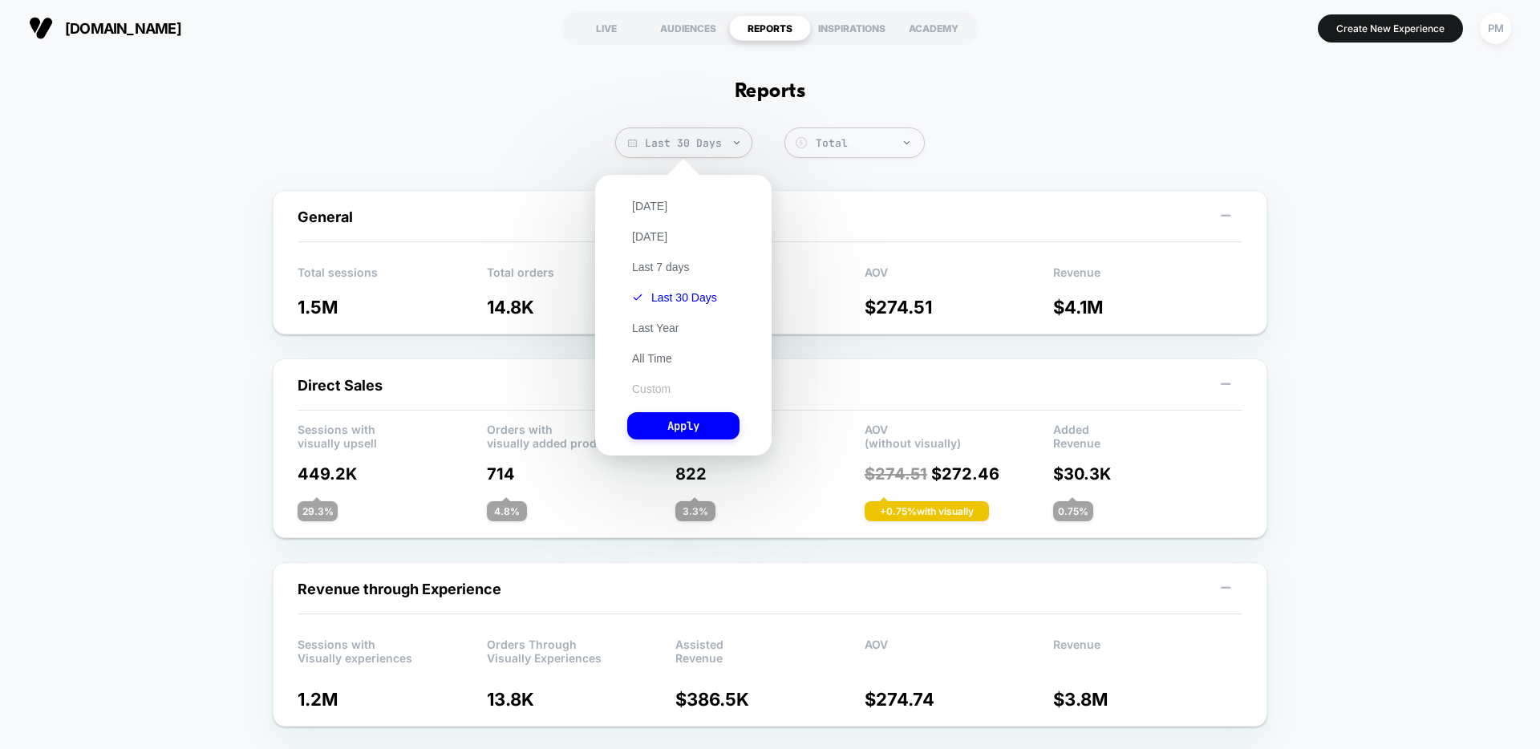
click at [658, 390] on button "Custom" at bounding box center [651, 389] width 48 height 14
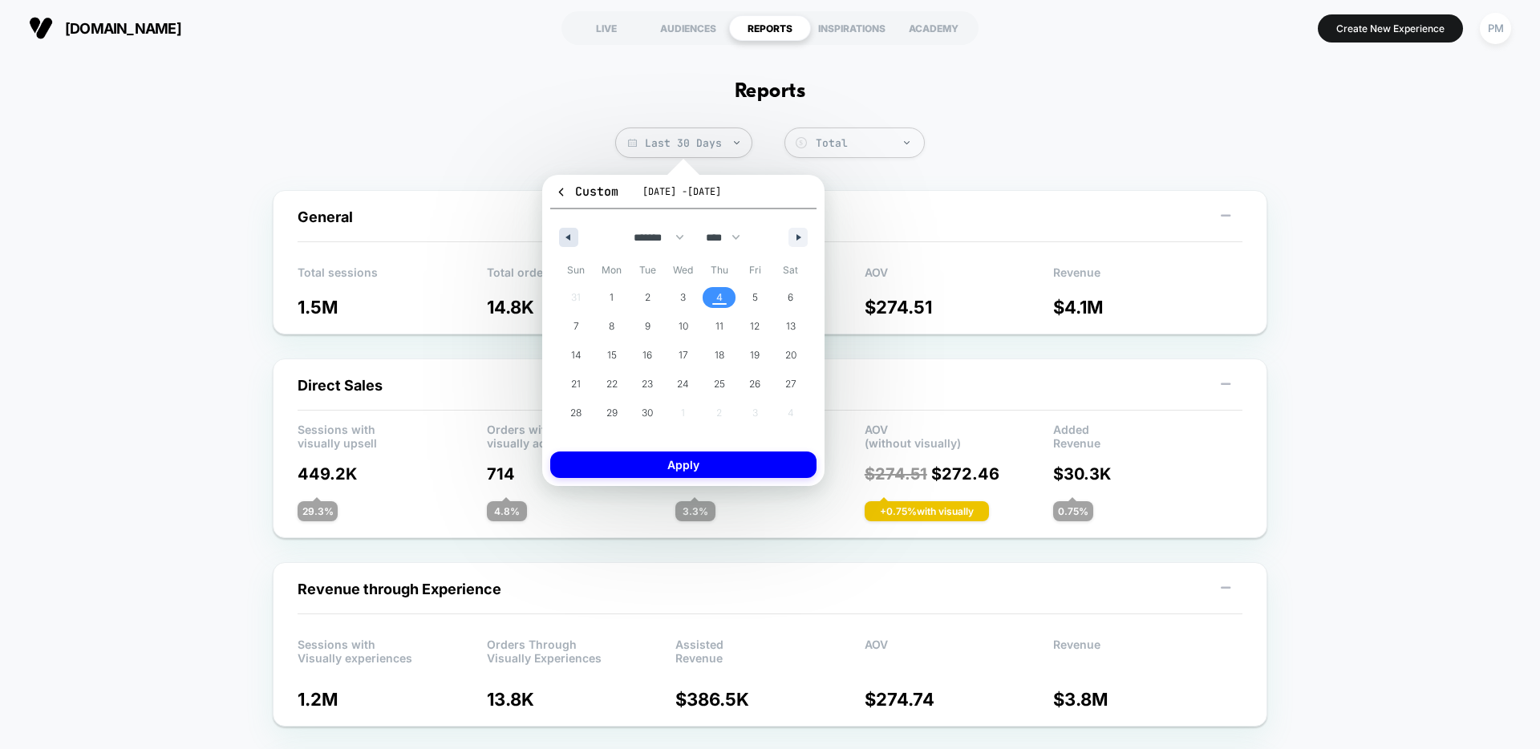
click at [574, 233] on button "button" at bounding box center [568, 237] width 19 height 19
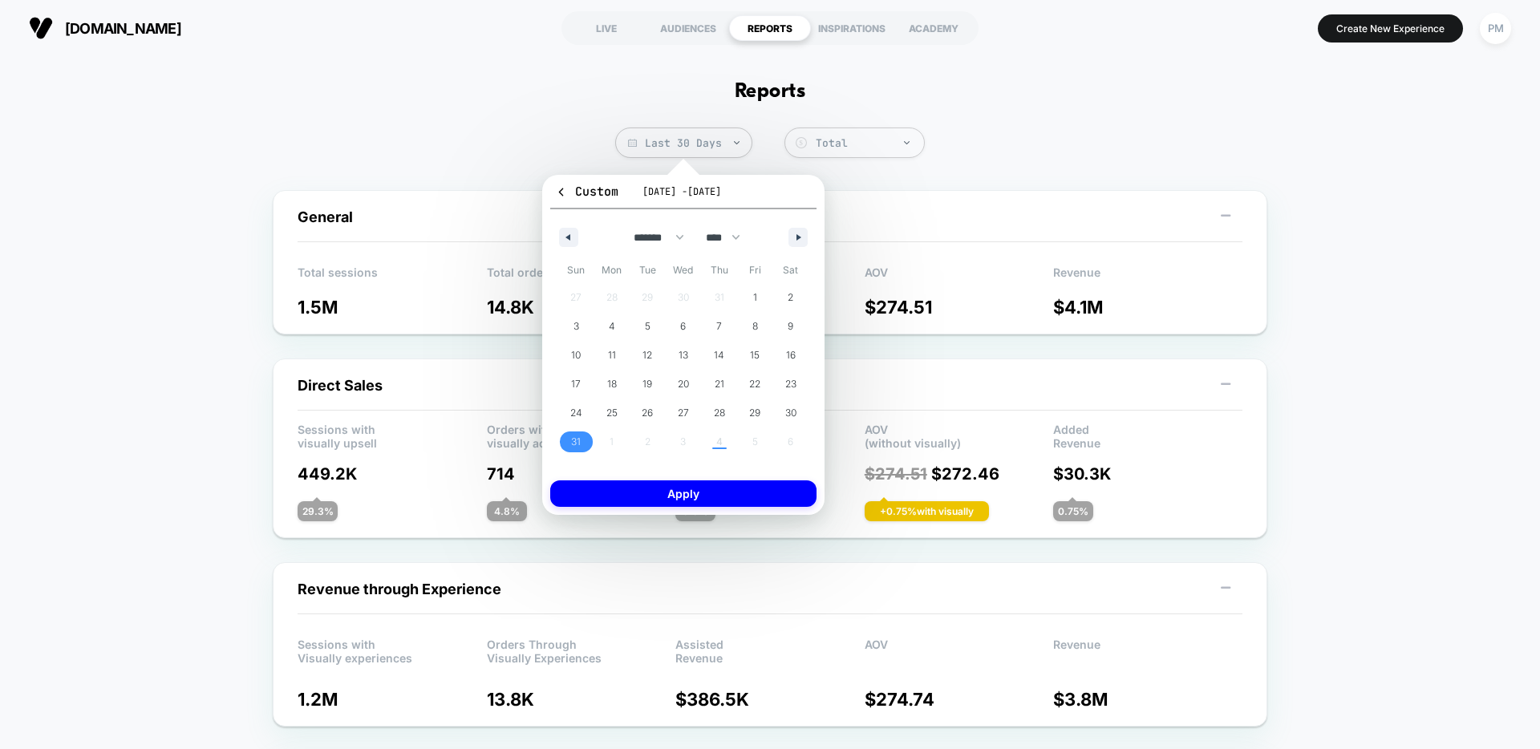
click at [579, 442] on span "31" at bounding box center [576, 441] width 10 height 29
click at [788, 232] on button "button" at bounding box center [797, 237] width 19 height 19
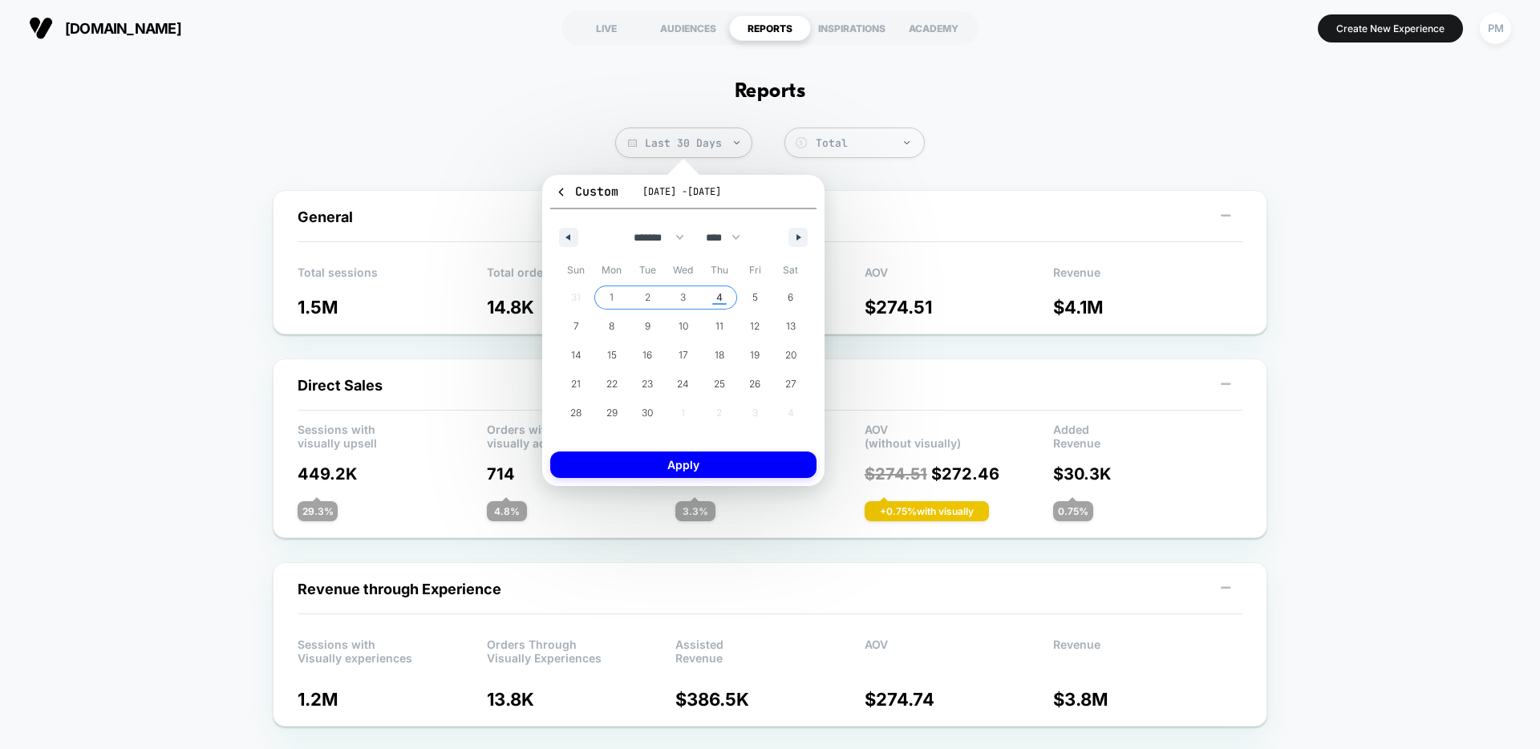
click at [716, 297] on span "4" at bounding box center [719, 297] width 6 height 29
select select "*"
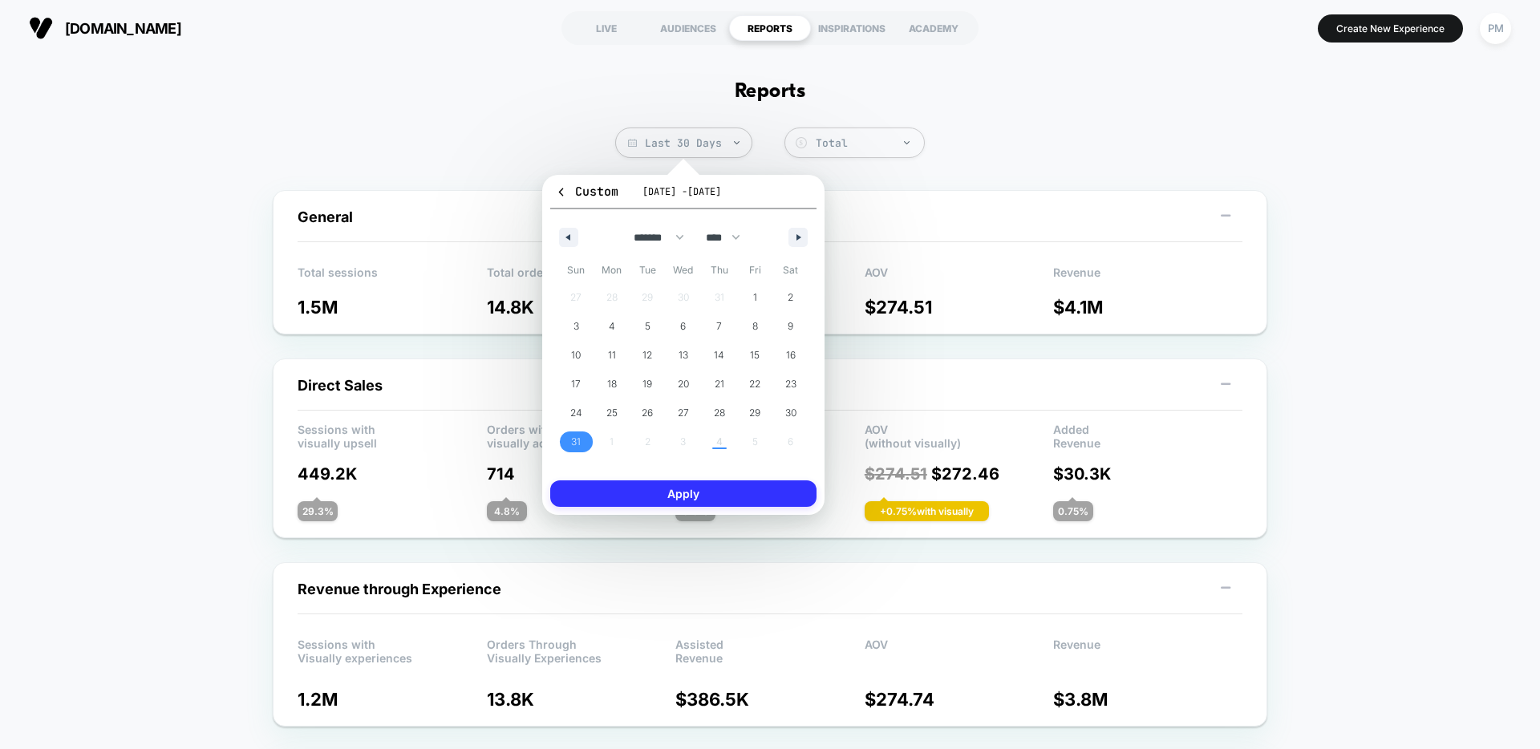
click at [674, 498] on button "Apply" at bounding box center [683, 493] width 266 height 26
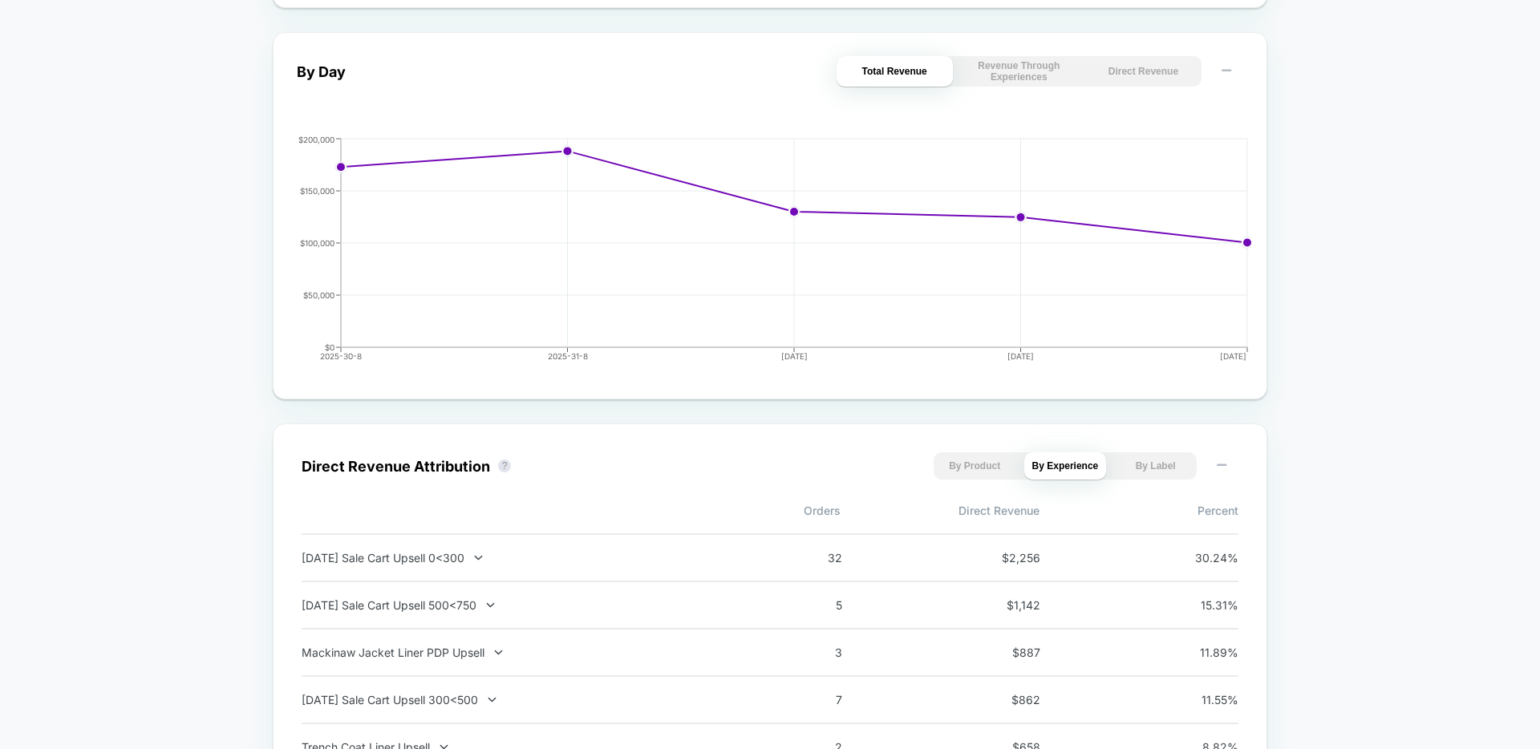
scroll to position [715, 0]
click at [1162, 83] on button "Direct Revenue" at bounding box center [1143, 74] width 116 height 30
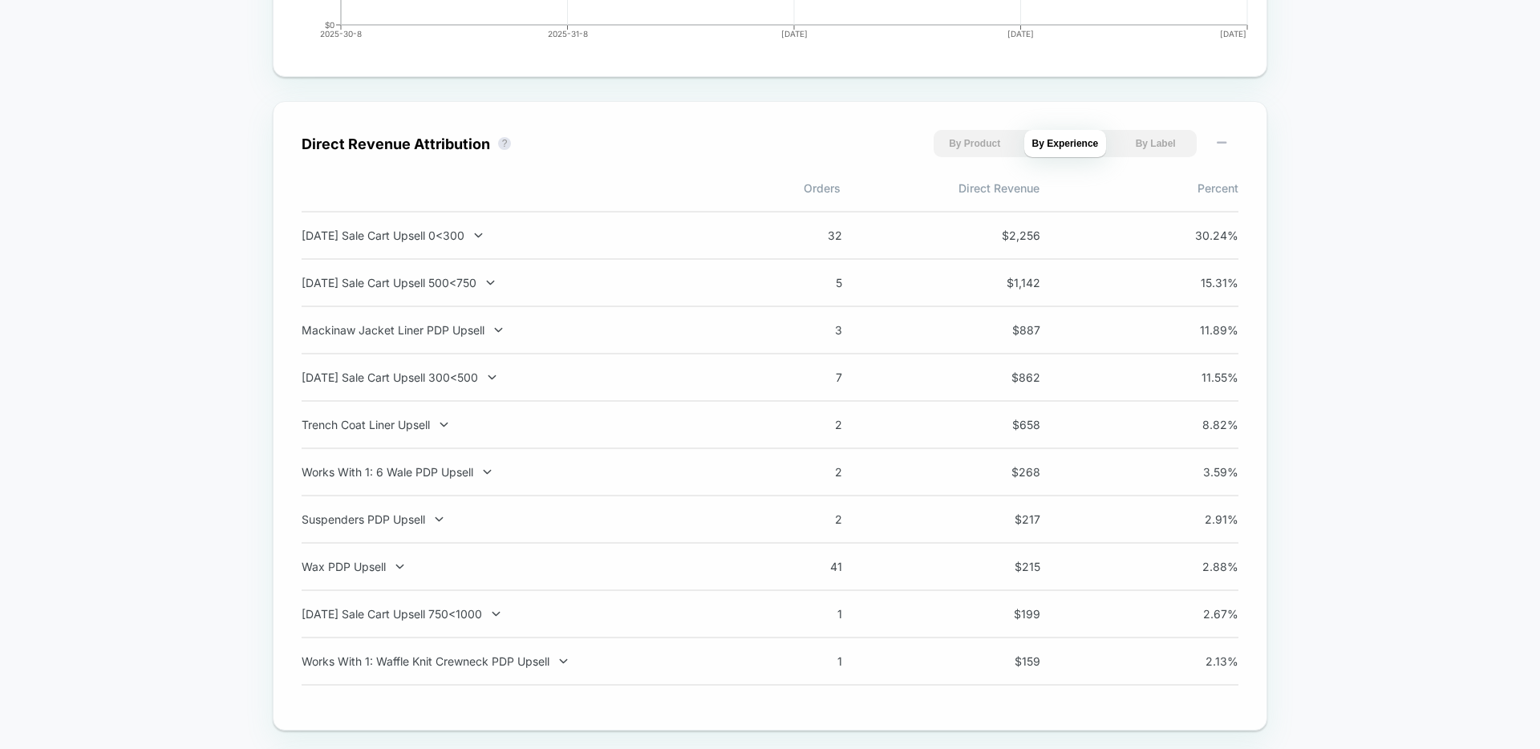
scroll to position [0, 0]
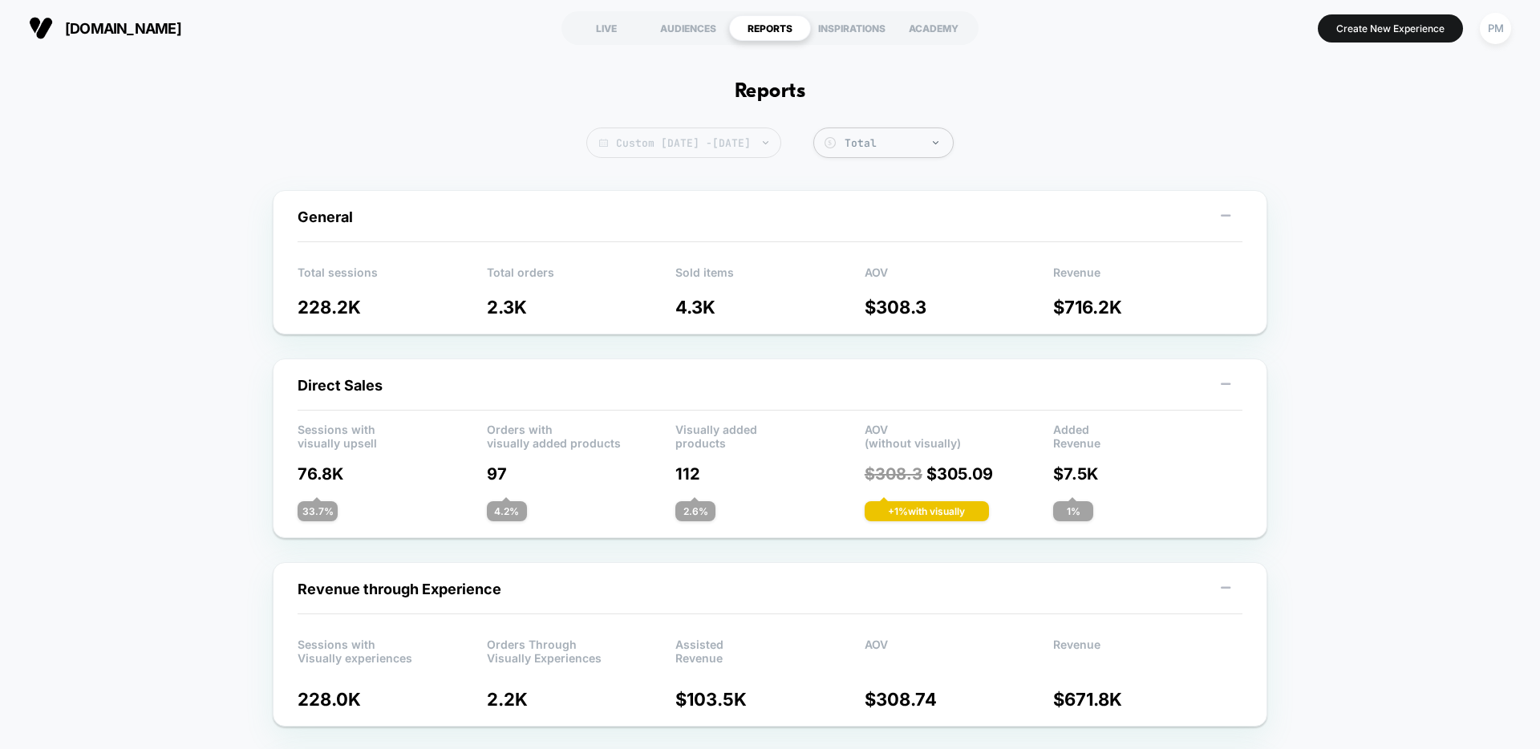
click at [690, 144] on span "Custom Aug 31, 2025 - Sep 4, 2025" at bounding box center [683, 143] width 195 height 30
select select "*"
select select "****"
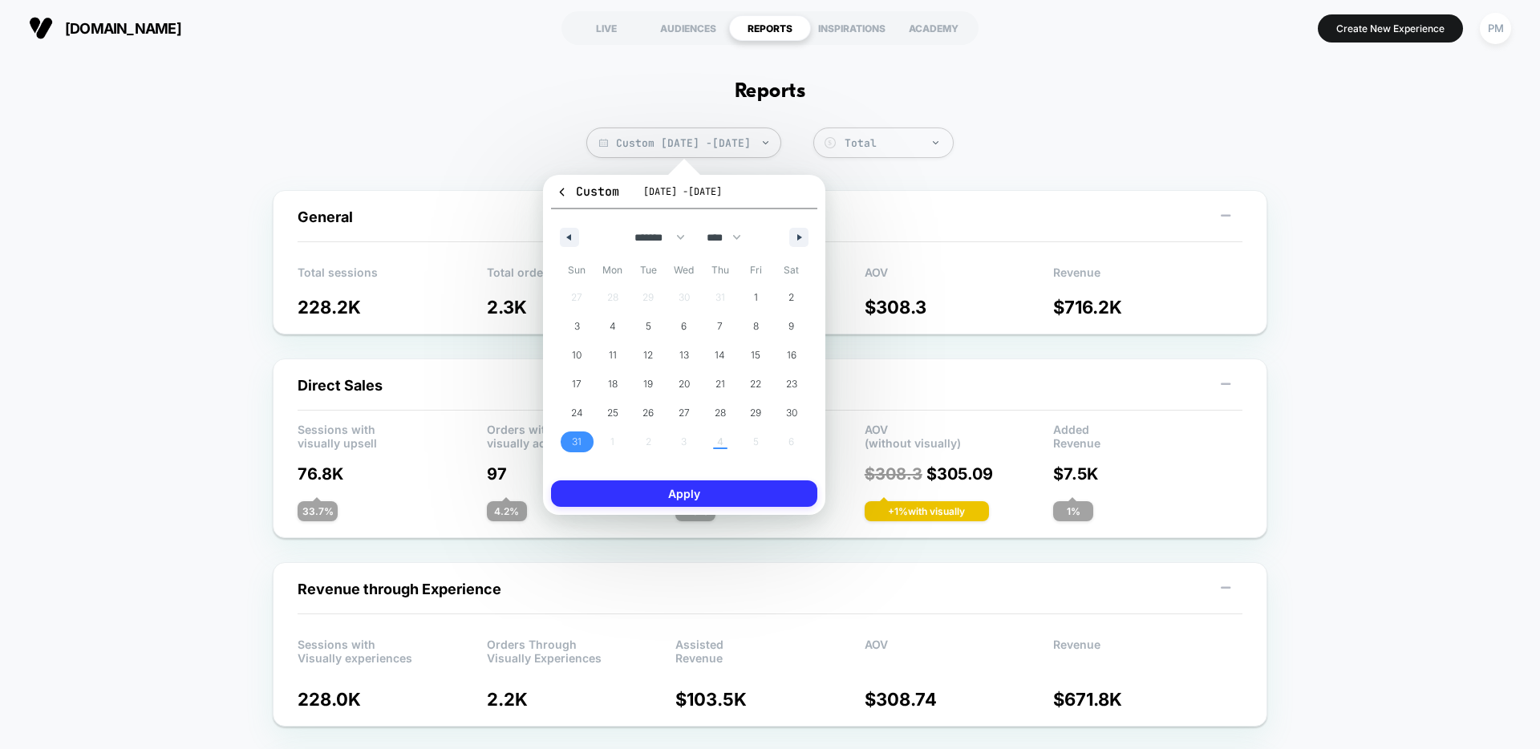
click at [700, 493] on button "Apply" at bounding box center [684, 493] width 266 height 26
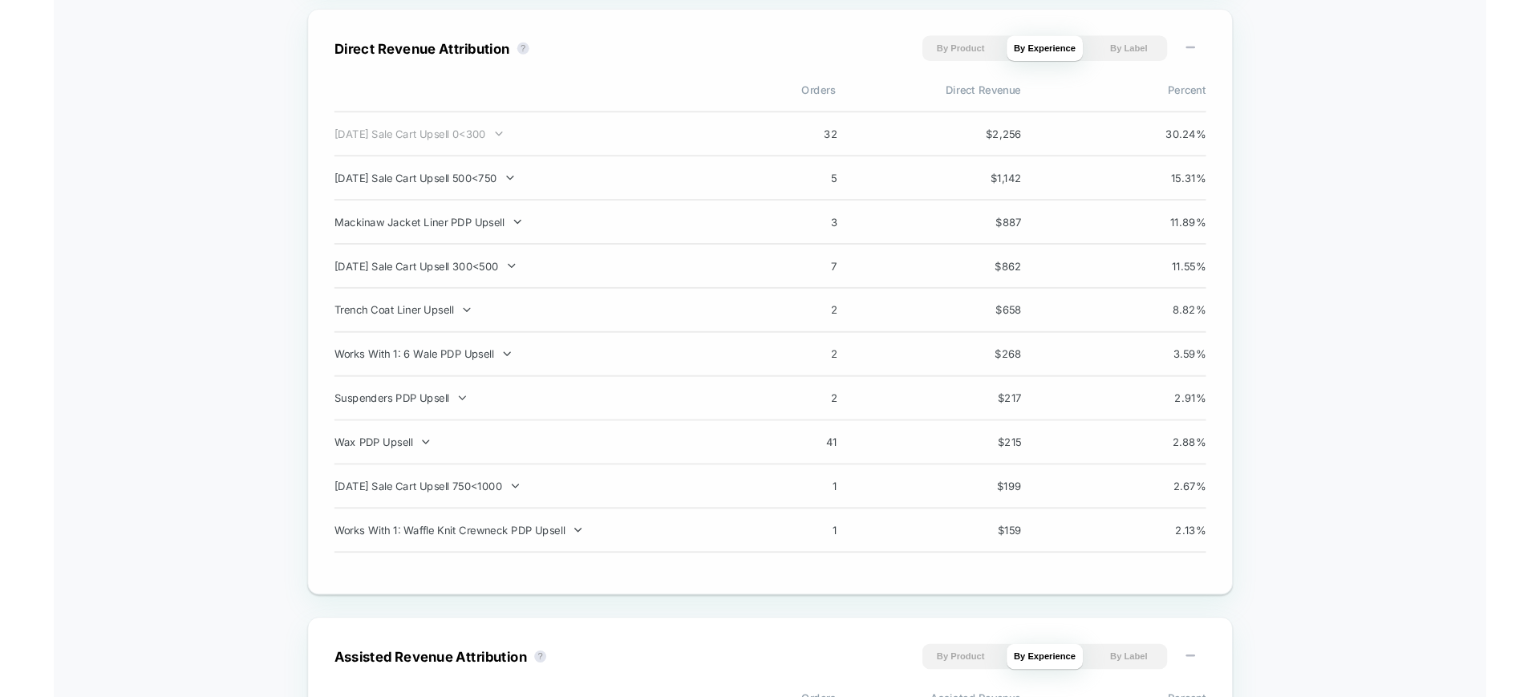
scroll to position [1122, 0]
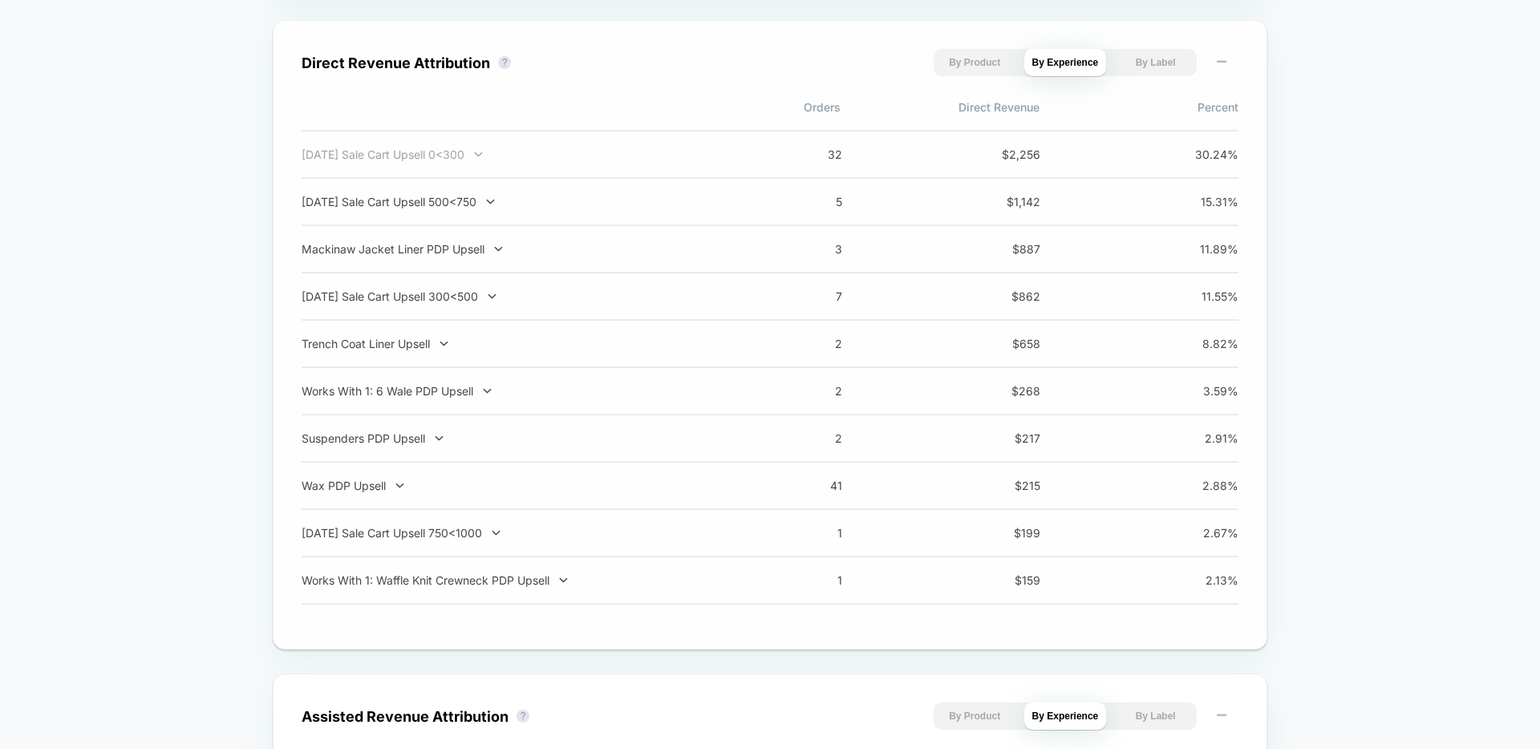
click at [383, 152] on div "[DATE] Sale Cart Upsell 0<300" at bounding box center [513, 155] width 422 height 14
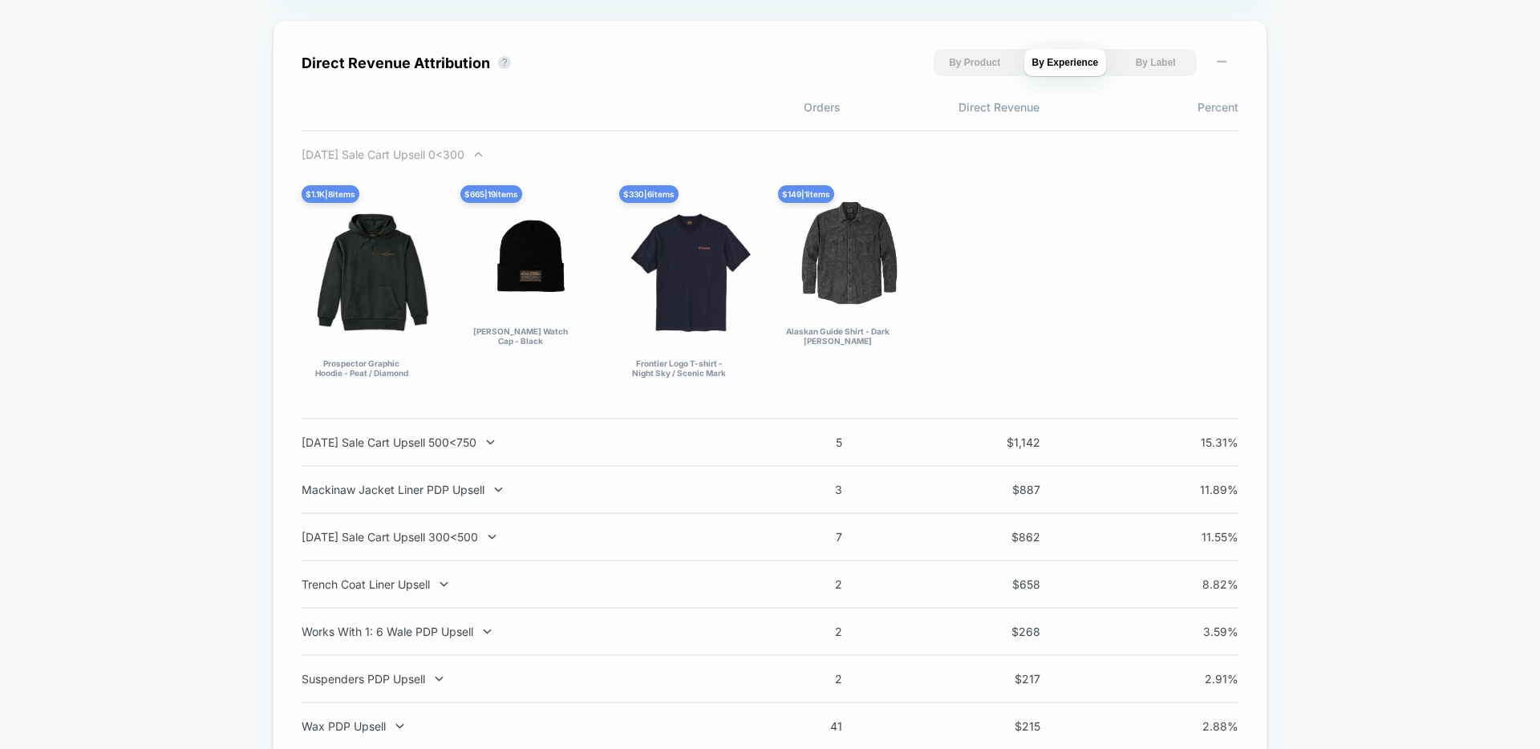
click at [383, 154] on div "[DATE] Sale Cart Upsell 0<300" at bounding box center [513, 155] width 422 height 14
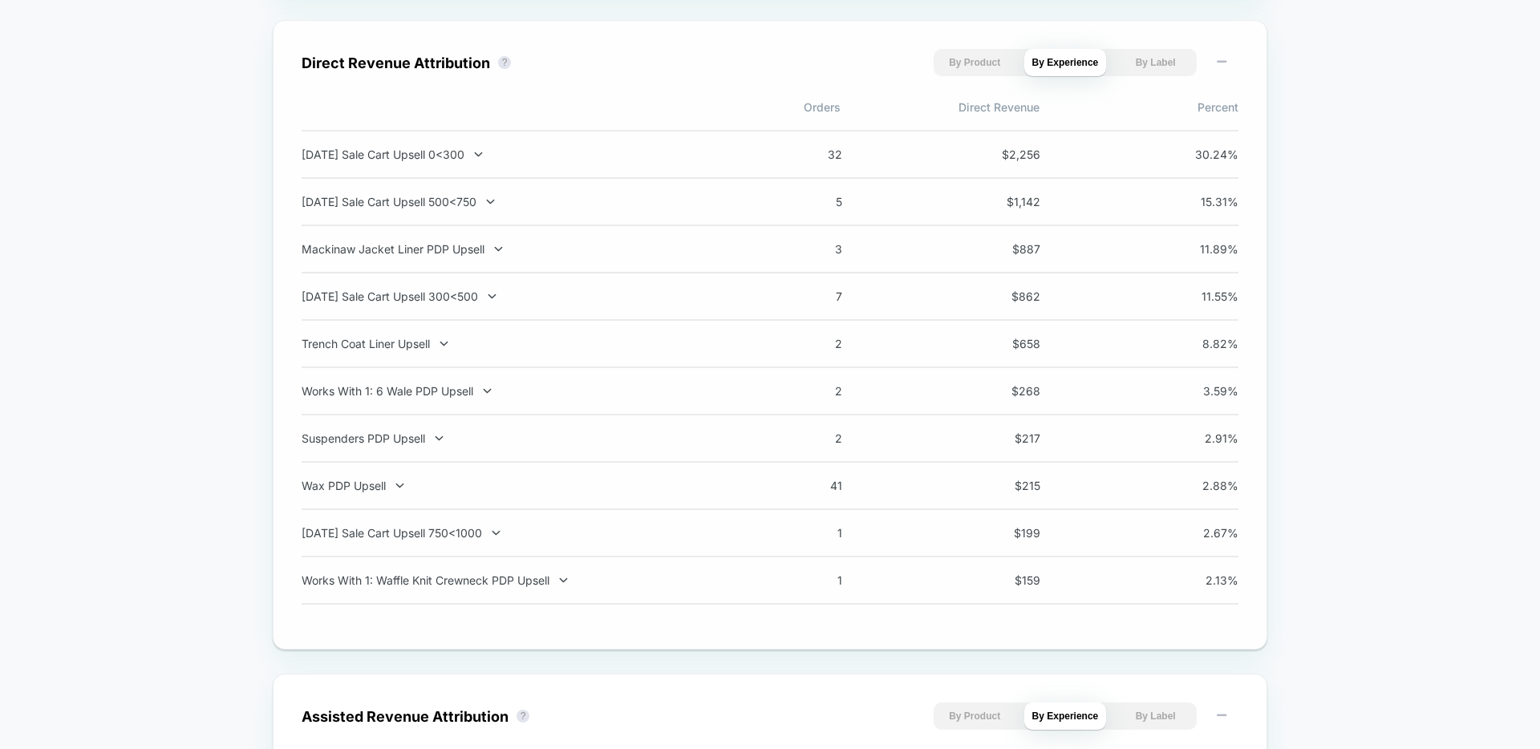
click at [430, 191] on div "Labor Day Sale Cart Upsell 500<750 5 $ 1,142 15.31 %" at bounding box center [770, 202] width 937 height 47
click at [430, 204] on div "[DATE] Sale Cart Upsell 500<750" at bounding box center [513, 202] width 422 height 14
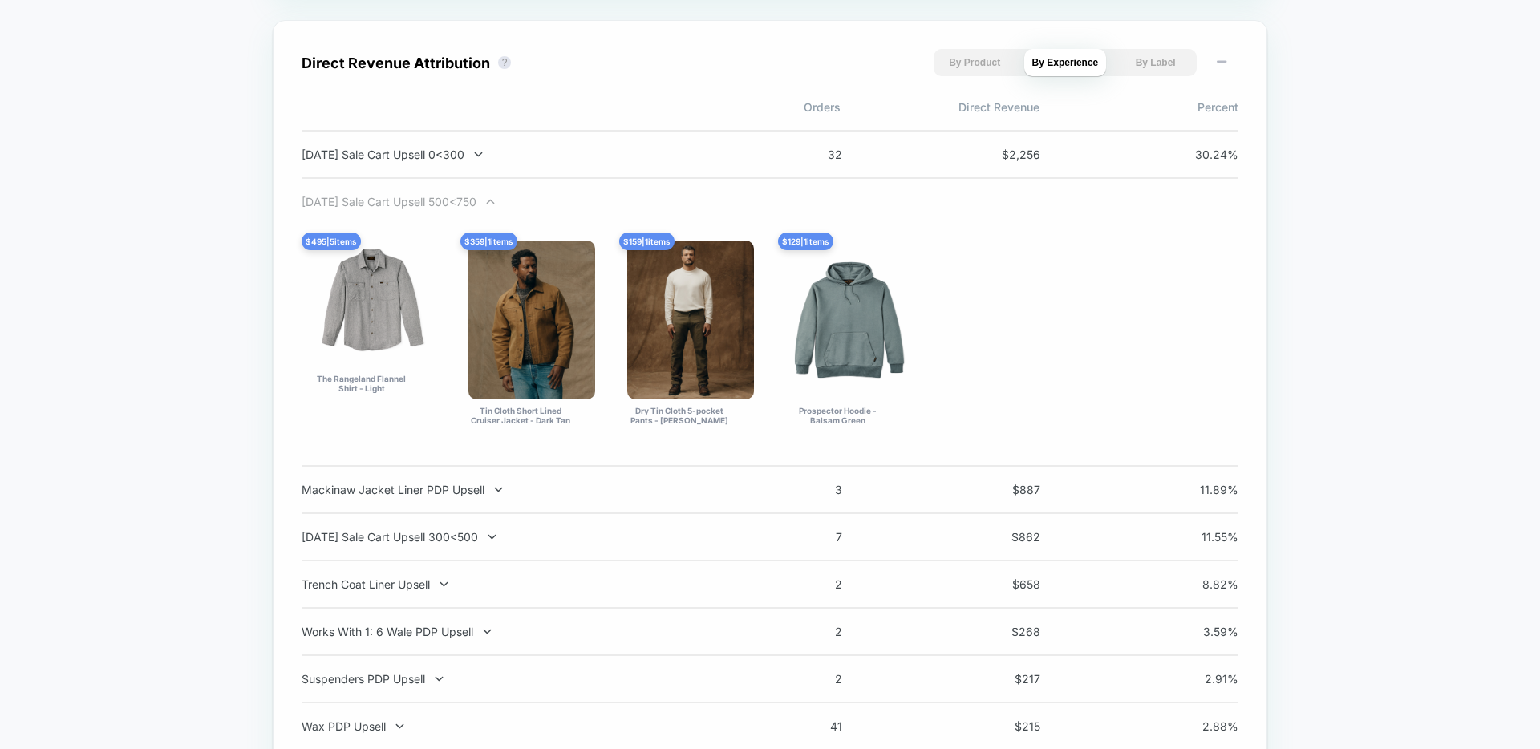
click at [430, 204] on div "[DATE] Sale Cart Upsell 500<750" at bounding box center [513, 202] width 422 height 14
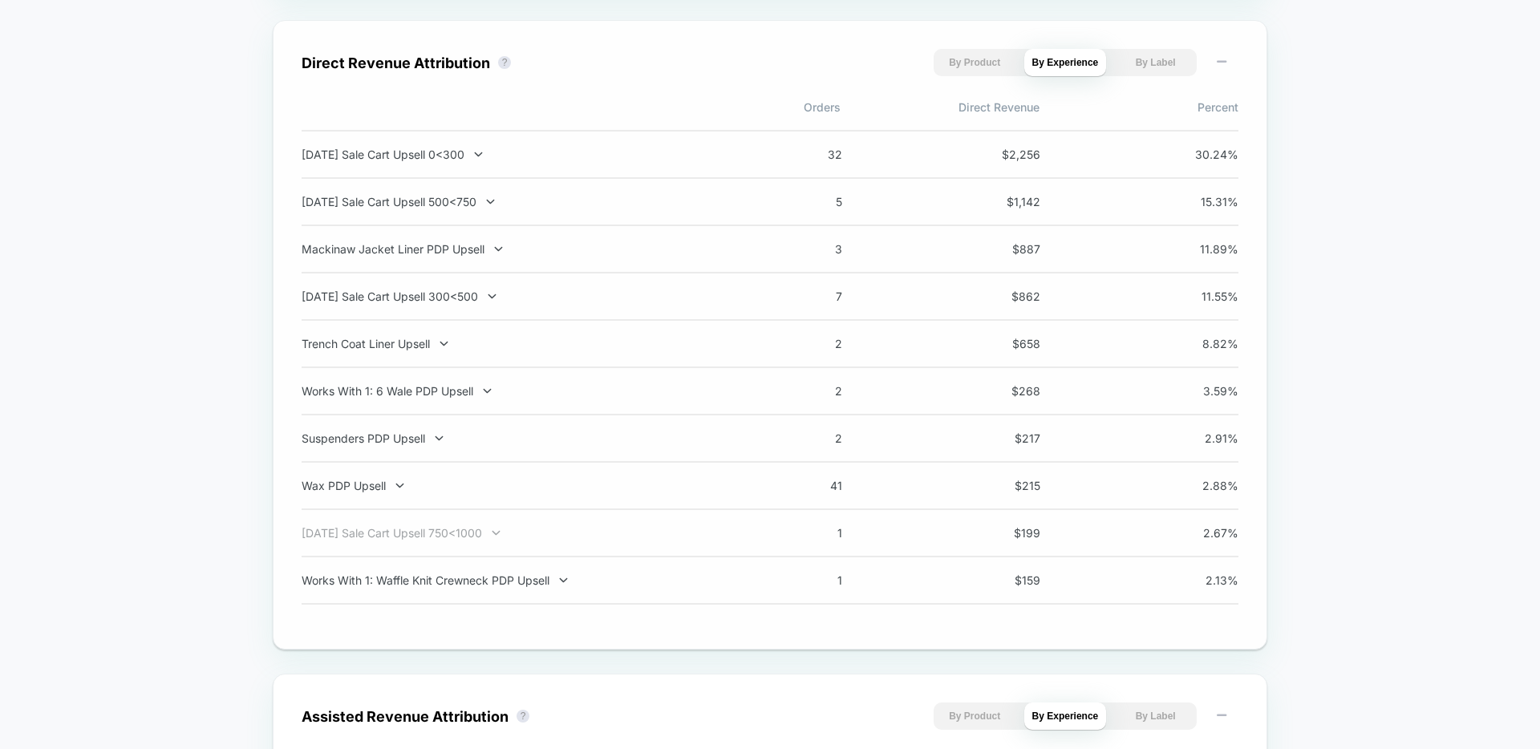
click at [487, 530] on div "[DATE] Sale Cart Upsell 750<1000" at bounding box center [513, 533] width 422 height 14
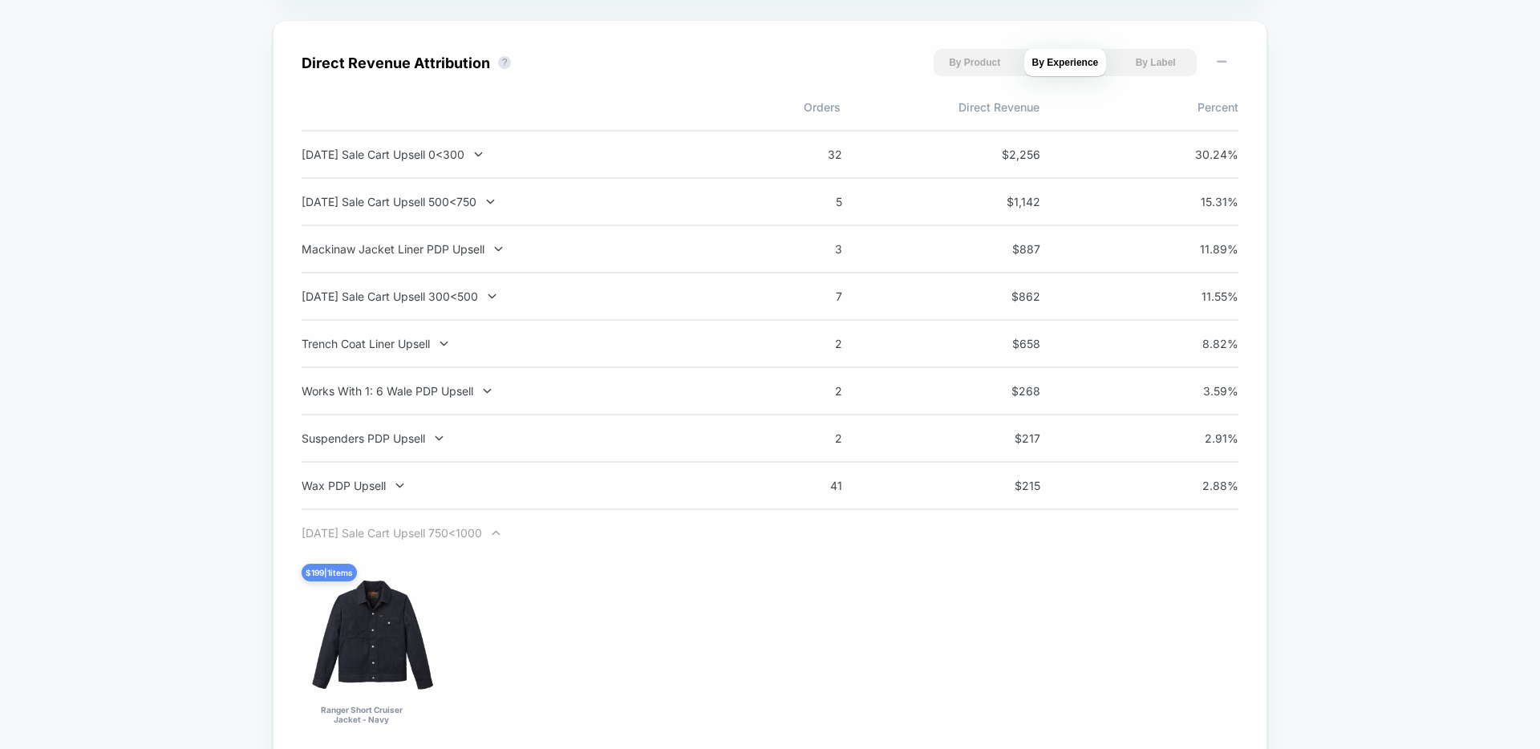
click at [484, 531] on div "[DATE] Sale Cart Upsell 750<1000" at bounding box center [513, 533] width 422 height 14
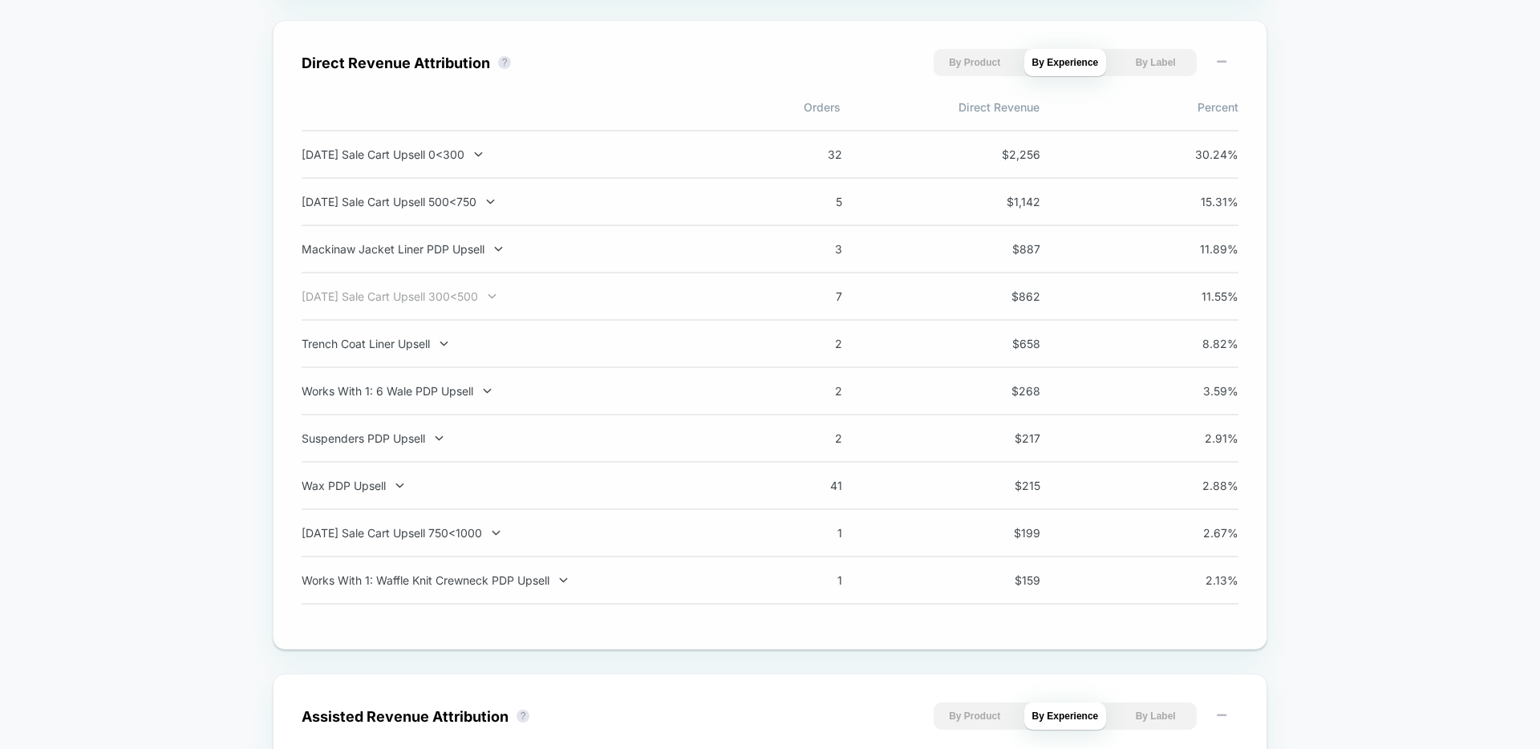
click at [473, 295] on div "[DATE] Sale Cart Upsell 300<500" at bounding box center [513, 296] width 422 height 14
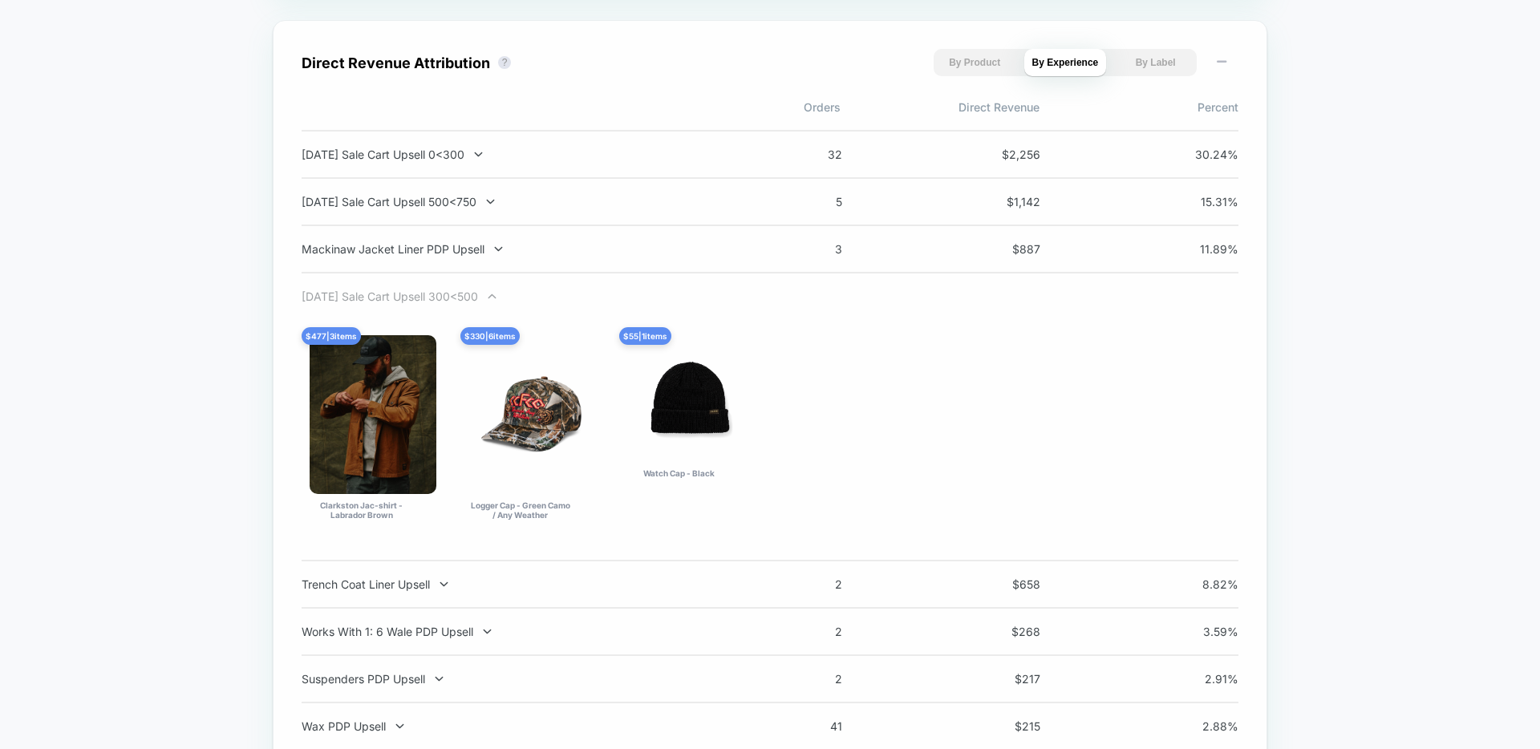
click at [473, 295] on div "[DATE] Sale Cart Upsell 300<500" at bounding box center [513, 296] width 422 height 14
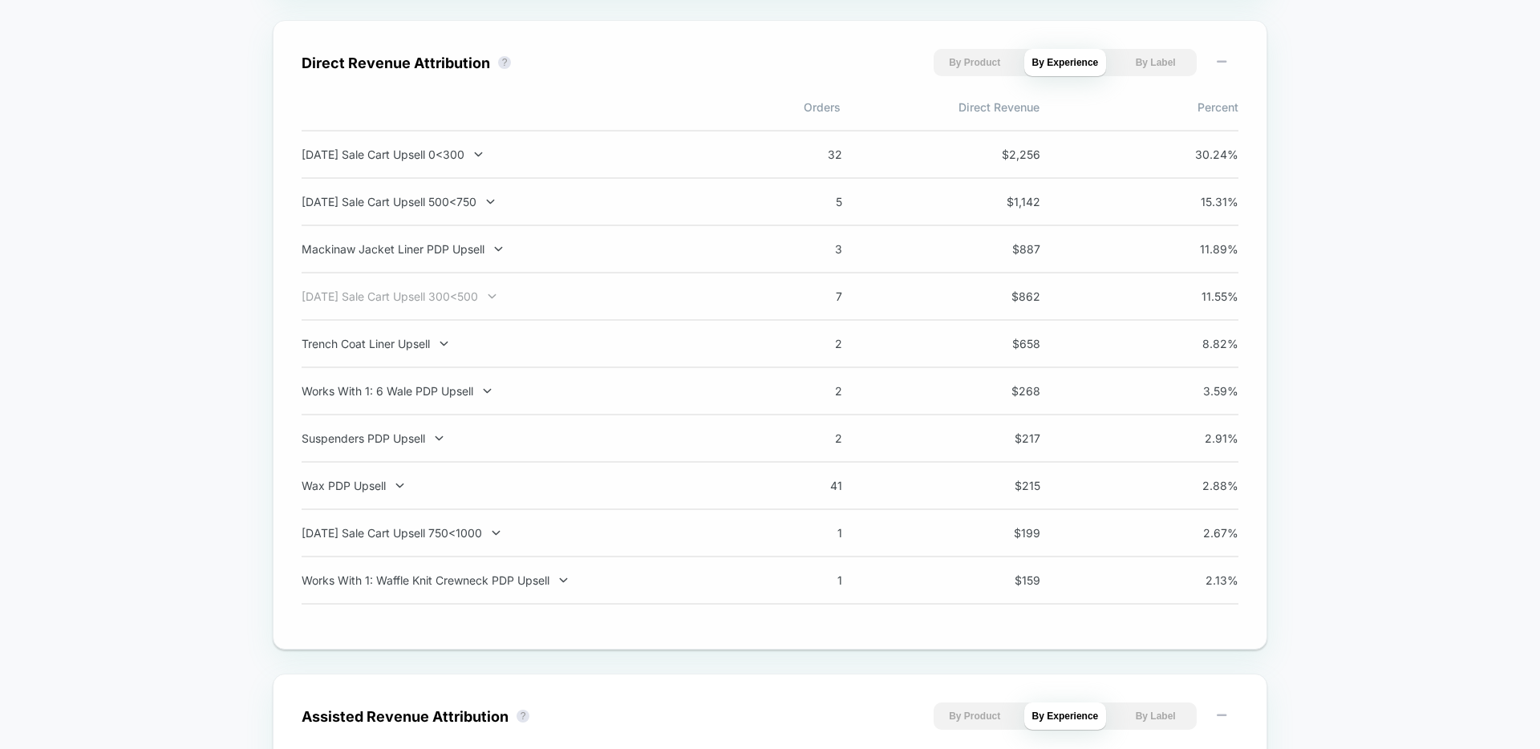
click at [447, 301] on div "[DATE] Sale Cart Upsell 300<500" at bounding box center [513, 296] width 422 height 14
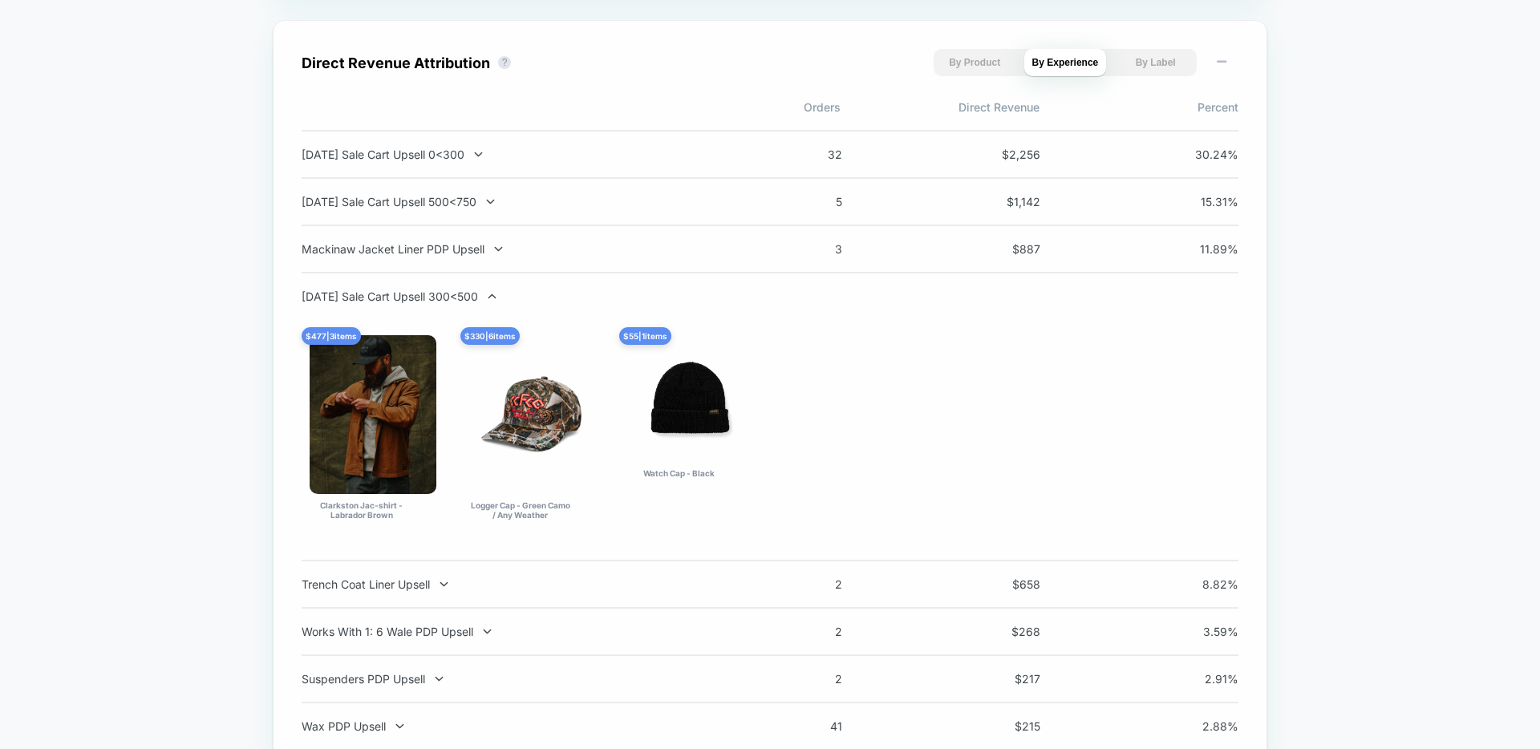
click at [447, 301] on div "[DATE] Sale Cart Upsell 300<500" at bounding box center [513, 296] width 422 height 14
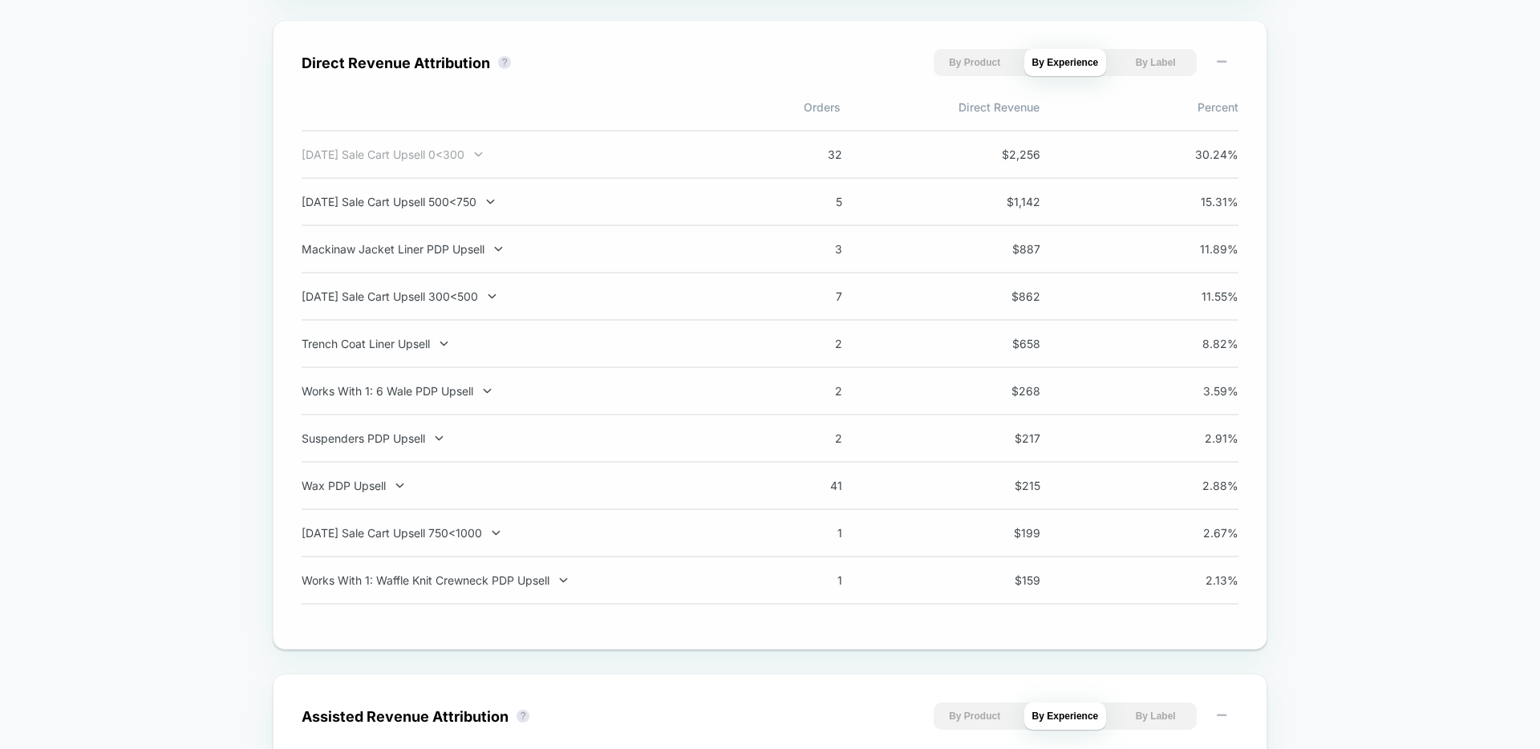
click at [453, 160] on div "[DATE] Sale Cart Upsell 0<300" at bounding box center [513, 155] width 422 height 14
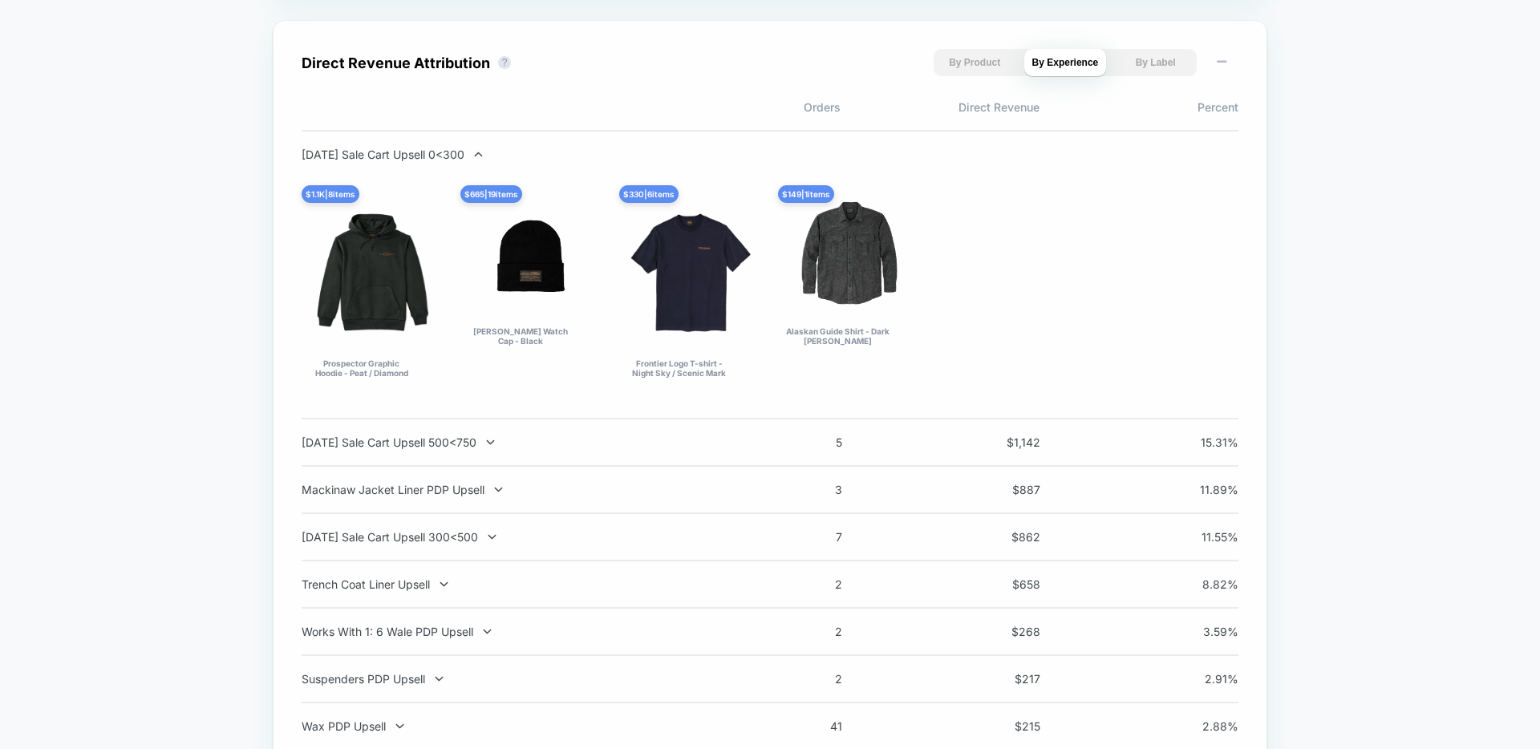
click at [453, 160] on div "[DATE] Sale Cart Upsell 0<300" at bounding box center [513, 155] width 422 height 14
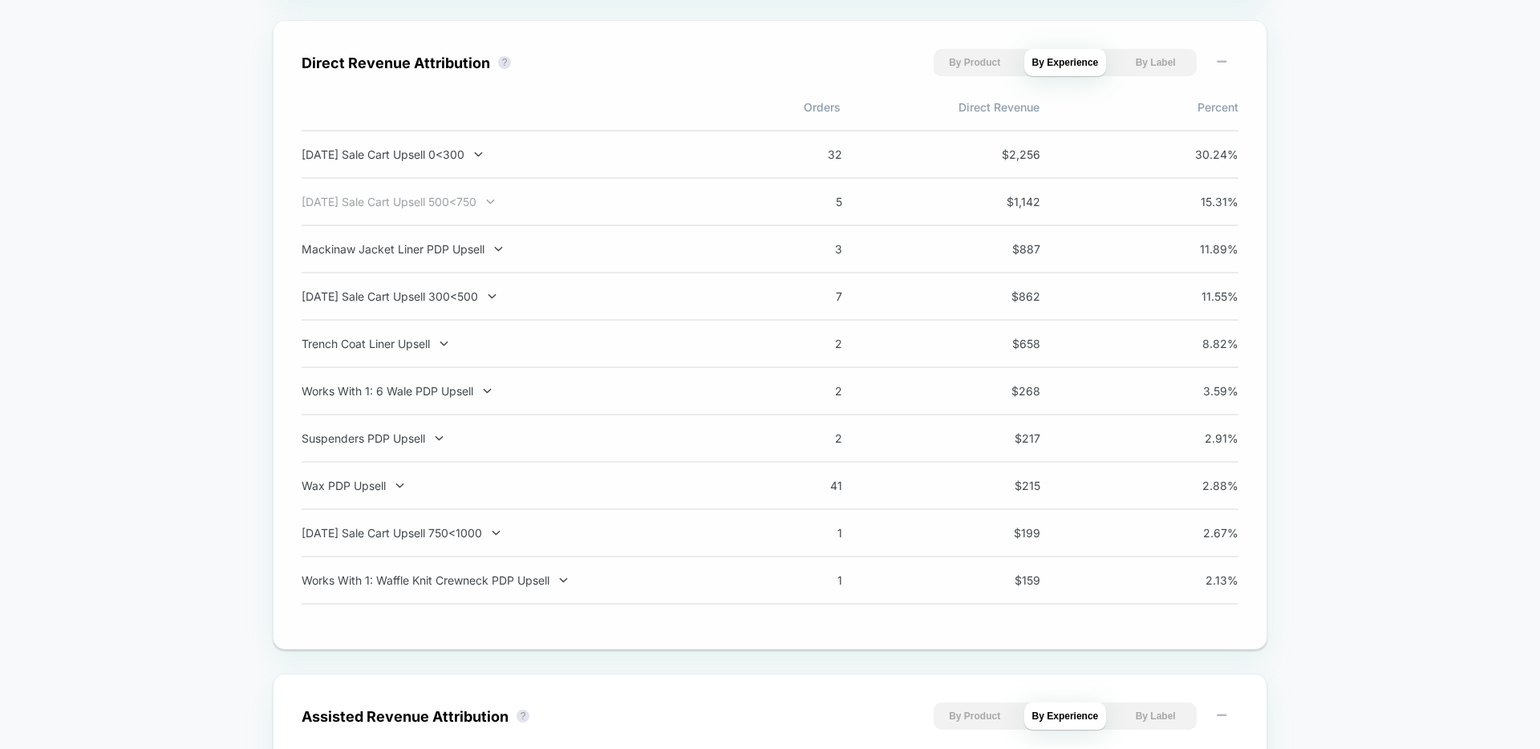
click at [453, 195] on div "[DATE] Sale Cart Upsell 500<750" at bounding box center [513, 202] width 422 height 14
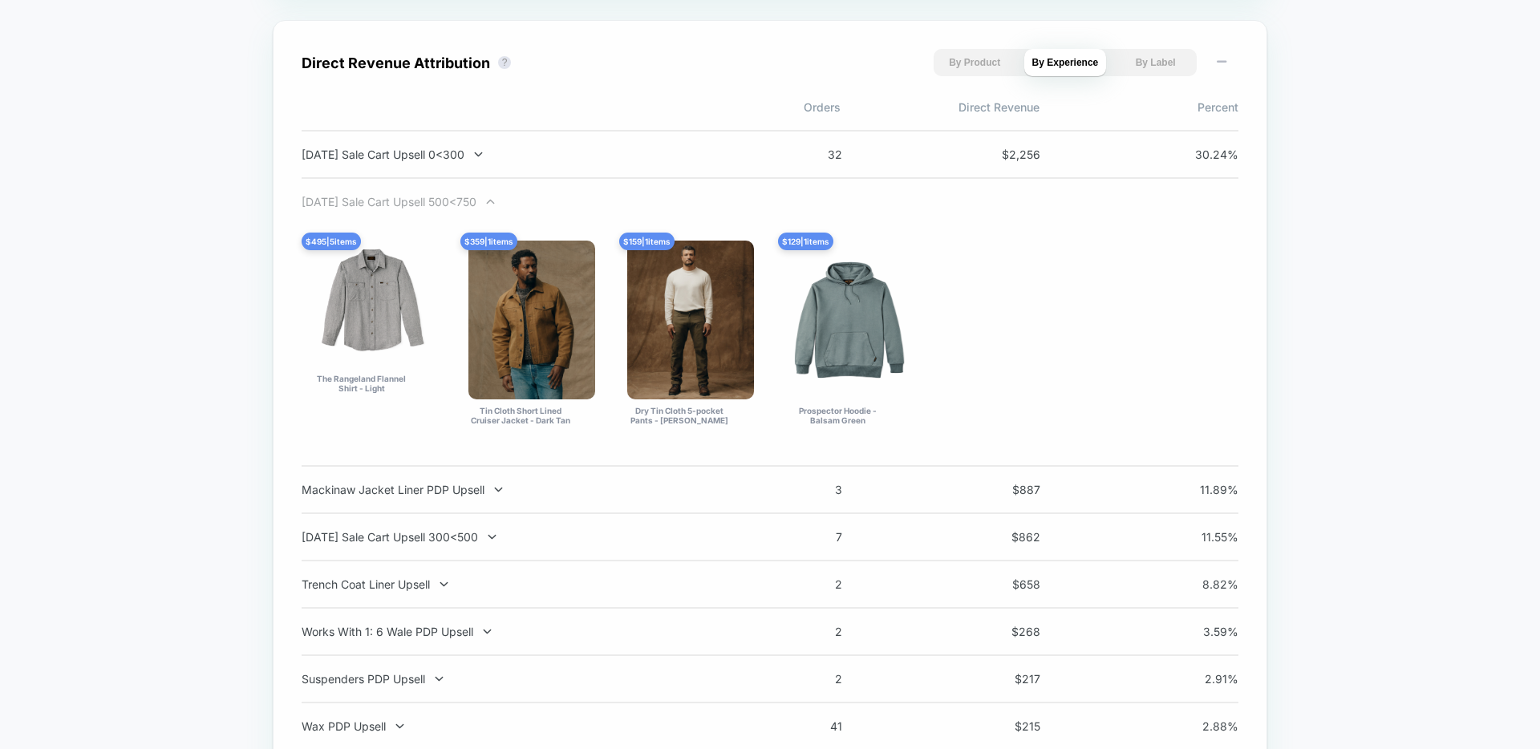
click at [451, 200] on div "[DATE] Sale Cart Upsell 500<750" at bounding box center [513, 202] width 422 height 14
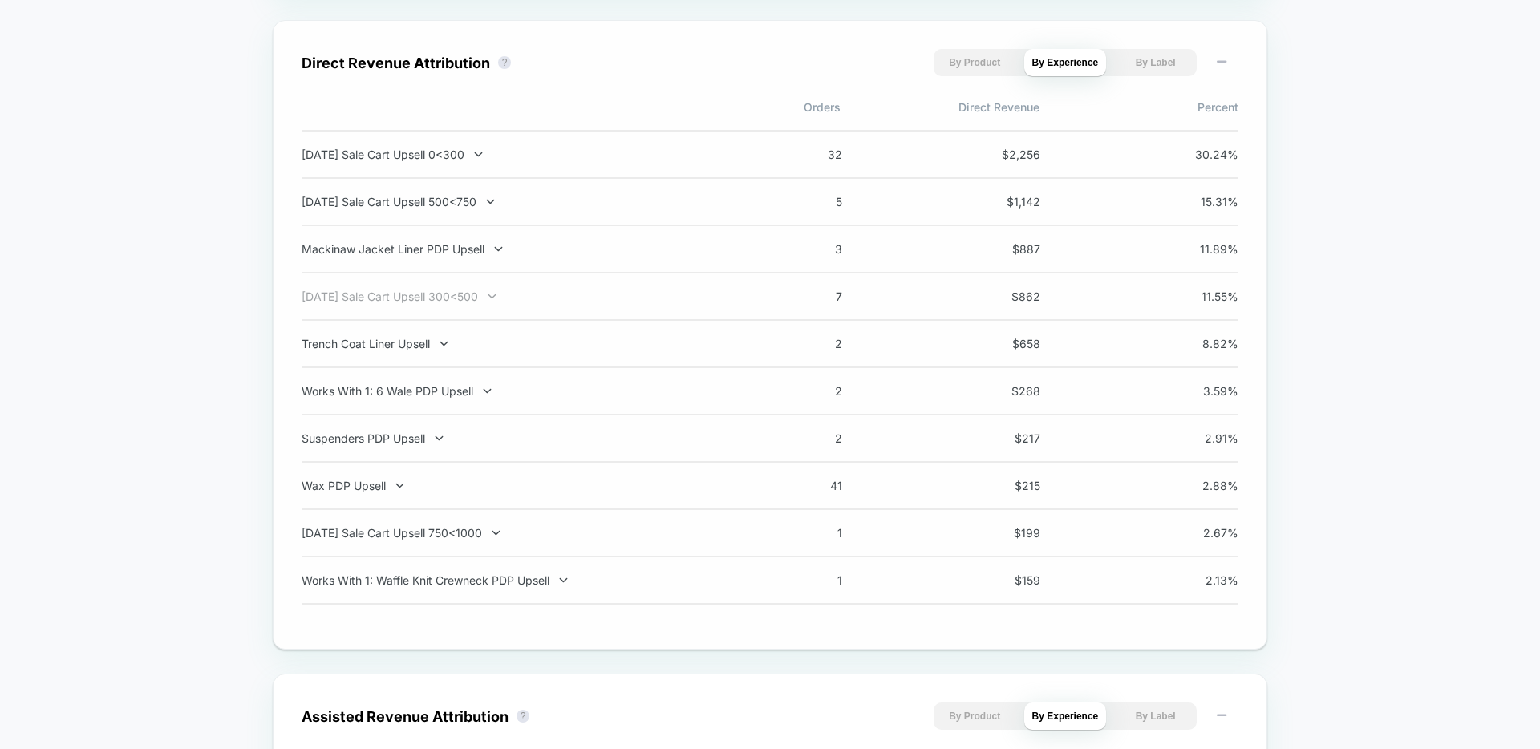
click at [451, 302] on div "[DATE] Sale Cart Upsell 300<500" at bounding box center [513, 296] width 422 height 14
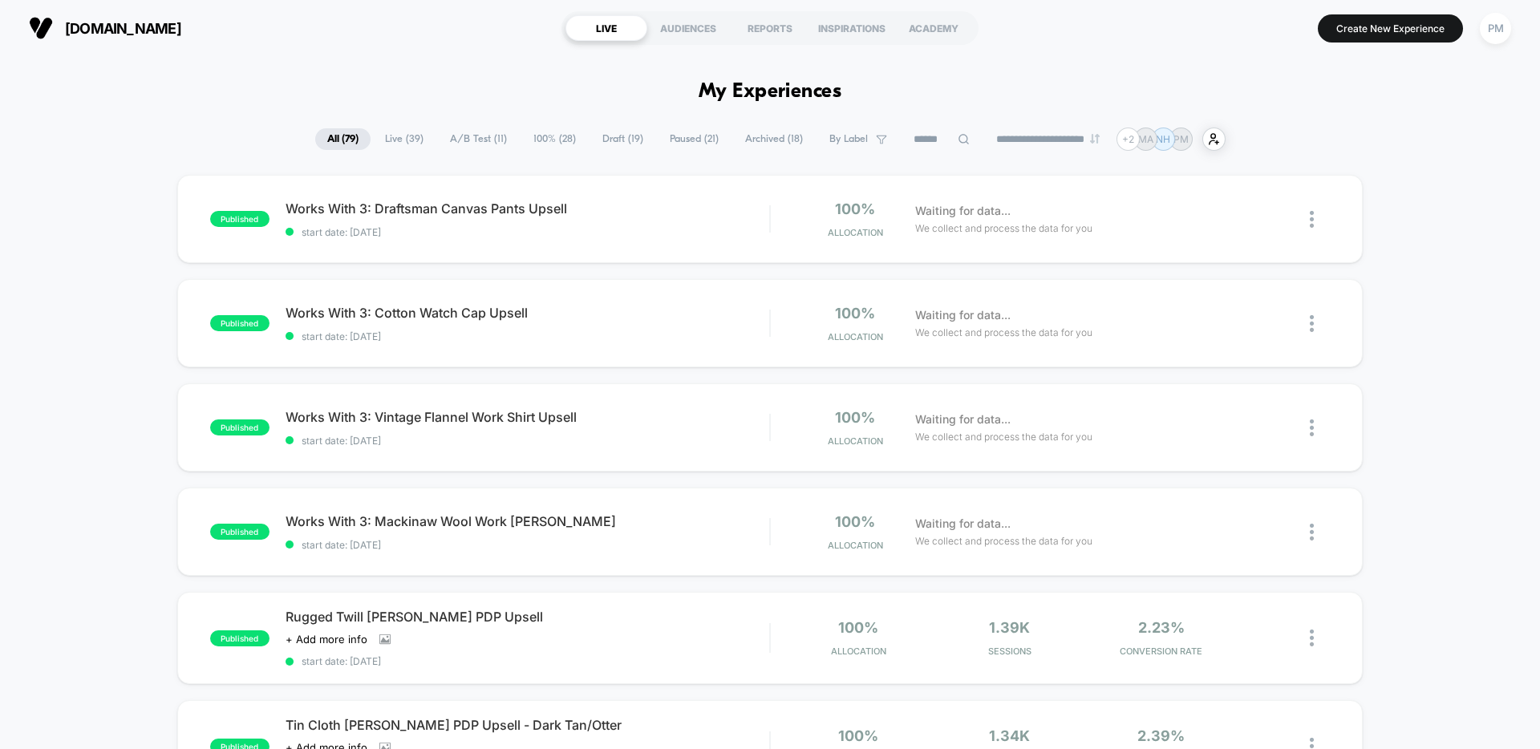
click at [967, 128] on div "**********" at bounding box center [770, 139] width 910 height 23
click at [945, 141] on input at bounding box center [941, 139] width 80 height 19
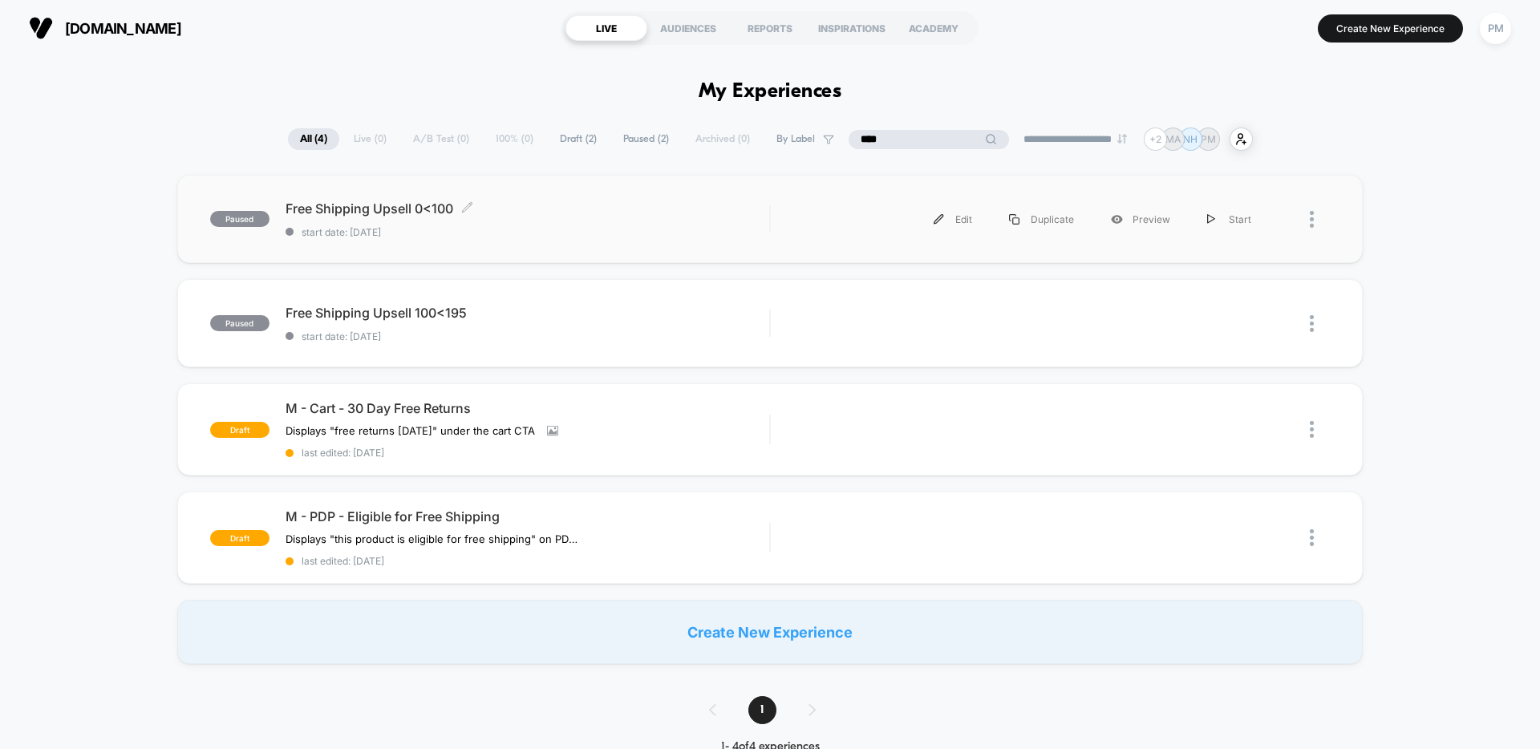
type input "****"
click at [611, 221] on div "Free Shipping Upsell 0<100 Click to edit experience details Click to edit exper…" at bounding box center [527, 219] width 484 height 38
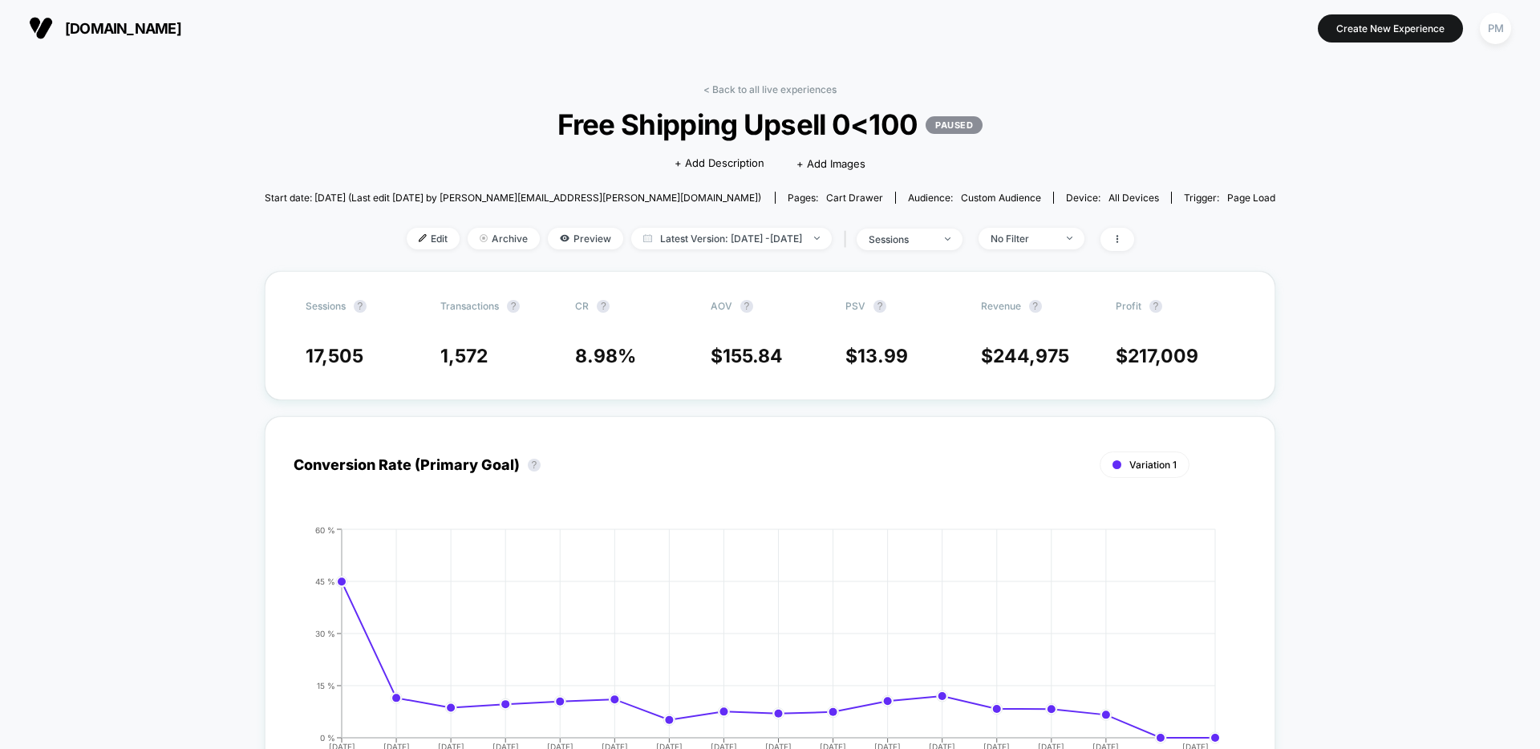
scroll to position [54, 0]
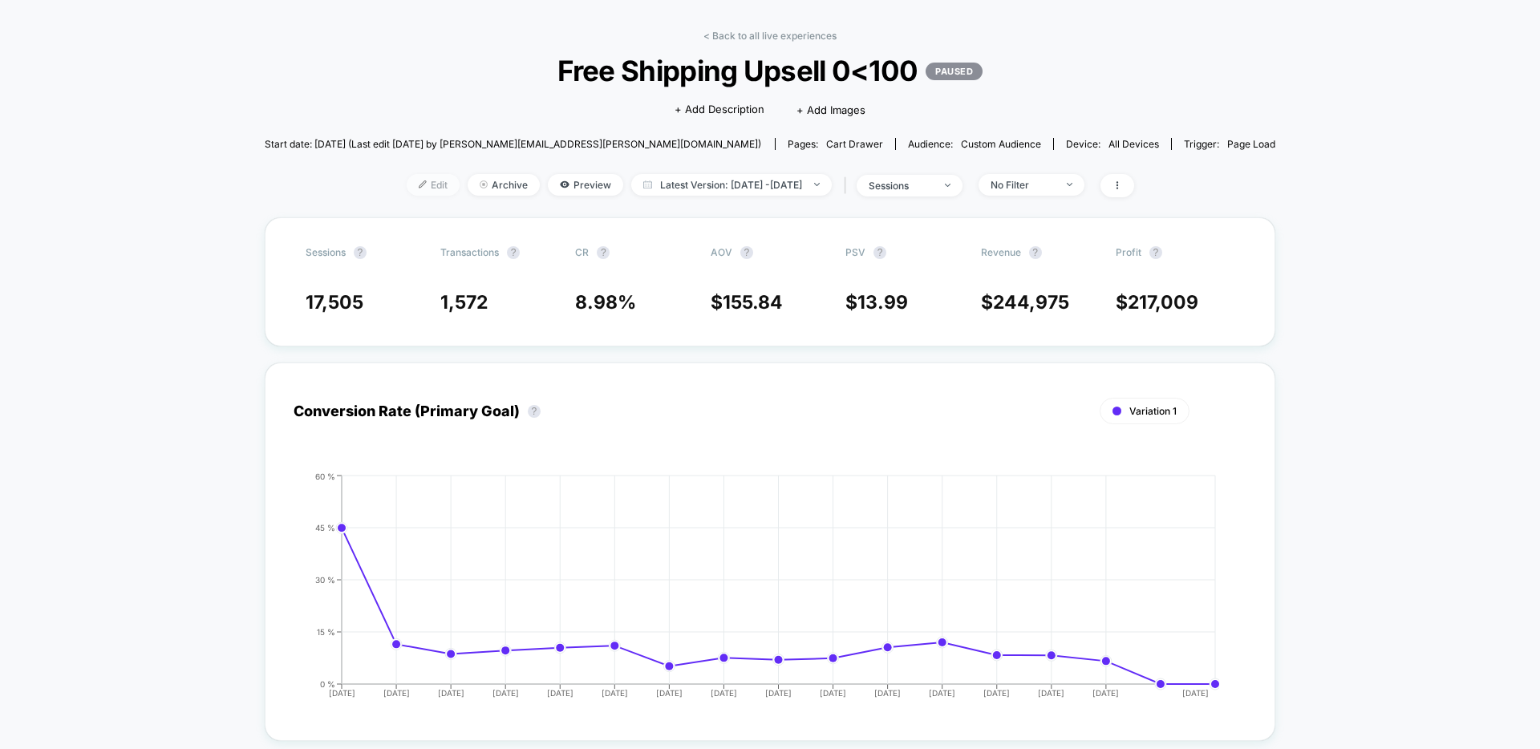
click at [407, 183] on span "Edit" at bounding box center [433, 185] width 53 height 22
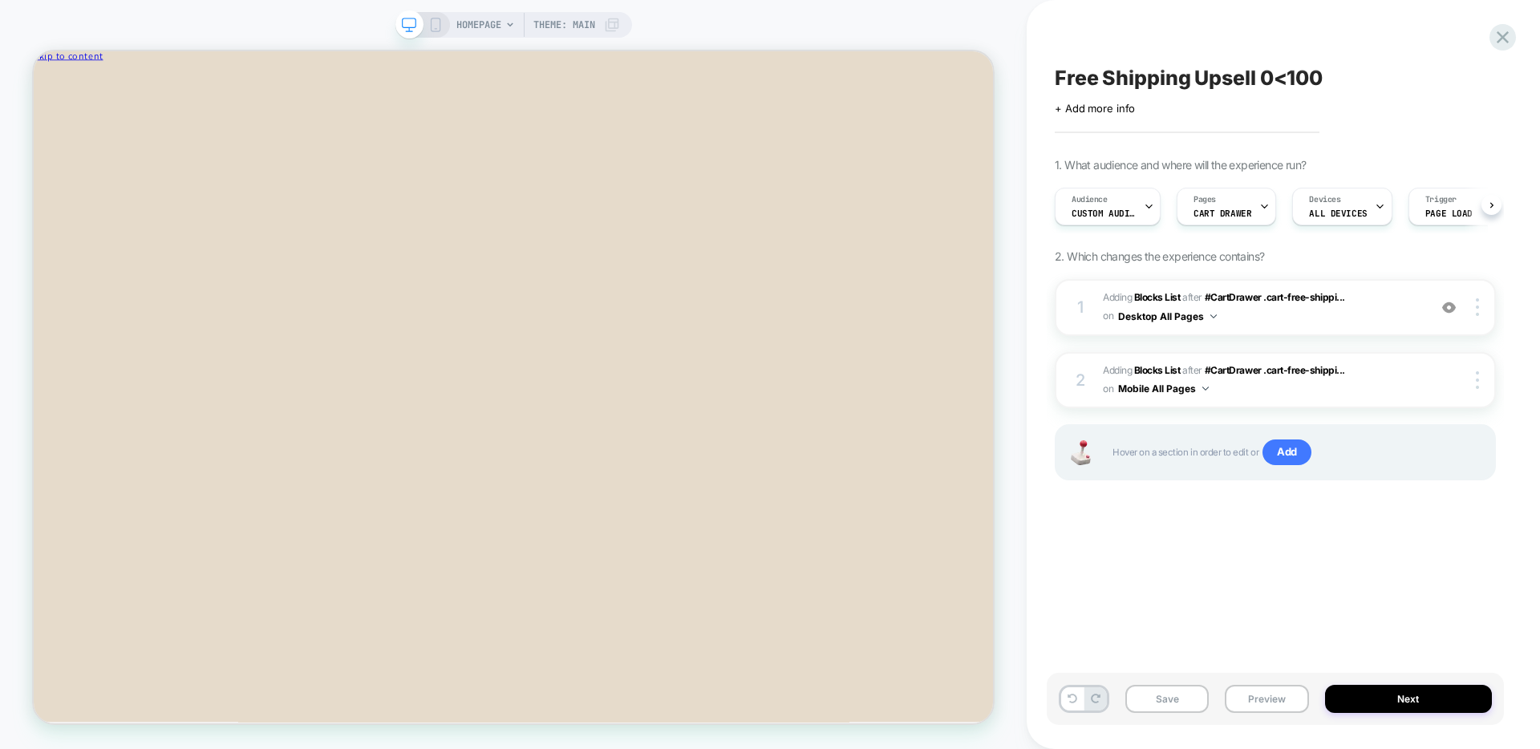
scroll to position [0, 1]
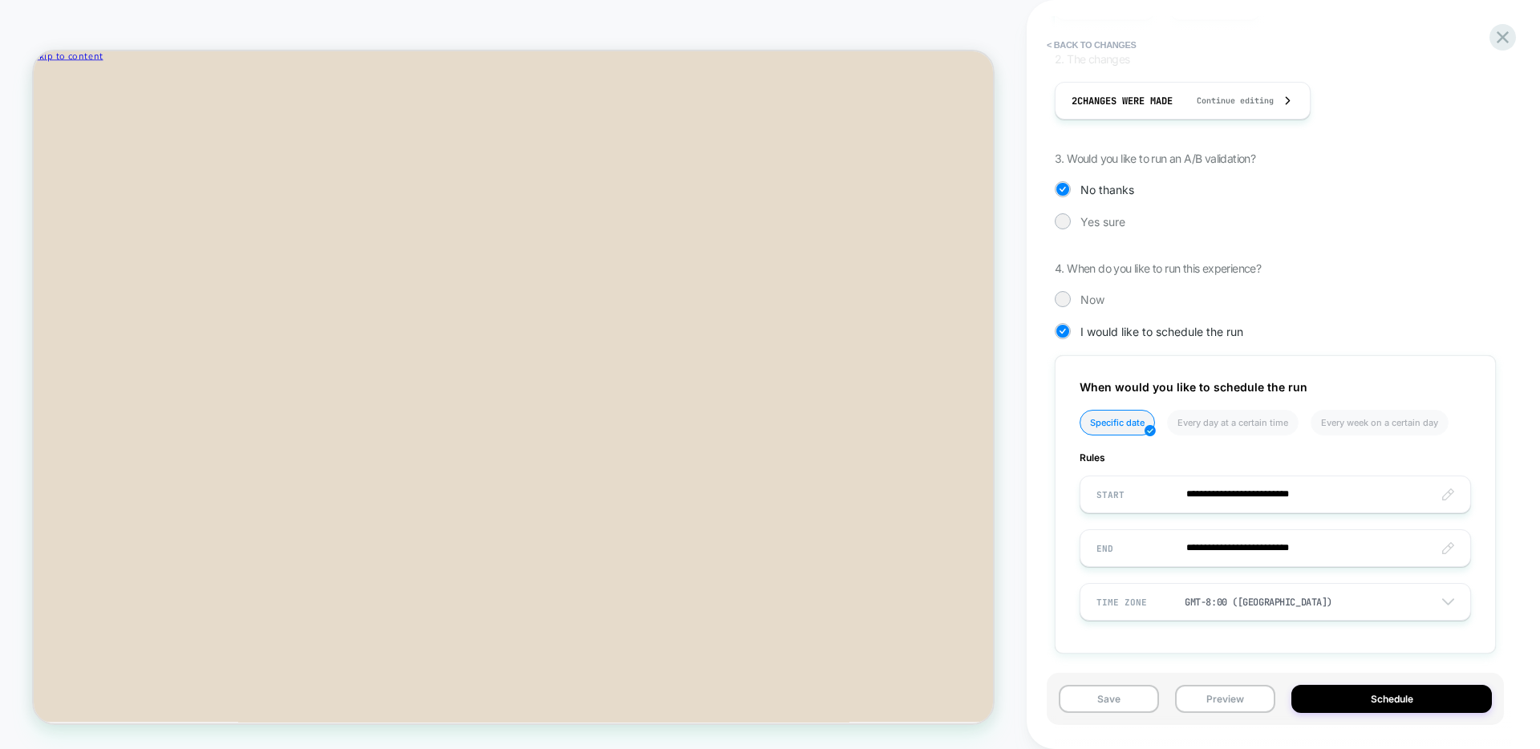
scroll to position [292, 0]
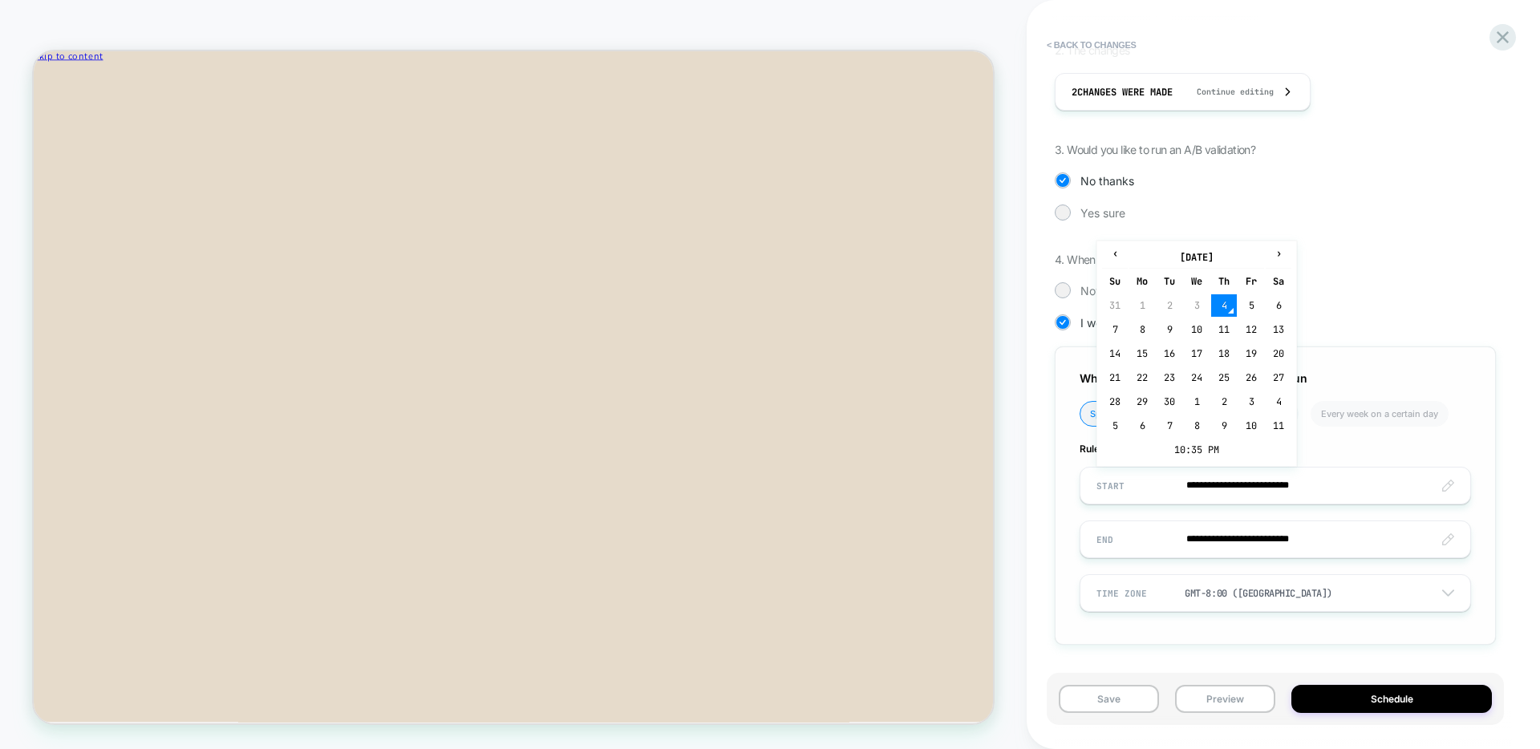
click at [1221, 484] on input "**********" at bounding box center [1275, 486] width 390 height 38
click at [1297, 481] on input "**********" at bounding box center [1275, 486] width 390 height 38
click at [1159, 442] on span "▼" at bounding box center [1162, 441] width 32 height 32
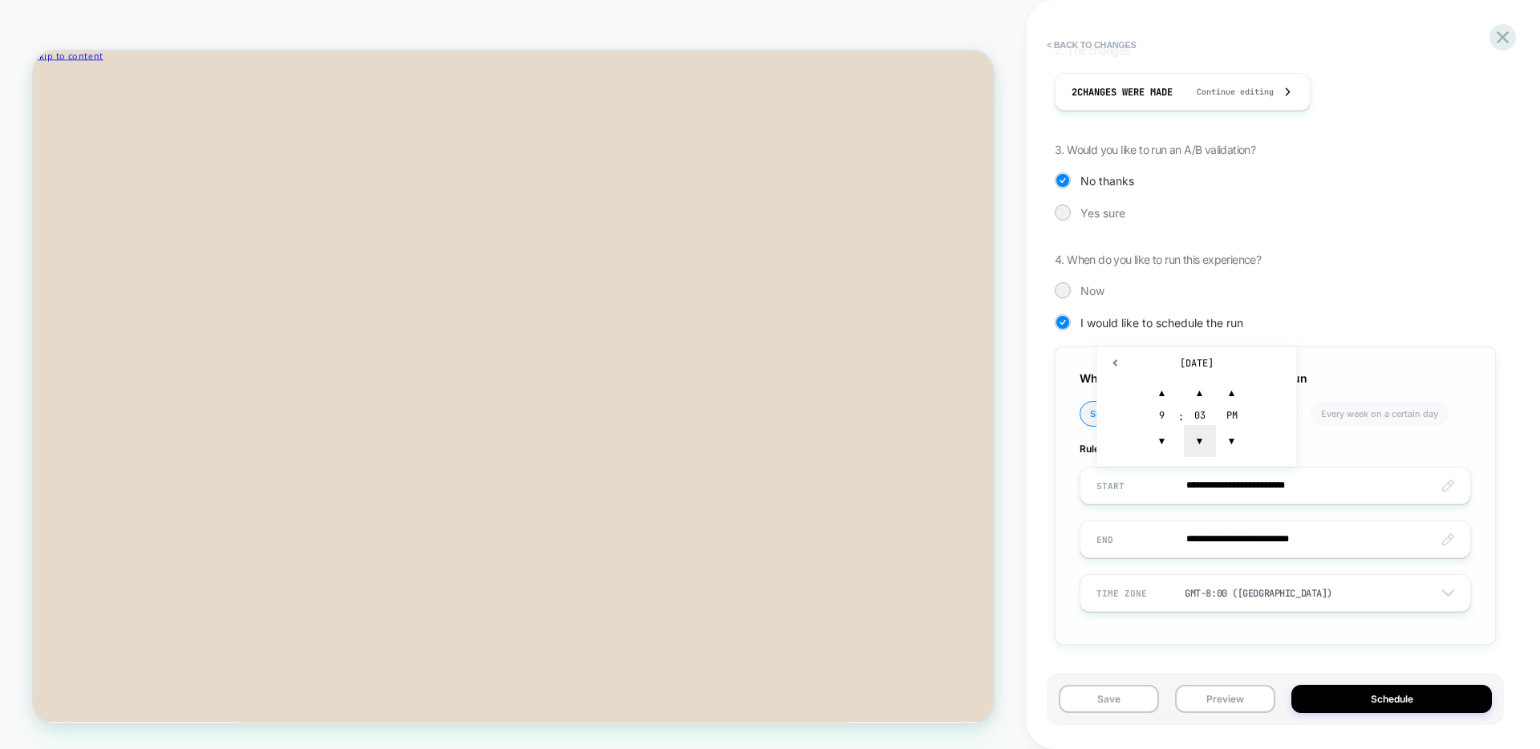
type input "**********"
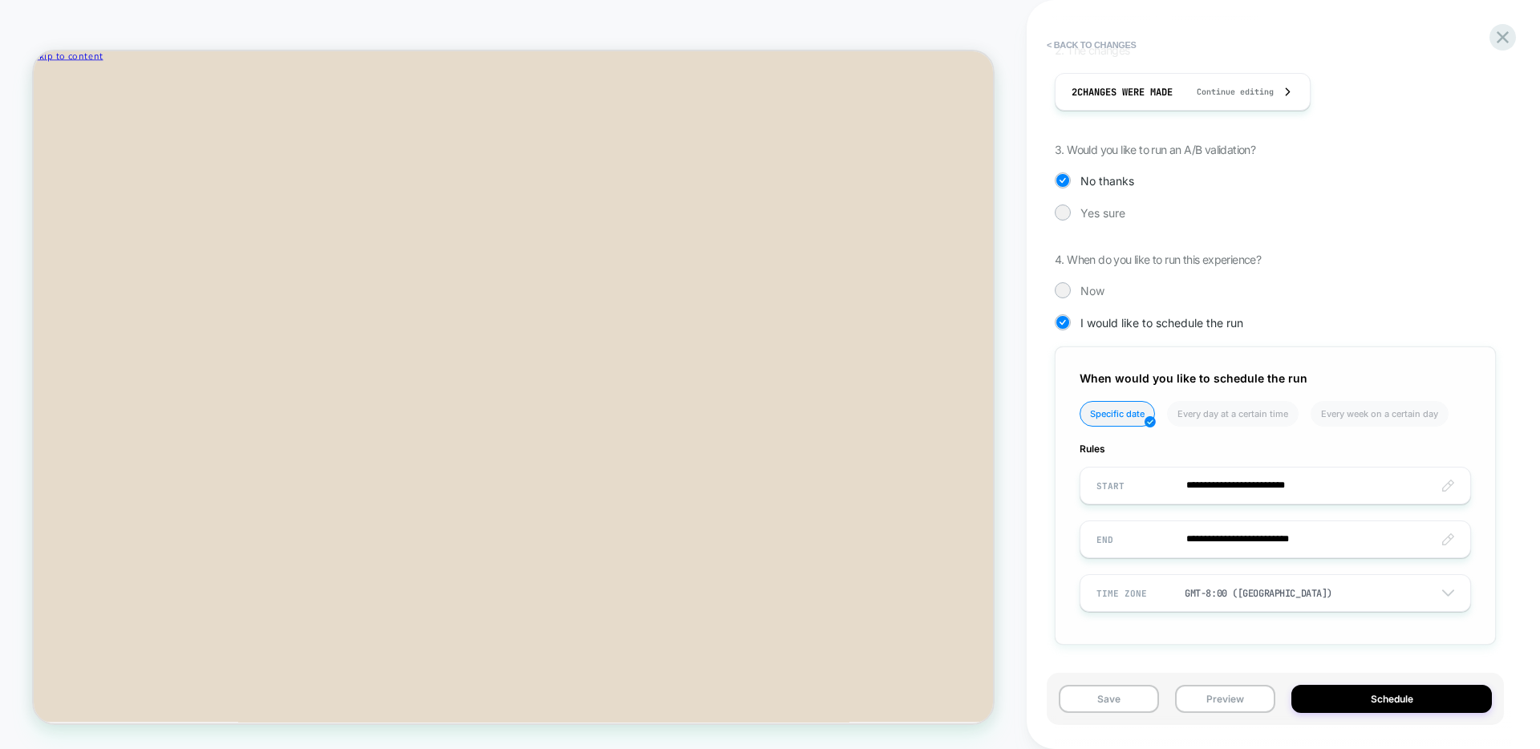
click at [1366, 358] on div "**********" at bounding box center [1275, 495] width 441 height 298
click at [1447, 537] on input "**********" at bounding box center [1275, 539] width 390 height 38
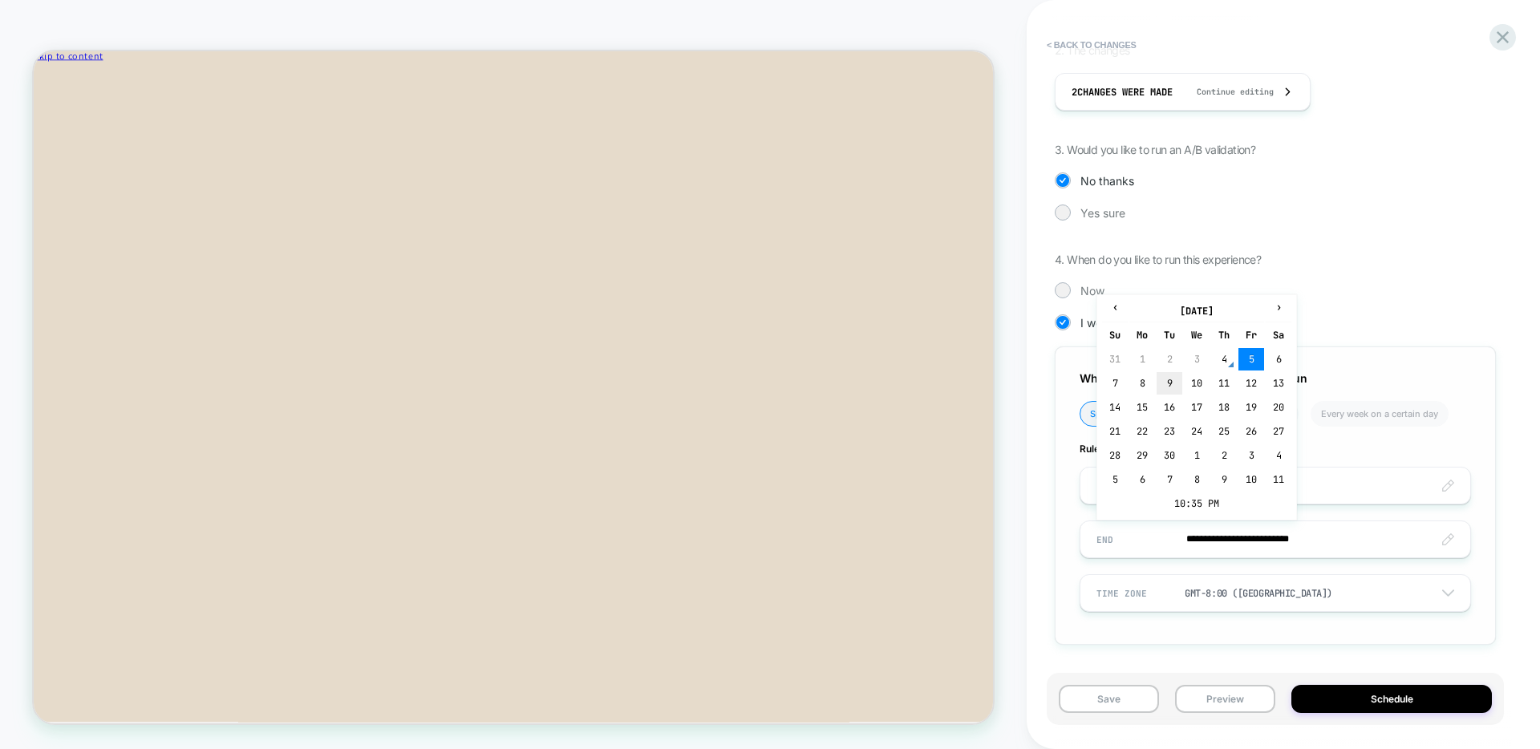
click at [1161, 376] on td "9" at bounding box center [1169, 383] width 26 height 22
type input "**********"
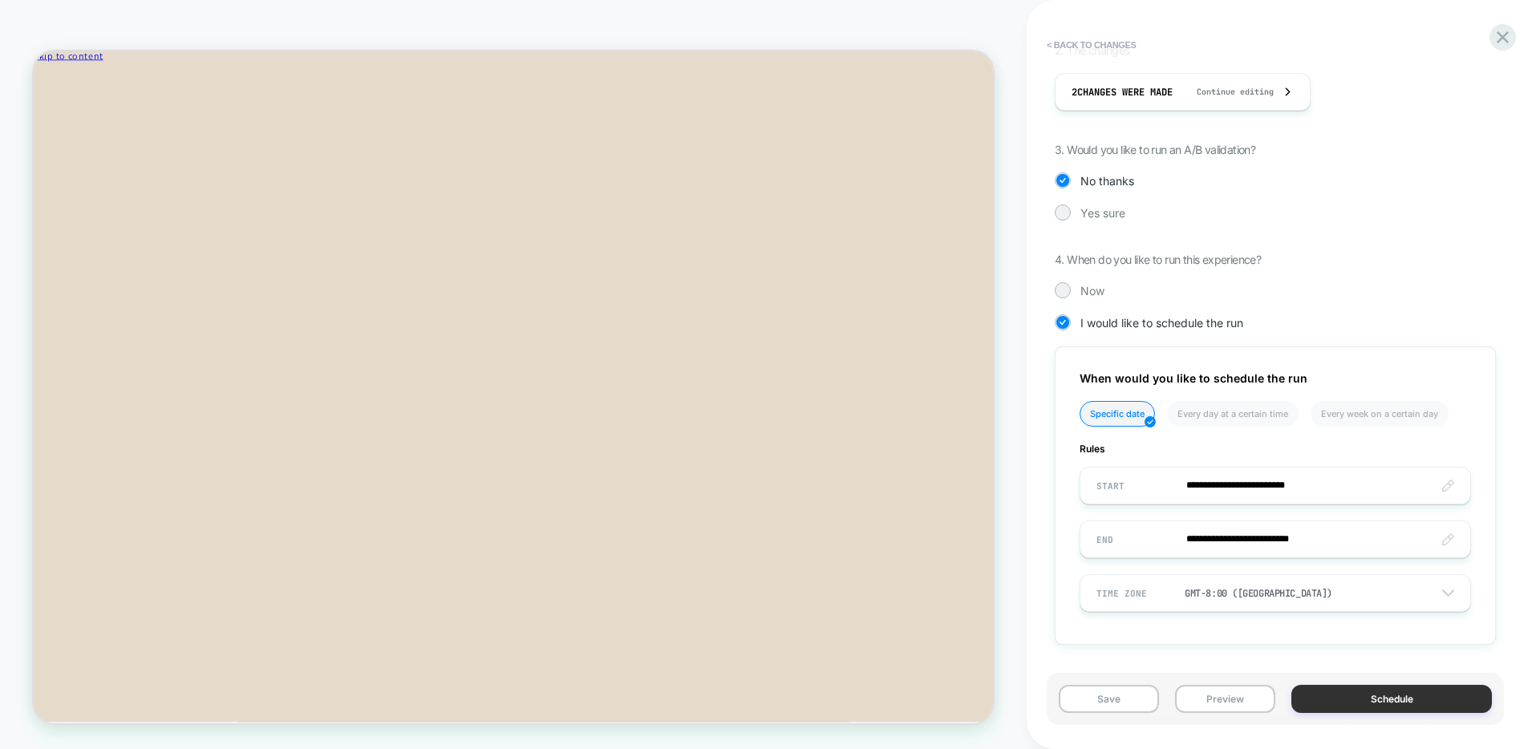
click at [1393, 702] on button "Schedule" at bounding box center [1391, 699] width 200 height 28
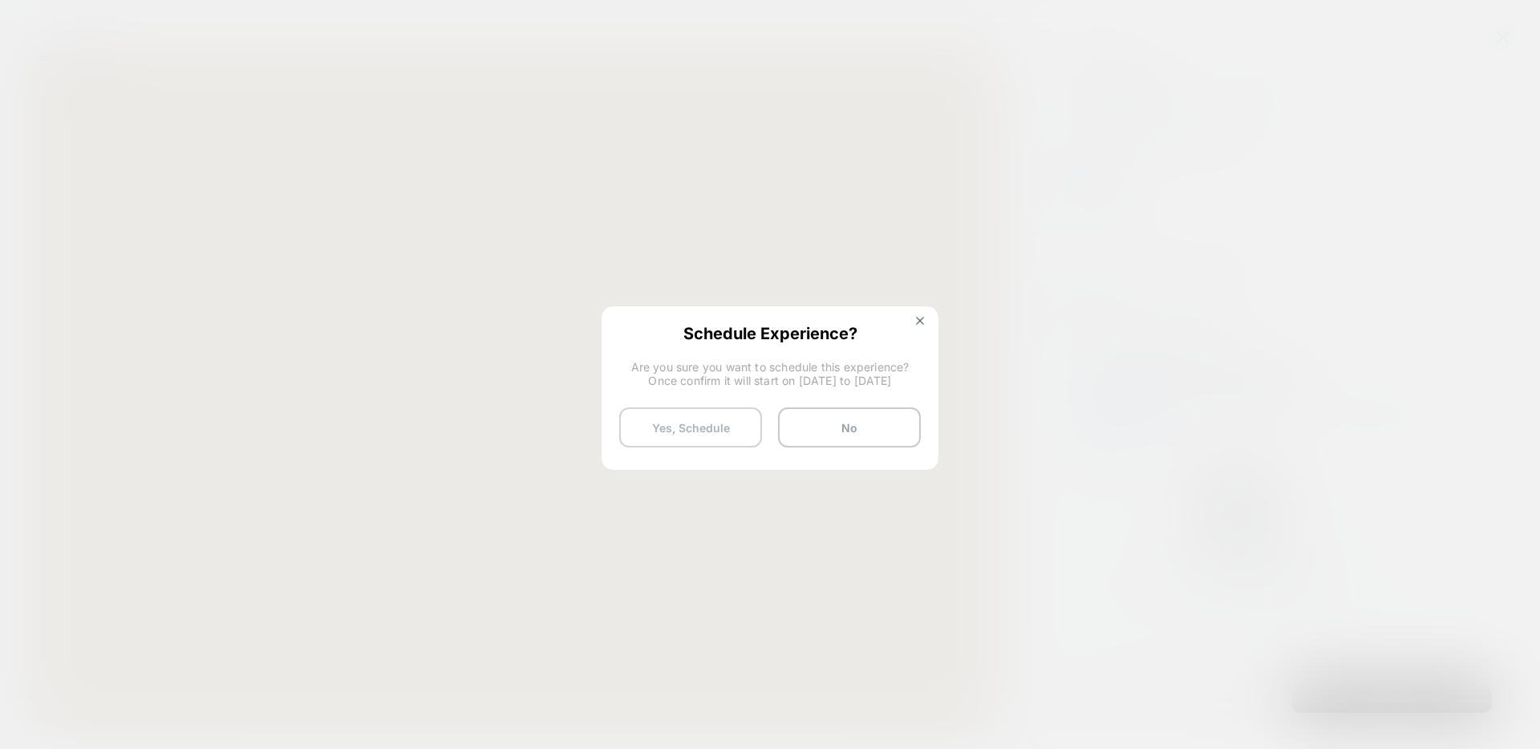
click at [674, 427] on button "Yes, Schedule" at bounding box center [690, 427] width 143 height 40
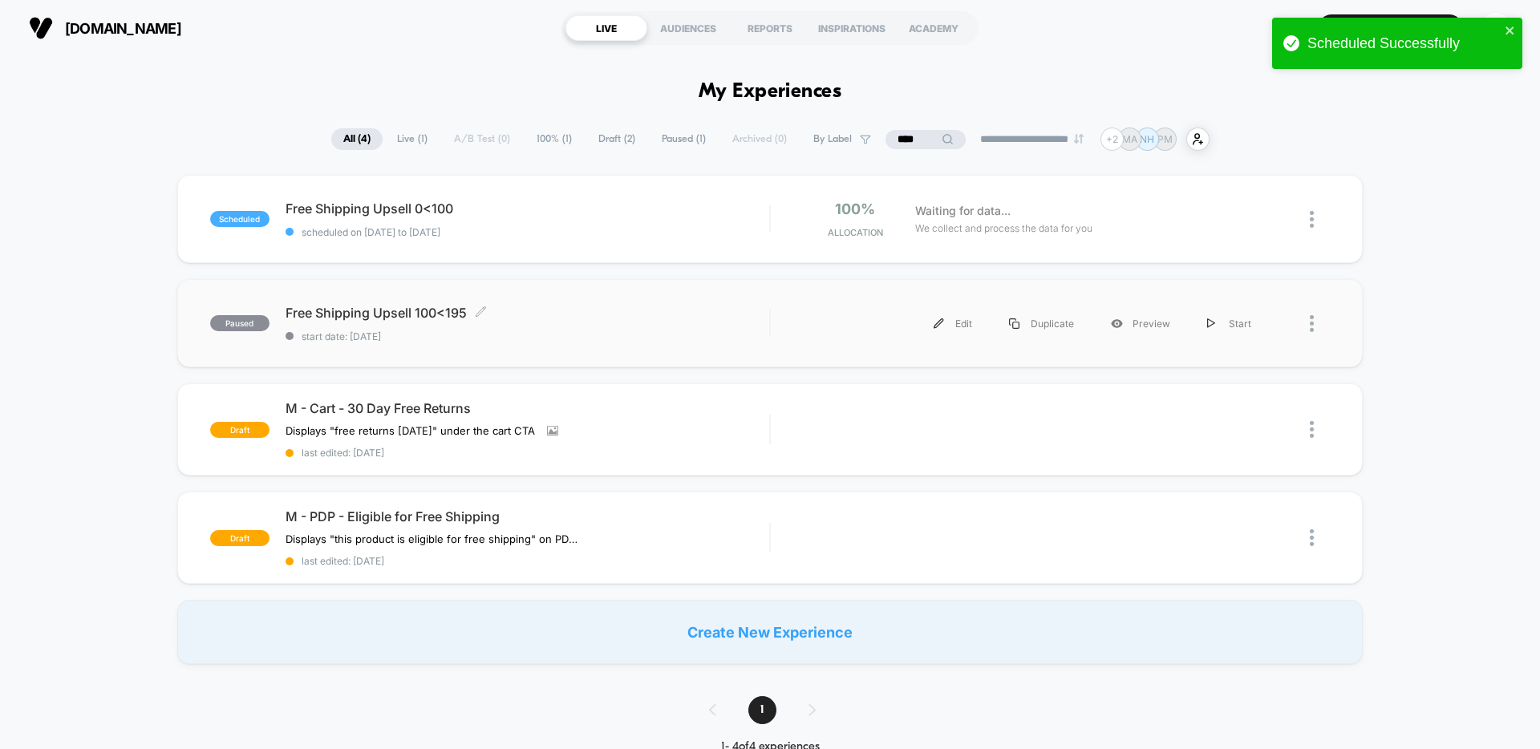
click at [578, 315] on span "Free Shipping Upsell 100<195 Click to edit experience details" at bounding box center [527, 313] width 484 height 16
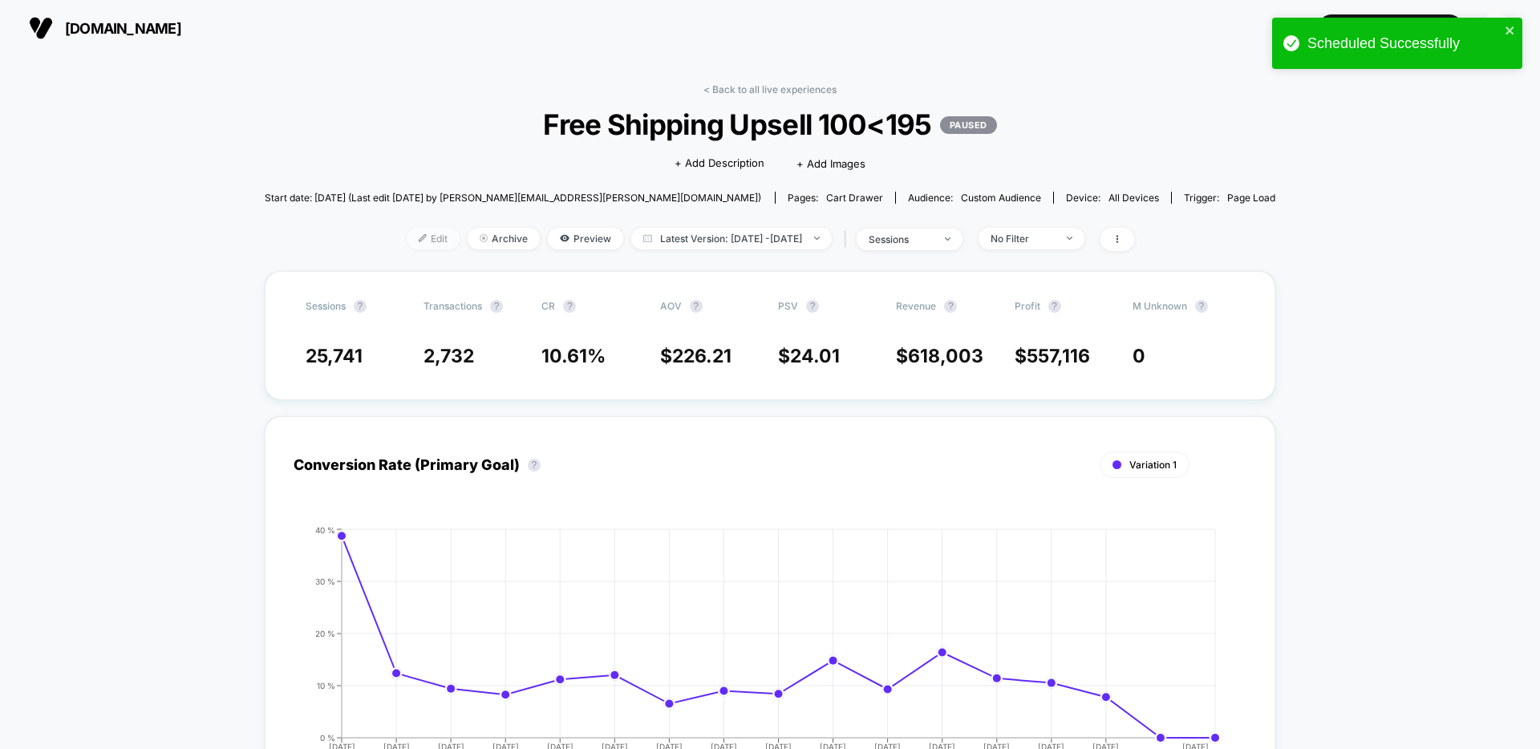
click at [417, 243] on span "Edit" at bounding box center [433, 239] width 53 height 22
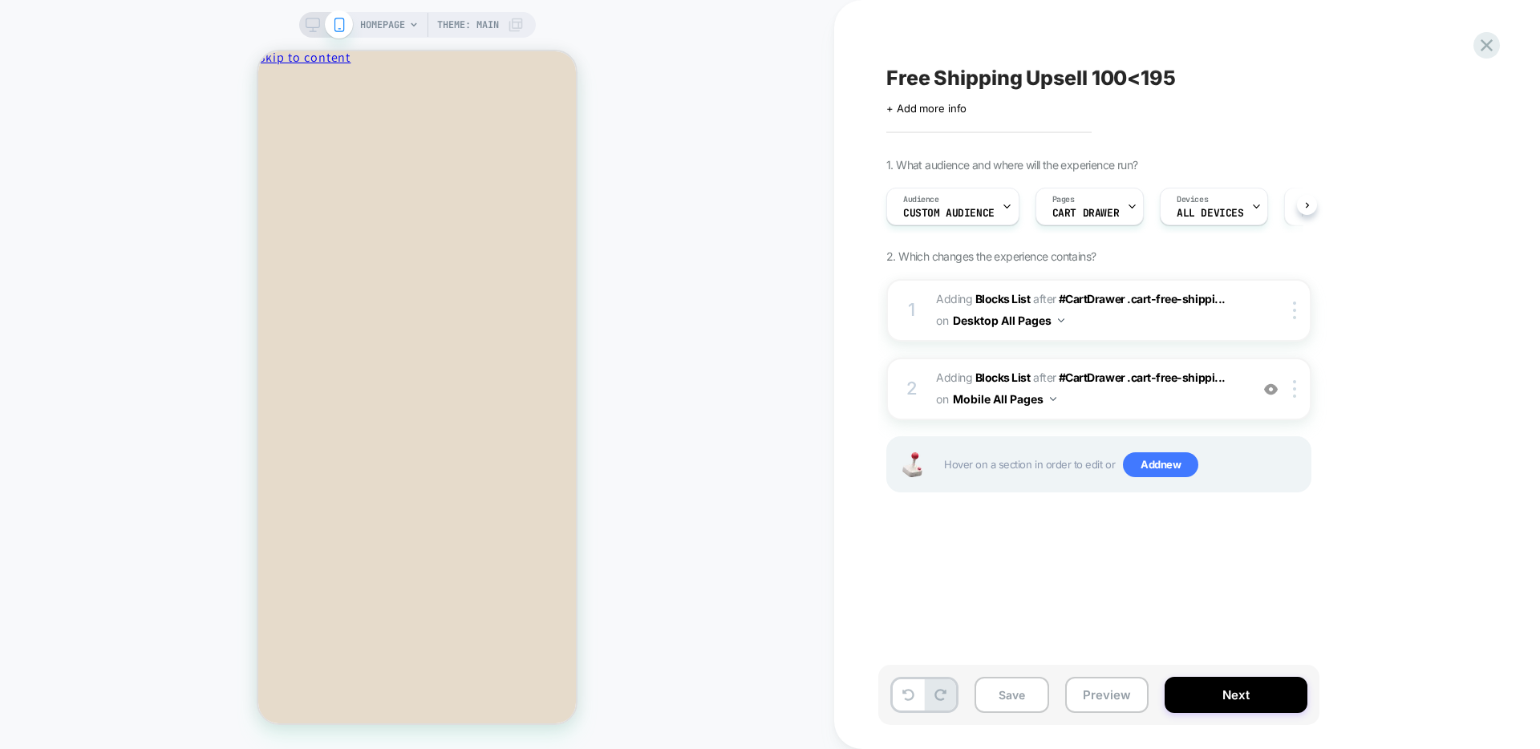
scroll to position [0, 1]
click at [1248, 687] on button "Next" at bounding box center [1235, 695] width 143 height 36
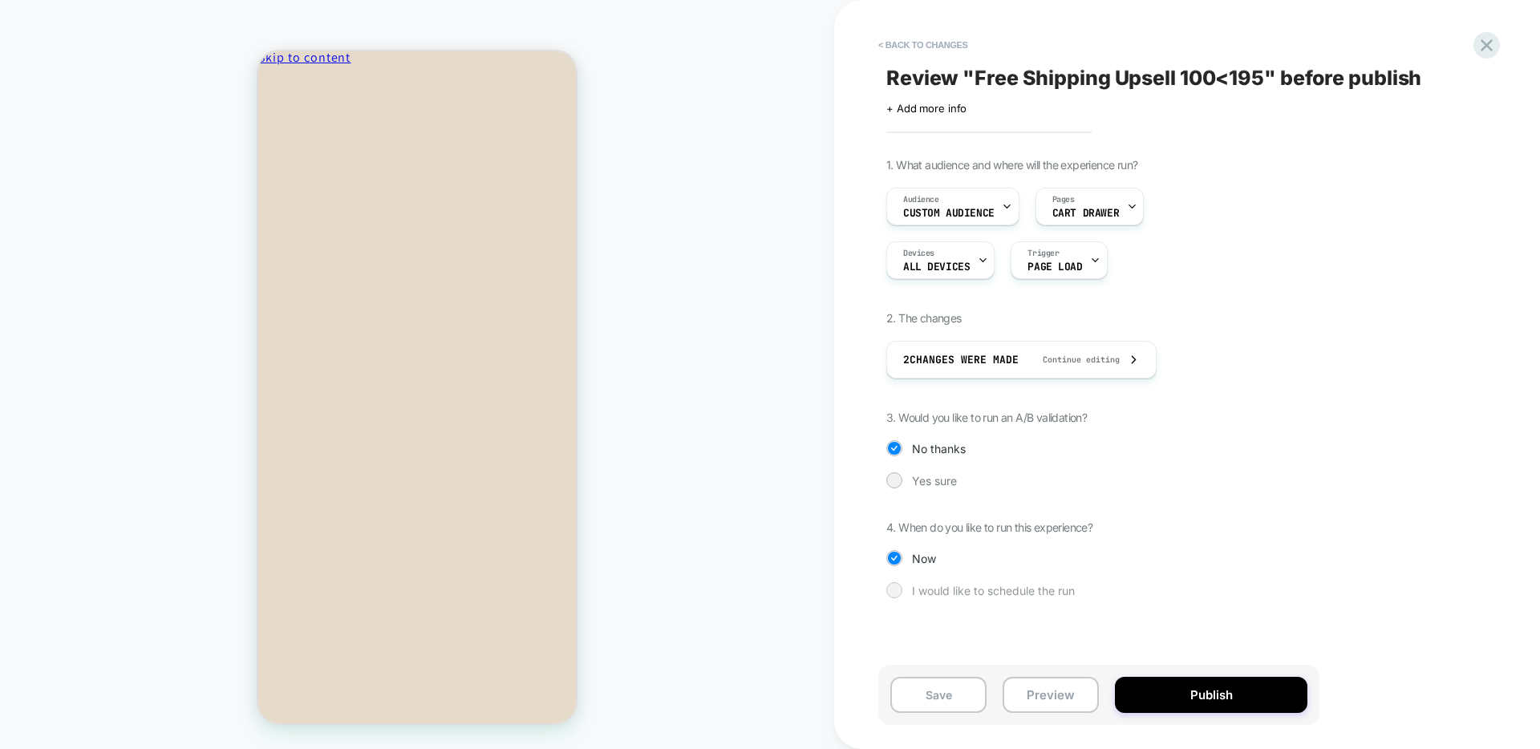
click at [967, 594] on span "I would like to schedule the run" at bounding box center [993, 591] width 163 height 14
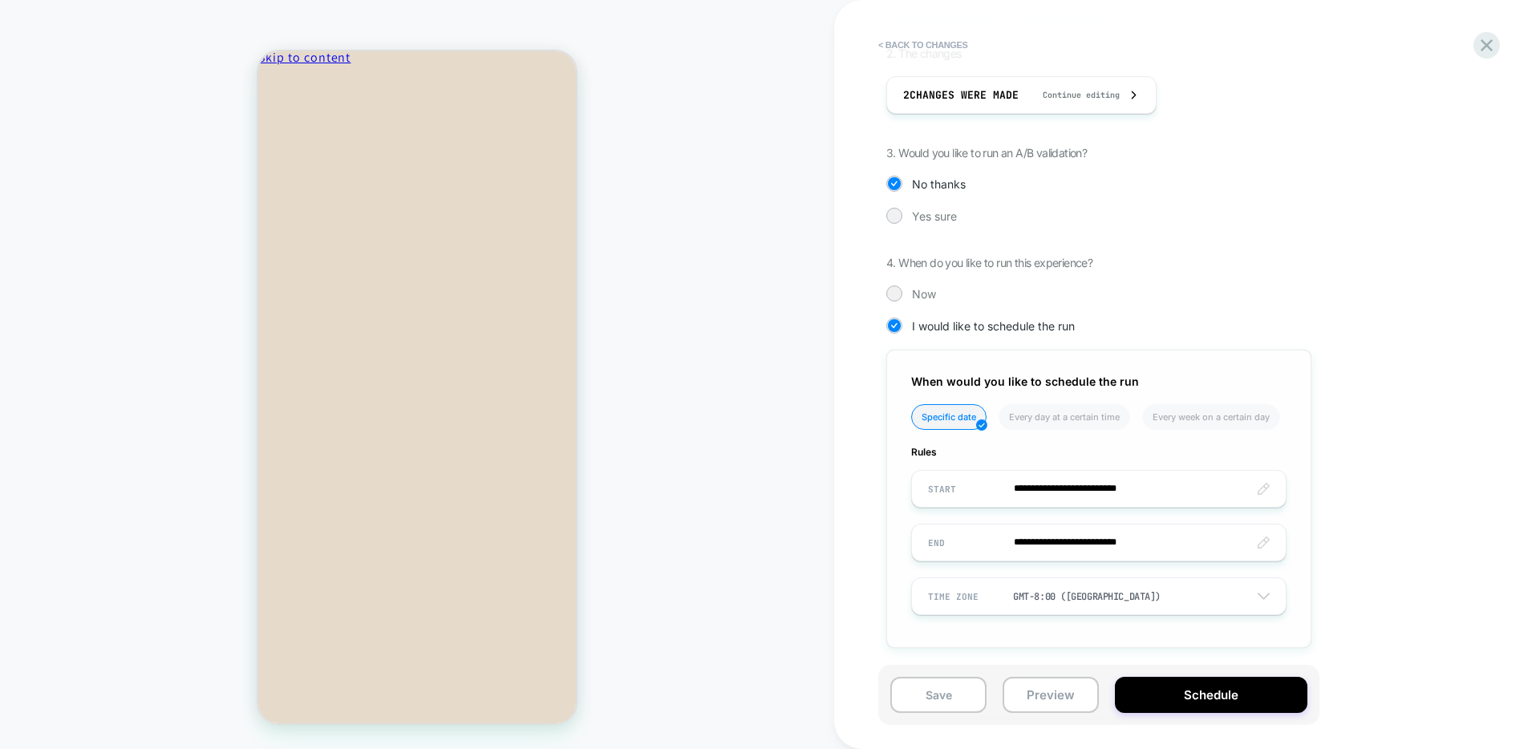
scroll to position [268, 0]
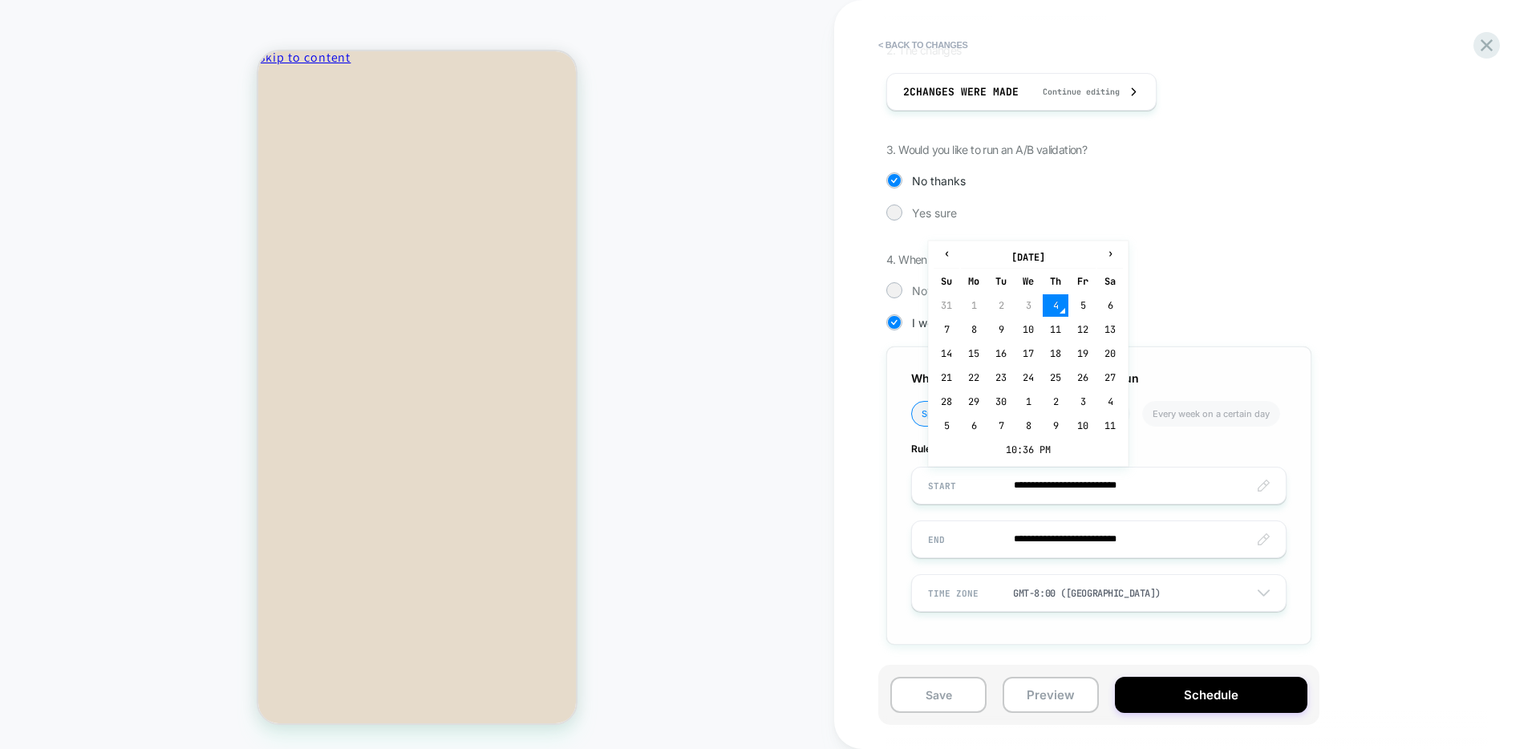
click at [1046, 470] on input "**********" at bounding box center [1099, 486] width 374 height 38
click at [1020, 447] on td "10:36 PM" at bounding box center [1027, 450] width 189 height 22
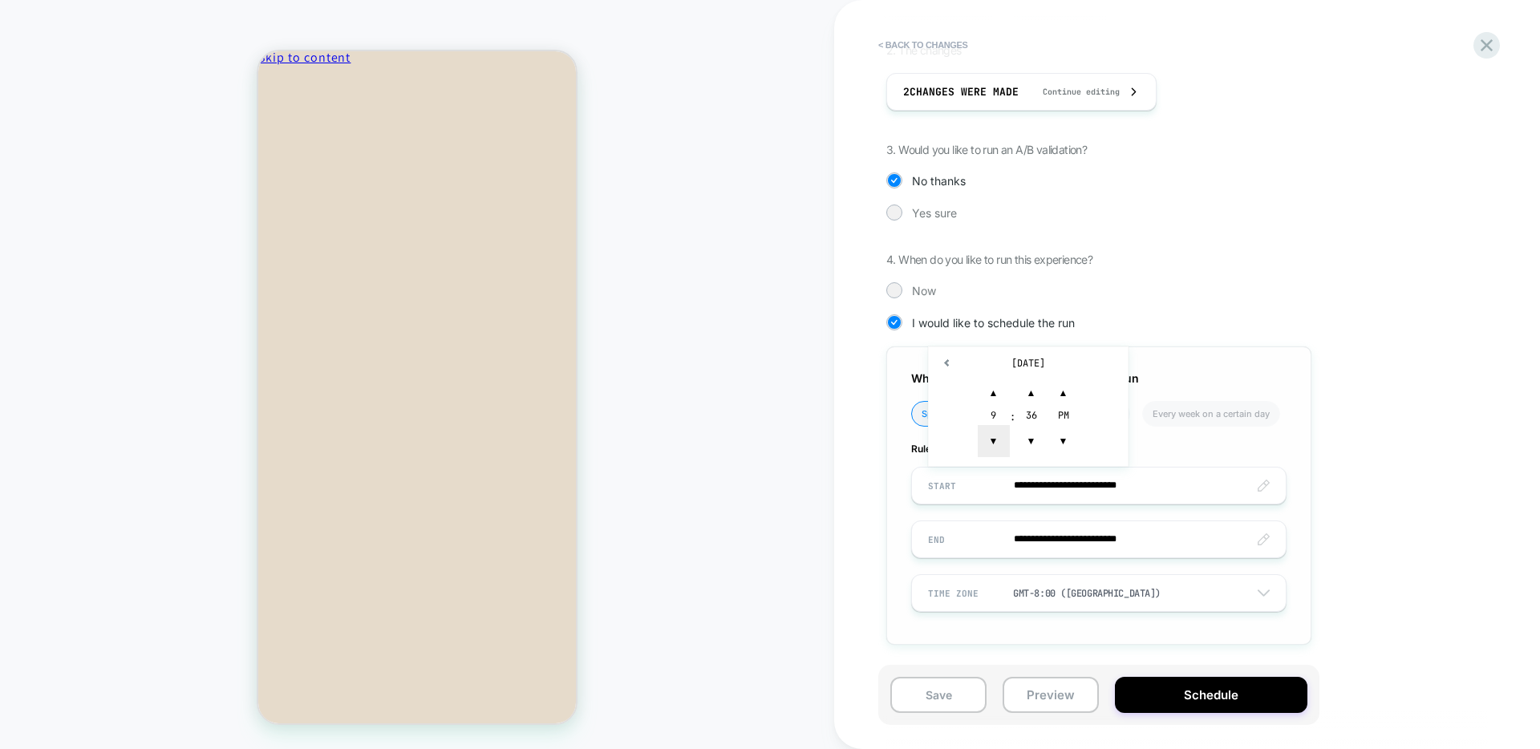
click at [978, 445] on span "▼" at bounding box center [994, 441] width 32 height 32
click at [1022, 443] on span "▼" at bounding box center [1031, 441] width 32 height 32
click at [1028, 396] on span "▲" at bounding box center [1031, 393] width 32 height 32
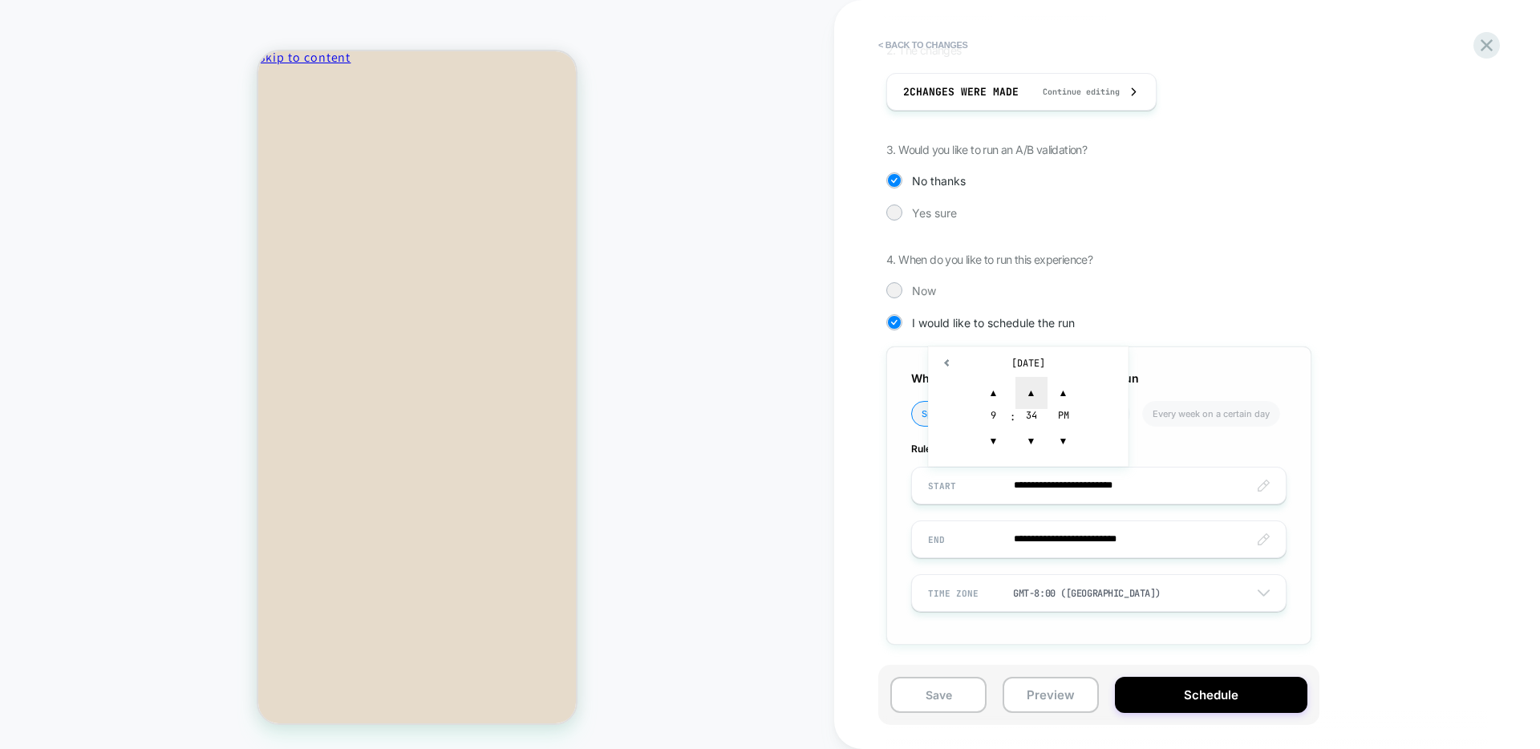
click at [1028, 396] on span "▲" at bounding box center [1031, 393] width 32 height 32
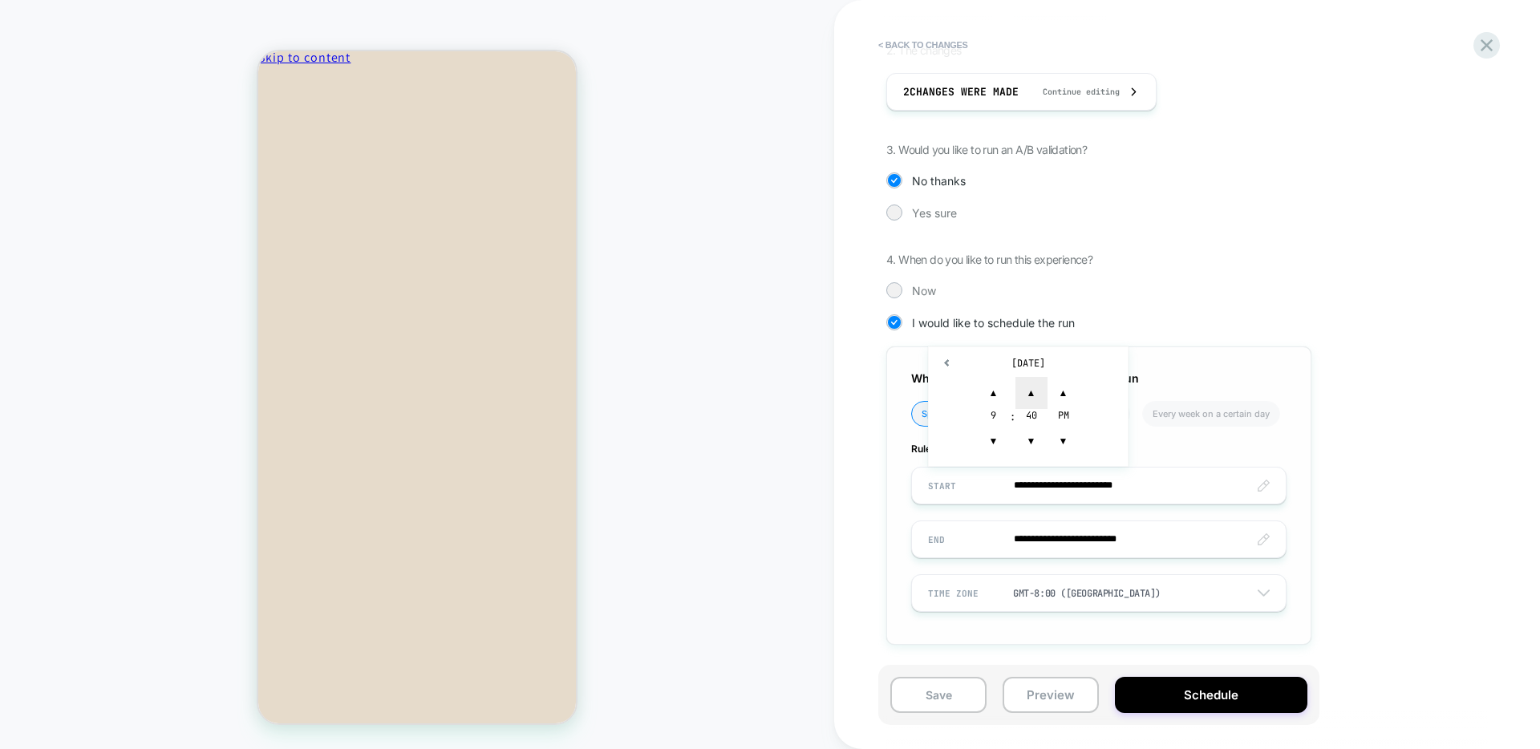
click at [1028, 396] on span "▲" at bounding box center [1031, 393] width 32 height 32
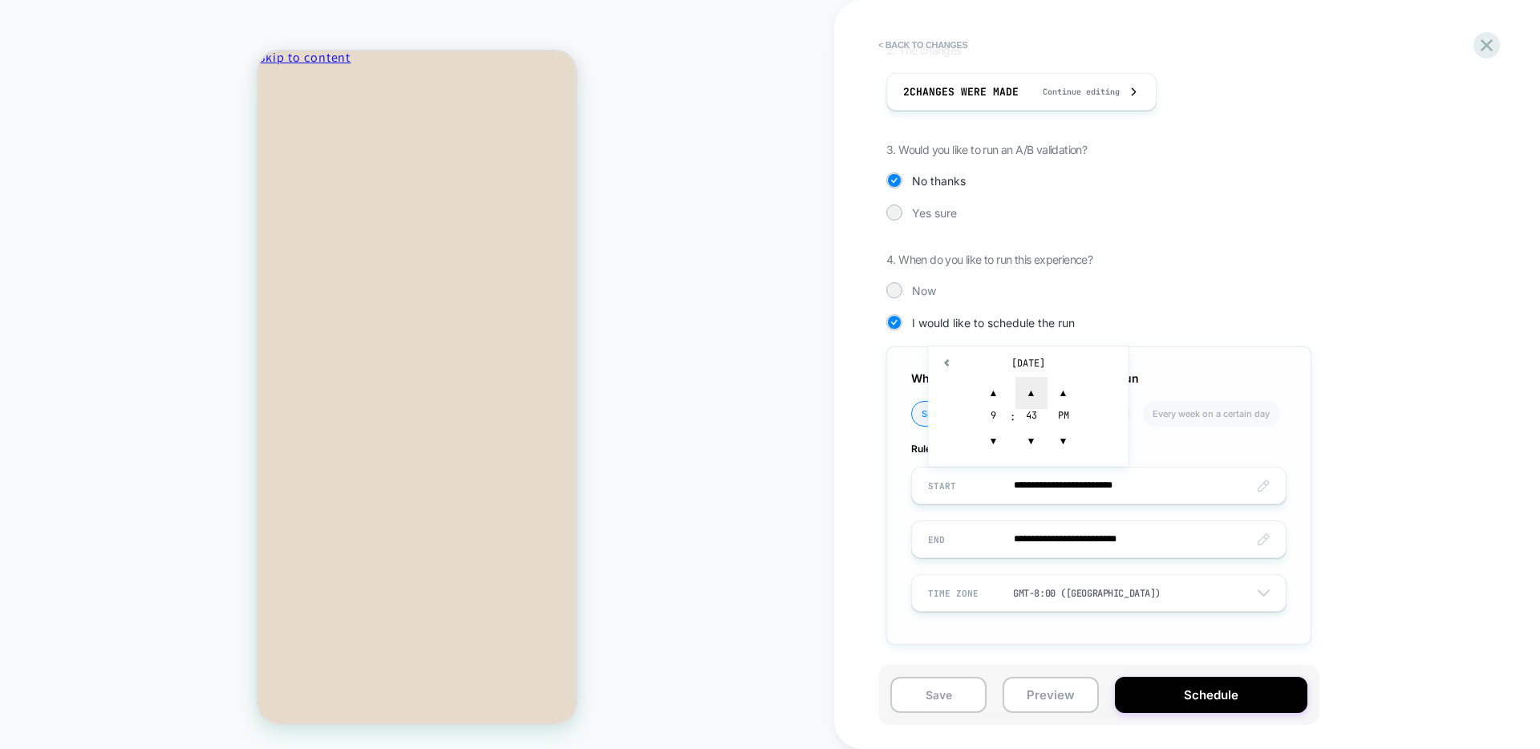
click at [1028, 396] on span "▲" at bounding box center [1031, 393] width 32 height 32
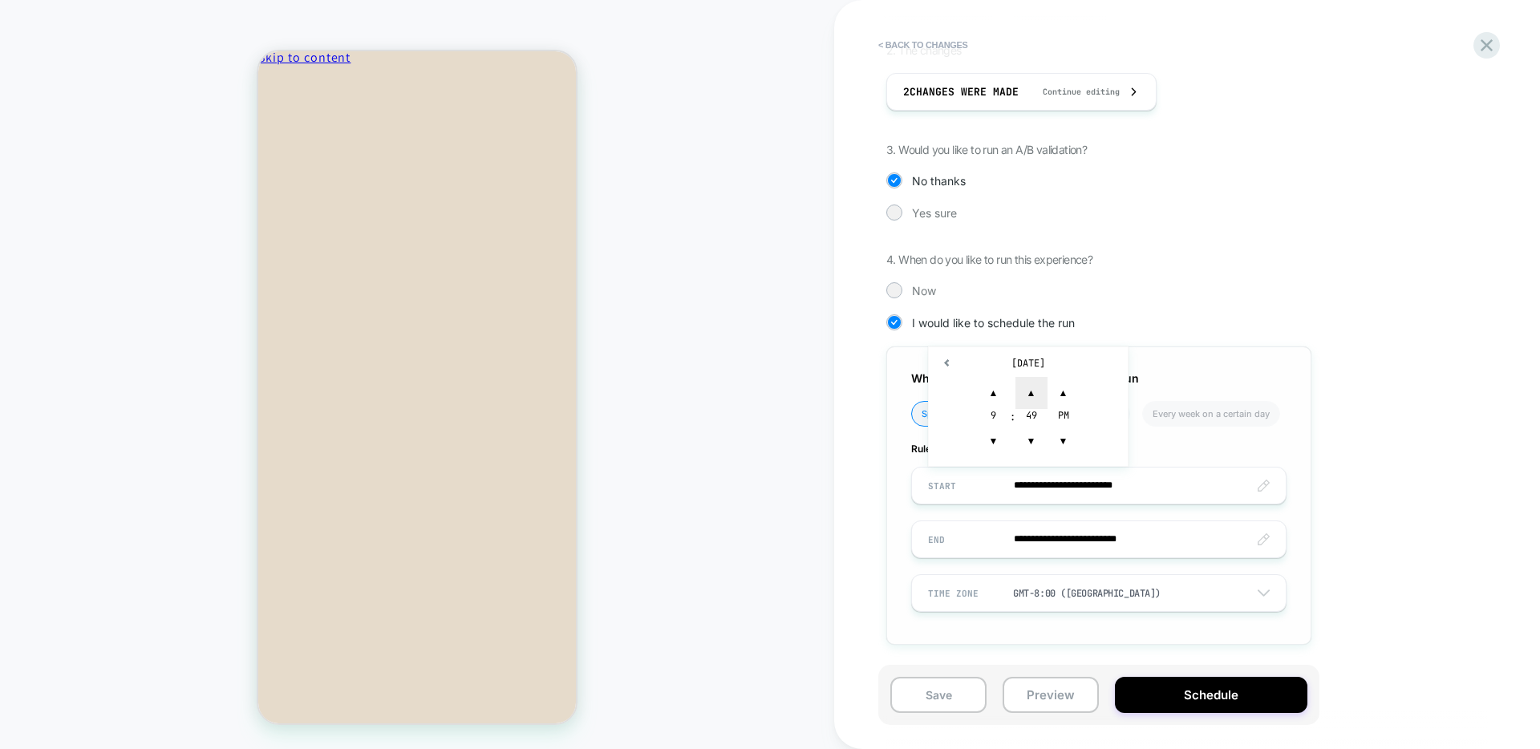
click at [1028, 396] on span "▲" at bounding box center [1031, 393] width 32 height 32
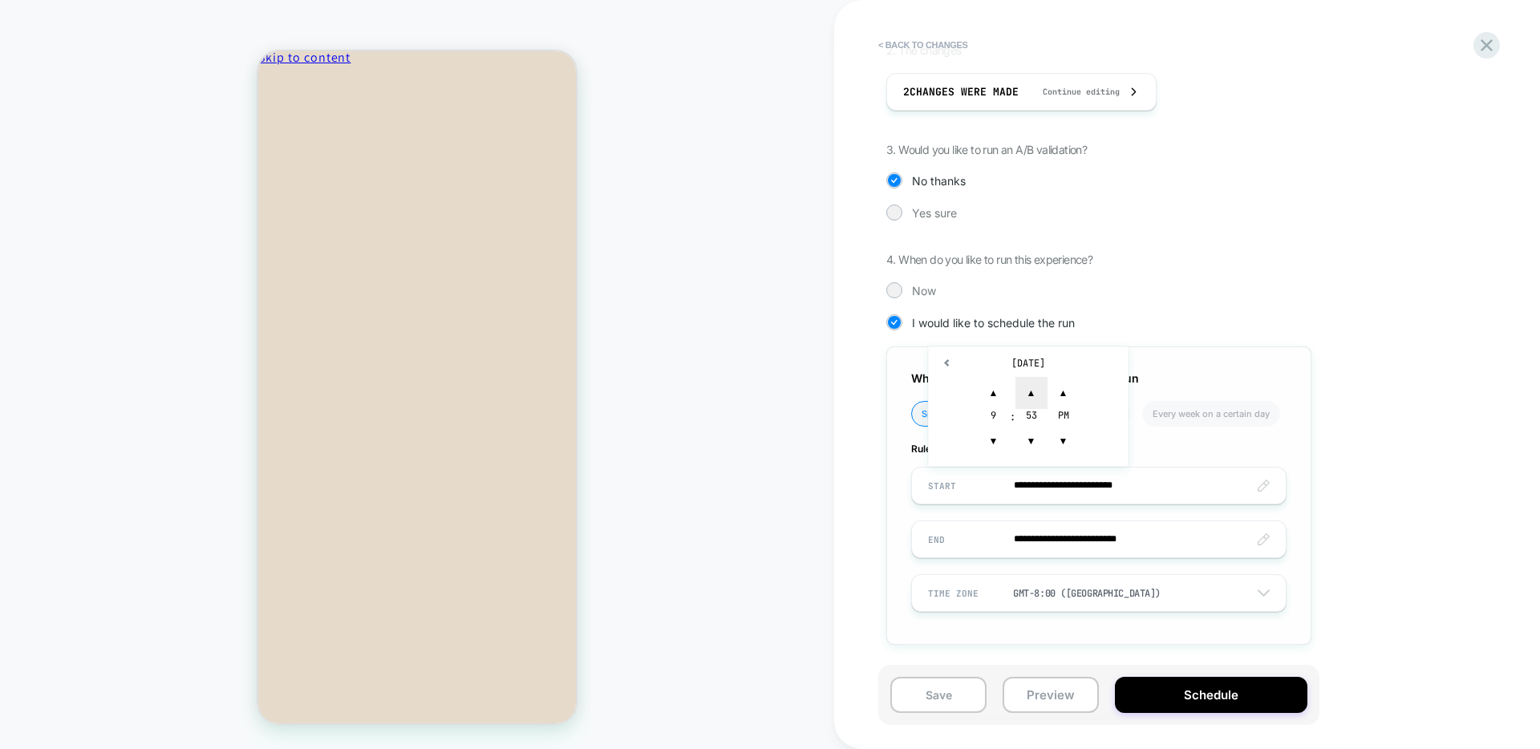
click at [1028, 396] on span "▲" at bounding box center [1031, 393] width 32 height 32
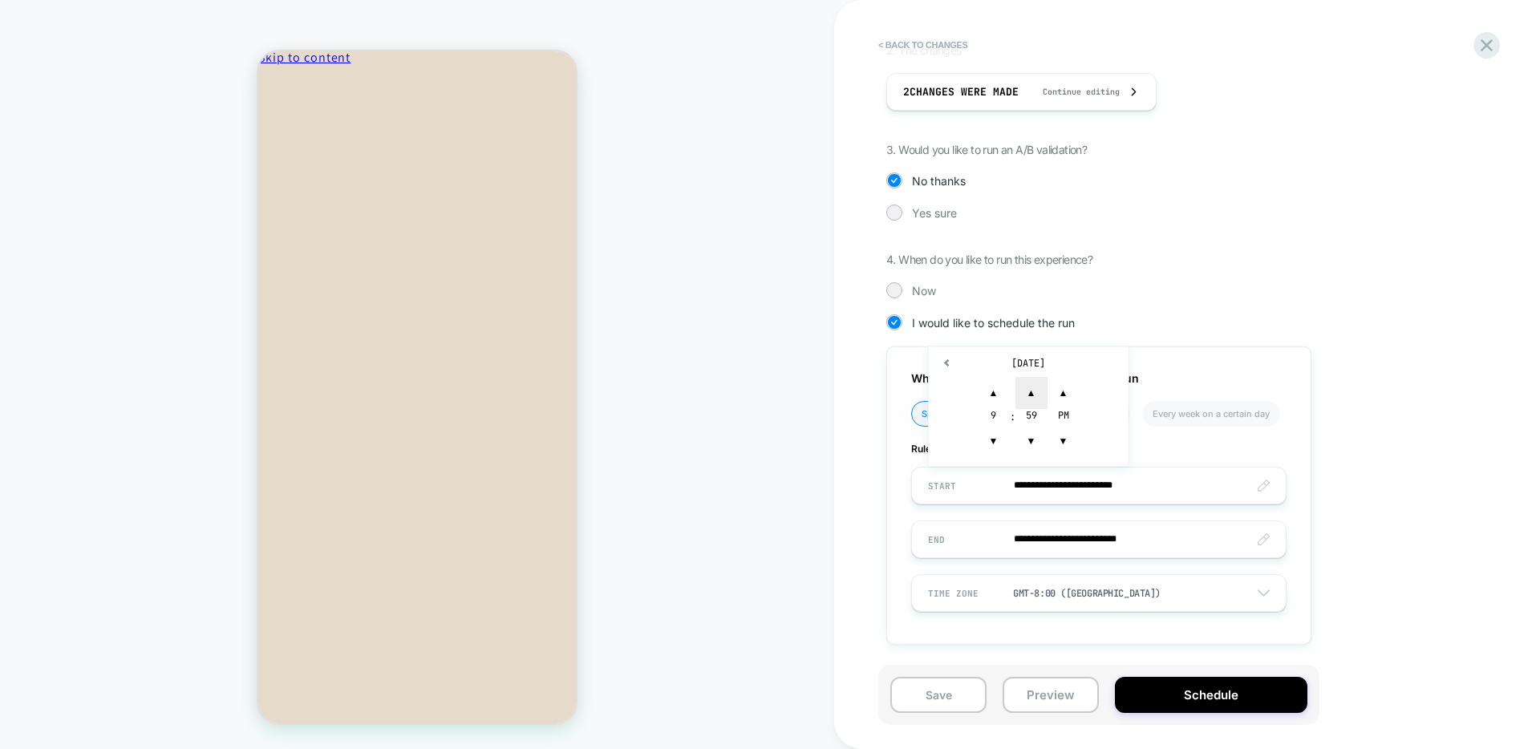
click at [1028, 396] on span "▲" at bounding box center [1031, 393] width 32 height 32
type input "**********"
click at [1306, 379] on div "**********" at bounding box center [1098, 495] width 425 height 298
click at [0, 0] on input "**********" at bounding box center [0, 0] width 0 height 0
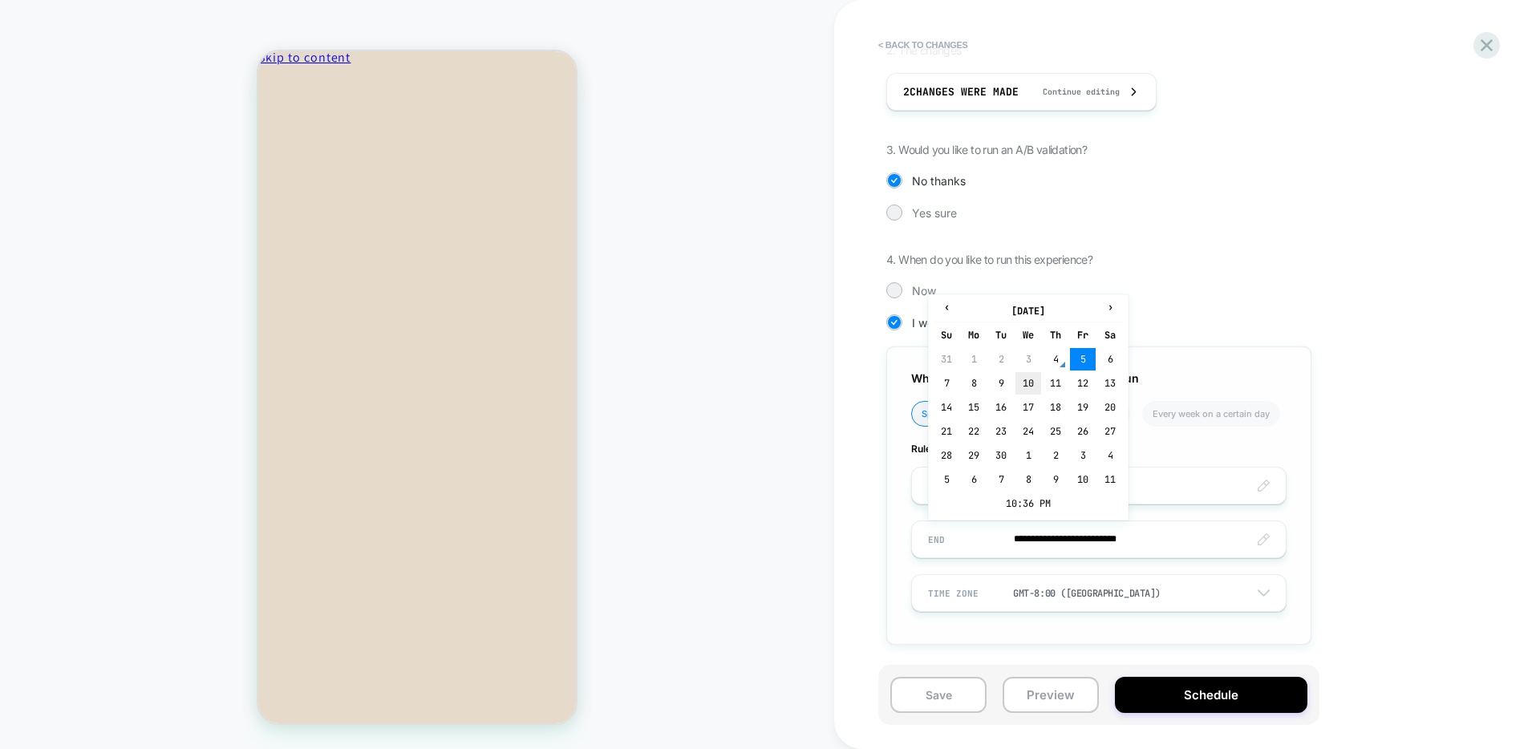
click at [1018, 384] on td "10" at bounding box center [1028, 383] width 26 height 22
click at [0, 0] on input "**********" at bounding box center [0, 0] width 0 height 0
click at [999, 384] on td "9" at bounding box center [1001, 383] width 26 height 22
type input "**********"
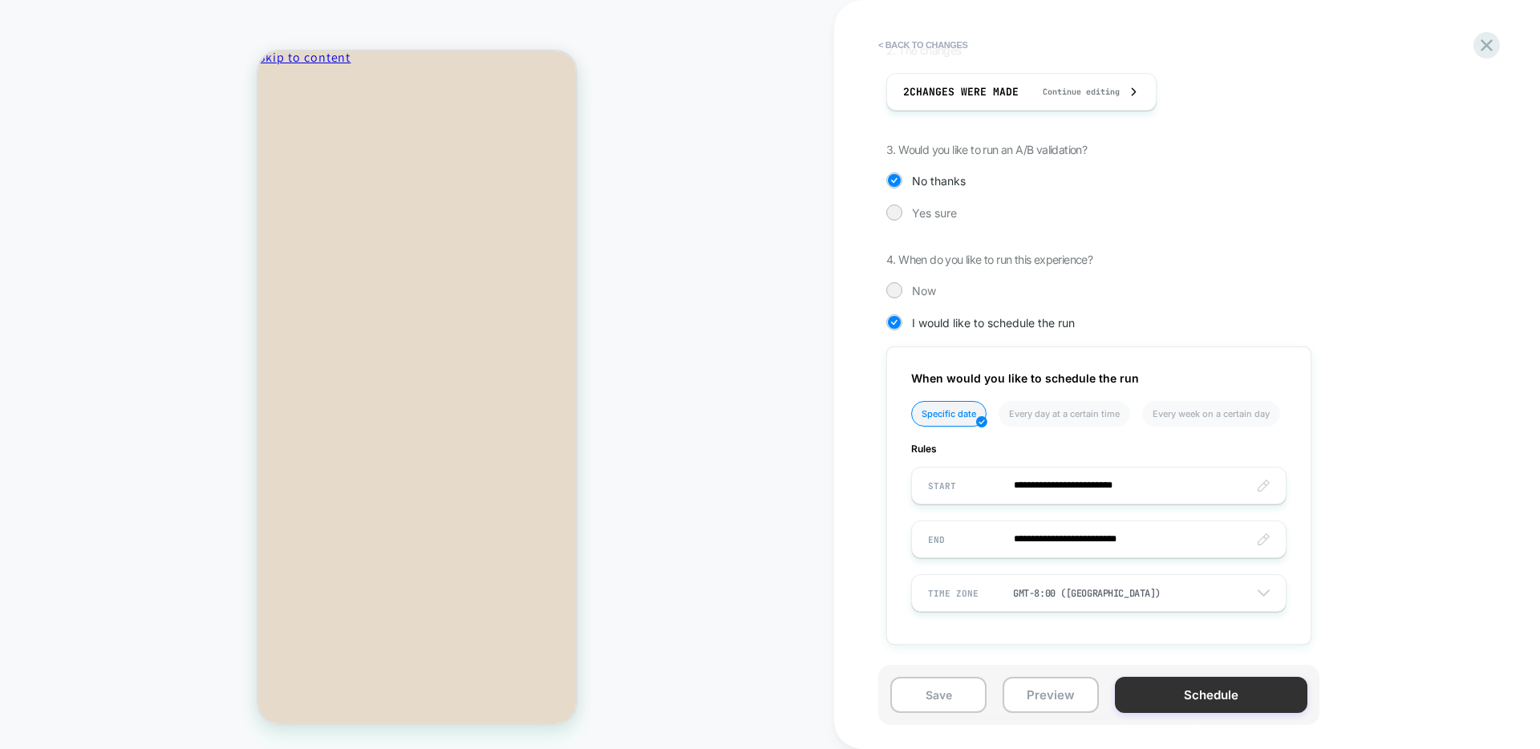
click at [1197, 694] on button "Schedule" at bounding box center [1211, 695] width 192 height 36
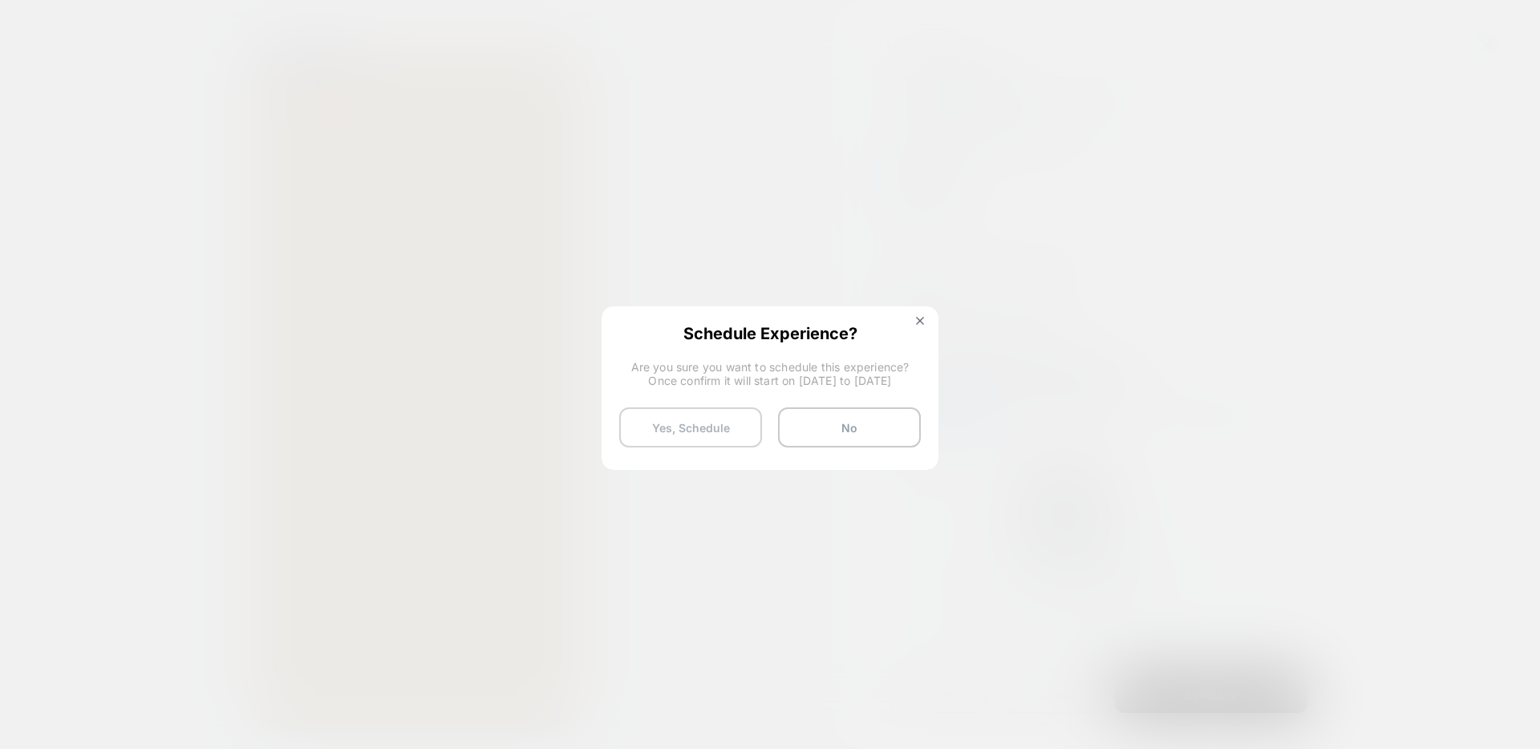
click at [115, 687] on button "Yes, Schedule" at bounding box center [57, 695] width 115 height 17
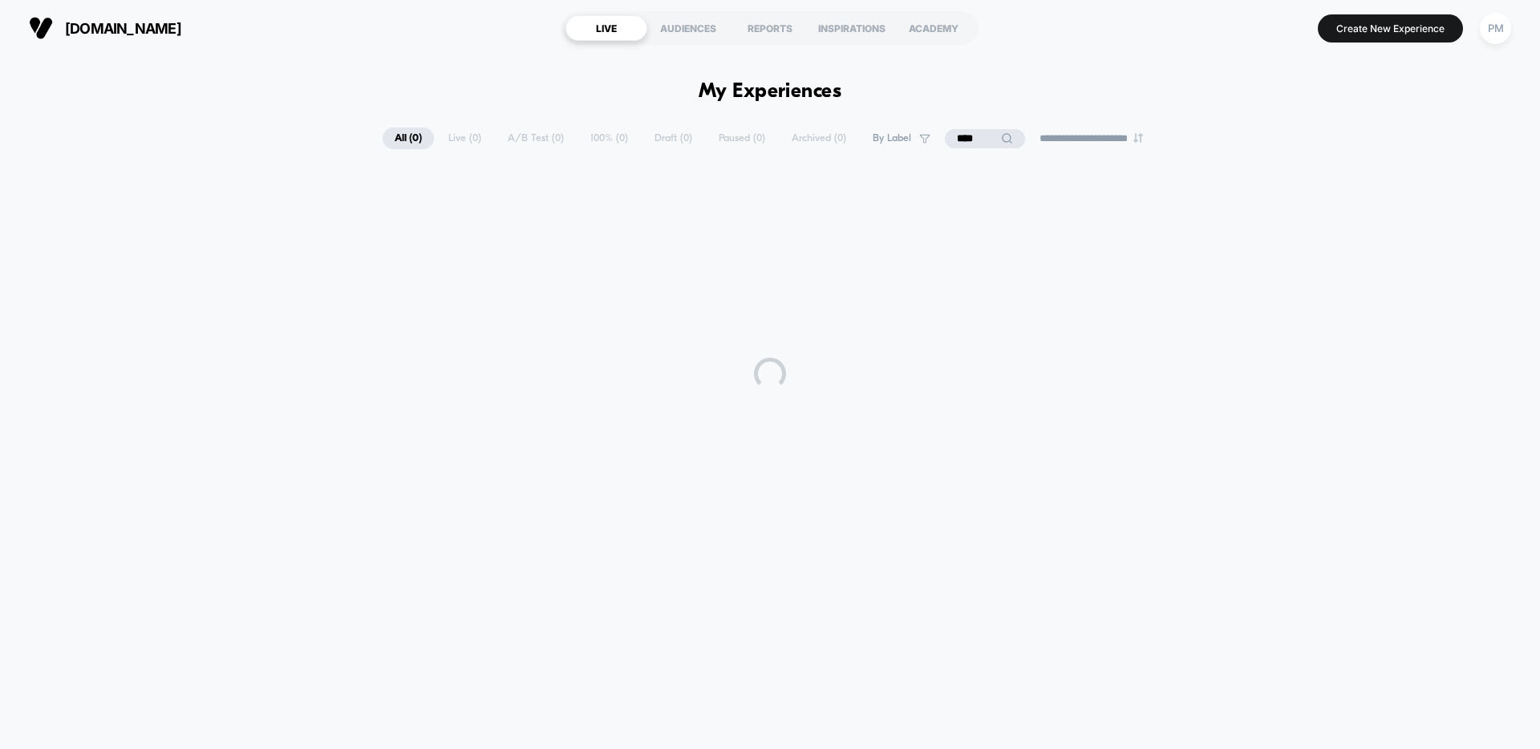
click at [719, 428] on div at bounding box center [770, 373] width 1540 height 401
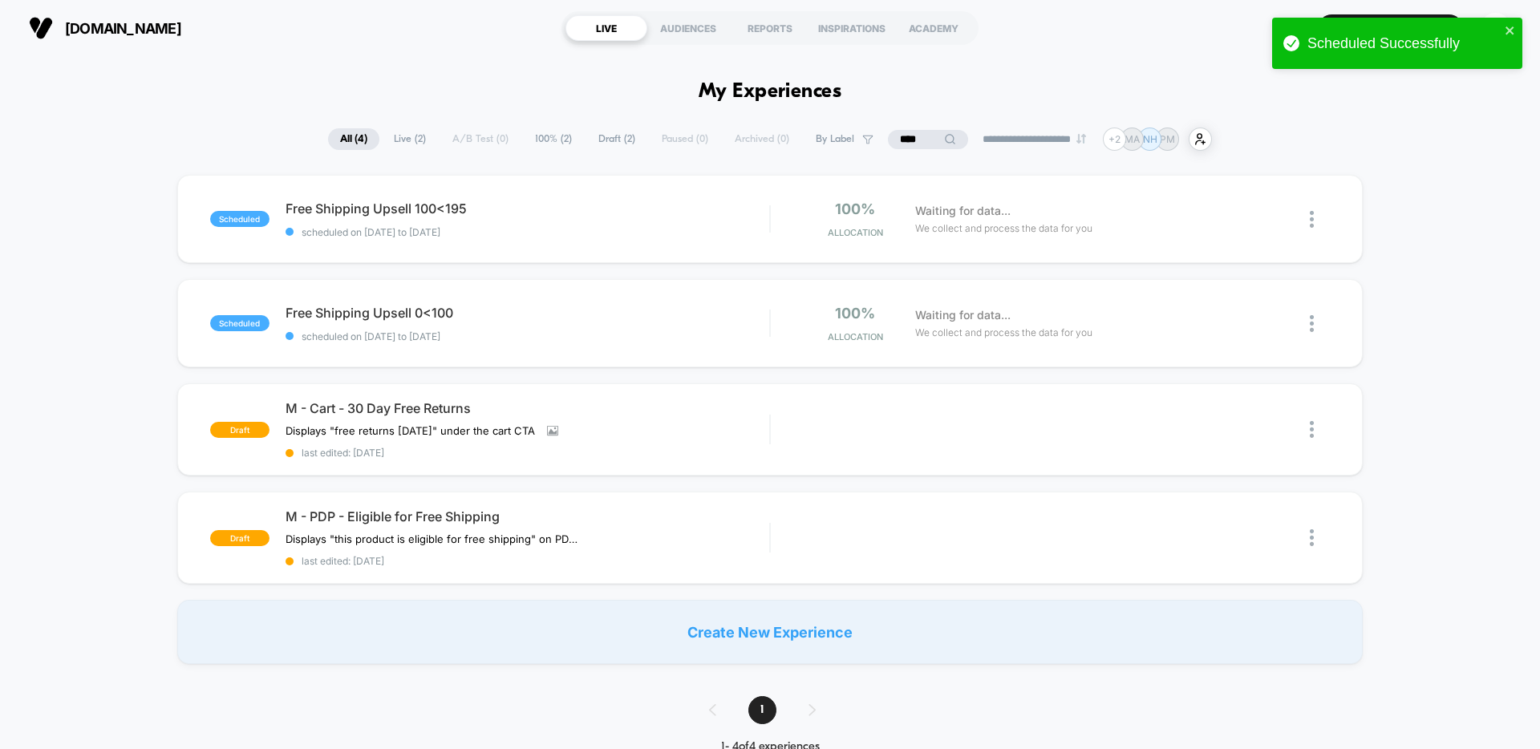
click at [1461, 250] on div "scheduled Free Shipping Upsell 100<195 scheduled on 04/09/2025 to 09/09/2025 10…" at bounding box center [770, 419] width 1540 height 489
